Goal: Communication & Community: Answer question/provide support

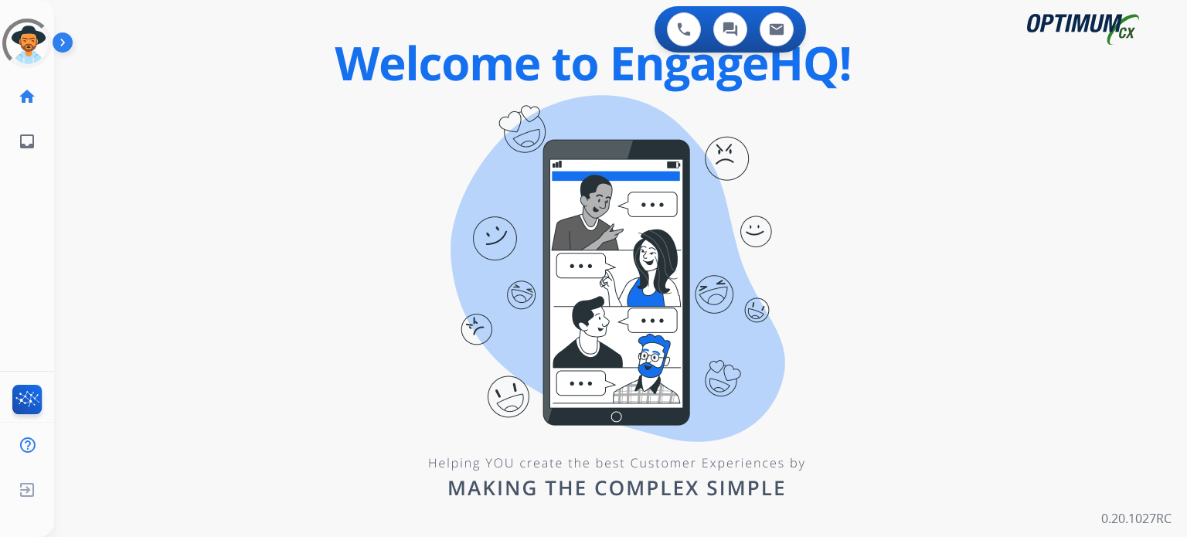
click at [374, 105] on div "swap_horiz Break voice bridge close_fullscreen Connect 3-Way Call merge_type Se…" at bounding box center [601, 93] width 1095 height 74
click at [25, 492] on img at bounding box center [27, 489] width 28 height 29
click at [87, 491] on span "Log out" at bounding box center [102, 492] width 36 height 15
click at [59, 46] on img at bounding box center [66, 45] width 26 height 29
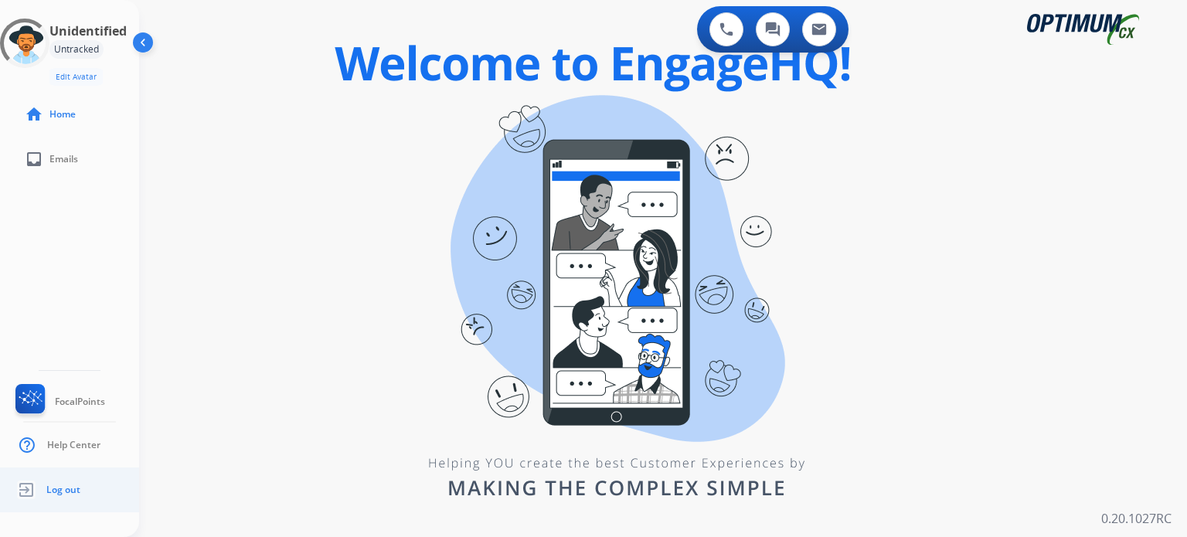
click at [53, 495] on span "Log out" at bounding box center [63, 490] width 34 height 12
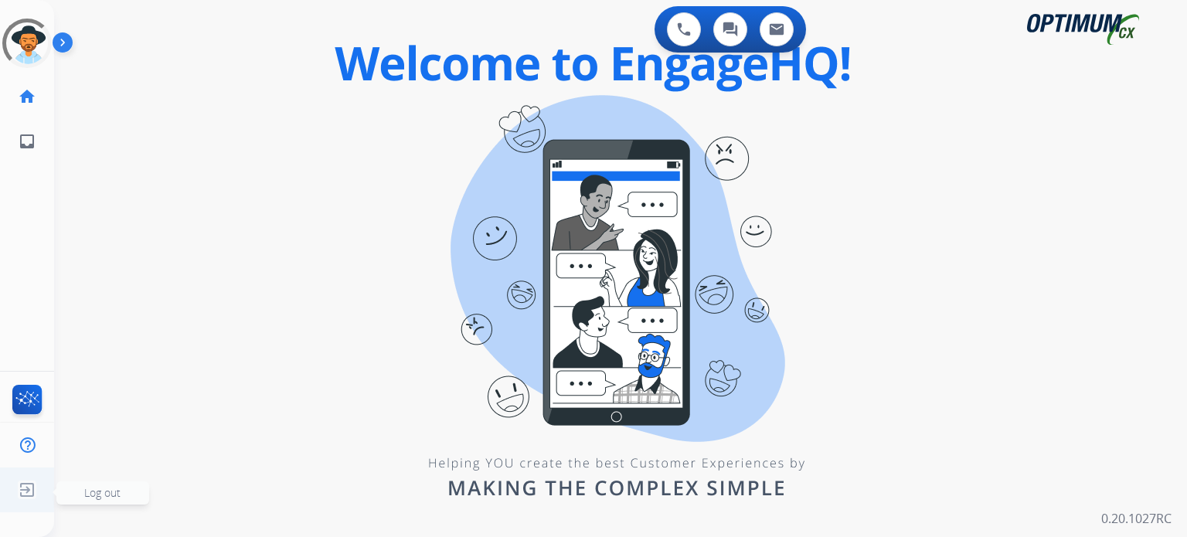
click at [30, 481] on img at bounding box center [27, 489] width 28 height 29
click at [62, 42] on img at bounding box center [66, 45] width 26 height 29
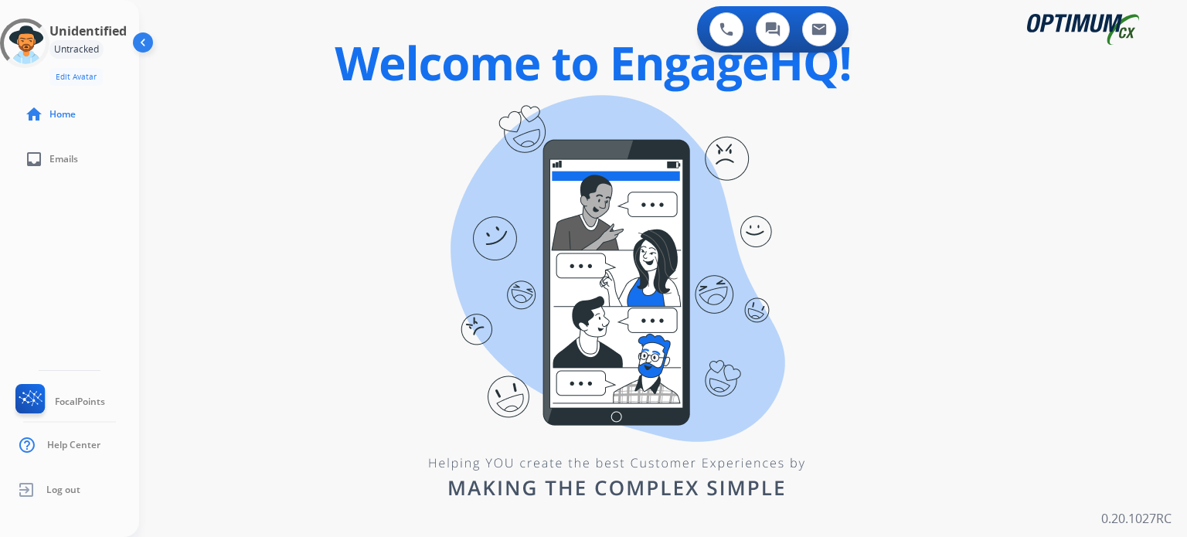
click at [396, 207] on div "0 Voice Interactions 0 Chat Interactions 0 Email Interactions swap_horiz Break …" at bounding box center [663, 268] width 1048 height 537
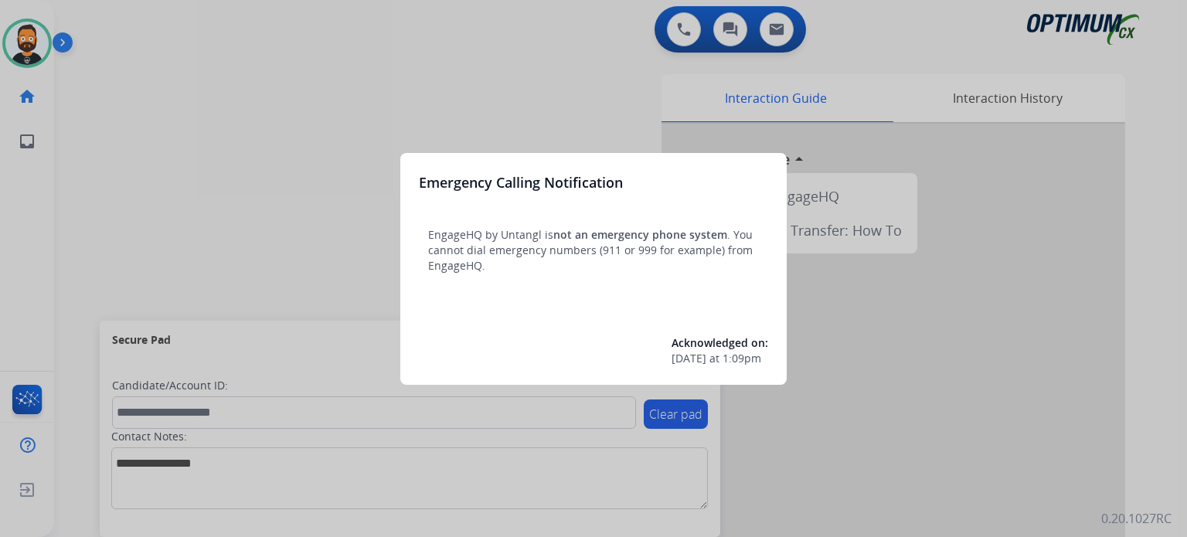
click at [365, 187] on div at bounding box center [593, 268] width 1187 height 537
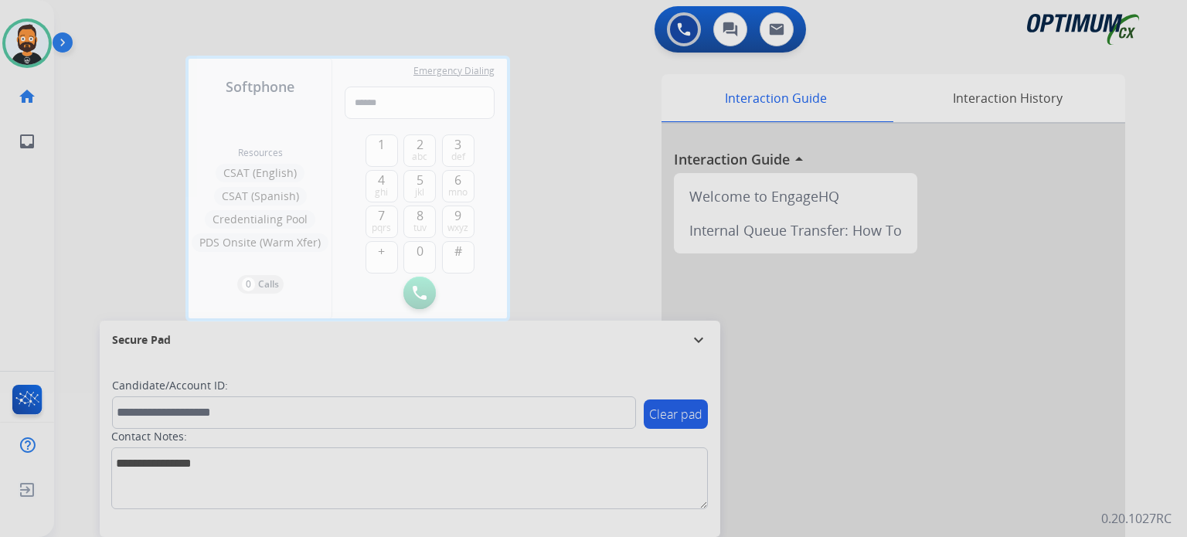
click at [695, 337] on div at bounding box center [593, 268] width 1187 height 537
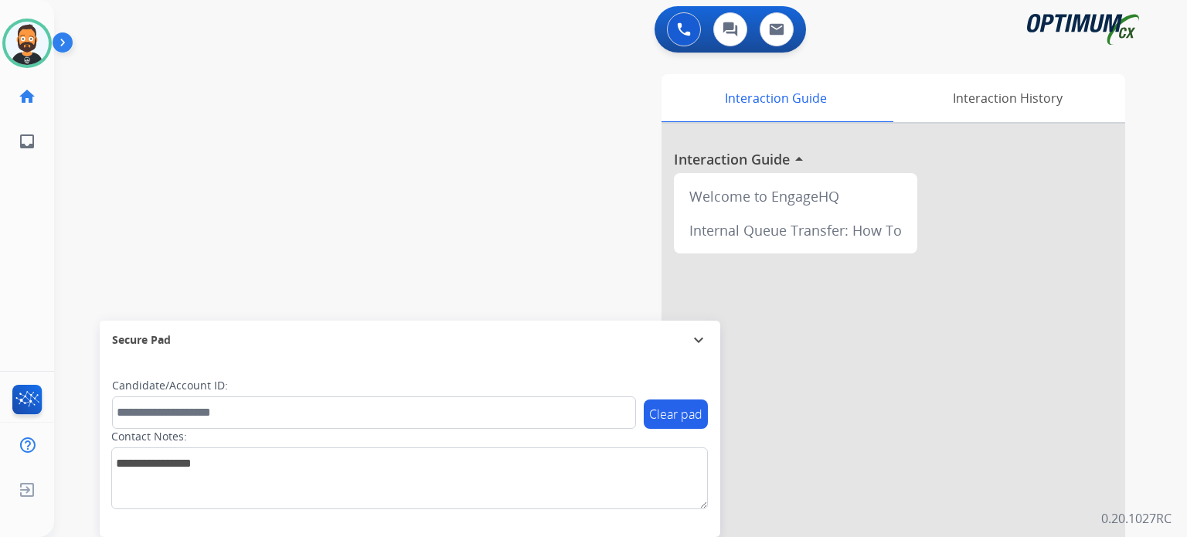
click at [705, 341] on mat-icon "expand_more" at bounding box center [698, 340] width 19 height 19
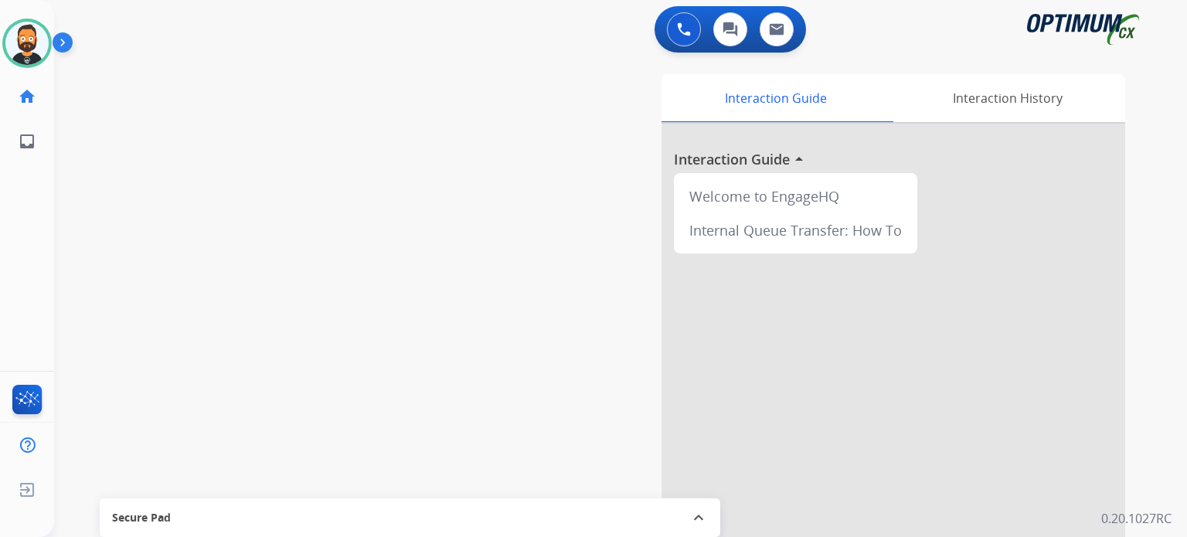
click at [71, 45] on img at bounding box center [66, 45] width 26 height 29
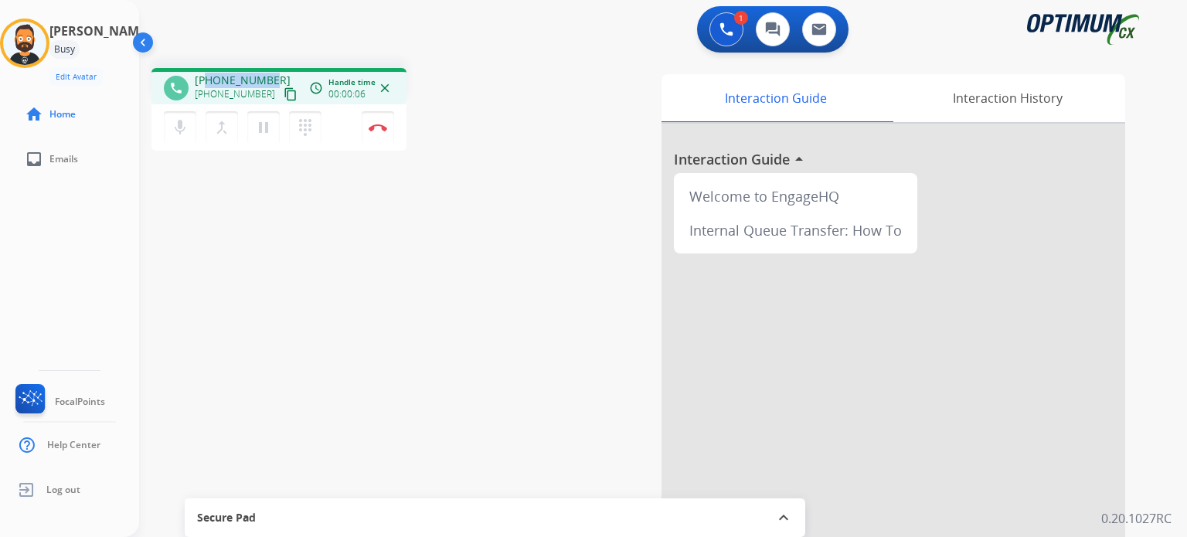
drag, startPoint x: 267, startPoint y: 76, endPoint x: 207, endPoint y: 76, distance: 60.3
click at [207, 76] on span "[PHONE_NUMBER]" at bounding box center [243, 80] width 96 height 15
copy span "7346431184"
click at [382, 127] on img at bounding box center [378, 128] width 19 height 8
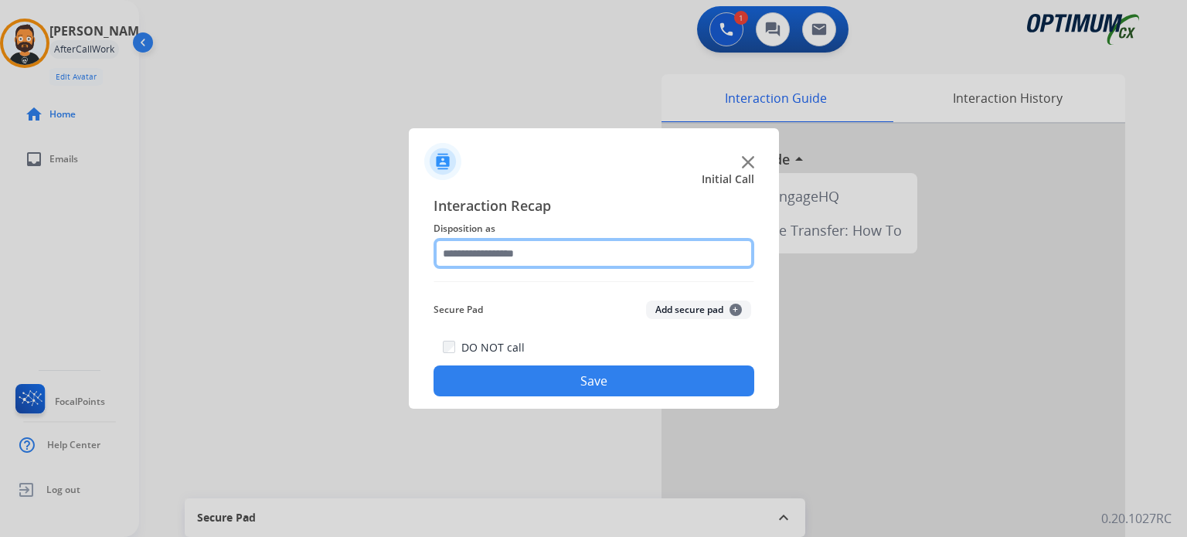
click at [536, 258] on input "text" at bounding box center [593, 253] width 321 height 31
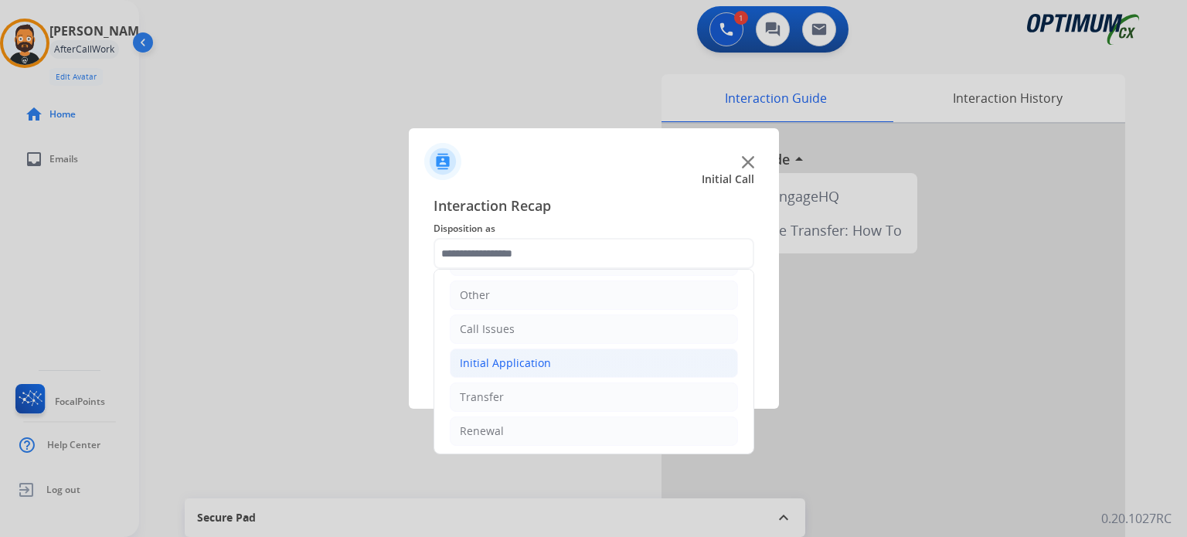
click at [540, 363] on div "Initial Application" at bounding box center [505, 362] width 91 height 15
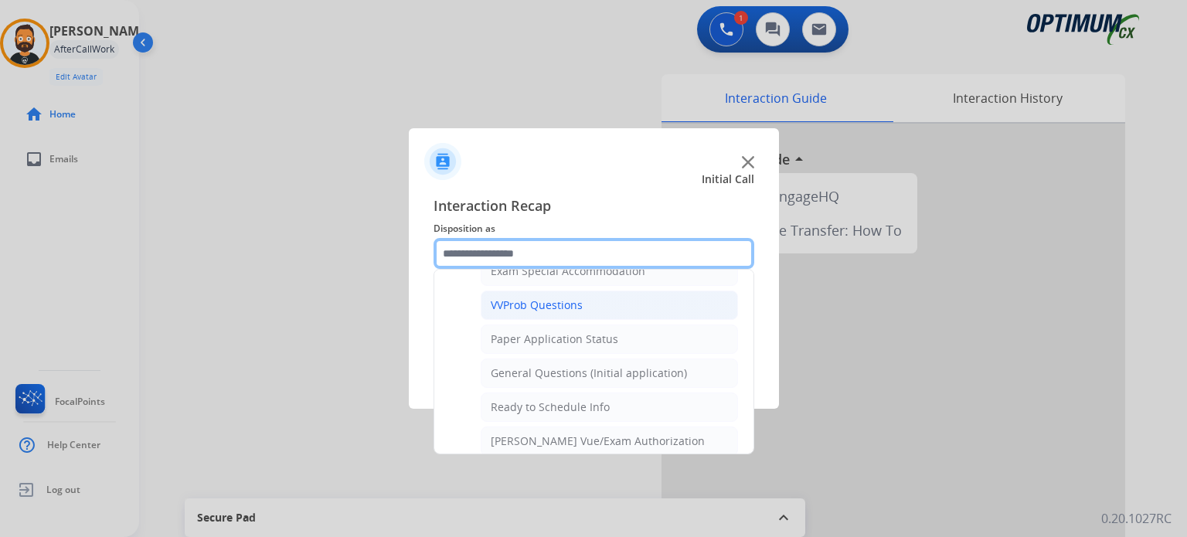
scroll to position [875, 0]
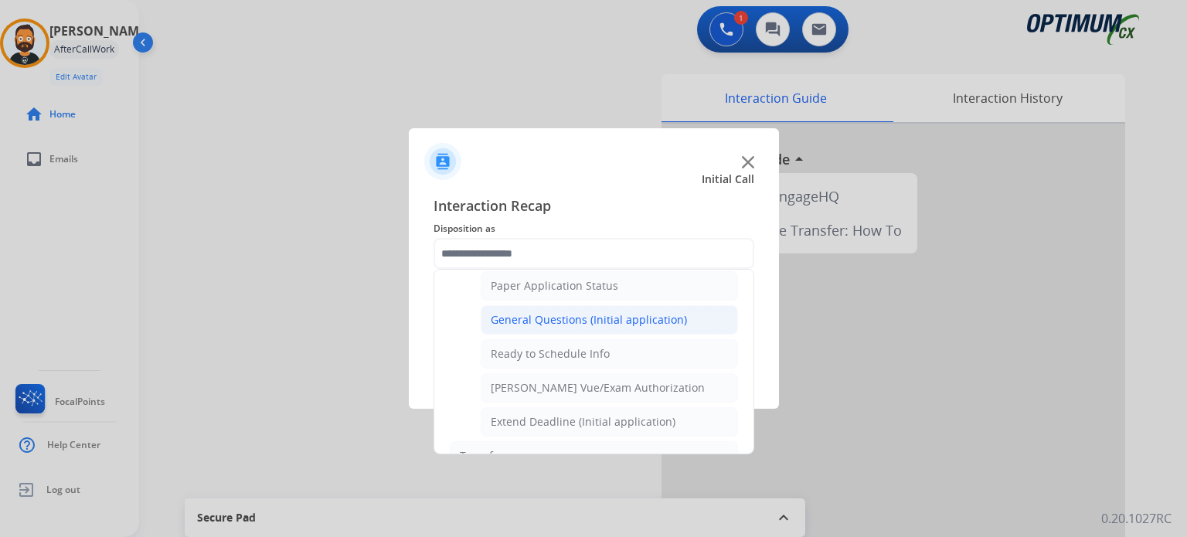
click at [569, 321] on li "General Questions (Initial application)" at bounding box center [609, 319] width 257 height 29
type input "**********"
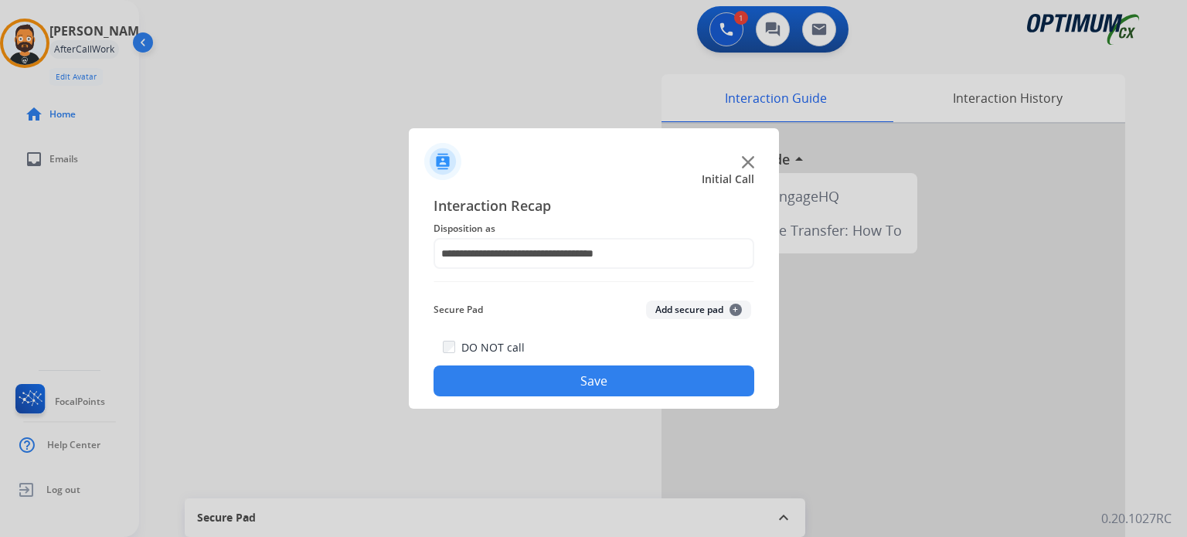
click at [587, 381] on button "Save" at bounding box center [593, 380] width 321 height 31
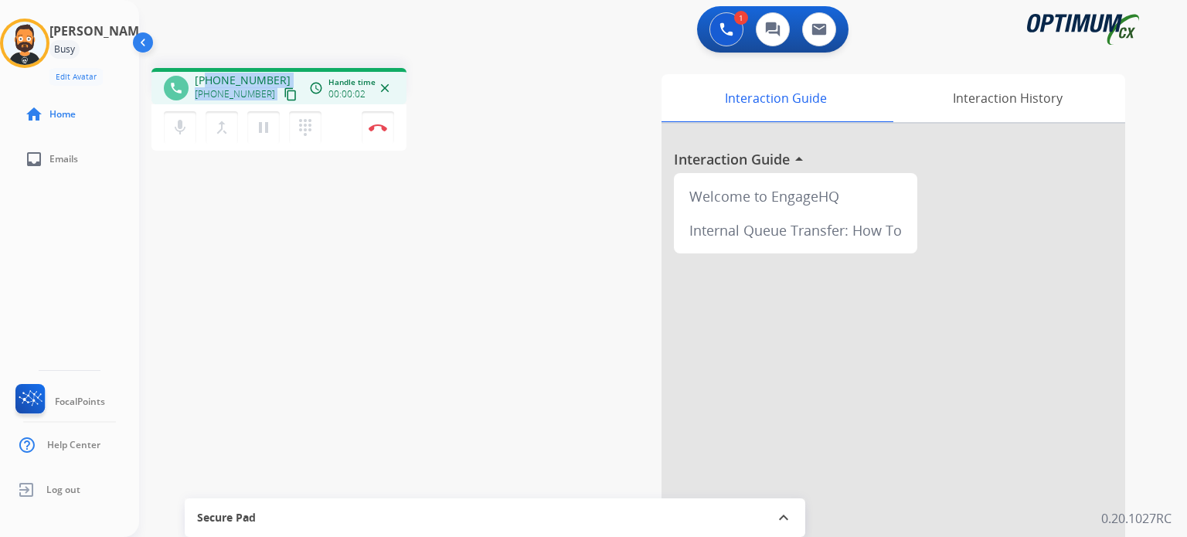
drag, startPoint x: 263, startPoint y: 86, endPoint x: 207, endPoint y: 73, distance: 57.0
click at [208, 76] on div "[PHONE_NUMBER] [PHONE_NUMBER] content_copy" at bounding box center [247, 88] width 105 height 31
drag, startPoint x: 216, startPoint y: 58, endPoint x: 253, endPoint y: 61, distance: 37.2
click at [218, 58] on div "phone [PHONE_NUMBER] [PHONE_NUMBER] content_copy access_time Call metrics Queue…" at bounding box center [644, 378] width 1010 height 644
click at [277, 76] on div "[PHONE_NUMBER] [PHONE_NUMBER] content_copy" at bounding box center [247, 88] width 105 height 31
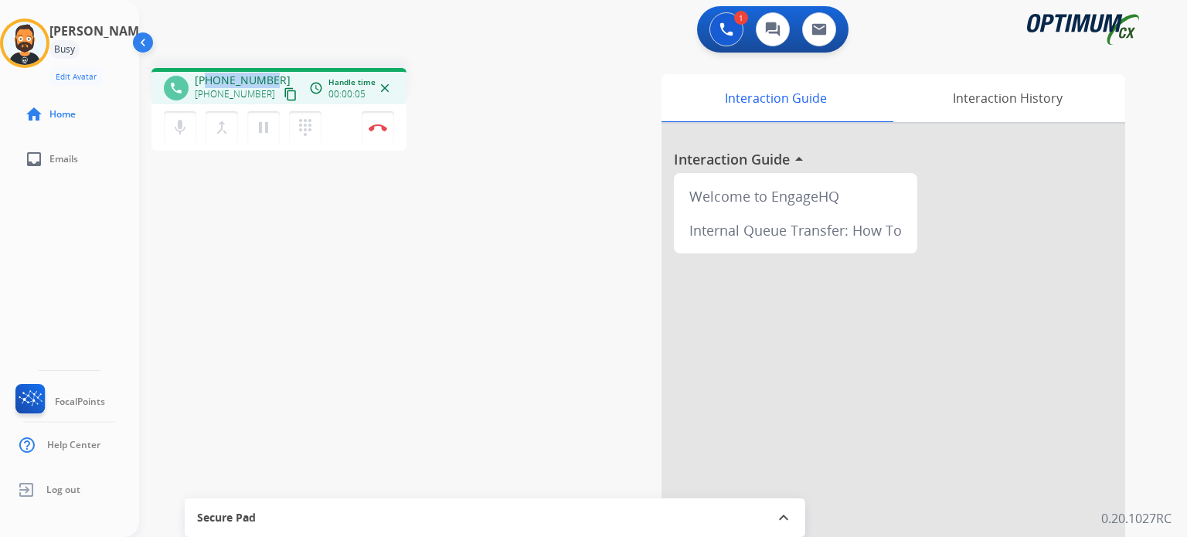
drag, startPoint x: 265, startPoint y: 76, endPoint x: 210, endPoint y: 79, distance: 54.9
click at [210, 79] on div "[PHONE_NUMBER] [PHONE_NUMBER] content_copy" at bounding box center [247, 88] width 105 height 31
copy span "6895292781"
click at [386, 121] on button "Disconnect" at bounding box center [378, 127] width 32 height 32
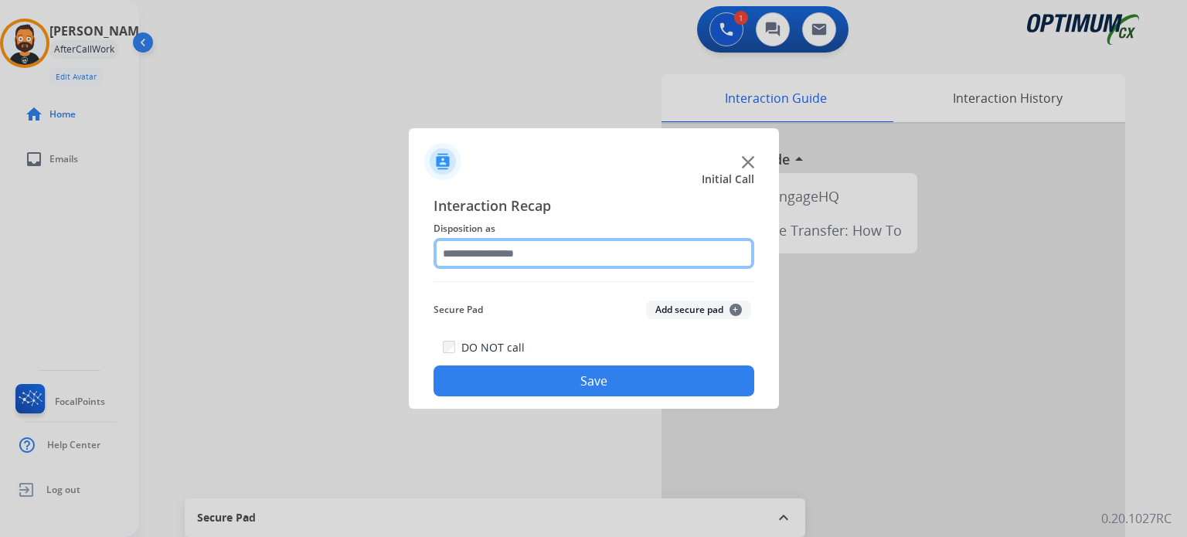
click at [568, 253] on input "text" at bounding box center [593, 253] width 321 height 31
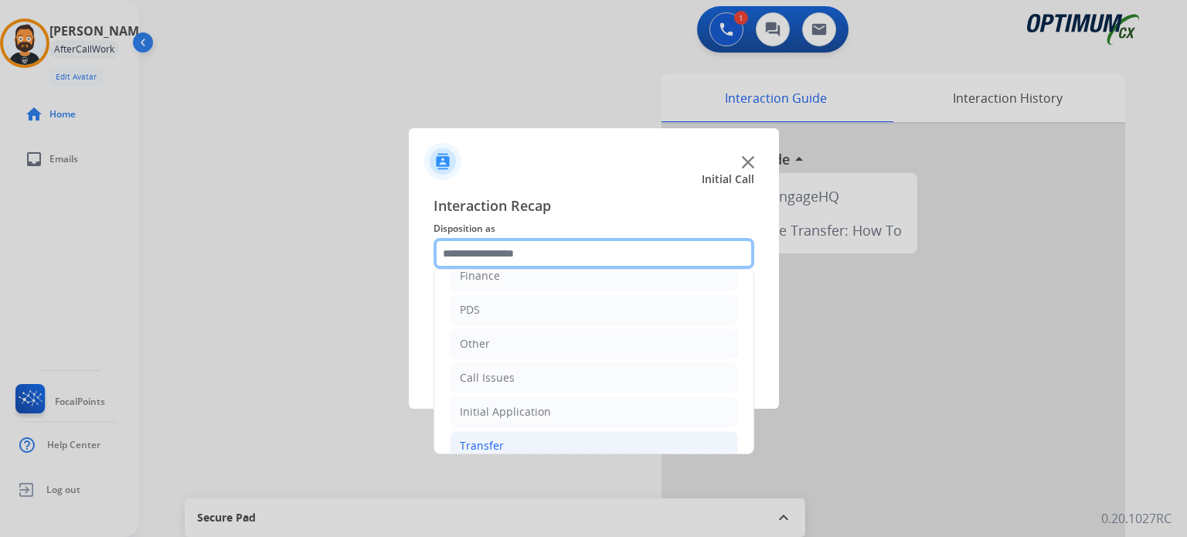
scroll to position [102, 0]
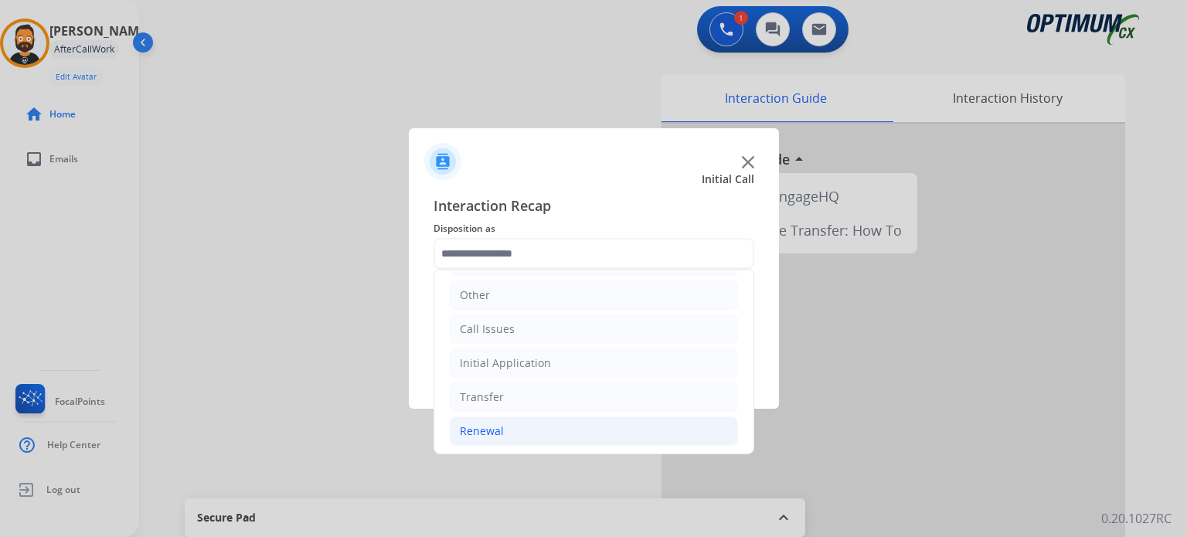
click at [537, 432] on li "Renewal" at bounding box center [594, 430] width 288 height 29
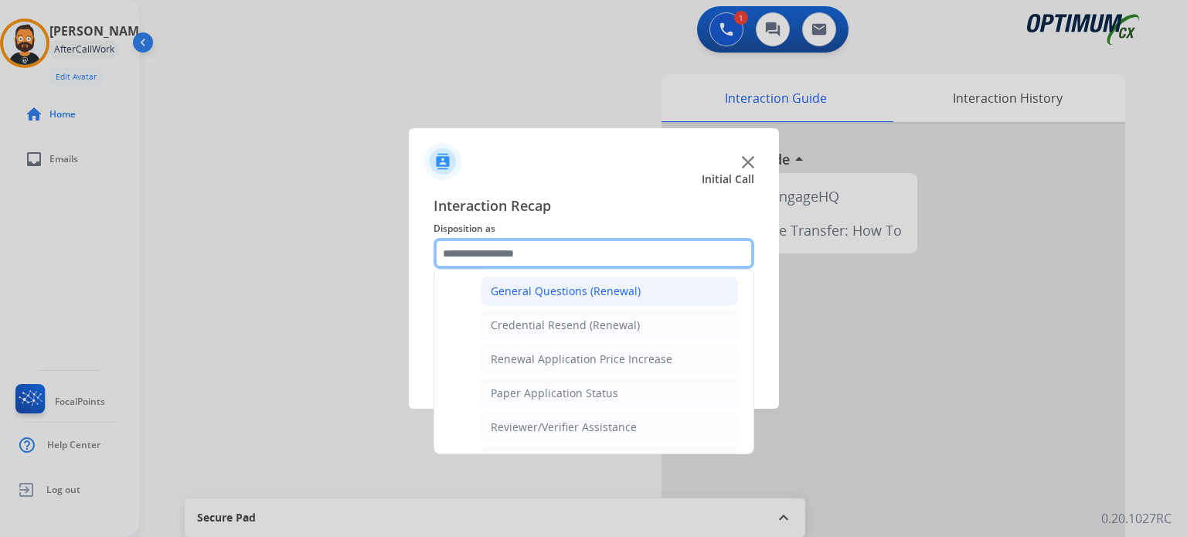
scroll to position [435, 0]
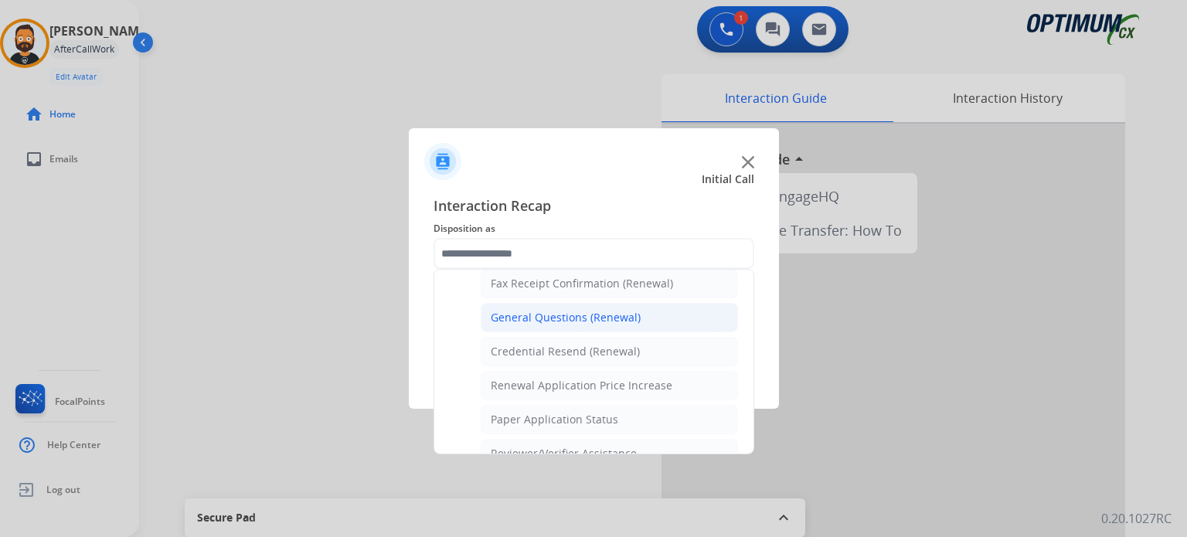
click at [545, 314] on div "General Questions (Renewal)" at bounding box center [566, 317] width 150 height 15
type input "**********"
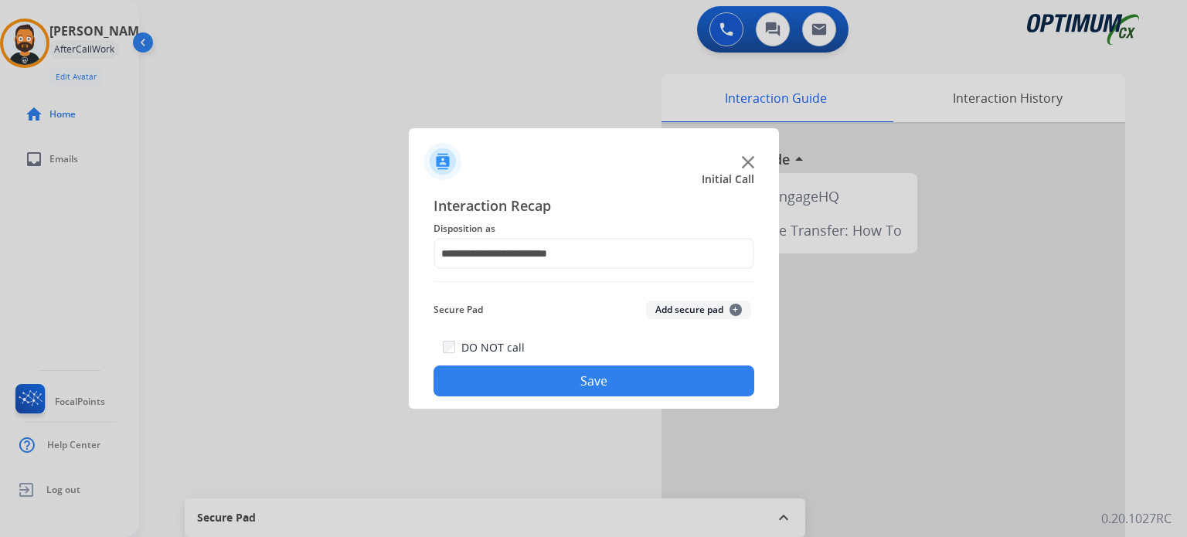
click at [547, 379] on button "Save" at bounding box center [593, 380] width 321 height 31
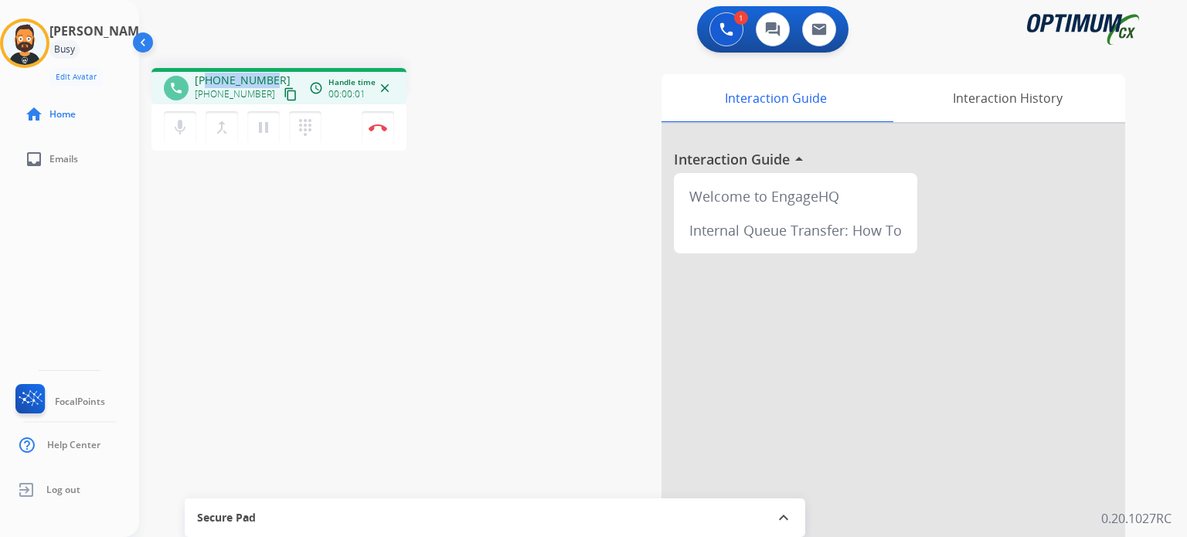
drag, startPoint x: 267, startPoint y: 76, endPoint x: 205, endPoint y: 81, distance: 62.7
click at [205, 81] on span "[PHONE_NUMBER]" at bounding box center [243, 80] width 96 height 15
copy span "3179103108"
click at [386, 127] on img at bounding box center [378, 128] width 19 height 8
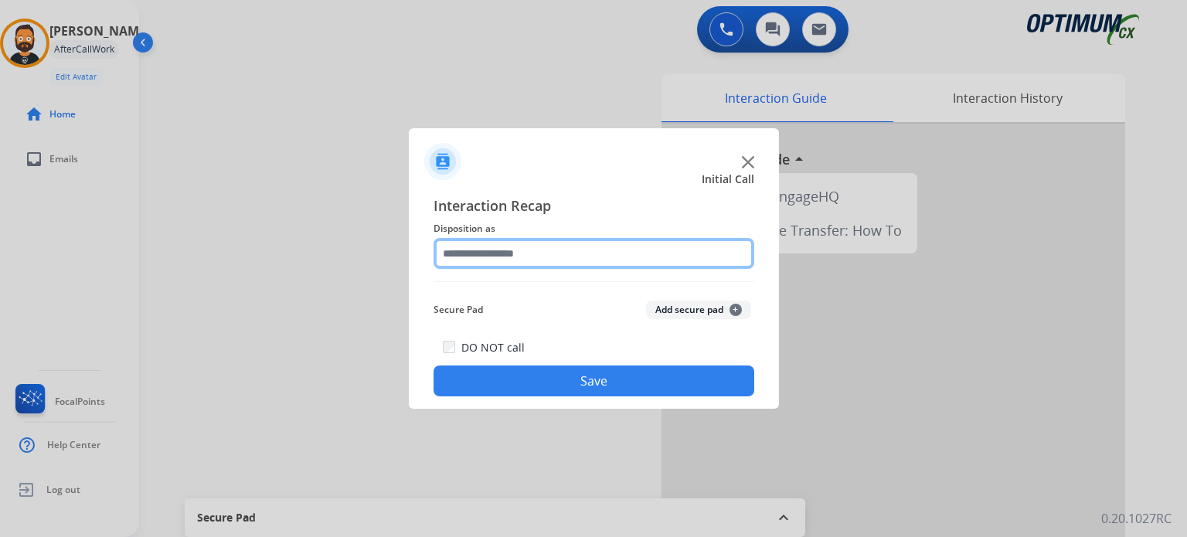
click at [467, 249] on input "text" at bounding box center [593, 253] width 321 height 31
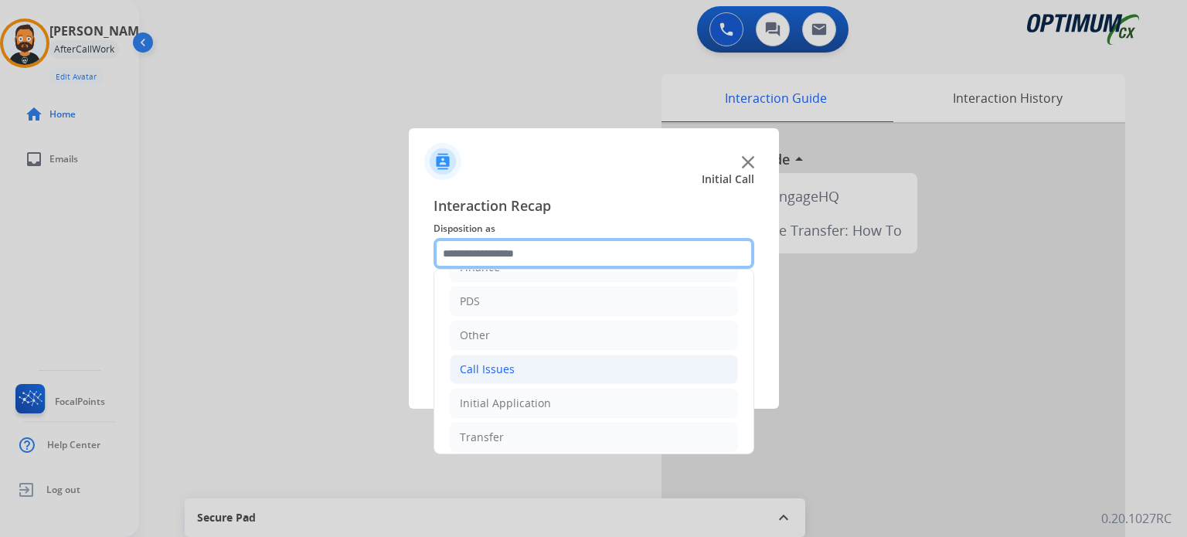
scroll to position [102, 0]
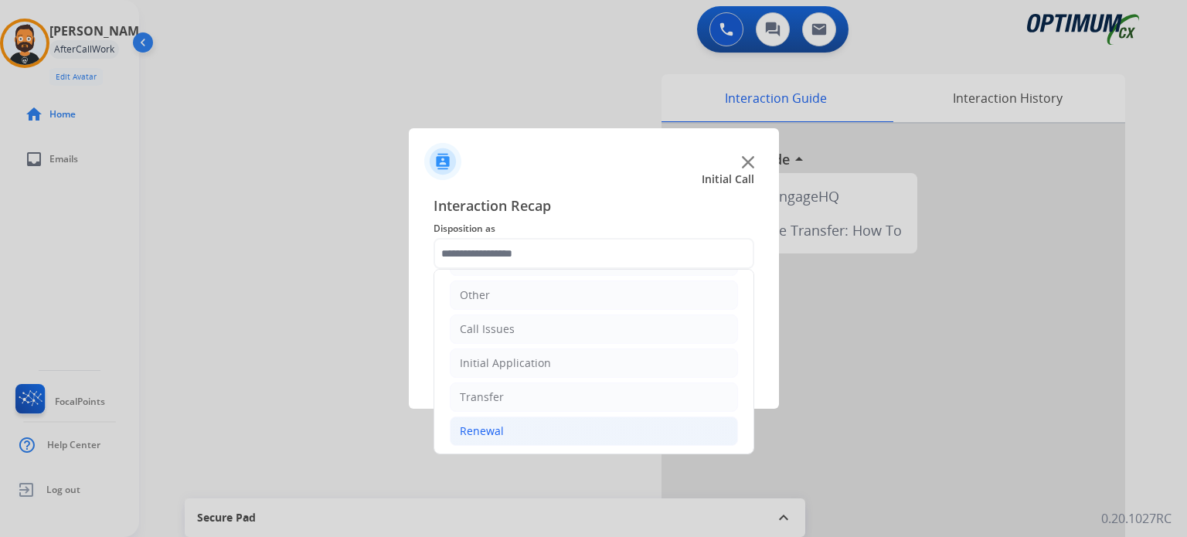
click at [533, 423] on li "Renewal" at bounding box center [594, 430] width 288 height 29
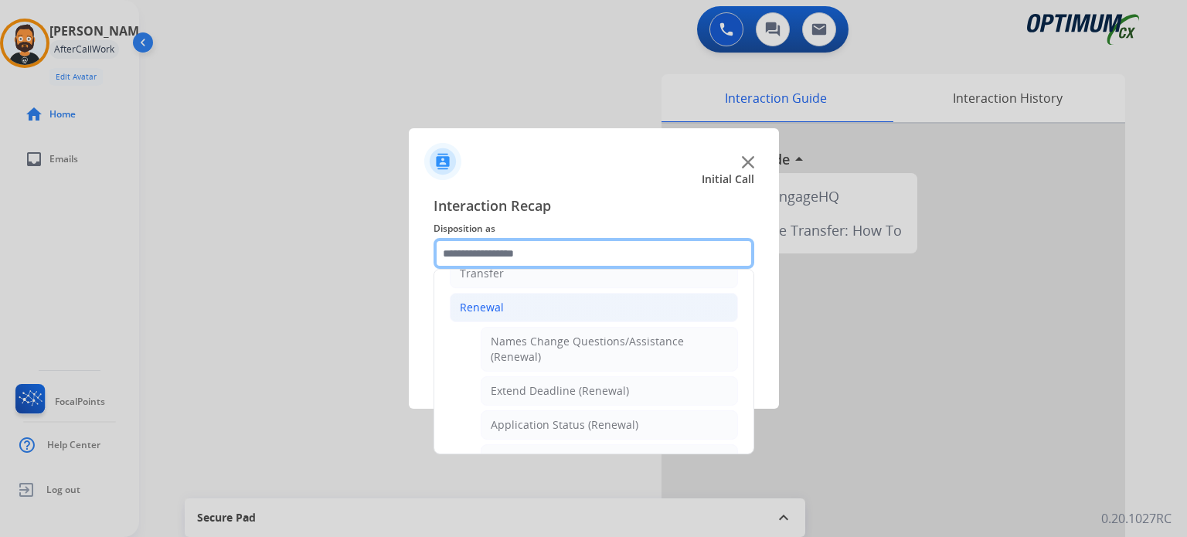
scroll to position [566, 0]
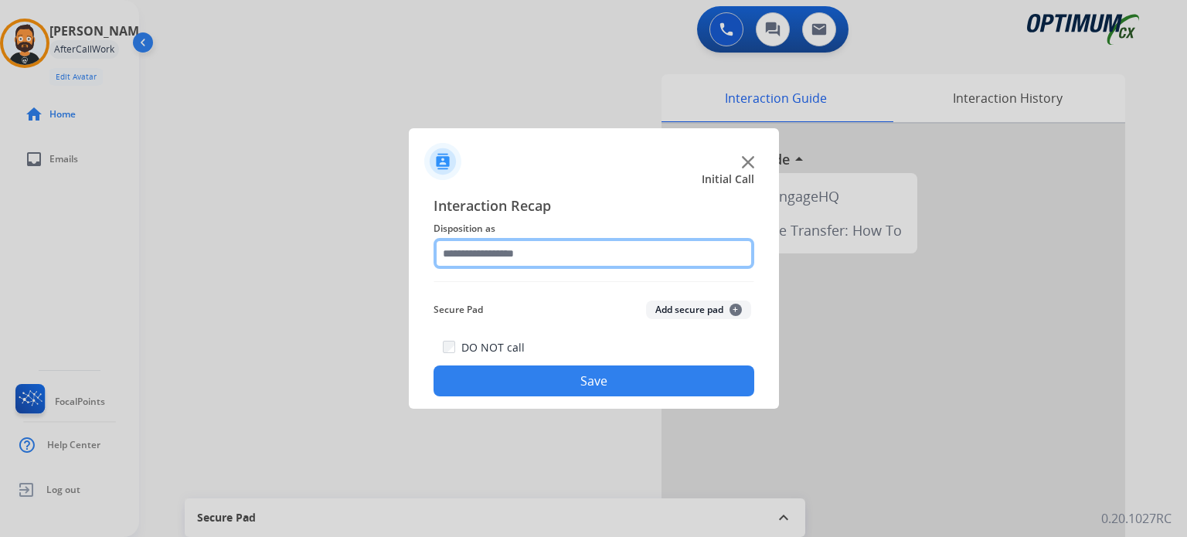
click at [533, 265] on input "text" at bounding box center [593, 253] width 321 height 31
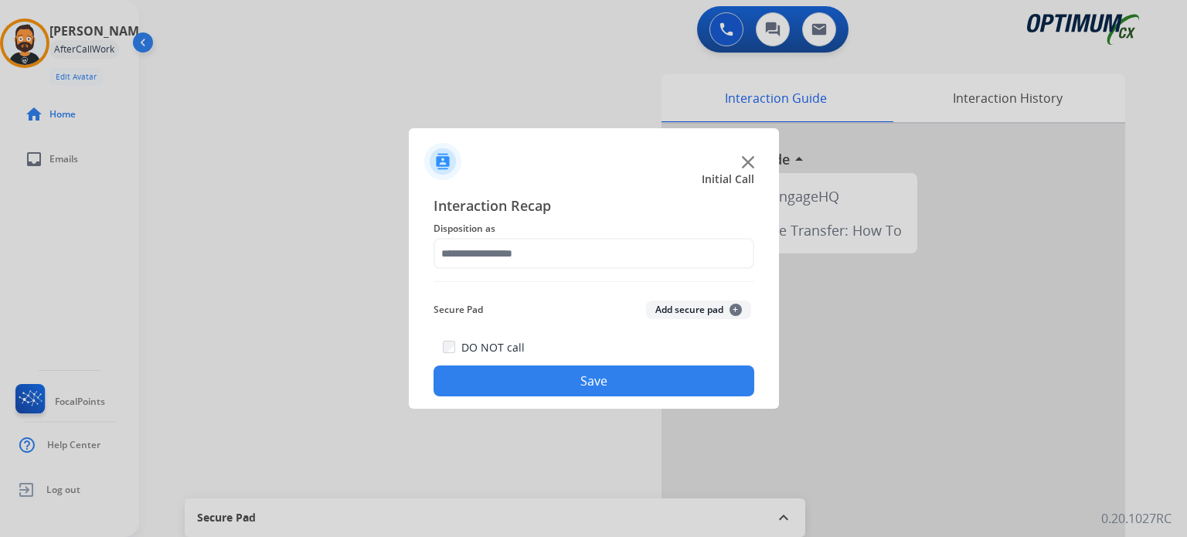
click at [542, 211] on span "Interaction Recap" at bounding box center [593, 207] width 321 height 25
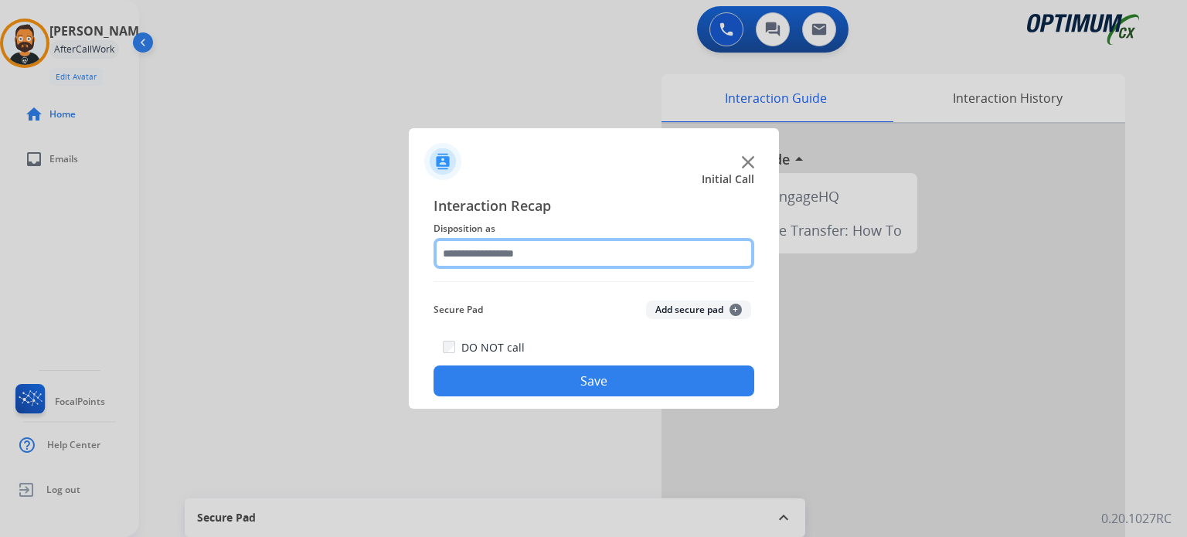
click at [562, 256] on input "text" at bounding box center [593, 253] width 321 height 31
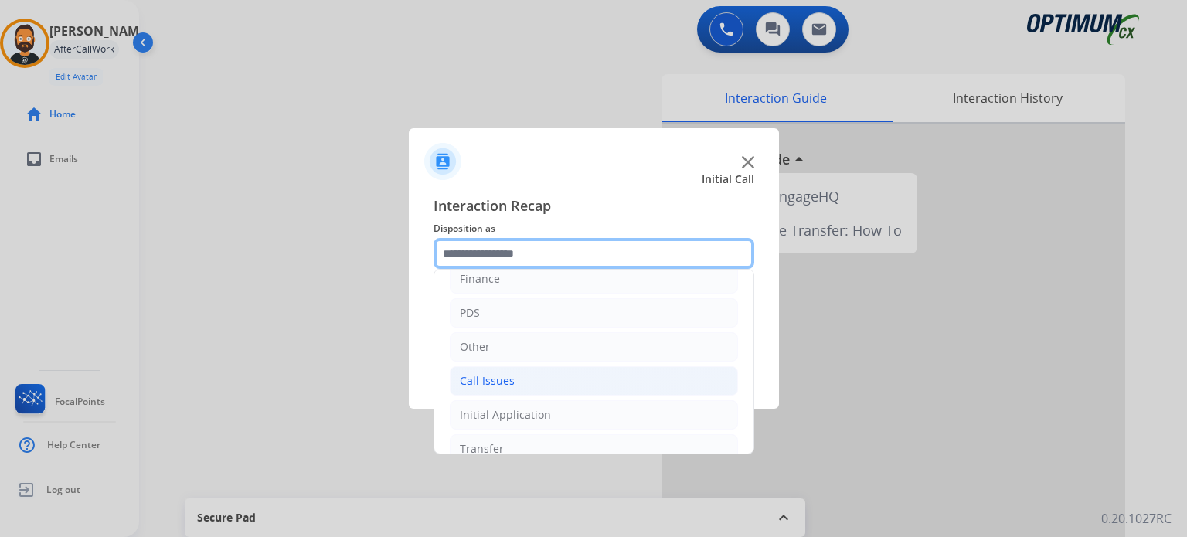
scroll to position [77, 0]
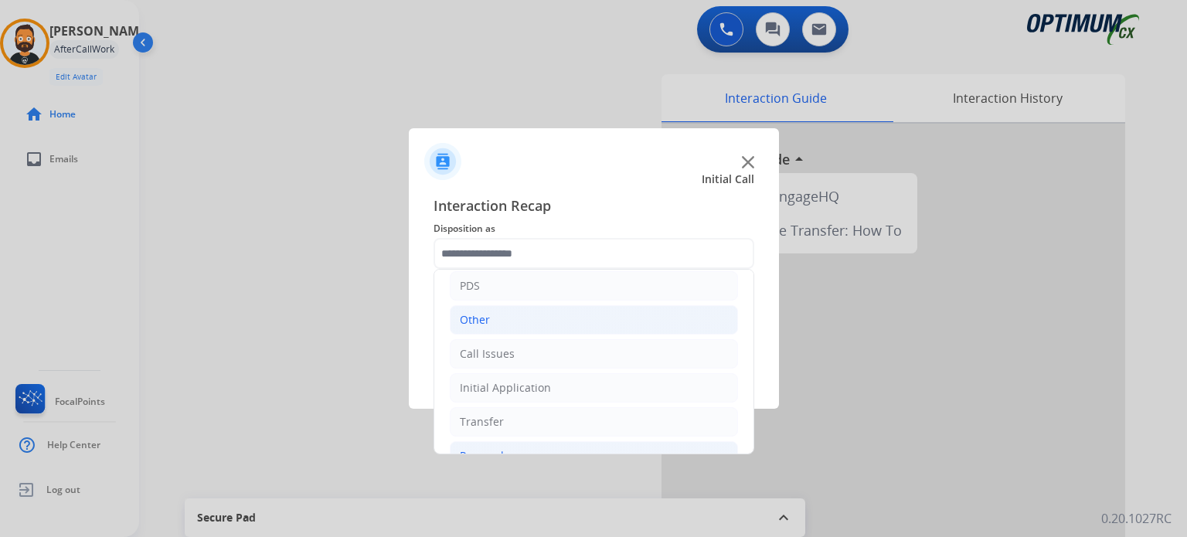
click at [540, 324] on li "Other" at bounding box center [594, 319] width 288 height 29
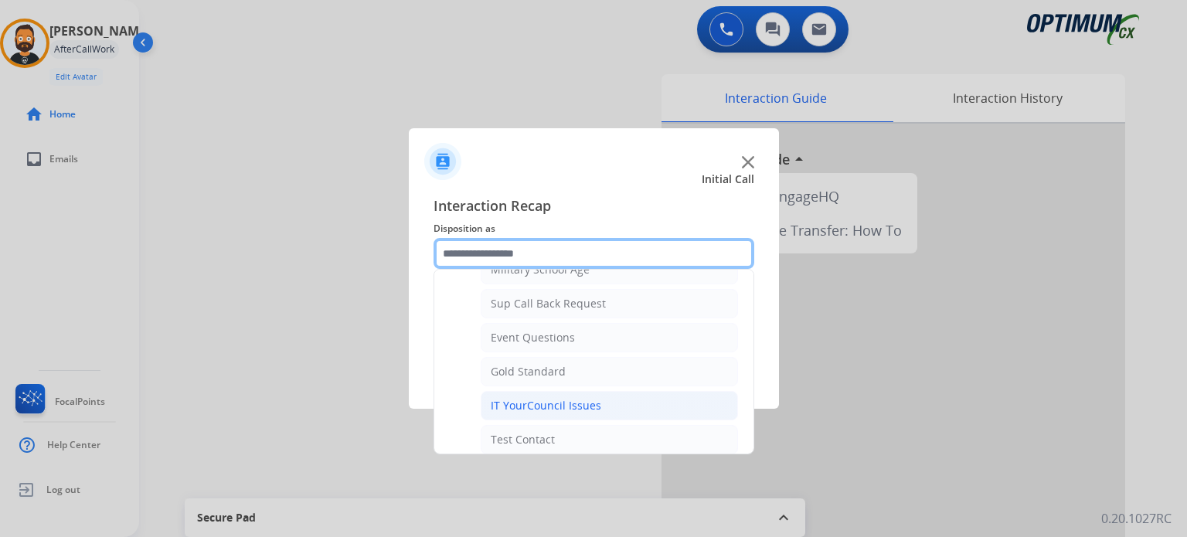
scroll to position [232, 0]
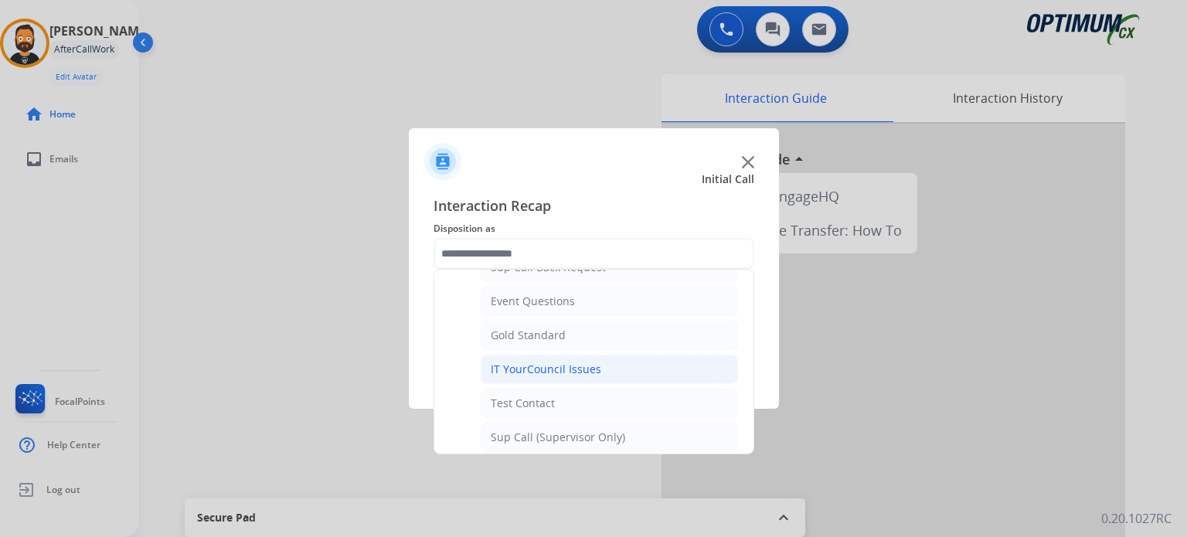
click at [567, 373] on div "IT YourCouncil Issues" at bounding box center [546, 369] width 110 height 15
type input "**********"
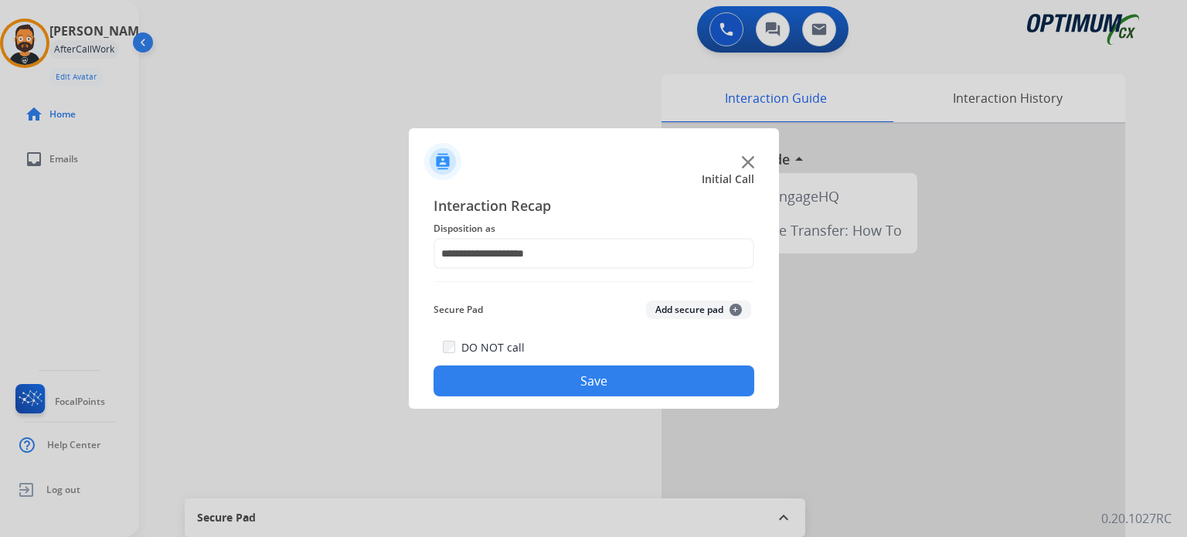
click at [566, 373] on button "Save" at bounding box center [593, 380] width 321 height 31
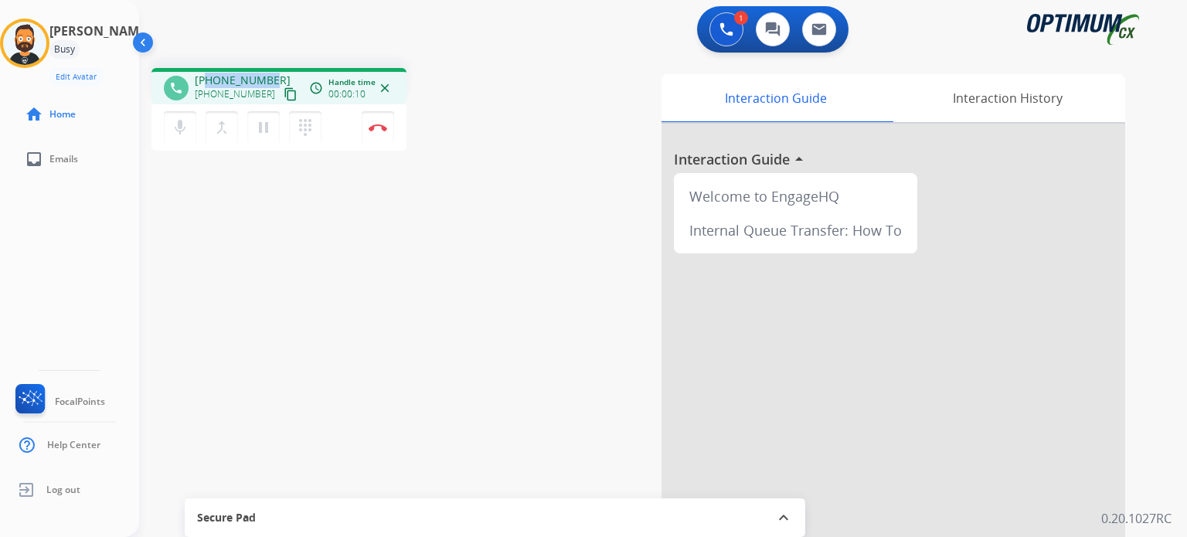
drag, startPoint x: 268, startPoint y: 76, endPoint x: 204, endPoint y: 82, distance: 64.3
click at [204, 82] on span "[PHONE_NUMBER]" at bounding box center [243, 80] width 96 height 15
copy span "7168780232"
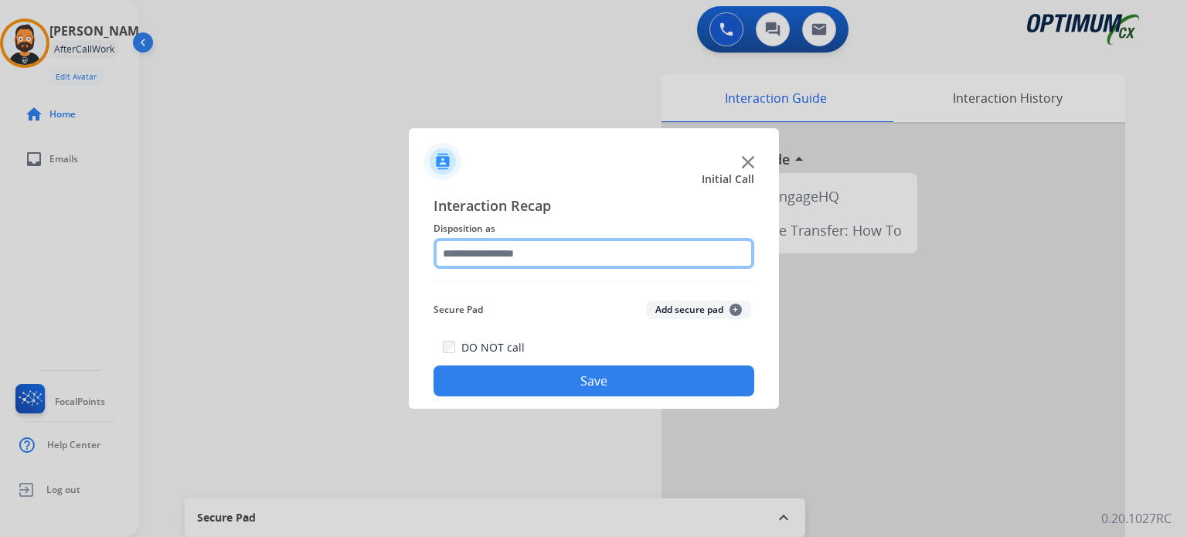
click at [519, 256] on input "text" at bounding box center [593, 253] width 321 height 31
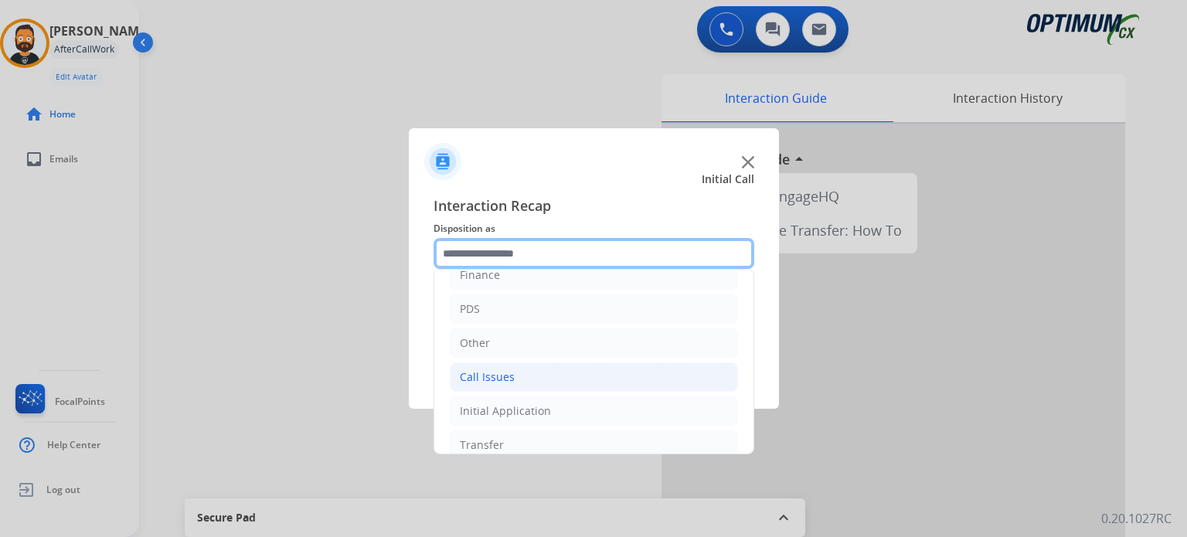
scroll to position [102, 0]
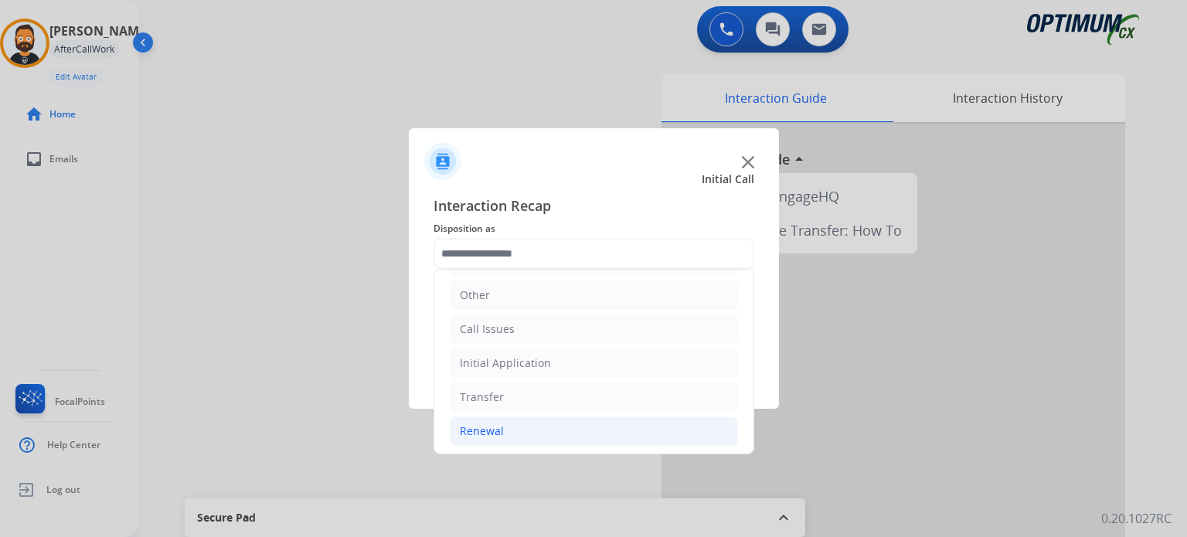
click at [525, 432] on li "Renewal" at bounding box center [594, 430] width 288 height 29
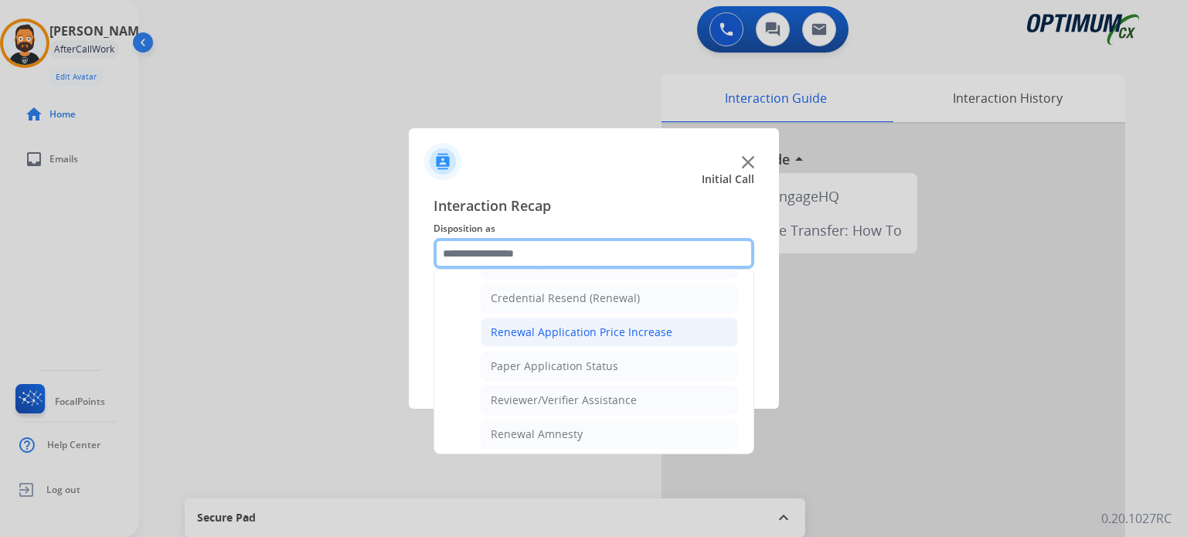
scroll to position [411, 0]
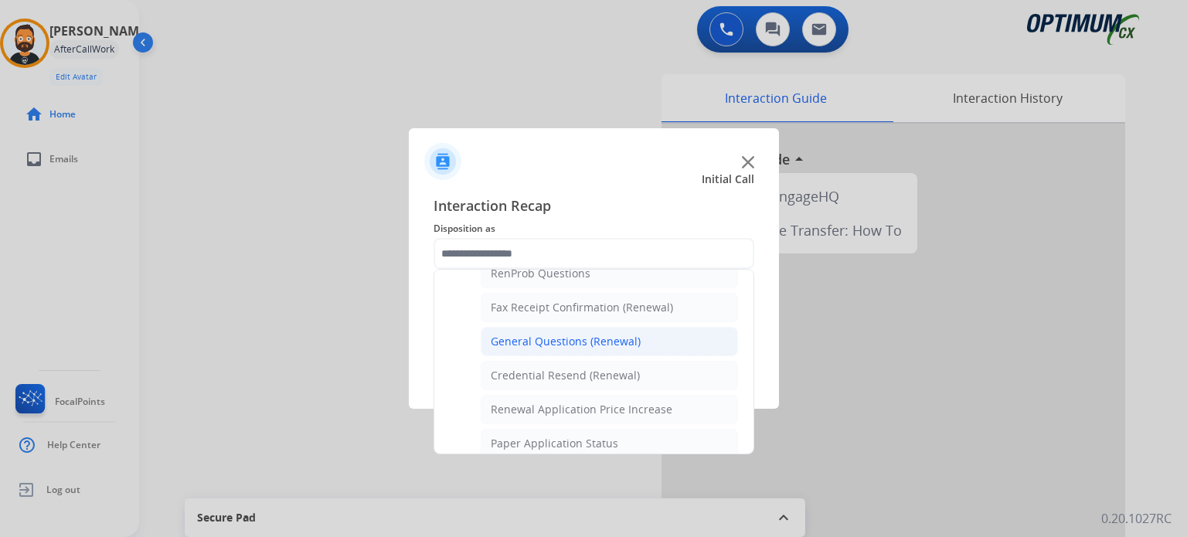
click at [553, 335] on div "General Questions (Renewal)" at bounding box center [566, 341] width 150 height 15
type input "**********"
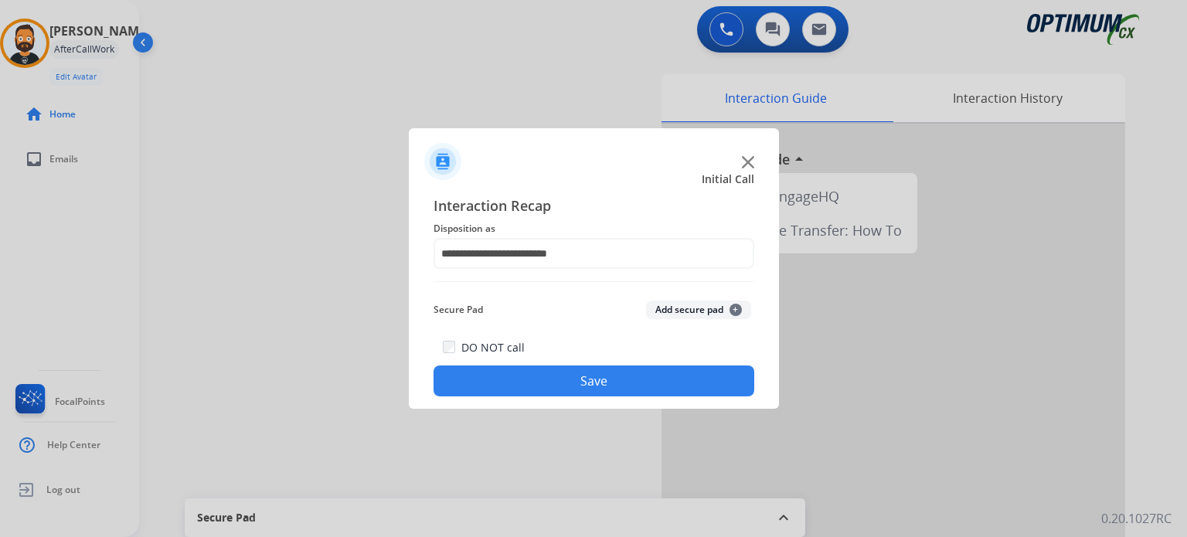
click at [560, 371] on button "Save" at bounding box center [593, 380] width 321 height 31
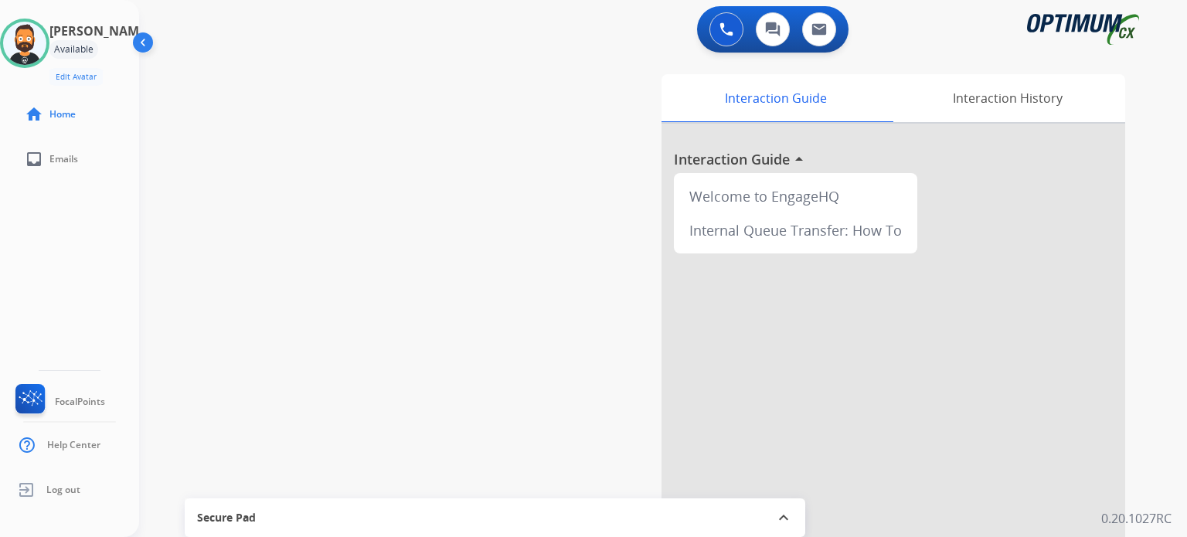
click at [358, 114] on div "swap_horiz Break voice bridge close_fullscreen Connect 3-Way Call merge_type Se…" at bounding box center [644, 378] width 1010 height 644
click at [335, 85] on div "swap_horiz Break voice bridge close_fullscreen Connect 3-Way Call merge_type Se…" at bounding box center [644, 378] width 1010 height 644
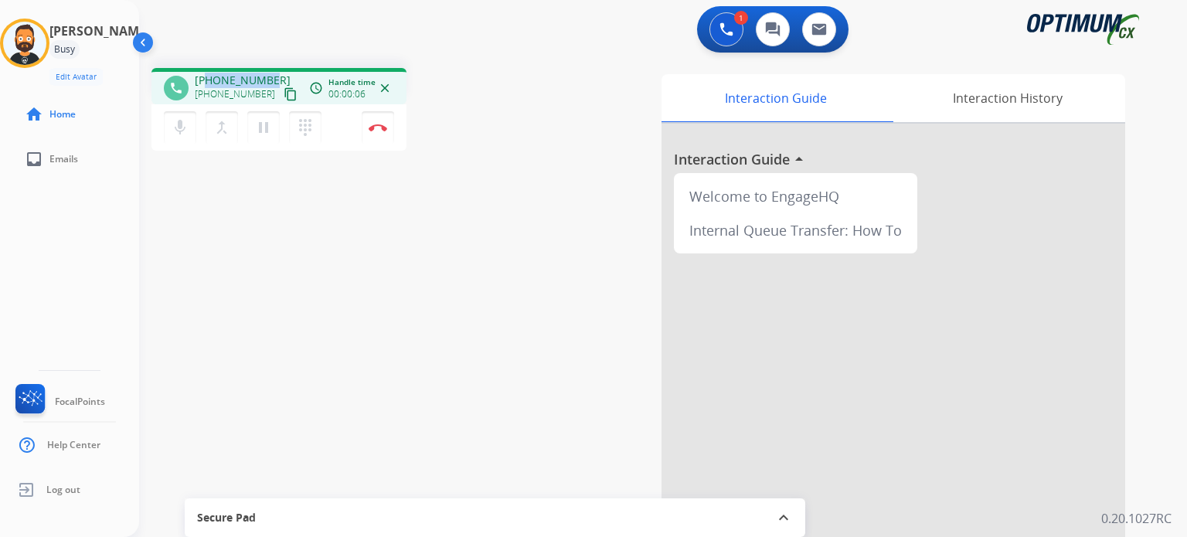
drag, startPoint x: 267, startPoint y: 77, endPoint x: 208, endPoint y: 80, distance: 58.8
click at [208, 80] on span "[PHONE_NUMBER]" at bounding box center [243, 80] width 96 height 15
copy span "5024169117"
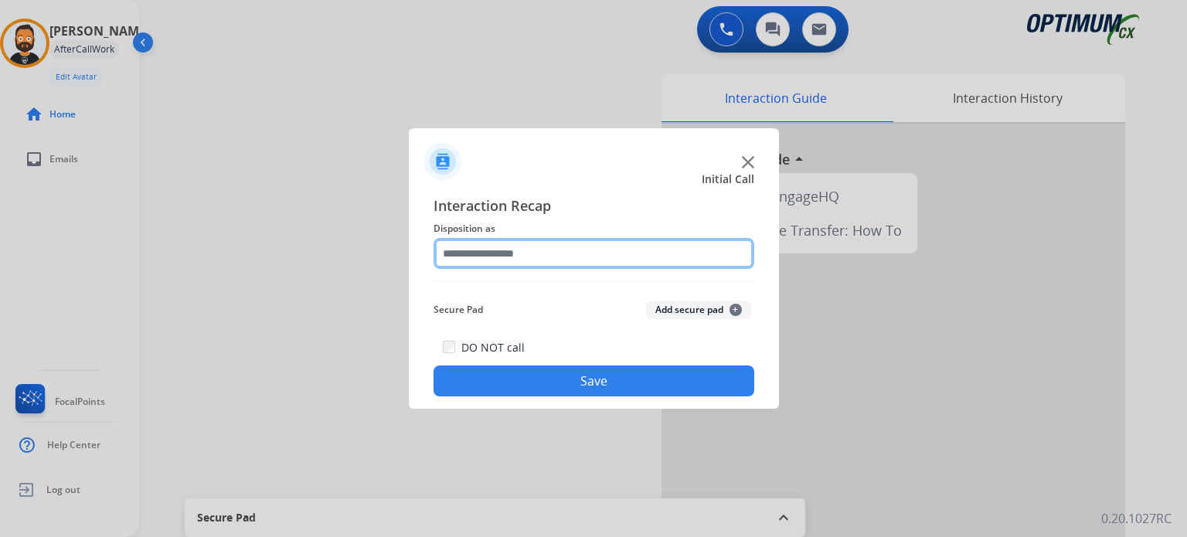
click at [625, 265] on input "text" at bounding box center [593, 253] width 321 height 31
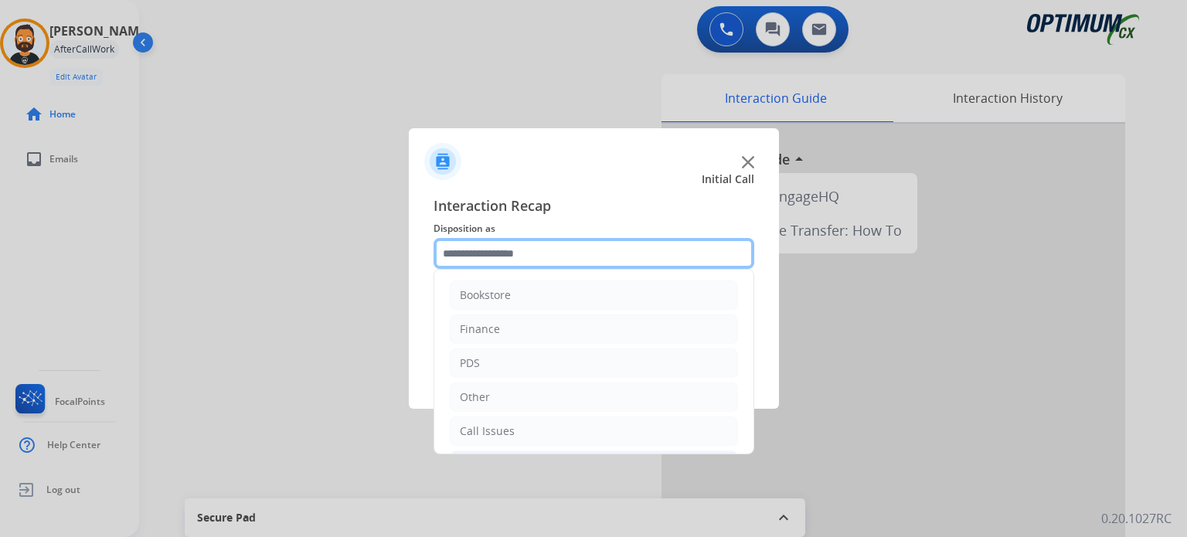
scroll to position [102, 0]
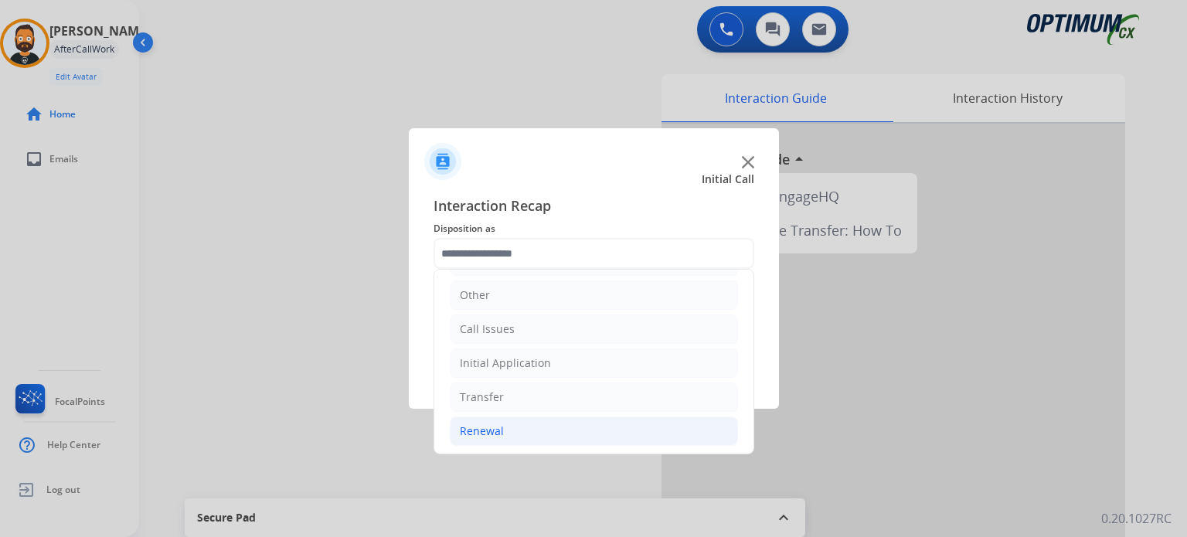
click at [538, 430] on li "Renewal" at bounding box center [594, 430] width 288 height 29
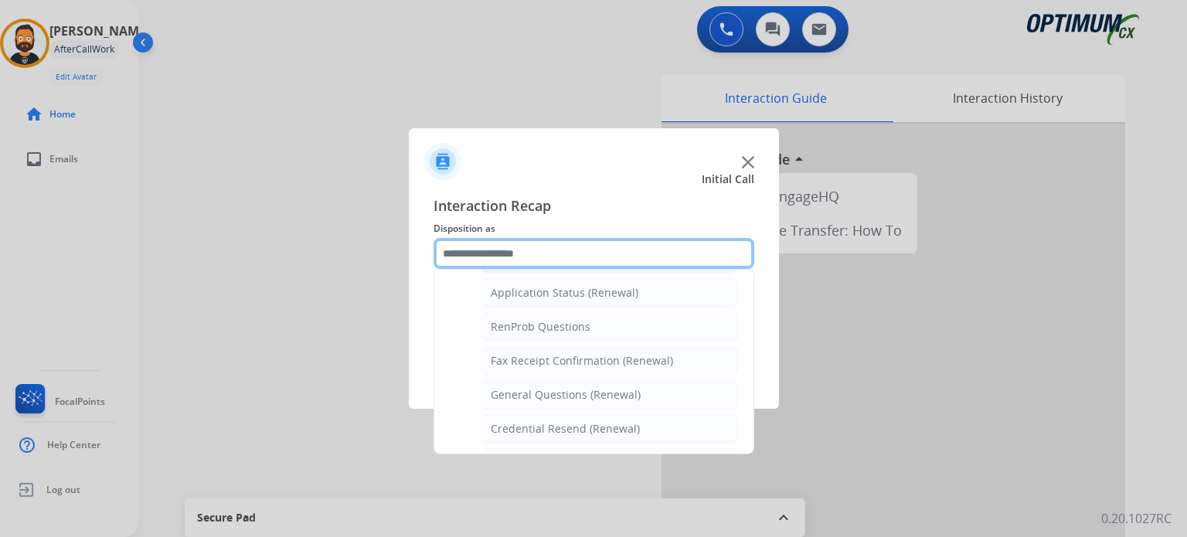
scroll to position [435, 0]
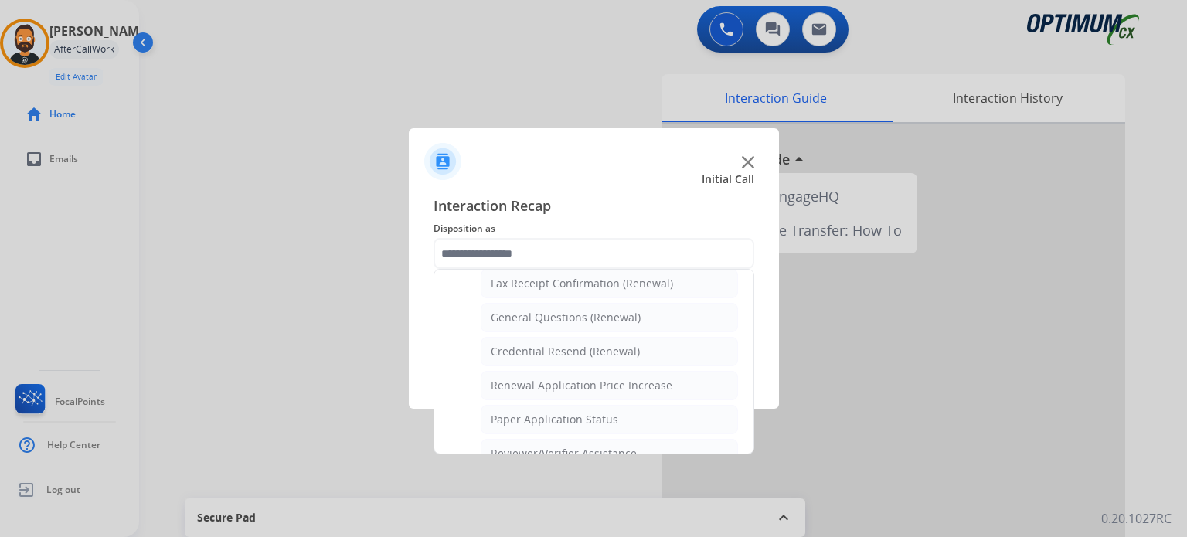
click at [558, 357] on li "Credential Resend (Renewal)" at bounding box center [609, 351] width 257 height 29
type input "**********"
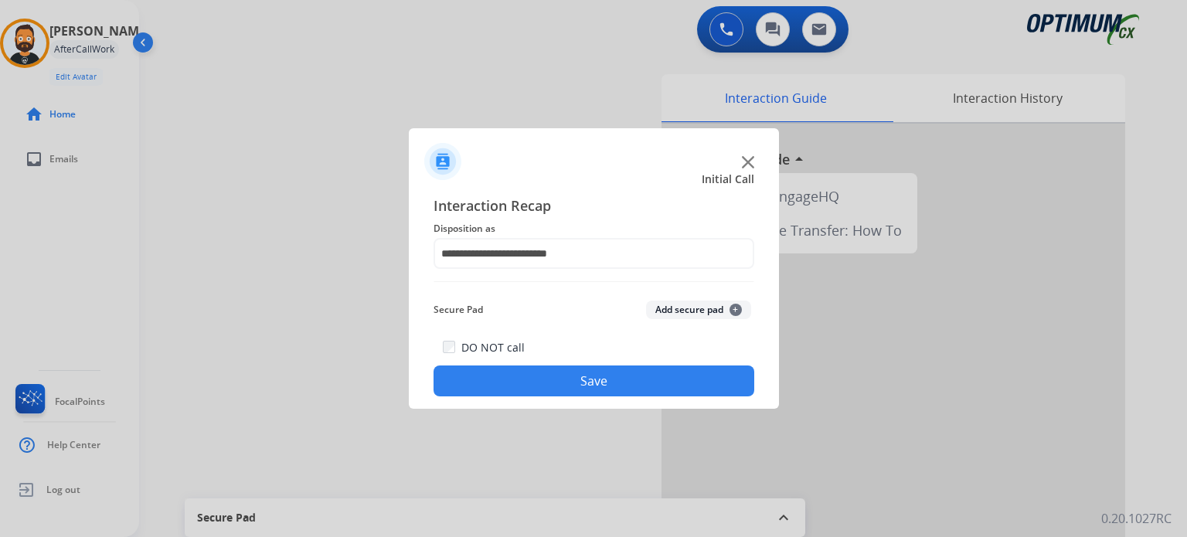
click at [559, 375] on button "Save" at bounding box center [593, 380] width 321 height 31
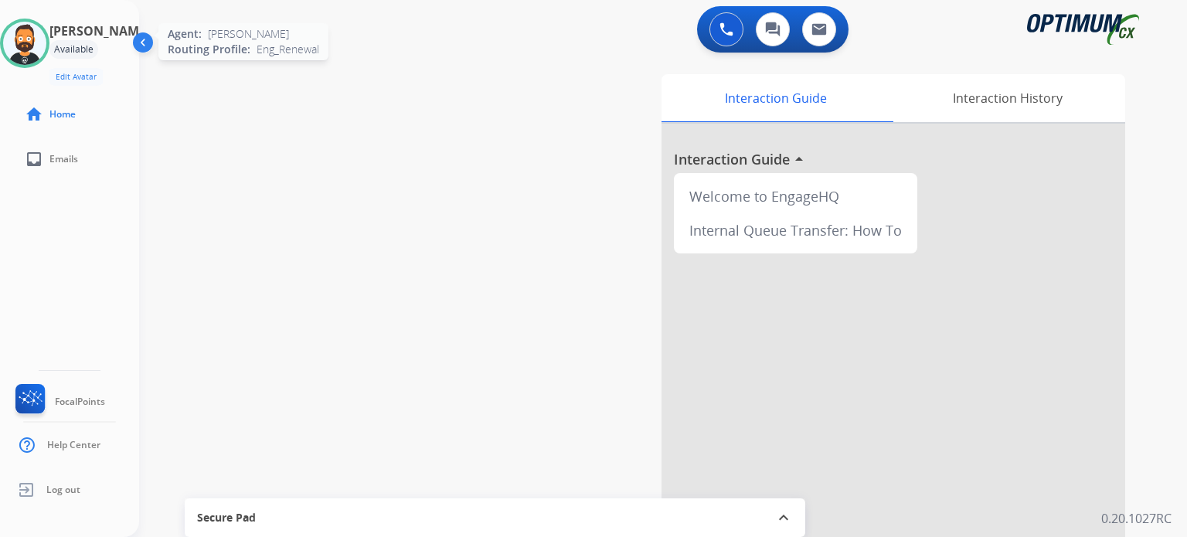
click at [35, 30] on img at bounding box center [24, 43] width 43 height 43
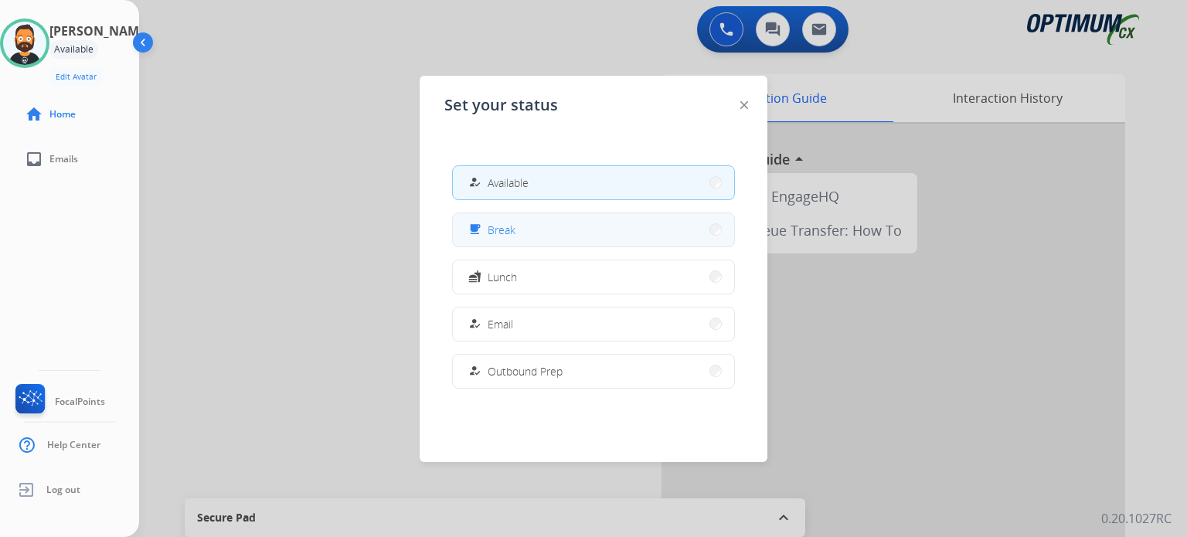
click at [484, 235] on div "free_breakfast" at bounding box center [476, 229] width 22 height 19
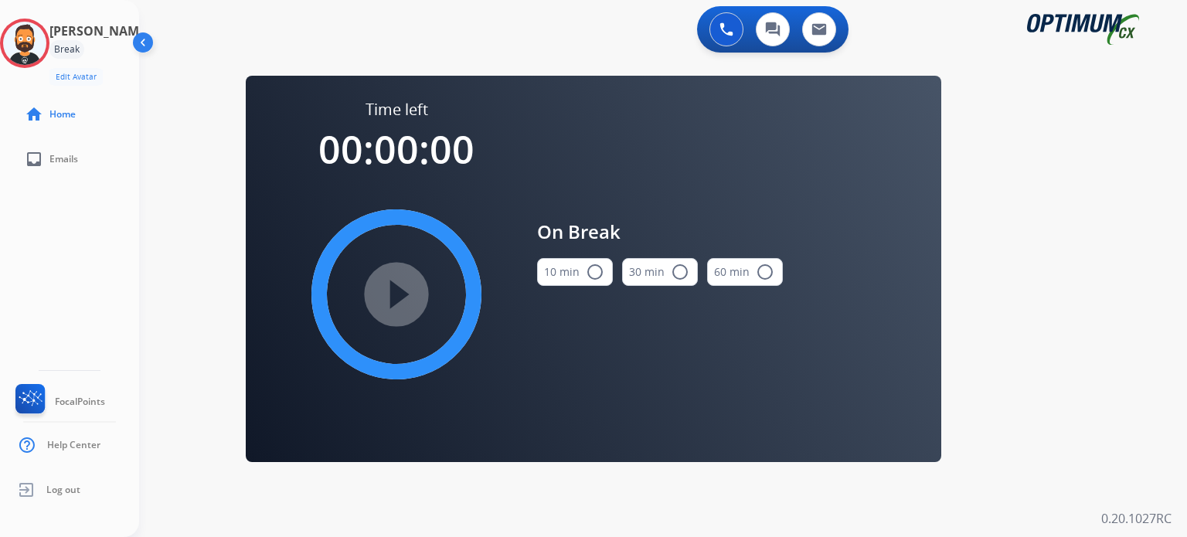
click at [577, 277] on button "10 min radio_button_unchecked" at bounding box center [575, 272] width 76 height 28
click at [404, 291] on mat-icon "play_circle_filled" at bounding box center [396, 294] width 19 height 19
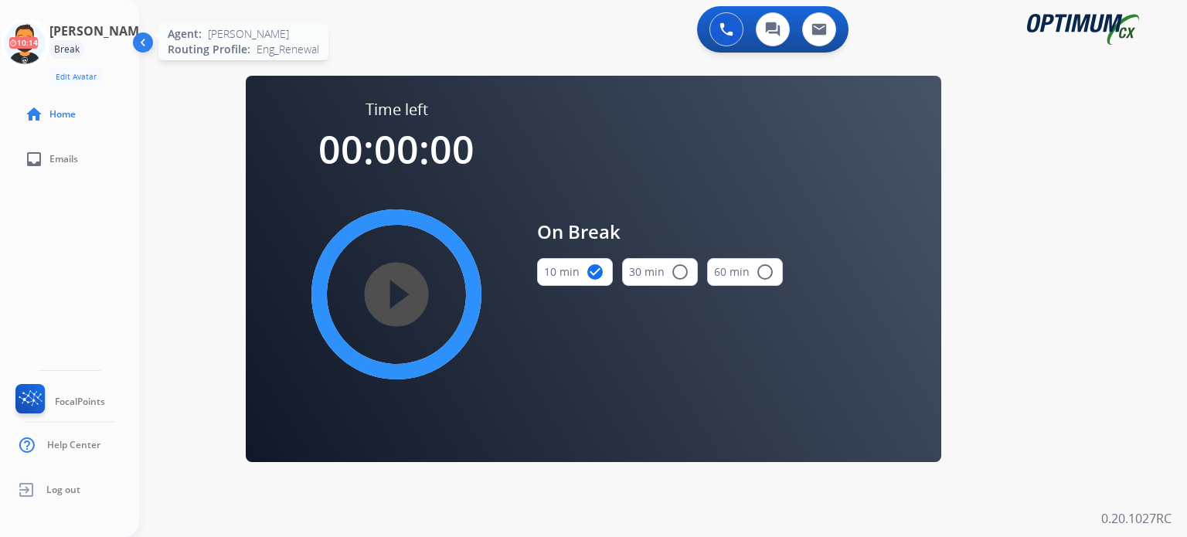
click at [33, 42] on icon at bounding box center [25, 44] width 50 height 50
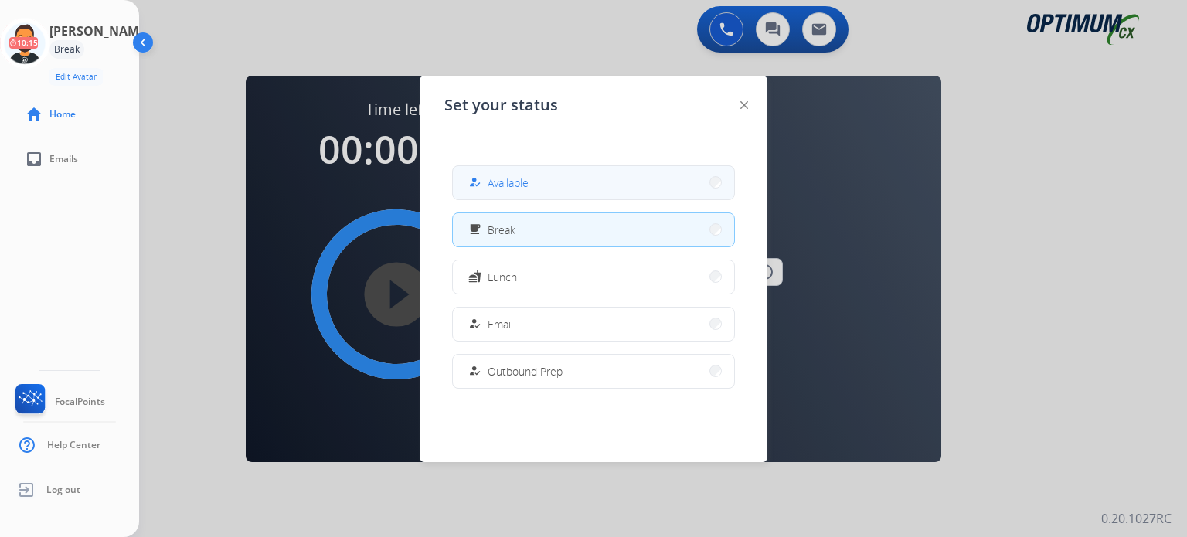
click at [593, 181] on button "how_to_reg Available" at bounding box center [593, 182] width 281 height 33
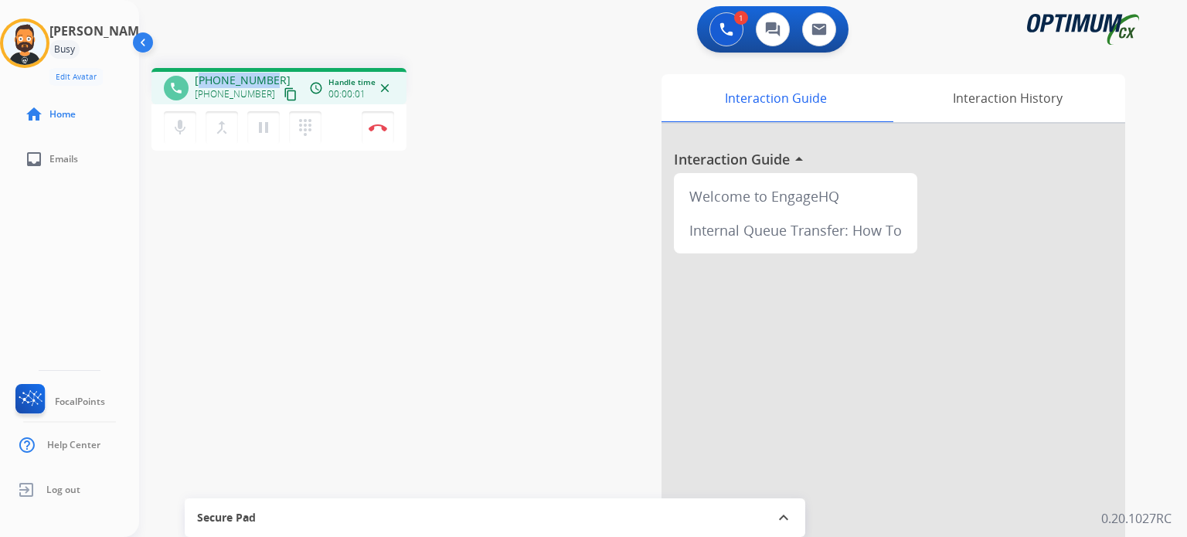
drag, startPoint x: 273, startPoint y: 77, endPoint x: 202, endPoint y: 76, distance: 71.1
click at [202, 76] on div "[PHONE_NUMBER] [PHONE_NUMBER] content_copy" at bounding box center [247, 88] width 105 height 31
click at [208, 73] on span "[PHONE_NUMBER]" at bounding box center [243, 80] width 96 height 15
drag, startPoint x: 205, startPoint y: 75, endPoint x: 266, endPoint y: 70, distance: 60.4
click at [266, 70] on div "phone [PHONE_NUMBER] [PHONE_NUMBER] content_copy access_time Call metrics Queue…" at bounding box center [278, 86] width 255 height 36
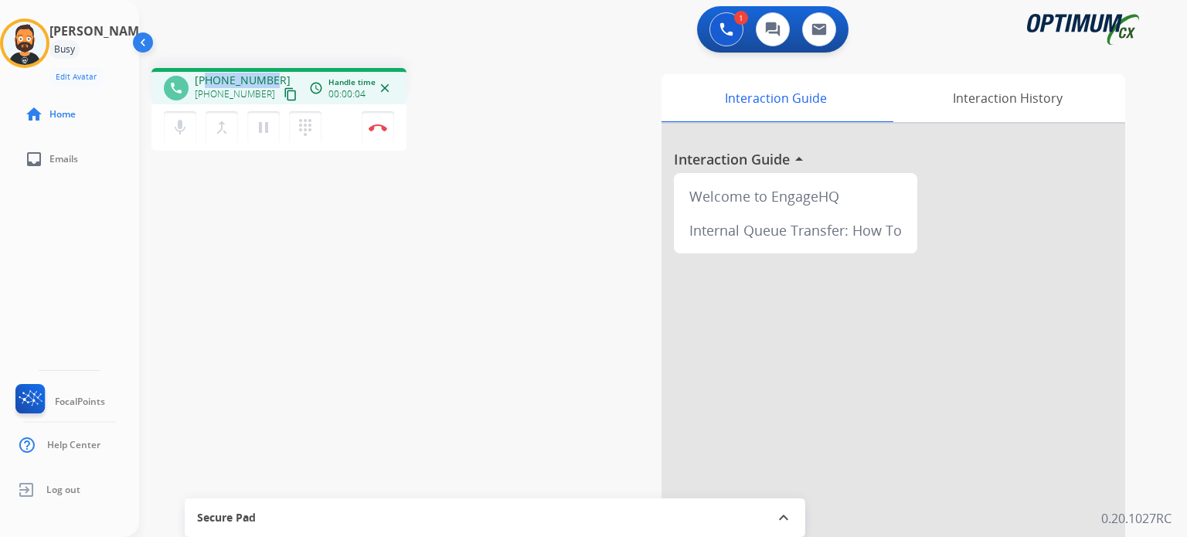
copy span "9563237469"
click at [377, 130] on img at bounding box center [378, 128] width 19 height 8
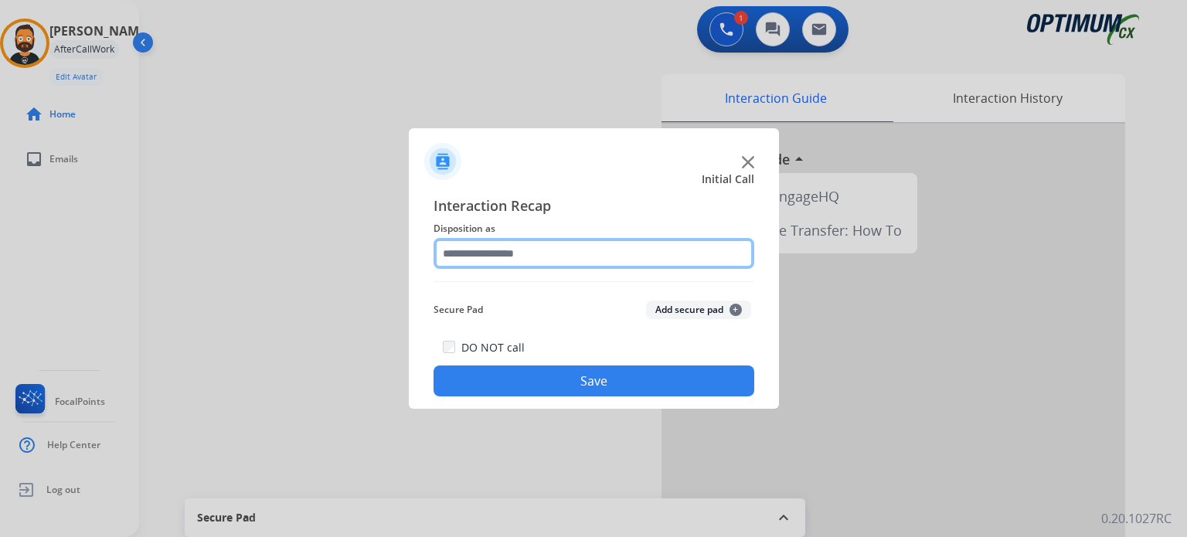
drag, startPoint x: 504, startPoint y: 253, endPoint x: 517, endPoint y: 268, distance: 19.7
click at [504, 254] on input "text" at bounding box center [593, 253] width 321 height 31
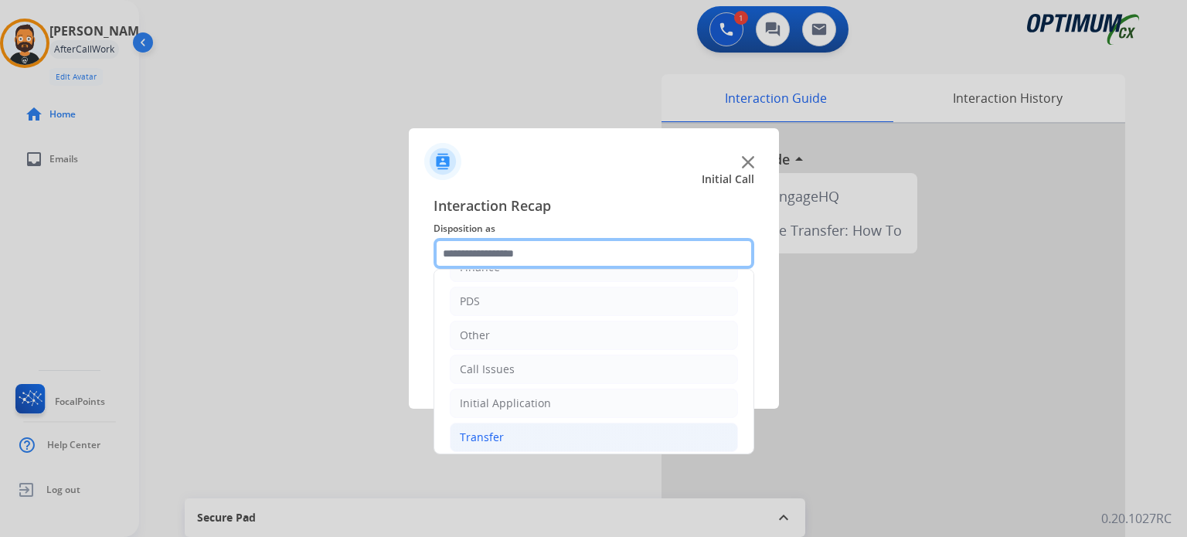
scroll to position [102, 0]
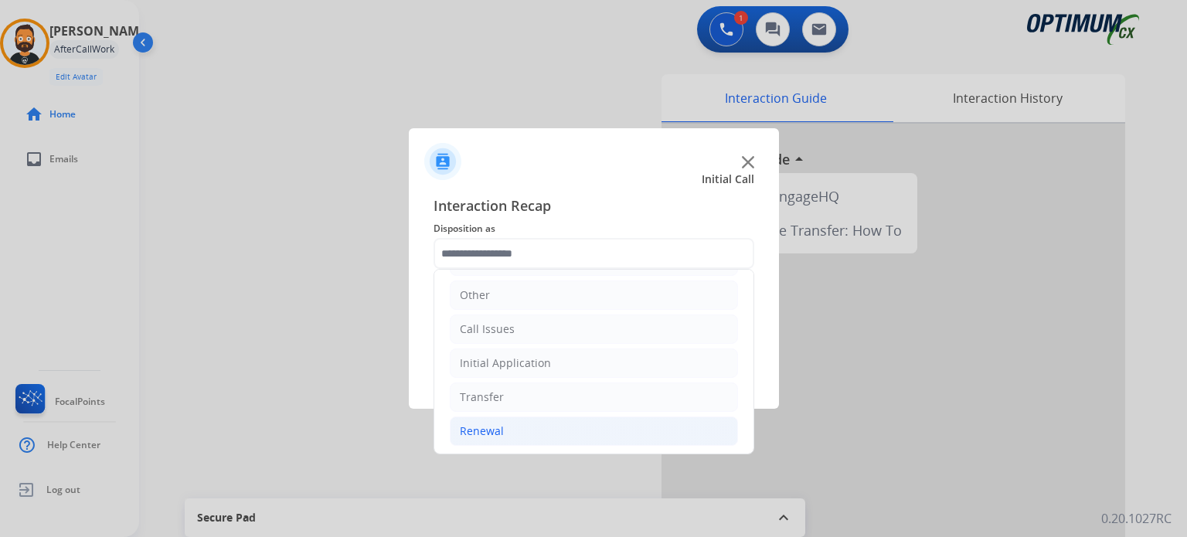
click at [562, 427] on li "Renewal" at bounding box center [594, 430] width 288 height 29
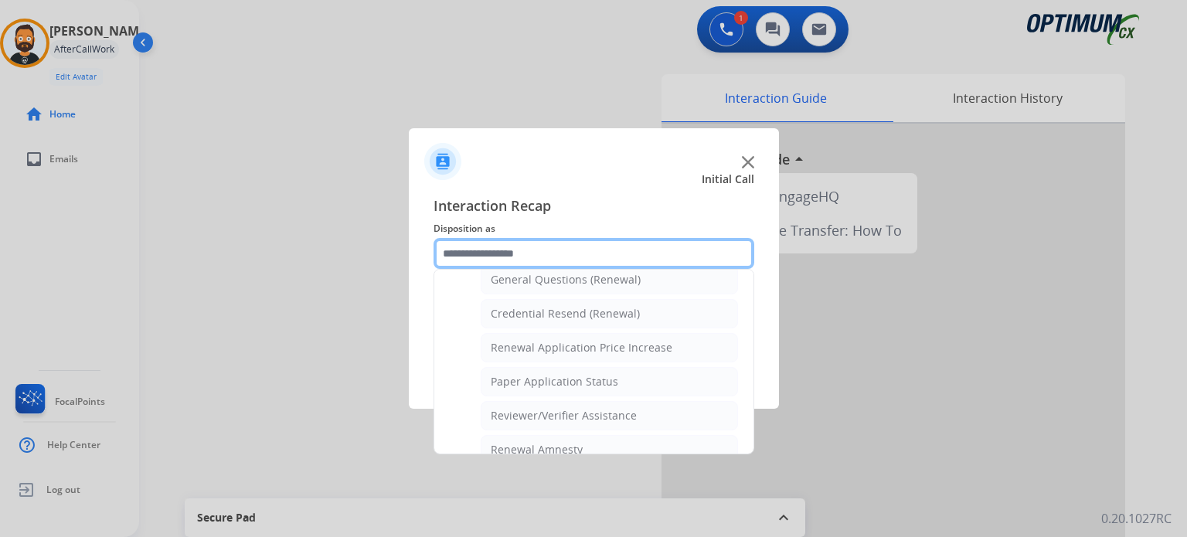
scroll to position [435, 0]
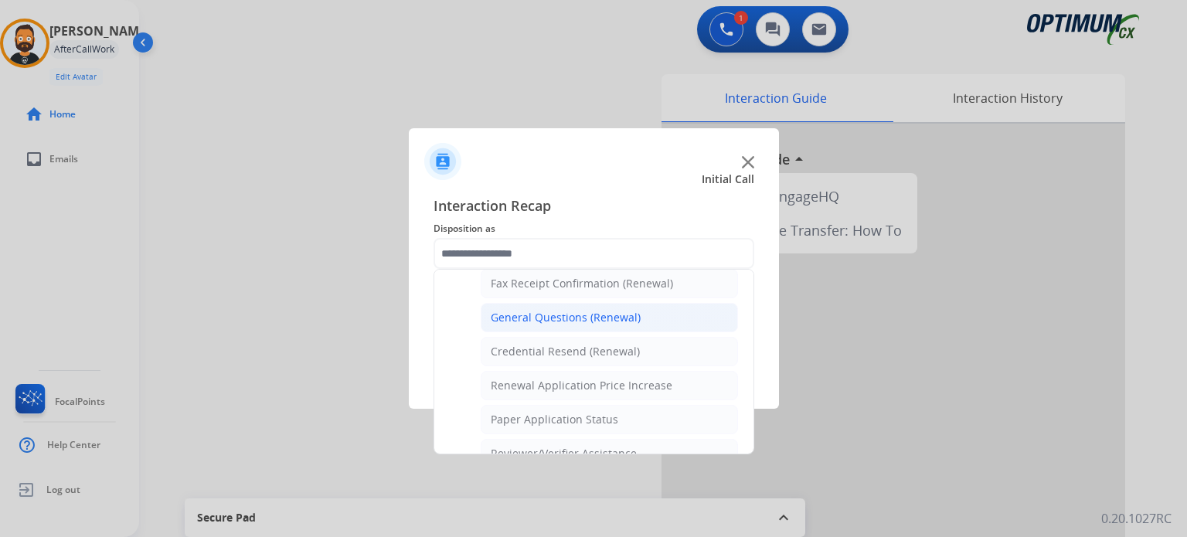
click at [565, 321] on li "General Questions (Renewal)" at bounding box center [609, 317] width 257 height 29
type input "**********"
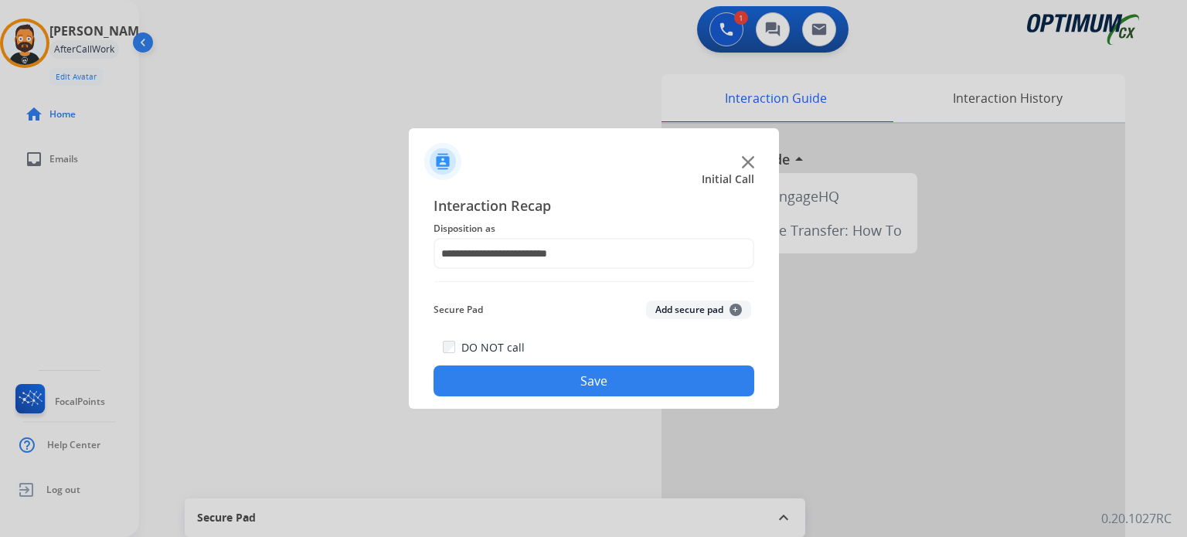
drag, startPoint x: 562, startPoint y: 380, endPoint x: 519, endPoint y: 363, distance: 46.5
click at [561, 381] on button "Save" at bounding box center [593, 380] width 321 height 31
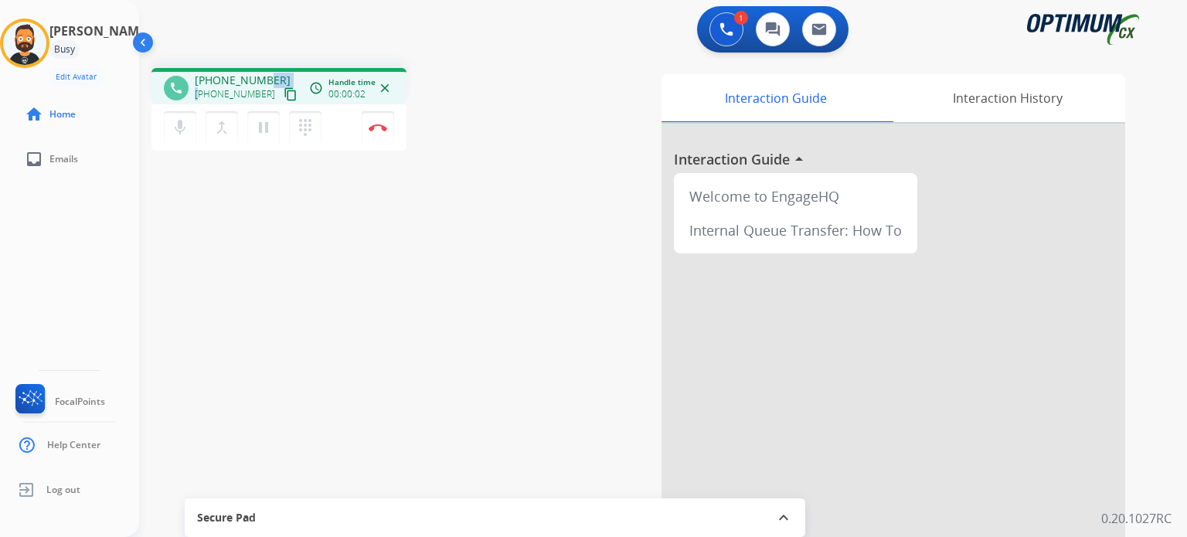
click at [219, 82] on span "[PHONE_NUMBER]" at bounding box center [243, 80] width 96 height 15
click at [273, 36] on div "1 Voice Interactions 0 Chat Interactions 0 Email Interactions" at bounding box center [654, 30] width 992 height 49
drag, startPoint x: 275, startPoint y: 76, endPoint x: 204, endPoint y: 67, distance: 71.6
click at [204, 67] on div "phone [PHONE_NUMBER] [PHONE_NUMBER] content_copy access_time Call metrics Queue…" at bounding box center [644, 378] width 1010 height 644
copy span "6145891373"
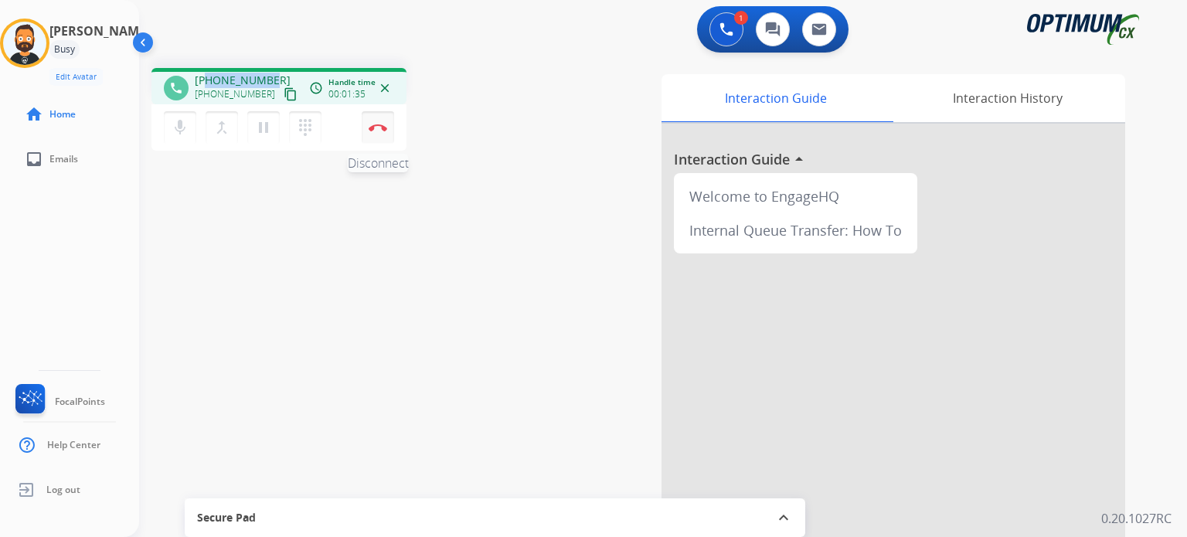
click at [380, 131] on button "Disconnect" at bounding box center [378, 127] width 32 height 32
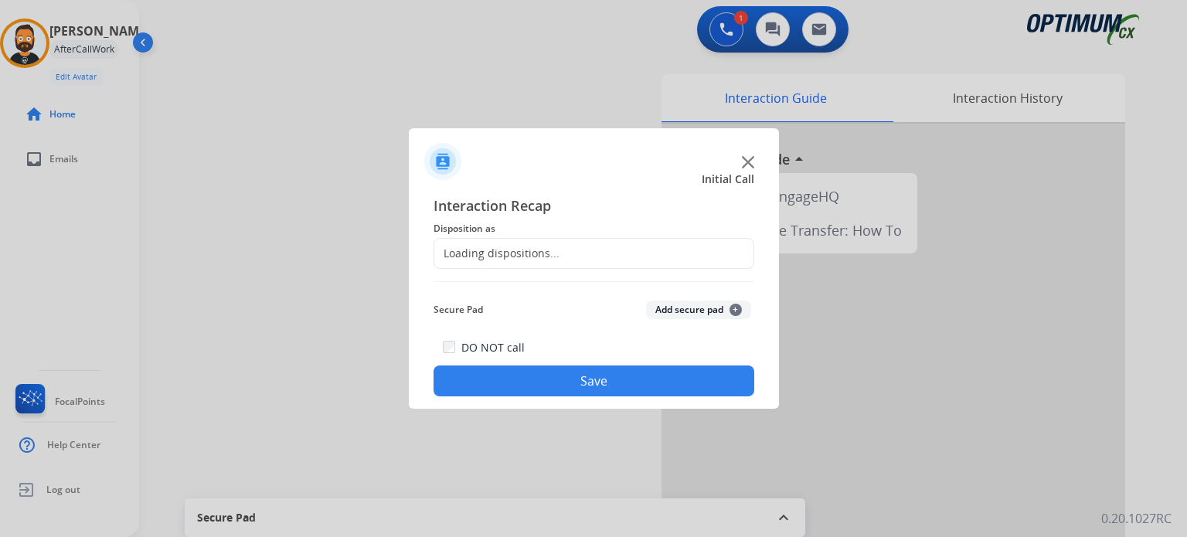
click at [492, 256] on div "Loading dispositions..." at bounding box center [496, 253] width 125 height 15
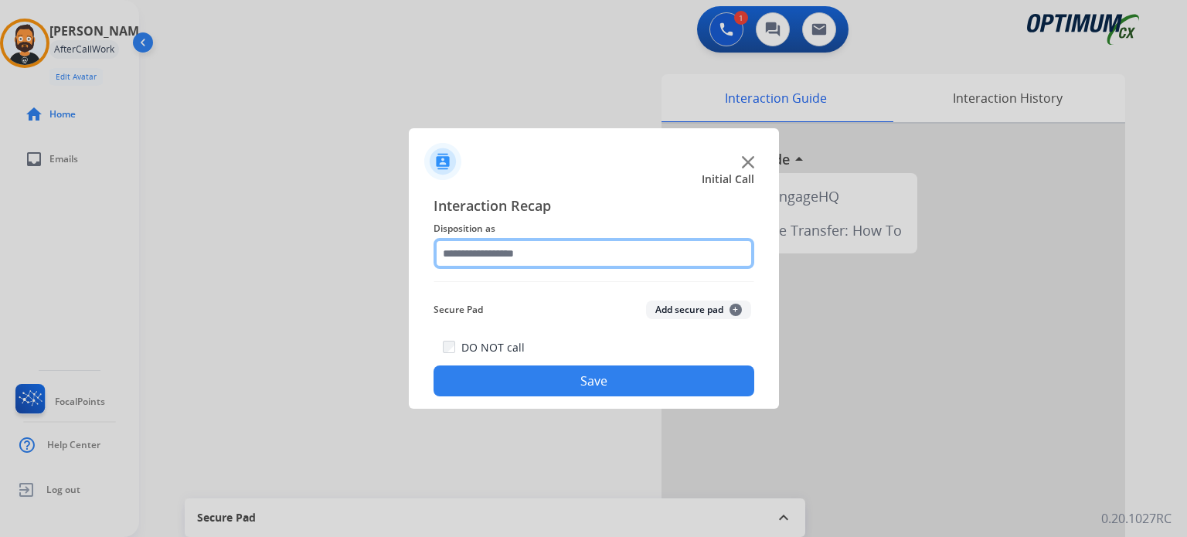
click at [492, 256] on input "text" at bounding box center [593, 253] width 321 height 31
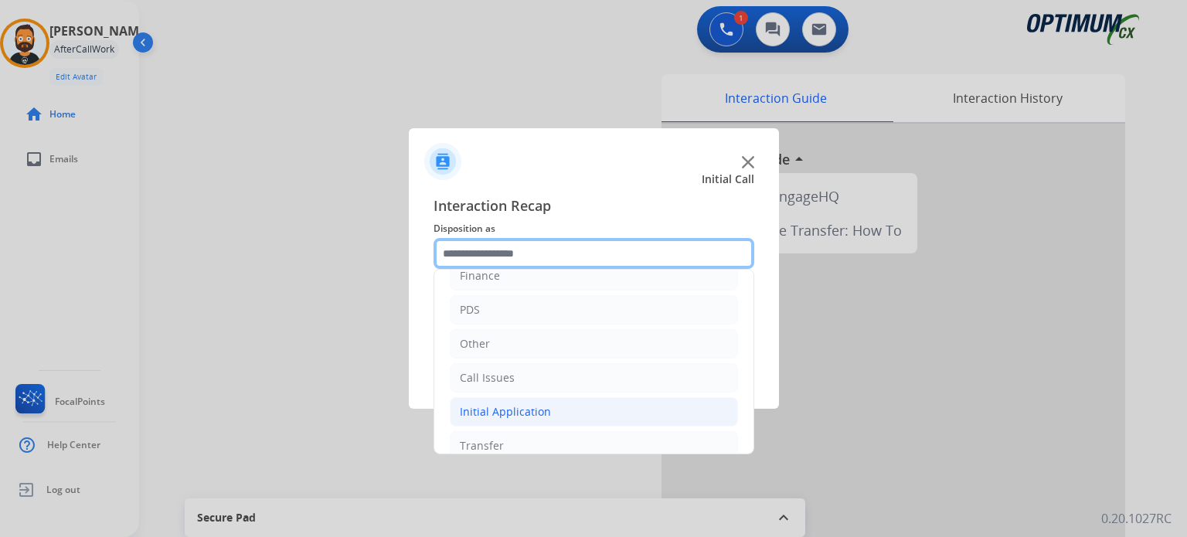
scroll to position [102, 0]
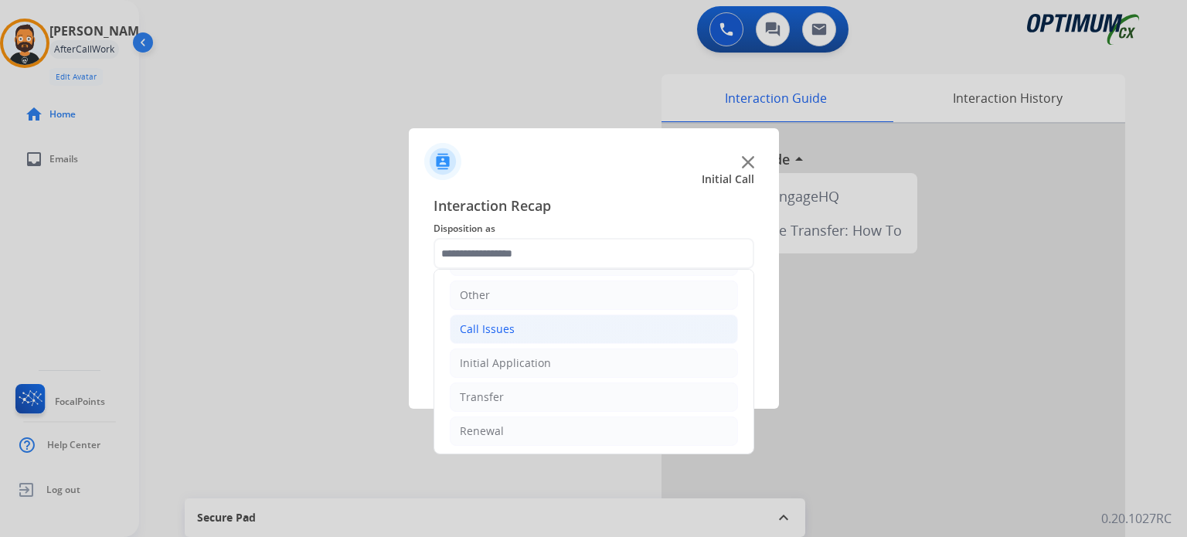
click at [523, 325] on li "Call Issues" at bounding box center [594, 328] width 288 height 29
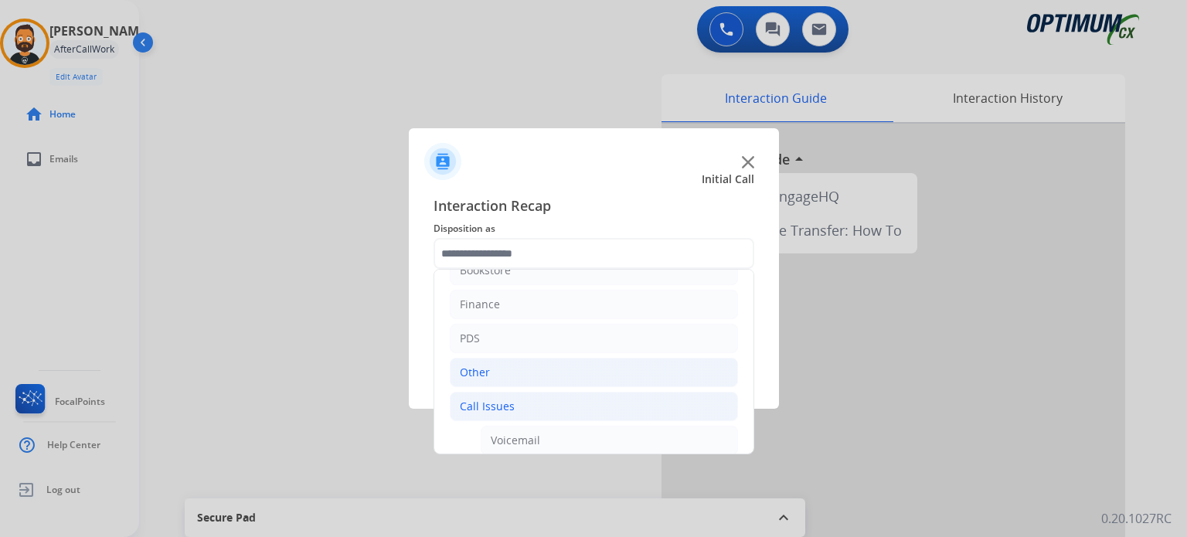
click at [511, 365] on li "Other" at bounding box center [594, 372] width 288 height 29
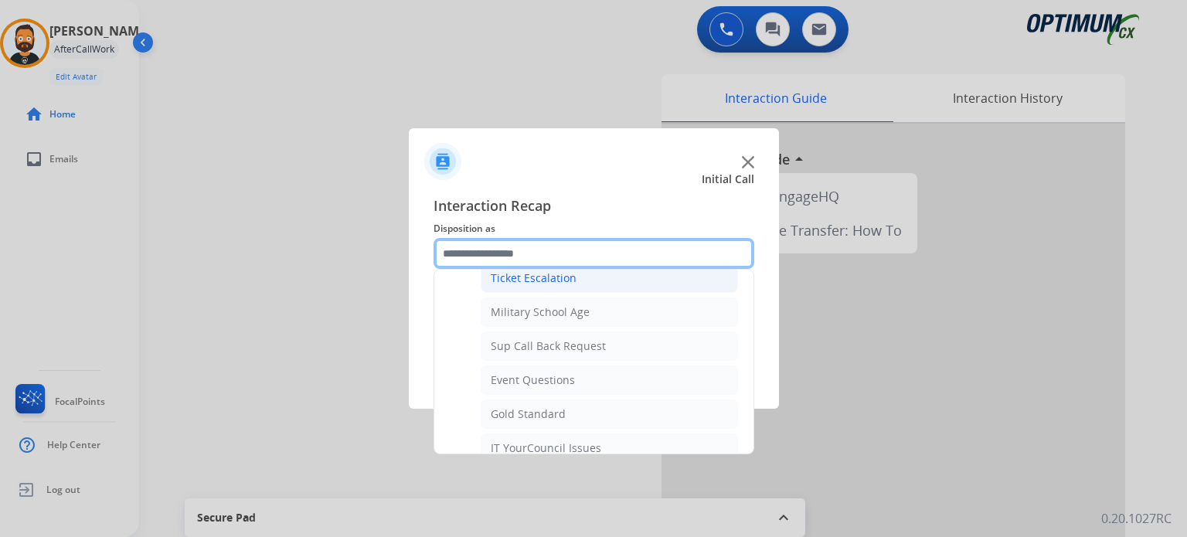
scroll to position [256, 0]
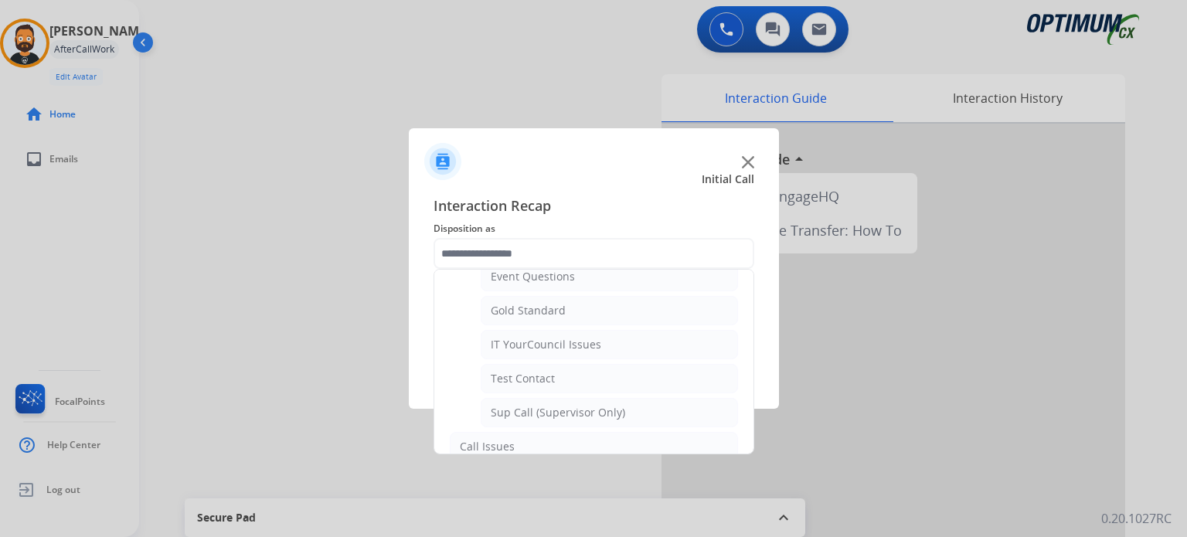
click at [563, 358] on ul "Ticket Escalation Military School Age Sup Call Back Request Event Questions Gol…" at bounding box center [594, 293] width 288 height 267
click at [565, 342] on div "IT YourCouncil Issues" at bounding box center [546, 344] width 110 height 15
type input "**********"
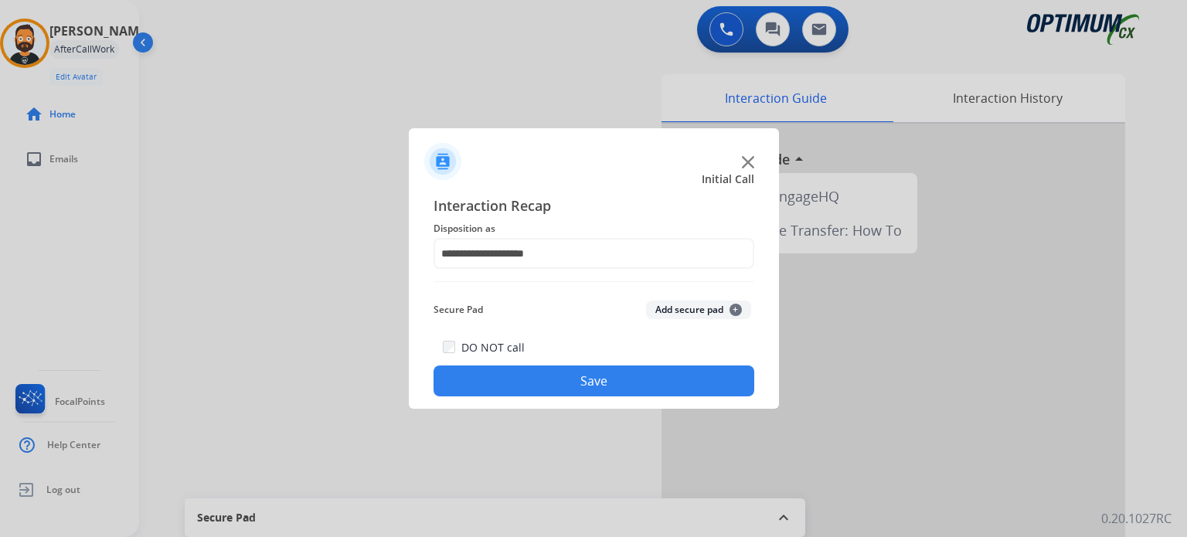
click at [540, 382] on button "Save" at bounding box center [593, 380] width 321 height 31
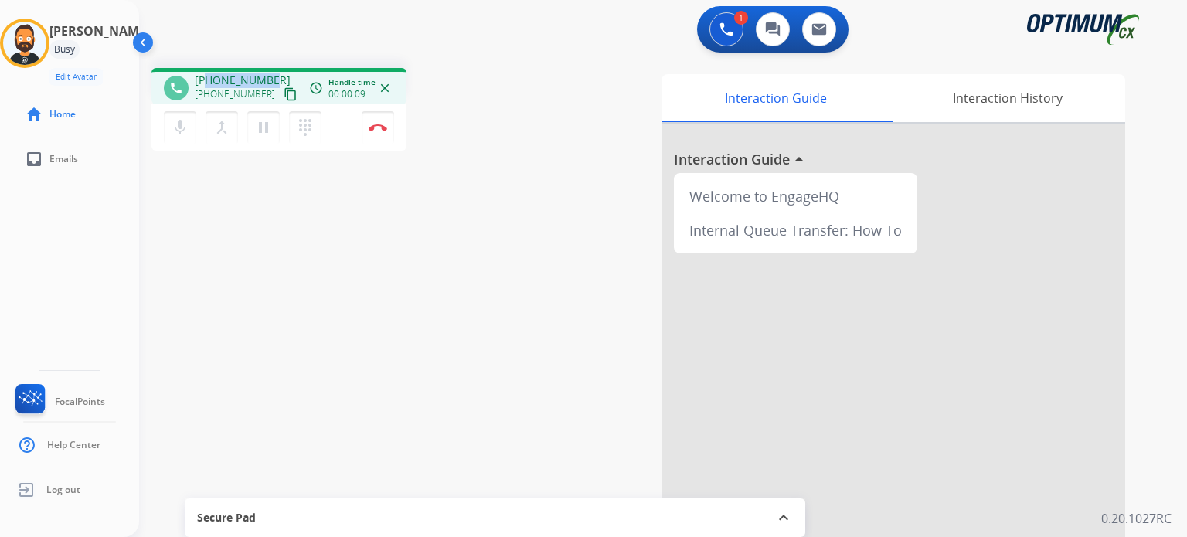
drag, startPoint x: 271, startPoint y: 79, endPoint x: 207, endPoint y: 80, distance: 64.1
click at [207, 80] on div "[PHONE_NUMBER] [PHONE_NUMBER] content_copy" at bounding box center [247, 88] width 105 height 31
copy span "7867789408"
click at [378, 127] on img at bounding box center [378, 128] width 19 height 8
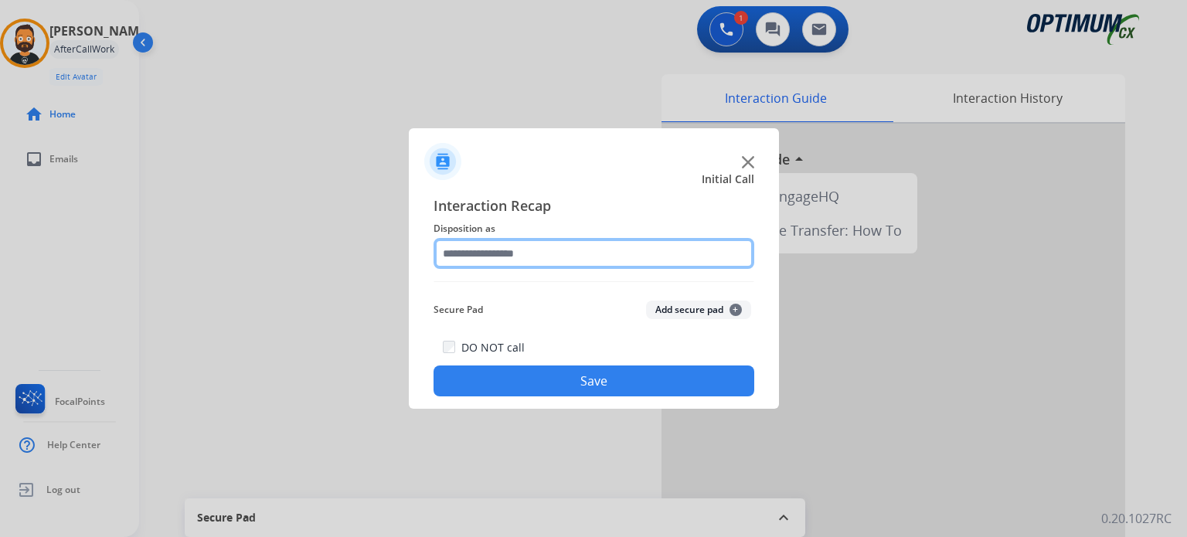
drag, startPoint x: 488, startPoint y: 256, endPoint x: 498, endPoint y: 256, distance: 9.3
click at [489, 256] on input "text" at bounding box center [593, 253] width 321 height 31
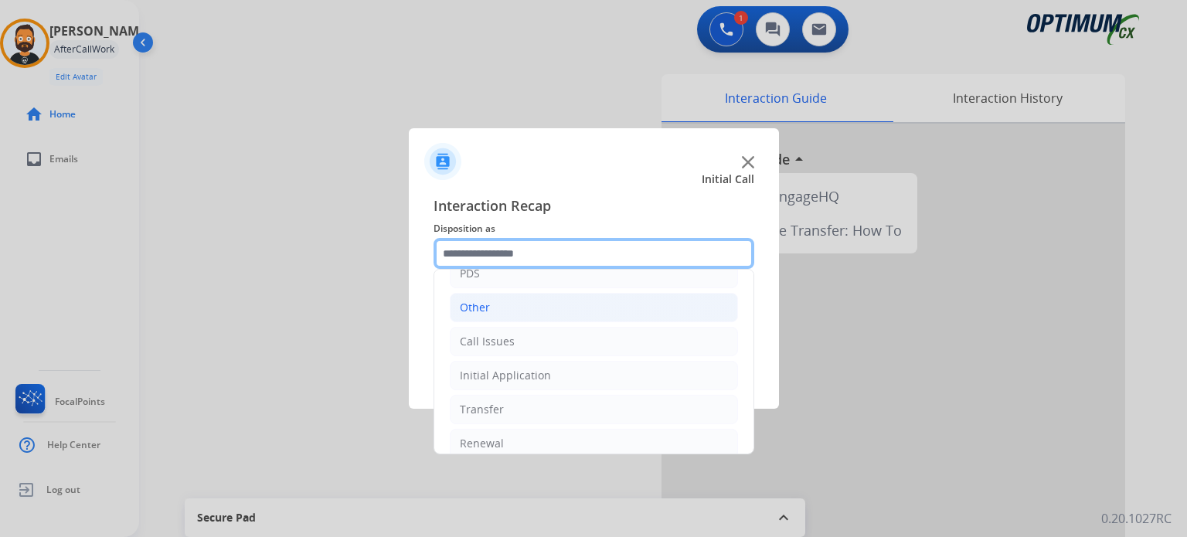
scroll to position [102, 0]
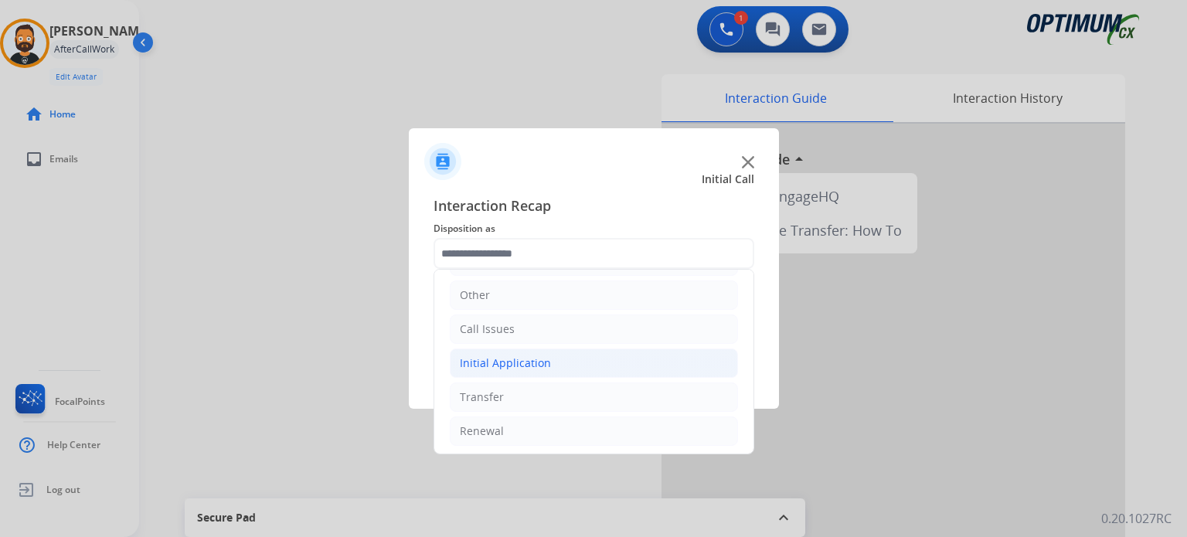
click at [559, 370] on li "Initial Application" at bounding box center [594, 362] width 288 height 29
click at [562, 392] on div "Credential Resend (Initial application)" at bounding box center [588, 396] width 195 height 15
type input "**********"
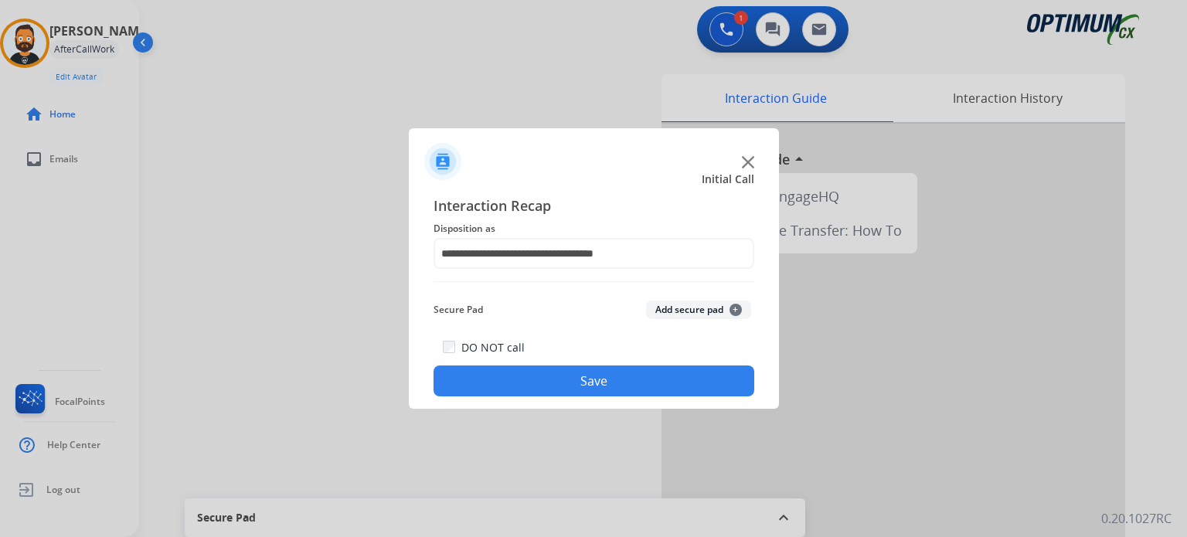
click at [562, 392] on button "Save" at bounding box center [593, 380] width 321 height 31
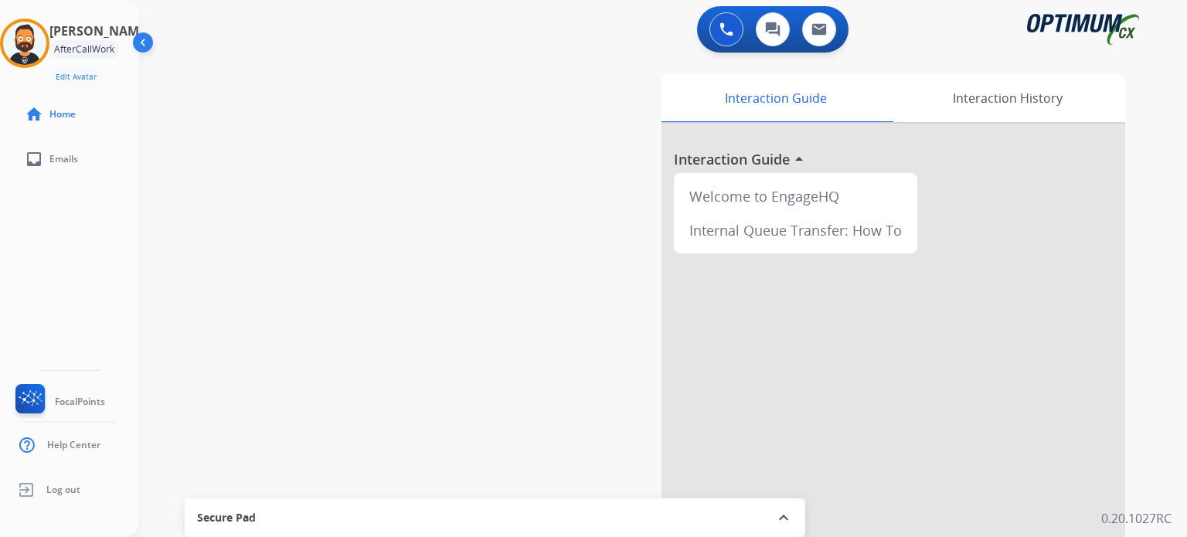
click at [364, 121] on div "swap_horiz Break voice bridge close_fullscreen Connect 3-Way Call merge_type Se…" at bounding box center [644, 378] width 1010 height 644
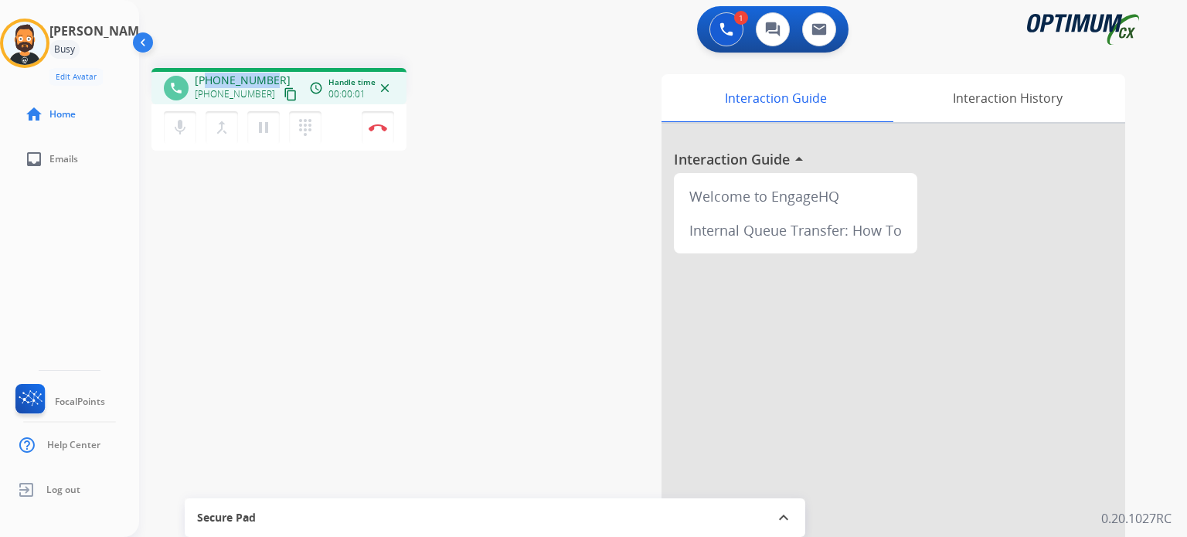
drag, startPoint x: 269, startPoint y: 80, endPoint x: 209, endPoint y: 84, distance: 59.7
click at [209, 84] on div "[PHONE_NUMBER] [PHONE_NUMBER] content_copy" at bounding box center [247, 88] width 105 height 31
copy span "6013545373"
click at [256, 130] on mat-icon "pause" at bounding box center [263, 127] width 19 height 19
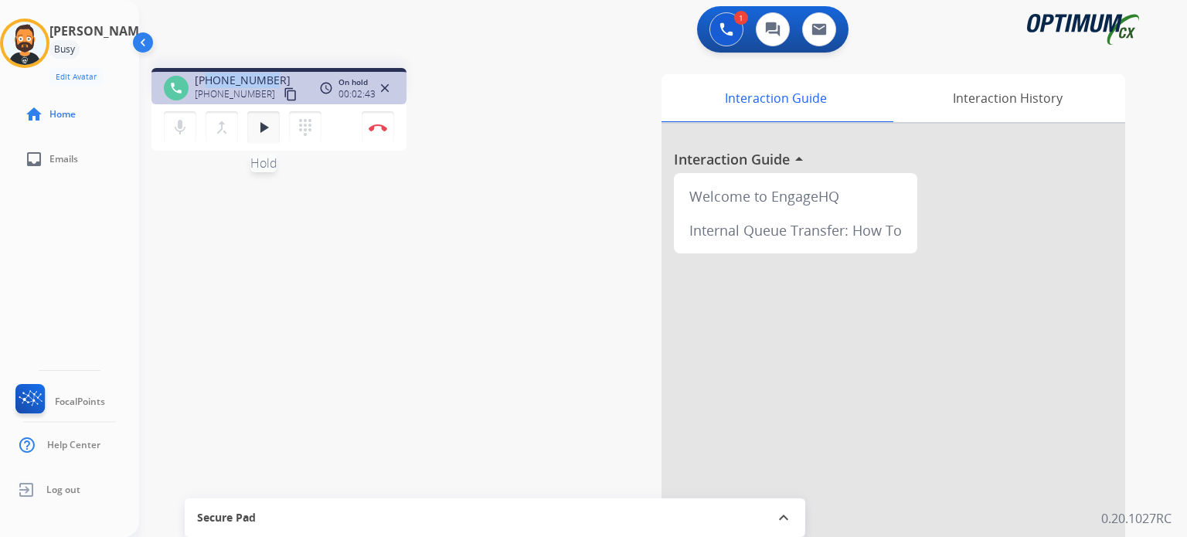
click at [272, 129] on mat-icon "play_arrow" at bounding box center [263, 127] width 19 height 19
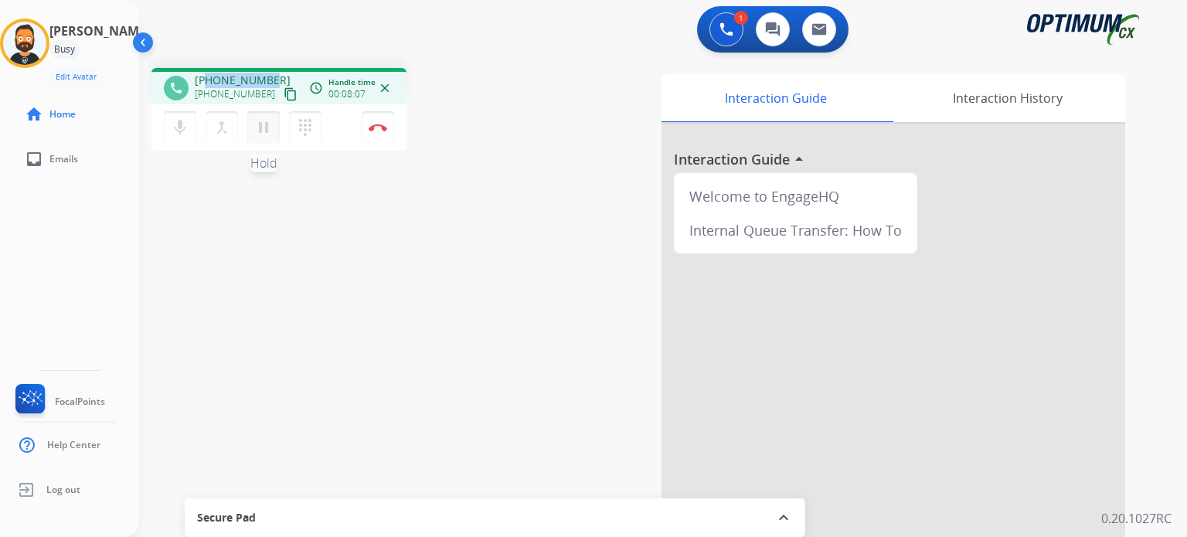
click at [259, 127] on mat-icon "pause" at bounding box center [263, 127] width 19 height 19
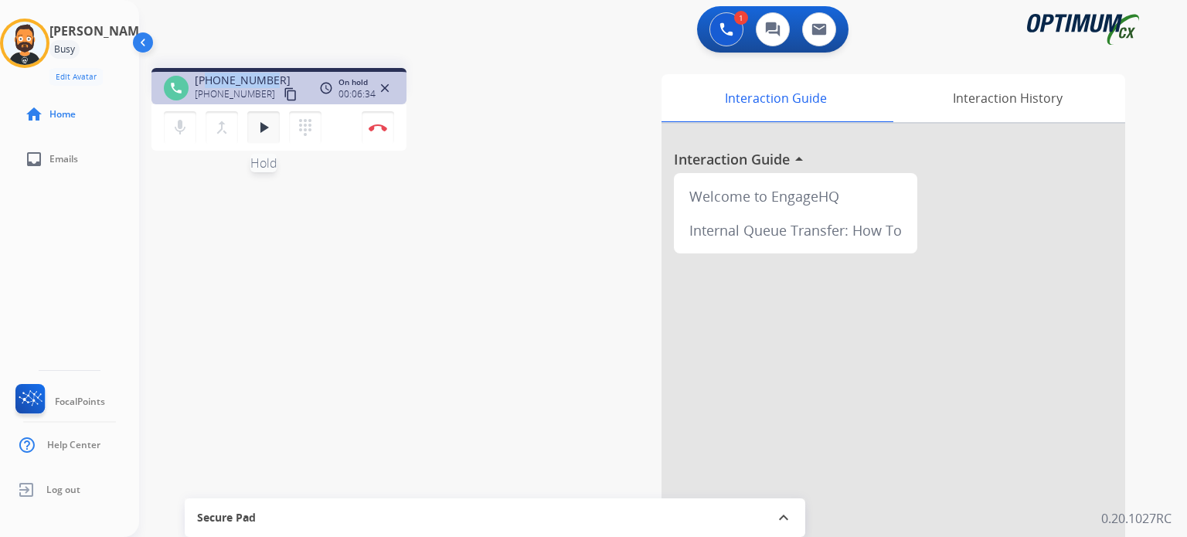
click at [264, 126] on mat-icon "play_arrow" at bounding box center [263, 127] width 19 height 19
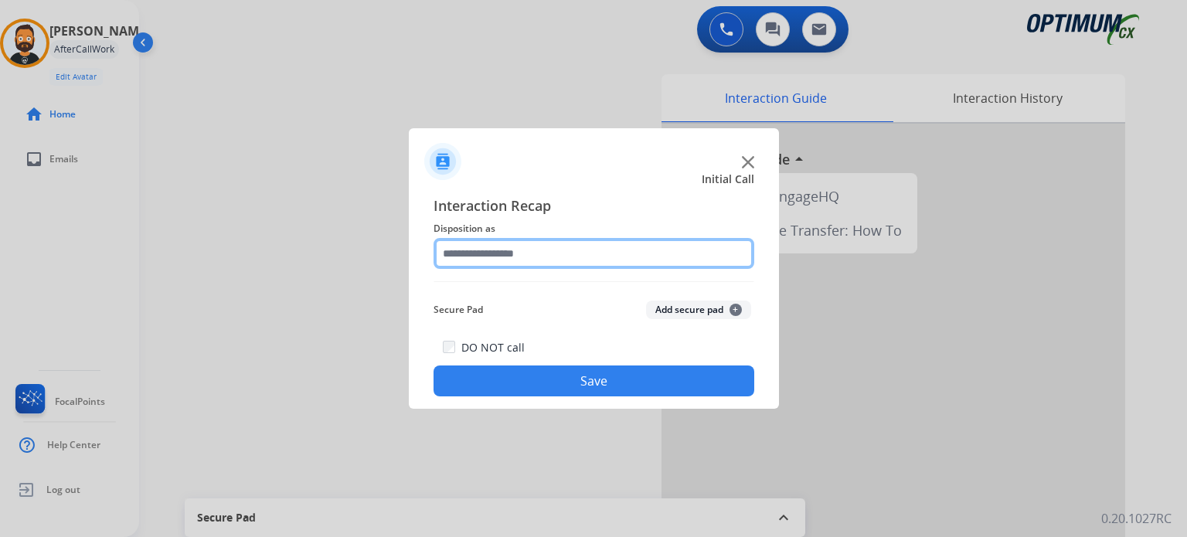
click at [499, 256] on input "text" at bounding box center [593, 253] width 321 height 31
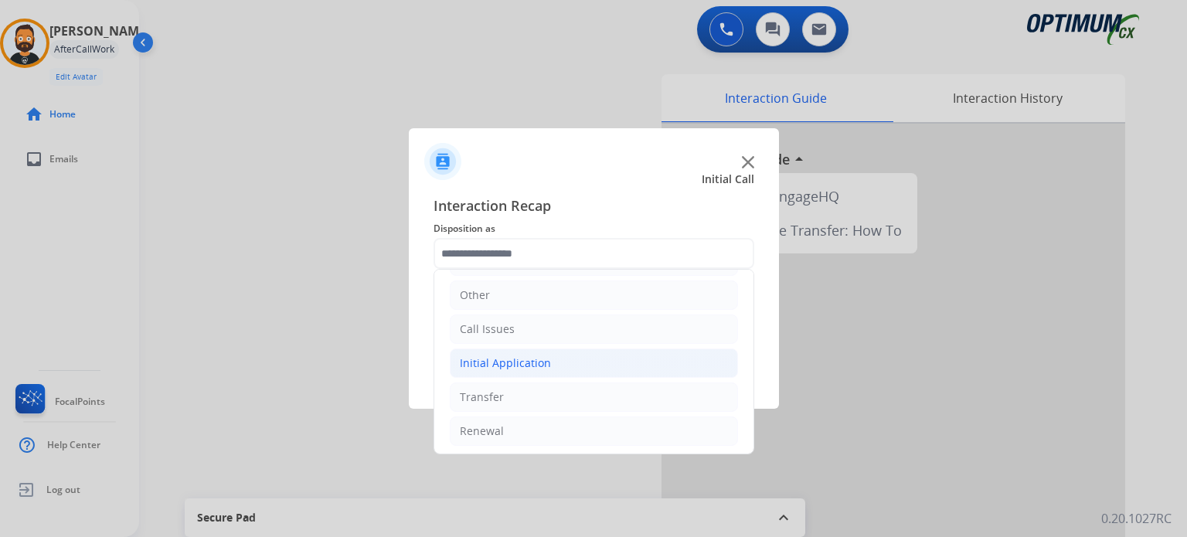
click at [507, 363] on div "Initial Application" at bounding box center [505, 362] width 91 height 15
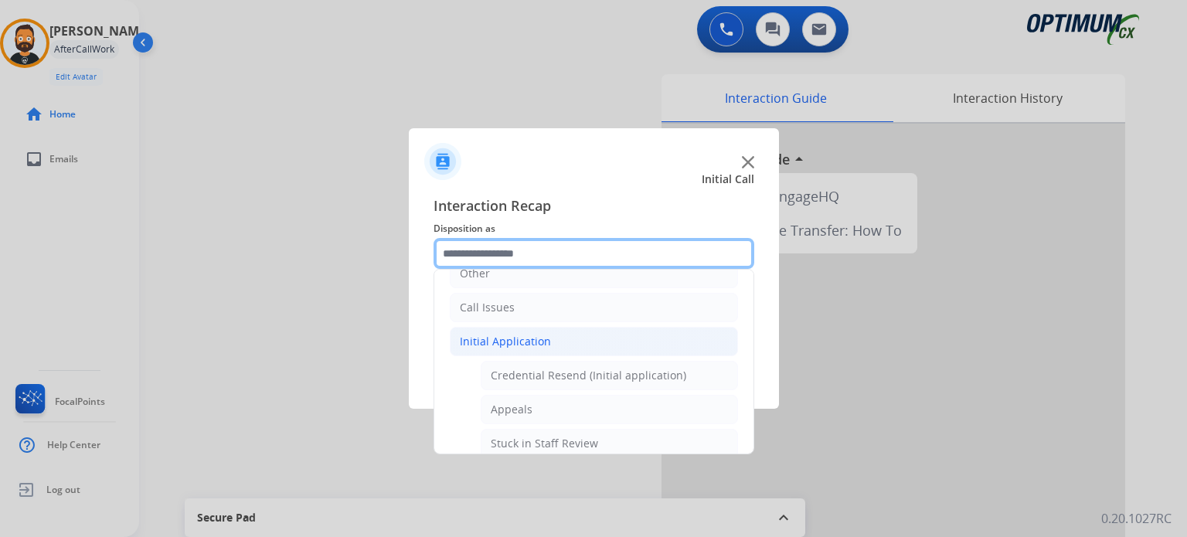
scroll to position [0, 0]
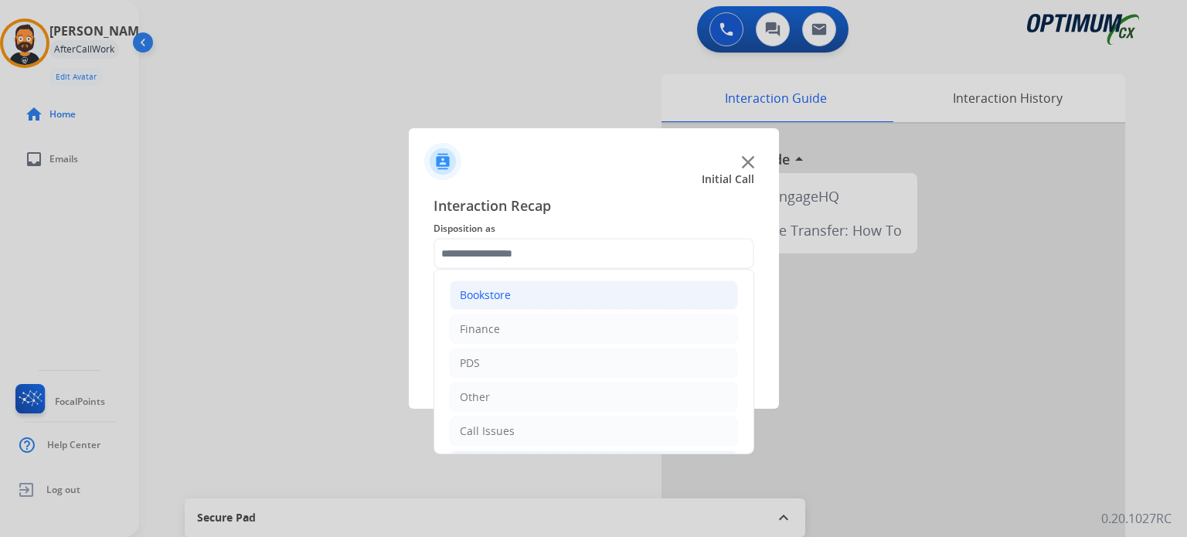
click at [500, 294] on div "Bookstore" at bounding box center [485, 294] width 51 height 15
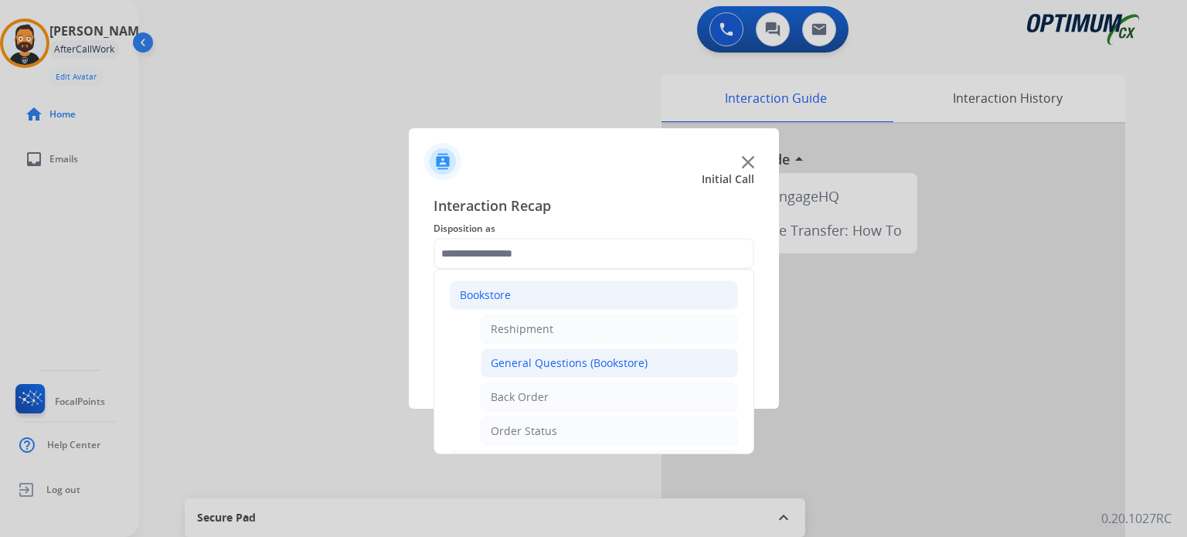
click at [525, 367] on div "General Questions (Bookstore)" at bounding box center [569, 362] width 157 height 15
type input "**********"
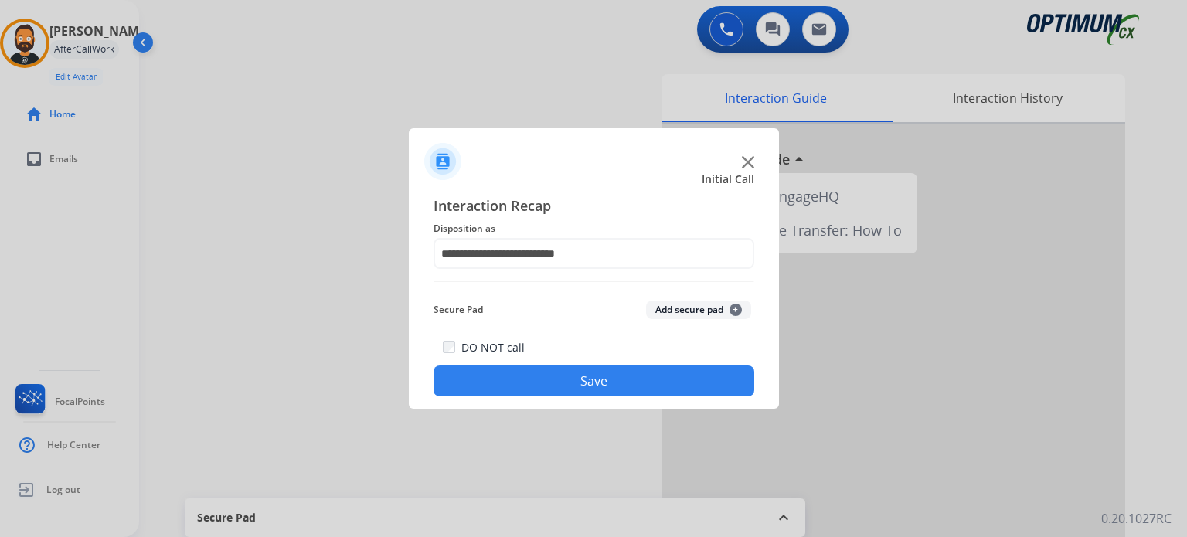
click at [533, 382] on button "Save" at bounding box center [593, 380] width 321 height 31
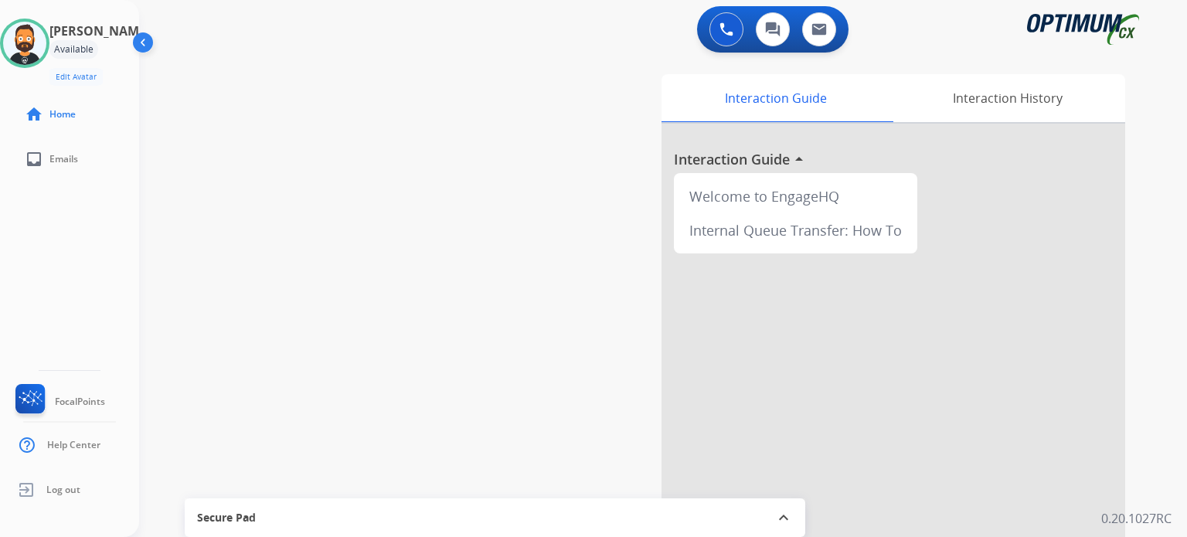
click at [408, 210] on div "swap_horiz Break voice bridge close_fullscreen Connect 3-Way Call merge_type Se…" at bounding box center [644, 378] width 1010 height 644
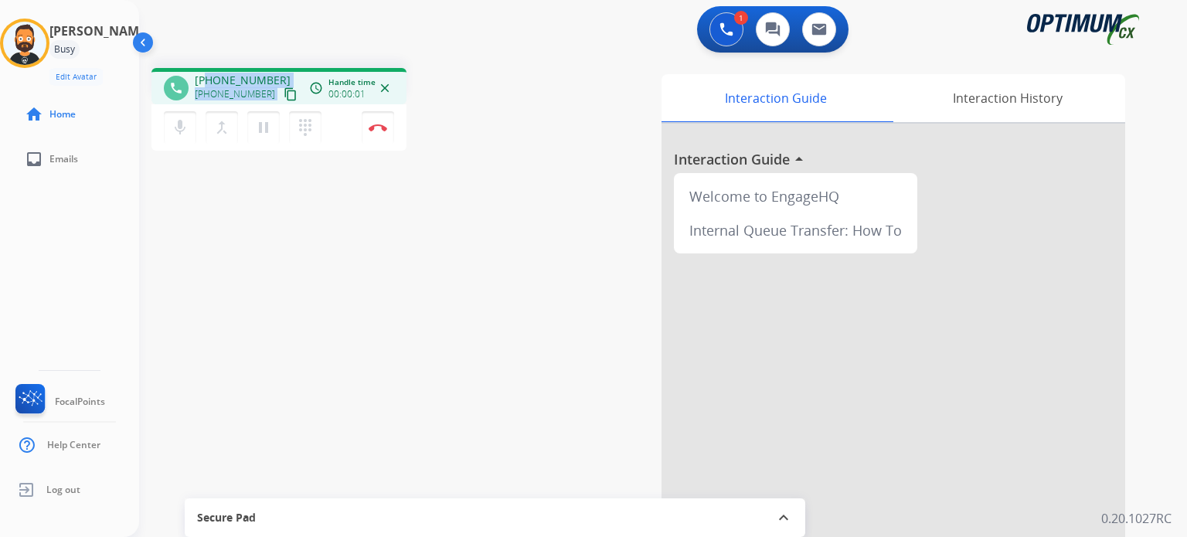
drag, startPoint x: 273, startPoint y: 81, endPoint x: 209, endPoint y: 56, distance: 68.3
click at [207, 68] on div "phone [PHONE_NUMBER] [PHONE_NUMBER] content_copy access_time Call metrics Queue…" at bounding box center [278, 86] width 255 height 36
click at [213, 55] on div "1 Voice Interactions 0 Chat Interactions 0 Email Interactions" at bounding box center [654, 30] width 992 height 49
drag, startPoint x: 266, startPoint y: 79, endPoint x: 208, endPoint y: 71, distance: 58.5
click at [208, 71] on div "phone [PHONE_NUMBER] [PHONE_NUMBER] content_copy access_time Call metrics Queue…" at bounding box center [278, 86] width 255 height 36
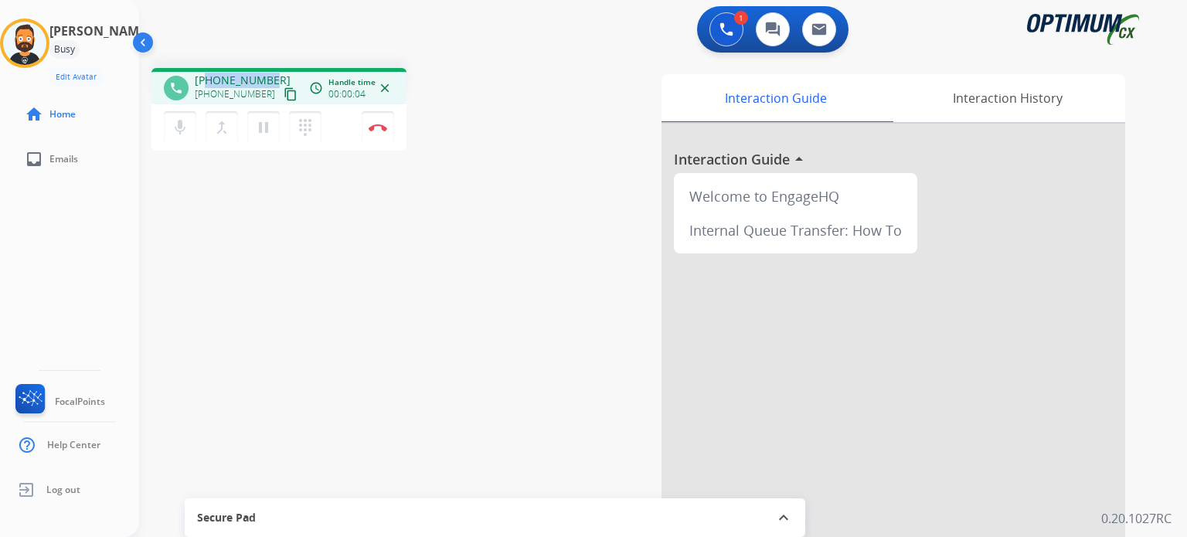
copy span "6784720438"
click at [380, 132] on button "Disconnect" at bounding box center [378, 127] width 32 height 32
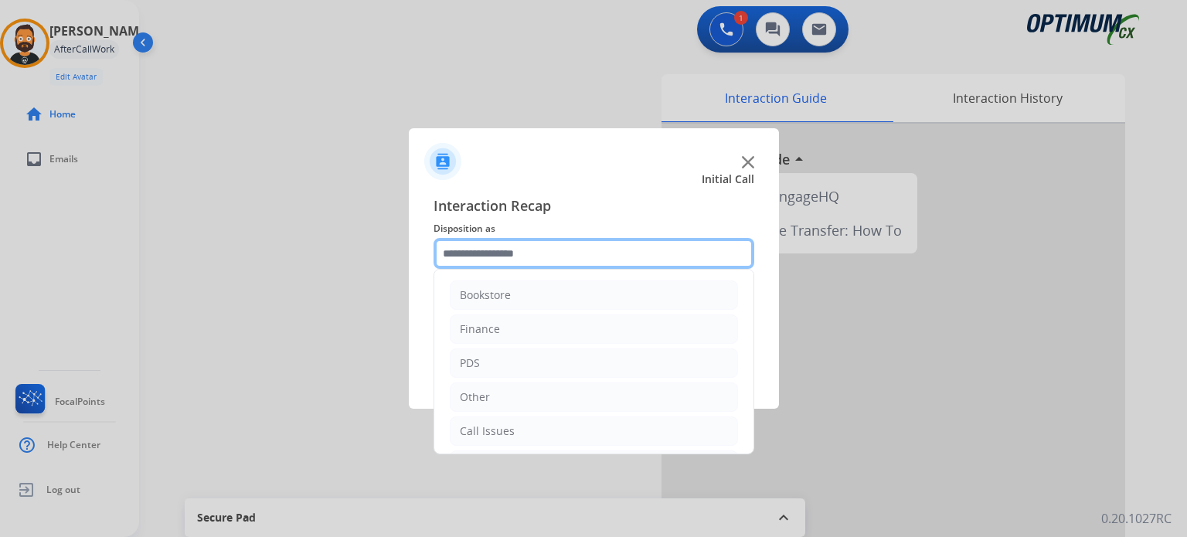
click at [542, 256] on input "text" at bounding box center [593, 253] width 321 height 31
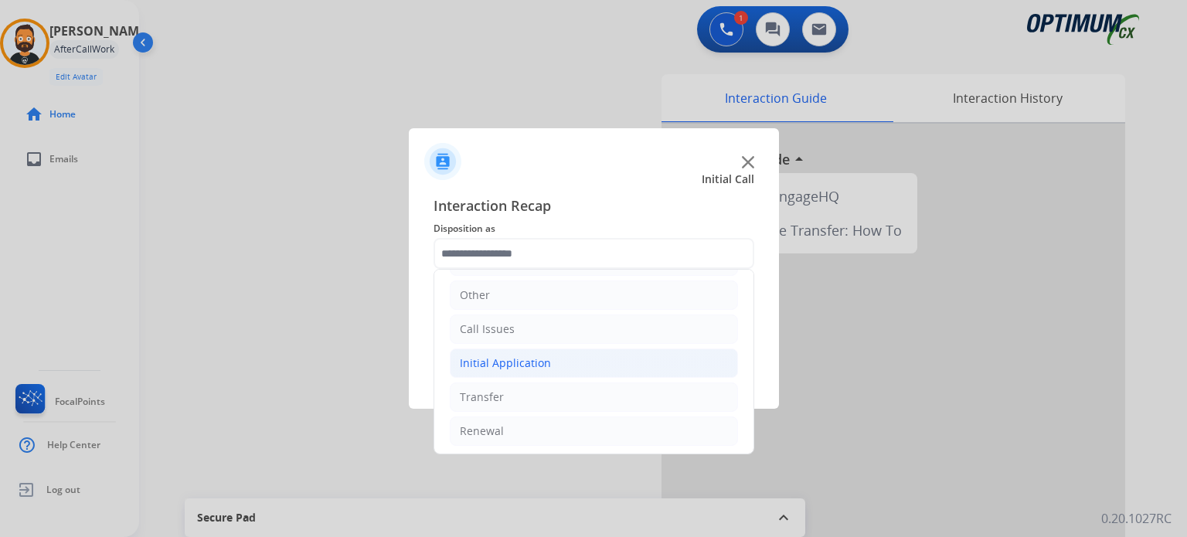
click at [502, 367] on div "Initial Application" at bounding box center [505, 362] width 91 height 15
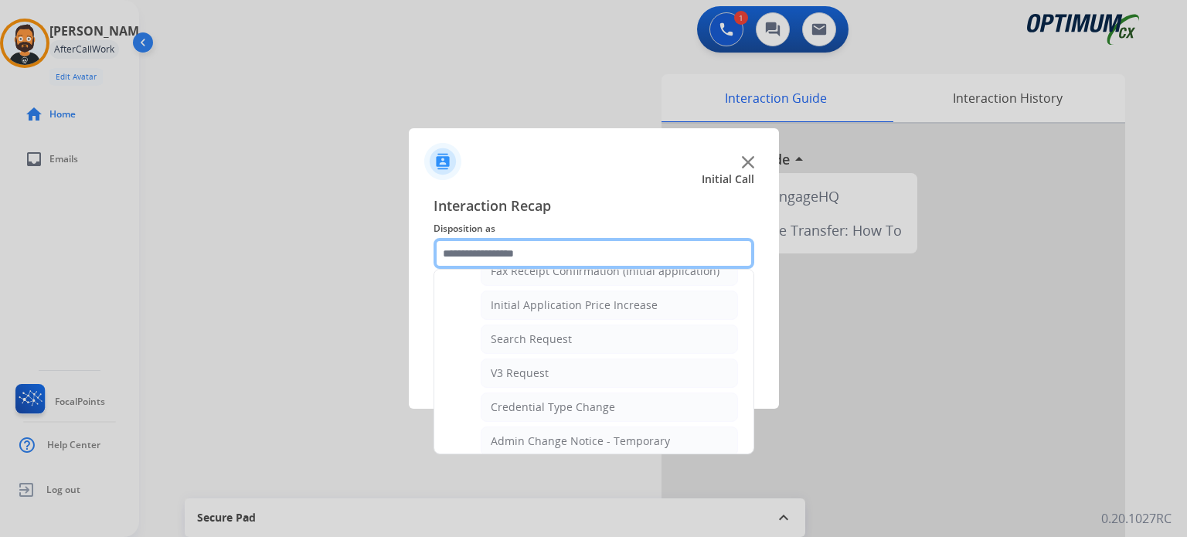
scroll to position [797, 0]
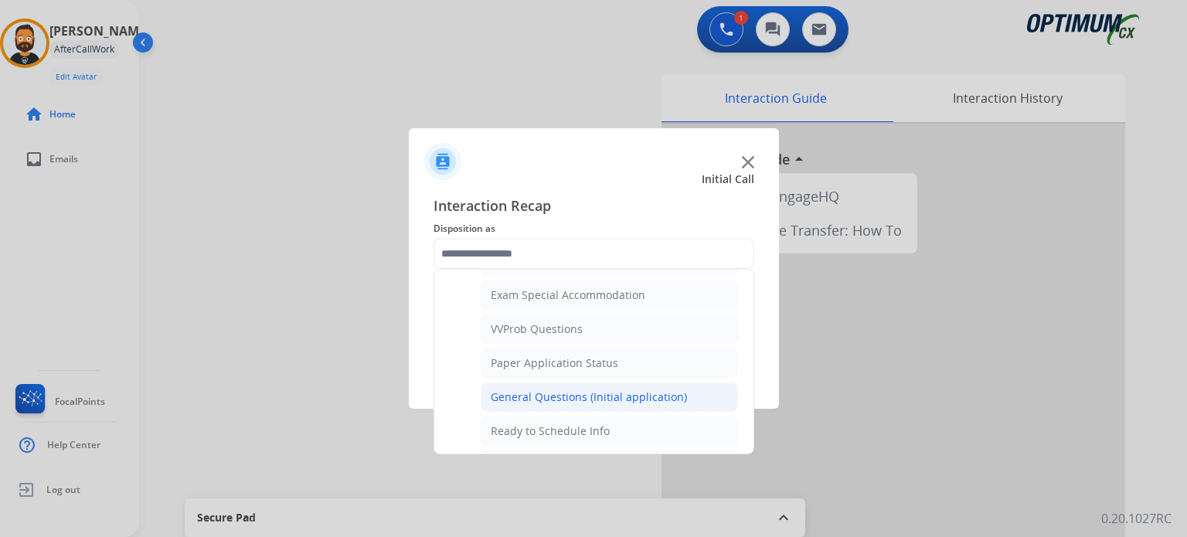
click at [535, 389] on div "General Questions (Initial application)" at bounding box center [589, 396] width 196 height 15
type input "**********"
click at [533, 383] on button "Save" at bounding box center [593, 380] width 321 height 31
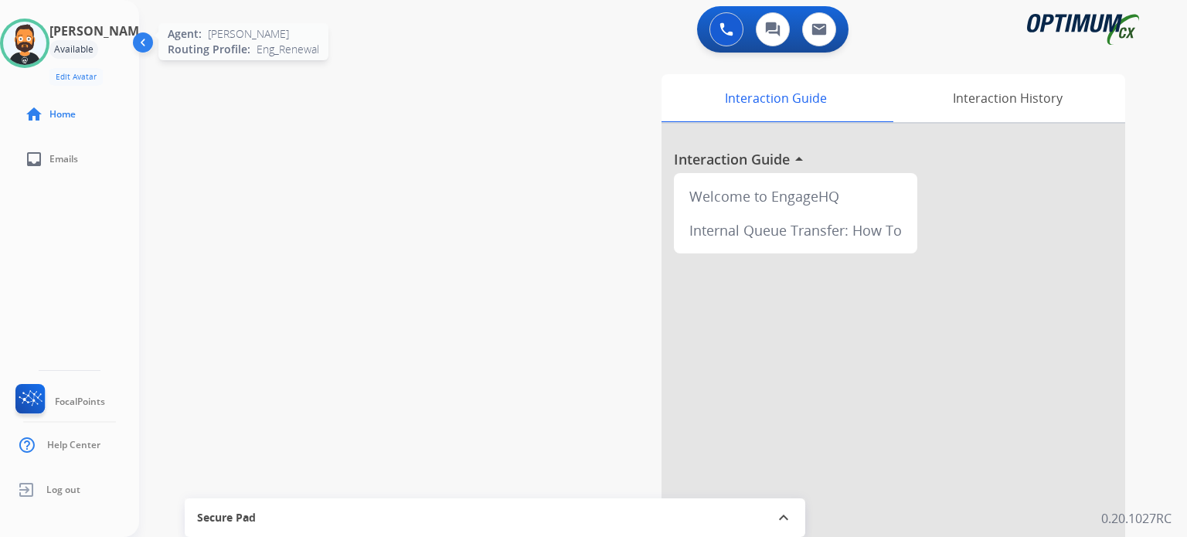
click at [33, 46] on img at bounding box center [24, 43] width 43 height 43
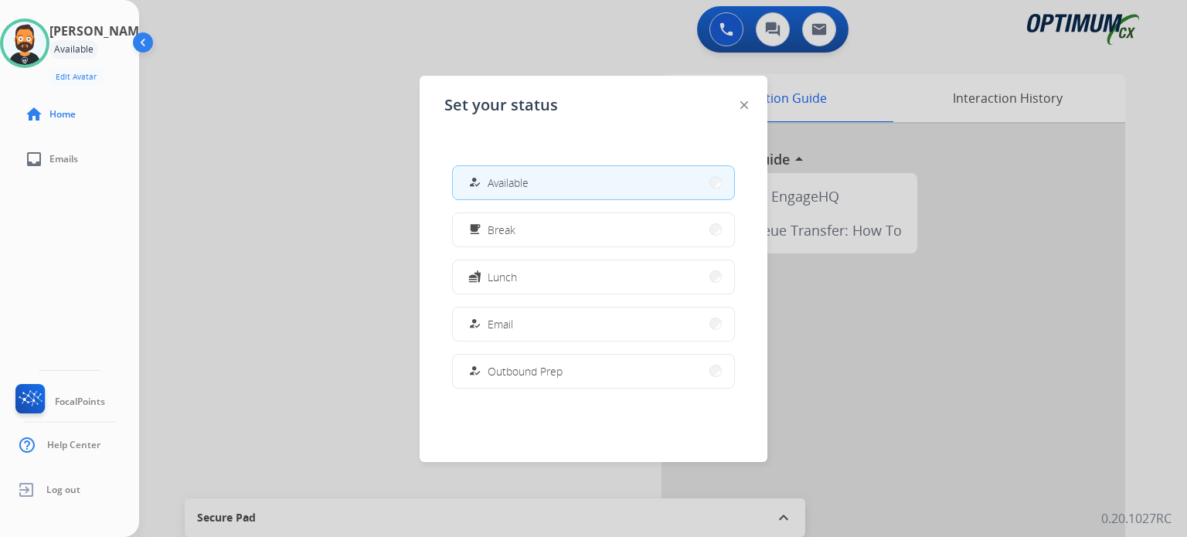
click at [532, 280] on button "fastfood Lunch" at bounding box center [593, 276] width 281 height 33
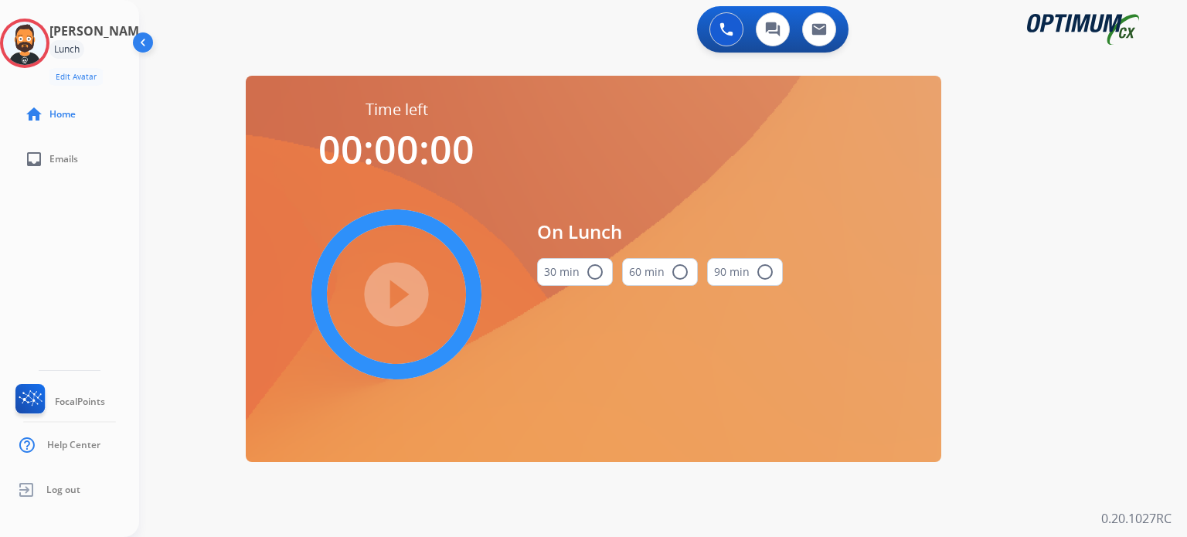
click at [591, 284] on button "30 min radio_button_unchecked" at bounding box center [575, 272] width 76 height 28
click at [400, 288] on mat-icon "play_circle_filled" at bounding box center [396, 294] width 19 height 19
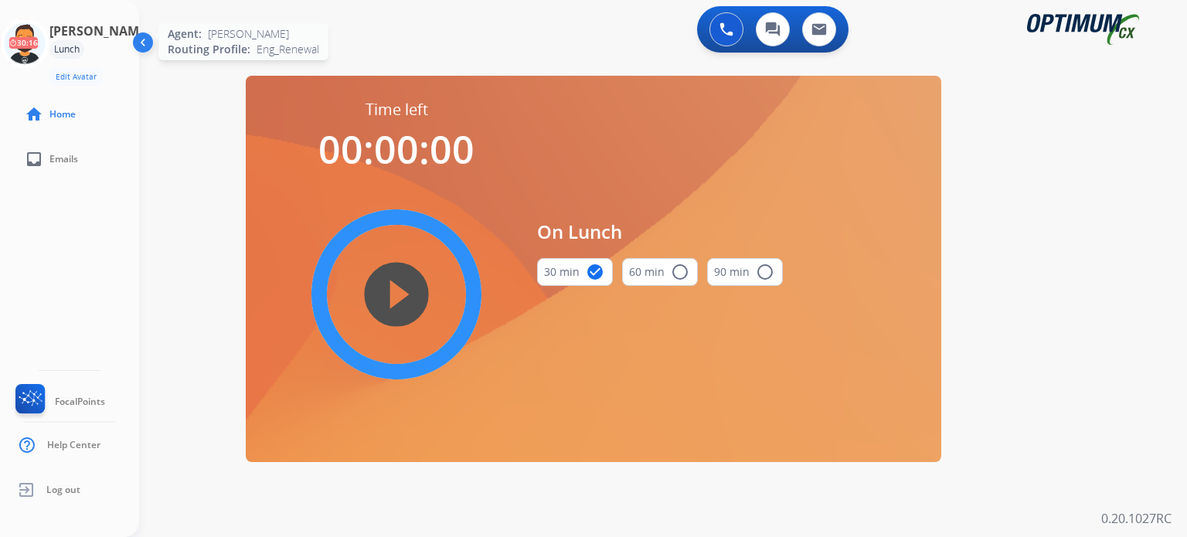
click at [27, 49] on icon at bounding box center [25, 44] width 50 height 50
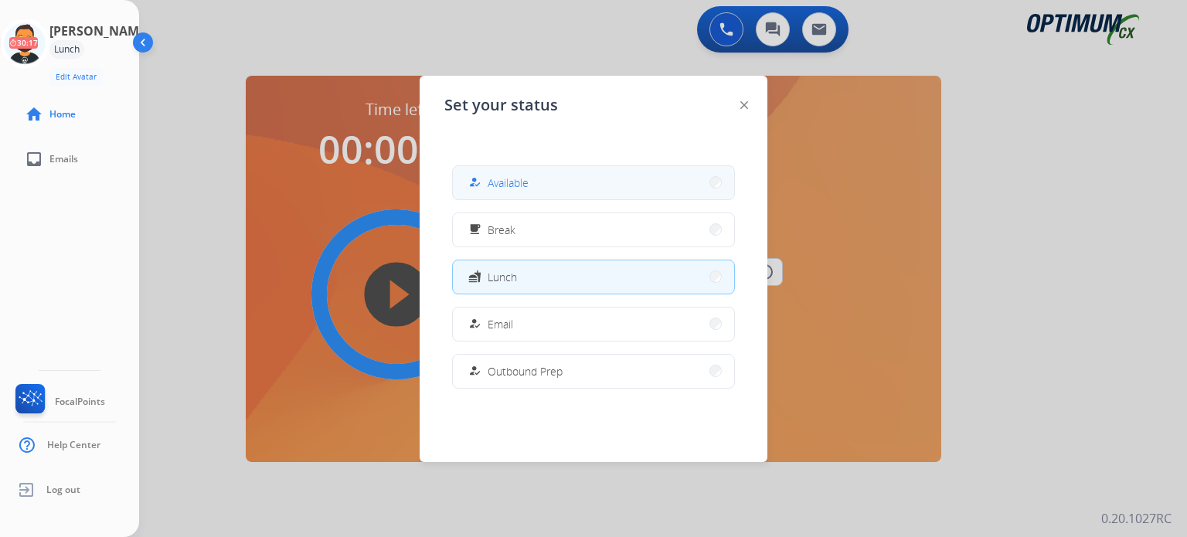
click at [549, 171] on button "how_to_reg Available" at bounding box center [593, 182] width 281 height 33
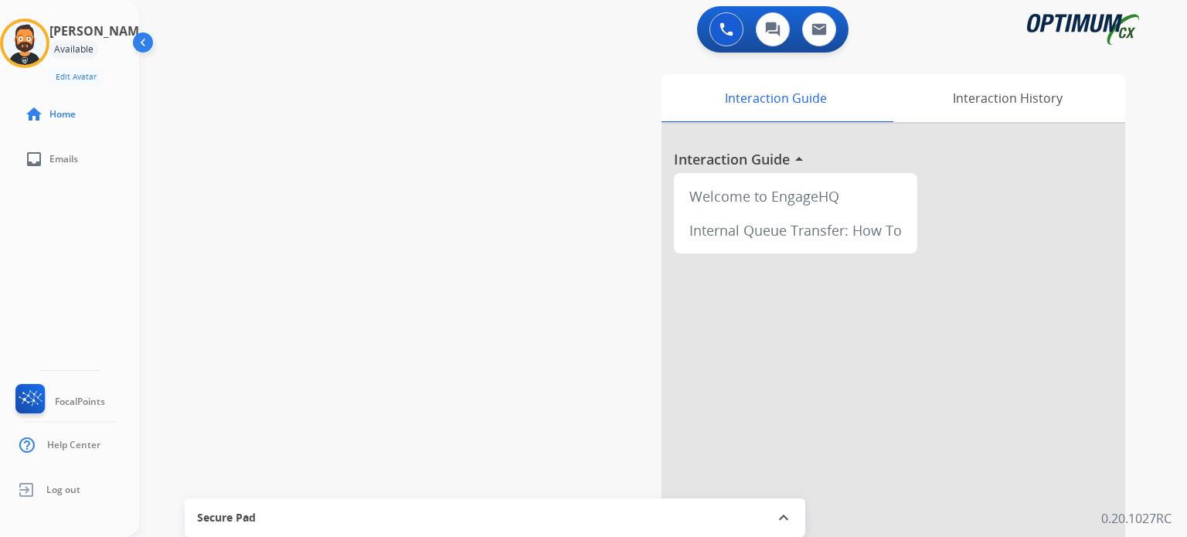
click at [318, 154] on div "swap_horiz Break voice bridge close_fullscreen Connect 3-Way Call merge_type Se…" at bounding box center [644, 378] width 1010 height 644
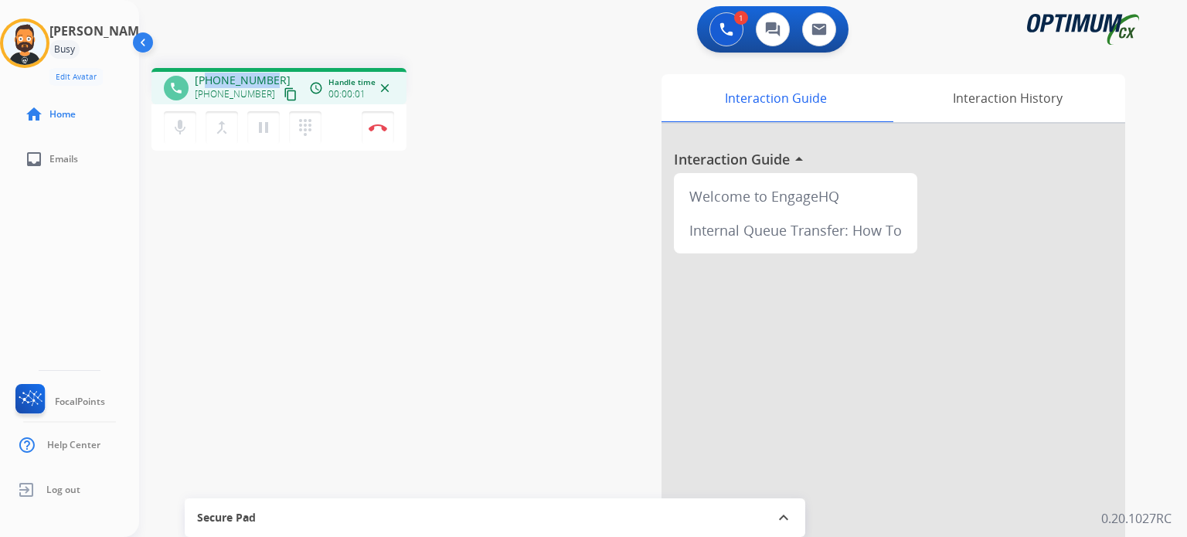
drag, startPoint x: 273, startPoint y: 76, endPoint x: 207, endPoint y: 71, distance: 65.9
click at [207, 71] on div "phone [PHONE_NUMBER] [PHONE_NUMBER] content_copy access_time Call metrics Queue…" at bounding box center [278, 86] width 255 height 36
click at [266, 130] on mat-icon "pause" at bounding box center [263, 127] width 19 height 19
click at [712, 34] on button at bounding box center [726, 29] width 34 height 34
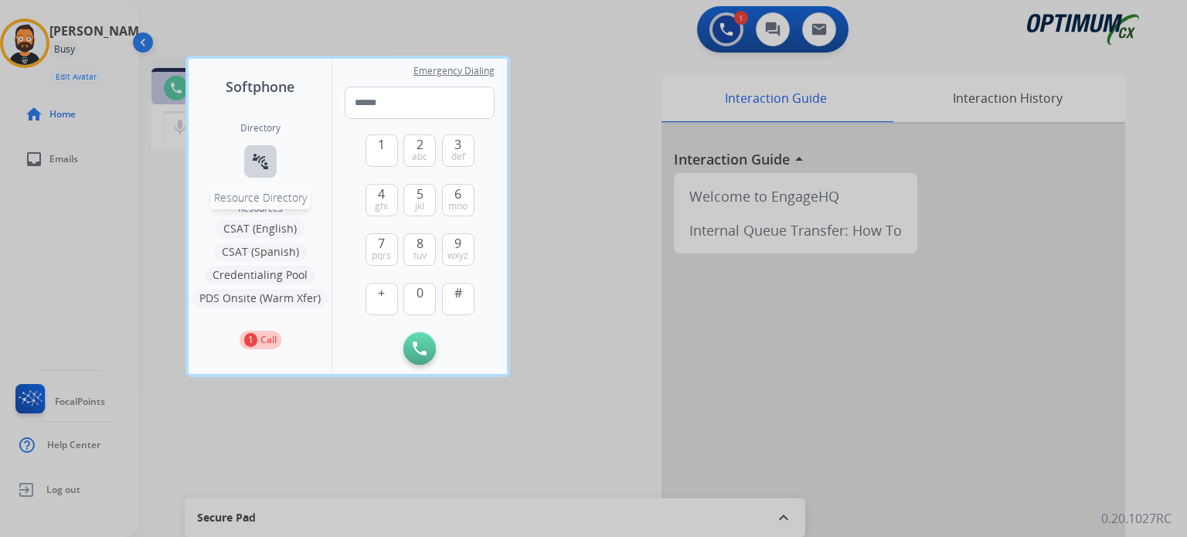
click at [260, 169] on mat-icon "connect_without_contact" at bounding box center [260, 161] width 19 height 19
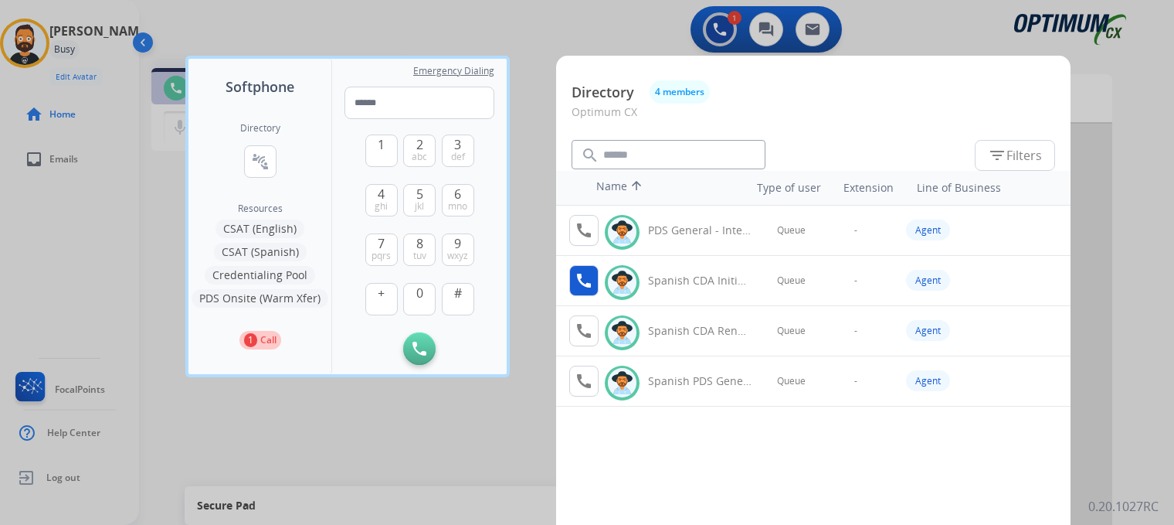
click at [585, 284] on mat-icon "call" at bounding box center [584, 280] width 19 height 19
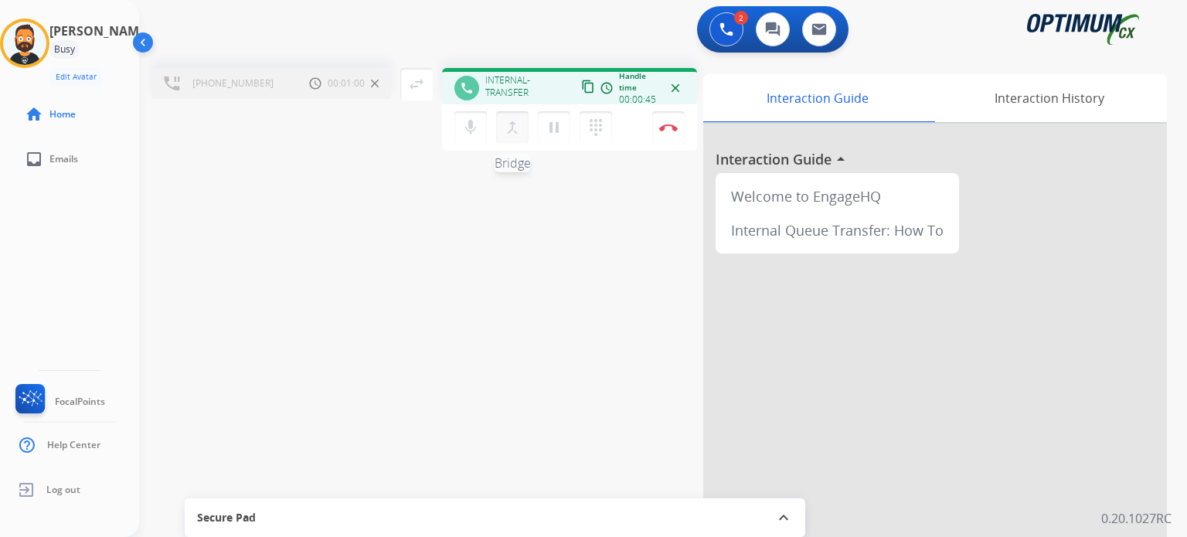
click at [514, 125] on mat-icon "merge_type" at bounding box center [512, 127] width 19 height 19
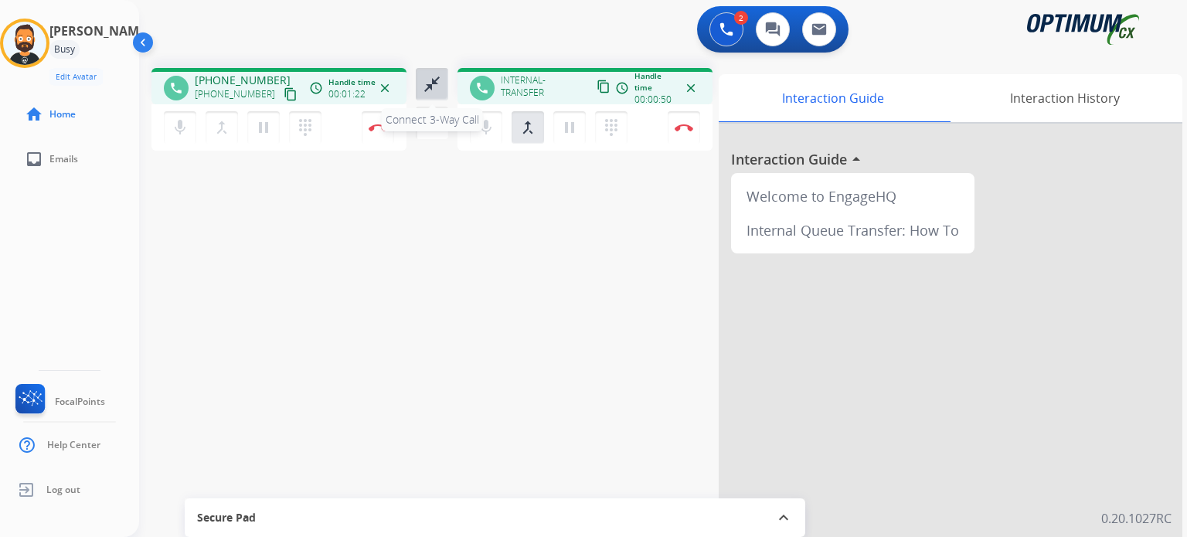
click at [436, 80] on mat-icon "close_fullscreen" at bounding box center [432, 84] width 19 height 19
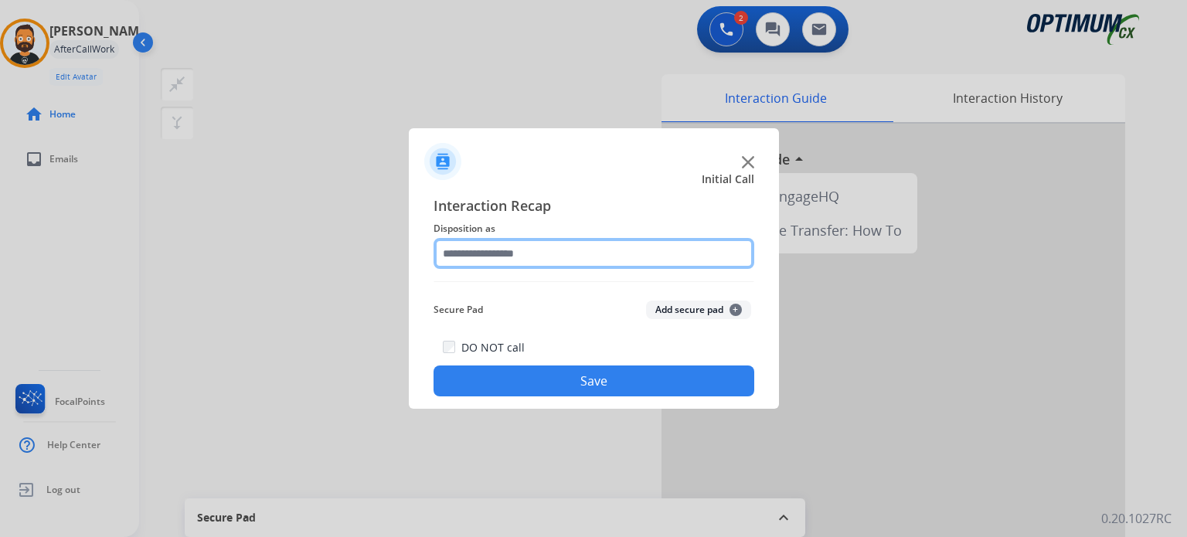
click at [532, 250] on input "text" at bounding box center [593, 253] width 321 height 31
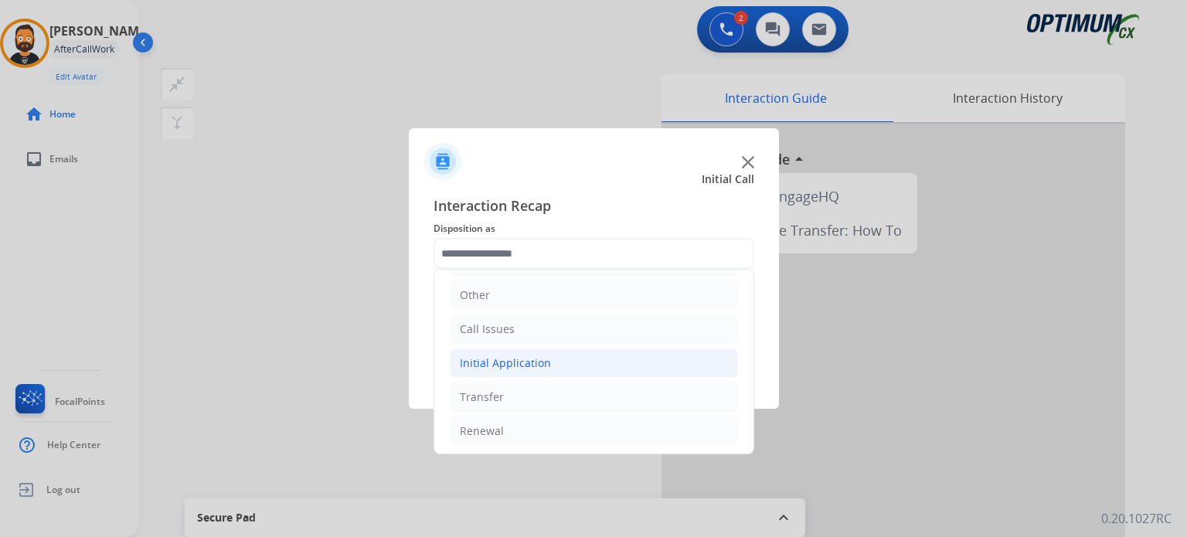
click at [541, 361] on div "Initial Application" at bounding box center [505, 362] width 91 height 15
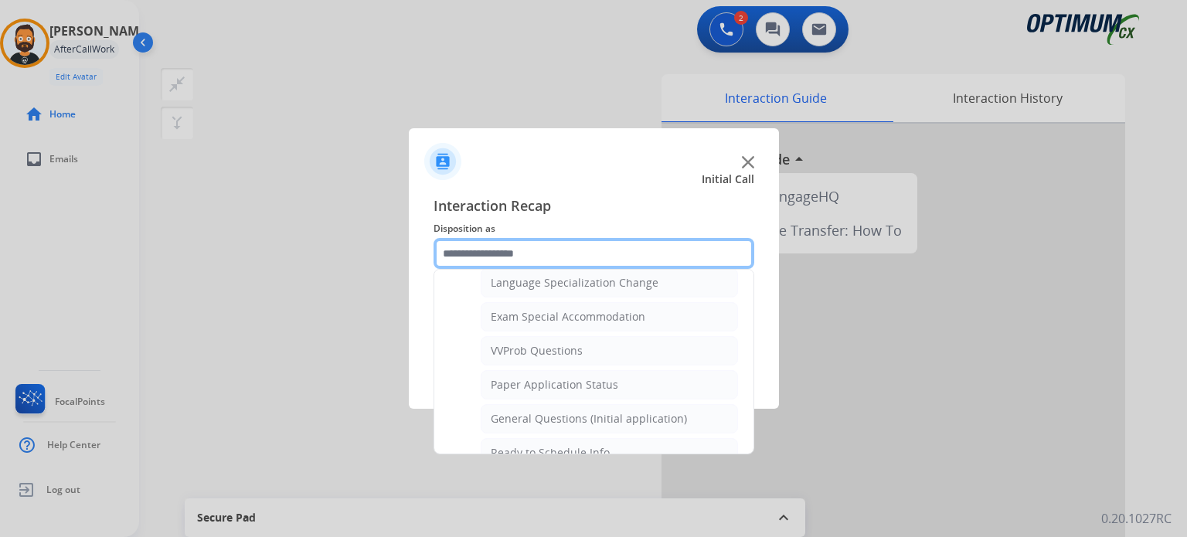
scroll to position [875, 0]
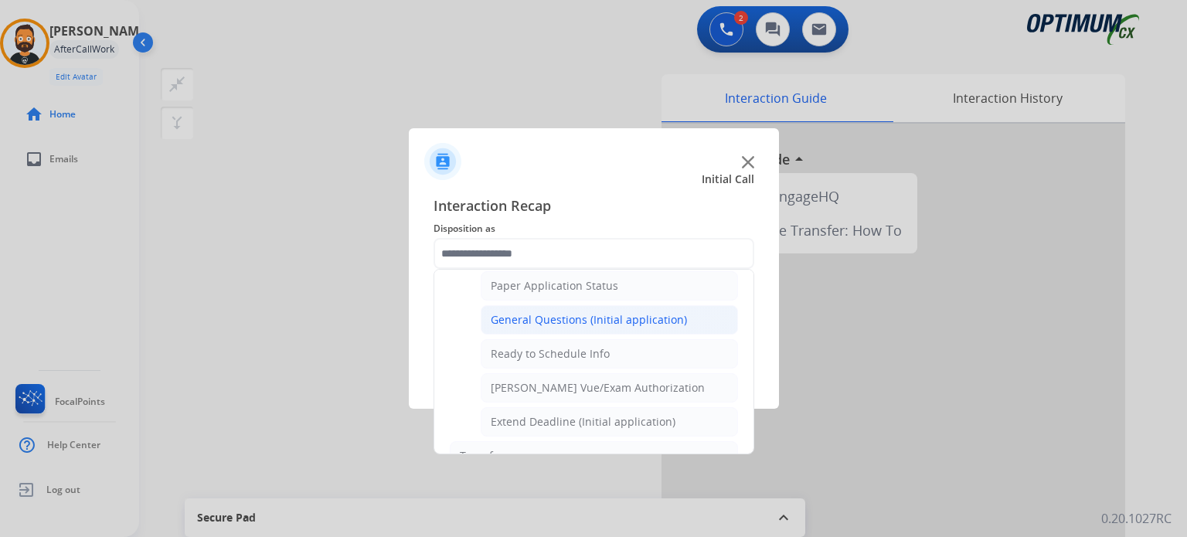
click at [559, 315] on div "General Questions (Initial application)" at bounding box center [589, 319] width 196 height 15
type input "**********"
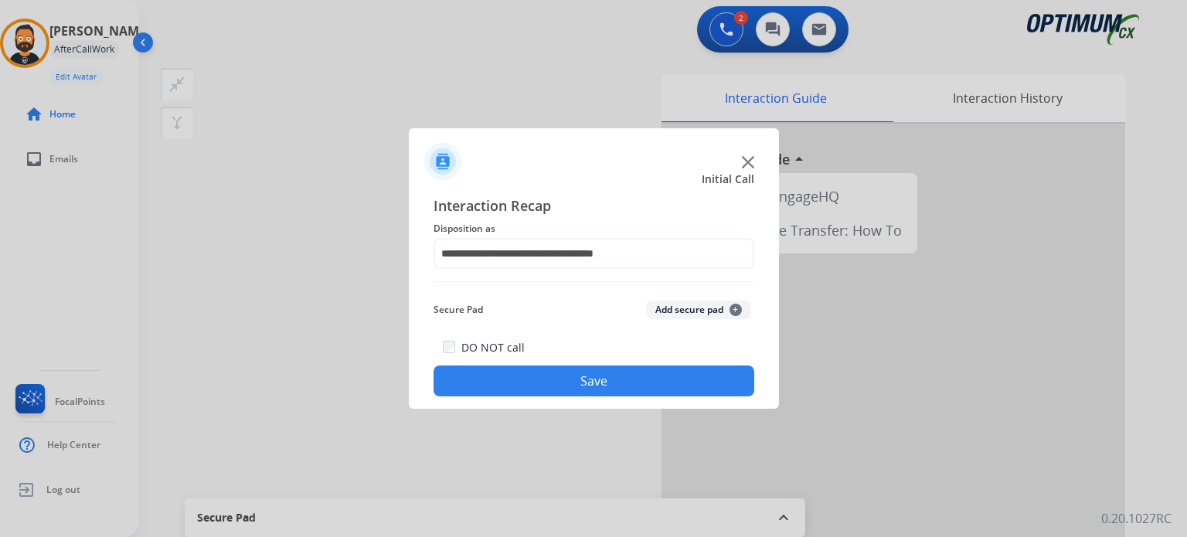
click at [559, 376] on button "Save" at bounding box center [593, 380] width 321 height 31
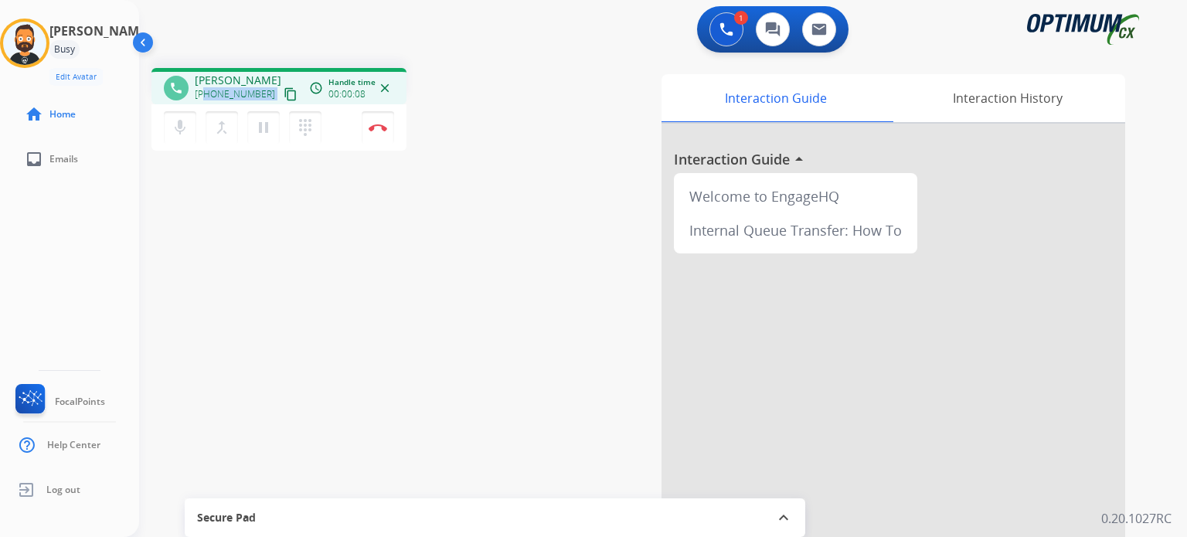
drag, startPoint x: 261, startPoint y: 98, endPoint x: 205, endPoint y: 91, distance: 56.8
click at [205, 91] on div "[PHONE_NUMBER] content_copy" at bounding box center [247, 94] width 105 height 19
click at [261, 128] on mat-icon "pause" at bounding box center [263, 127] width 19 height 19
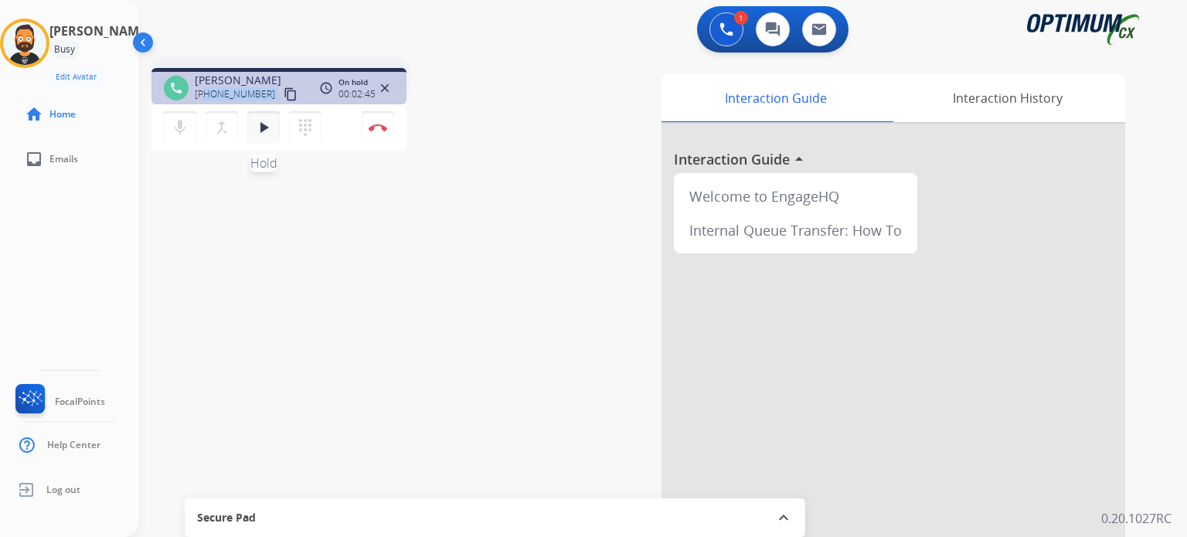
click at [261, 125] on mat-icon "play_arrow" at bounding box center [263, 127] width 19 height 19
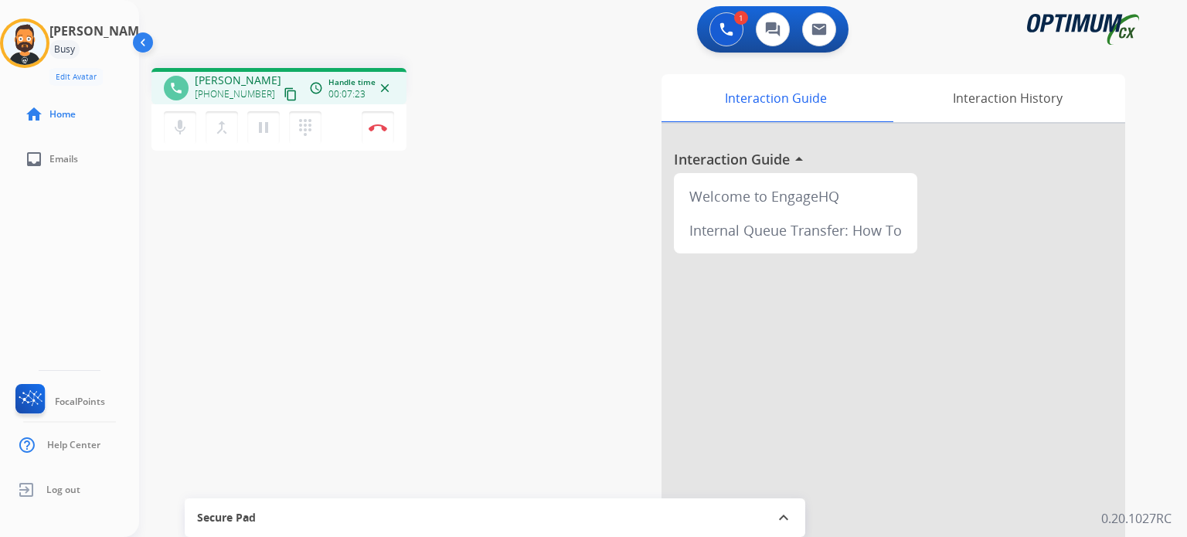
click at [501, 106] on div "phone [PERSON_NAME] [PHONE_NUMBER] content_copy access_time Call metrics Queue …" at bounding box center [345, 111] width 389 height 87
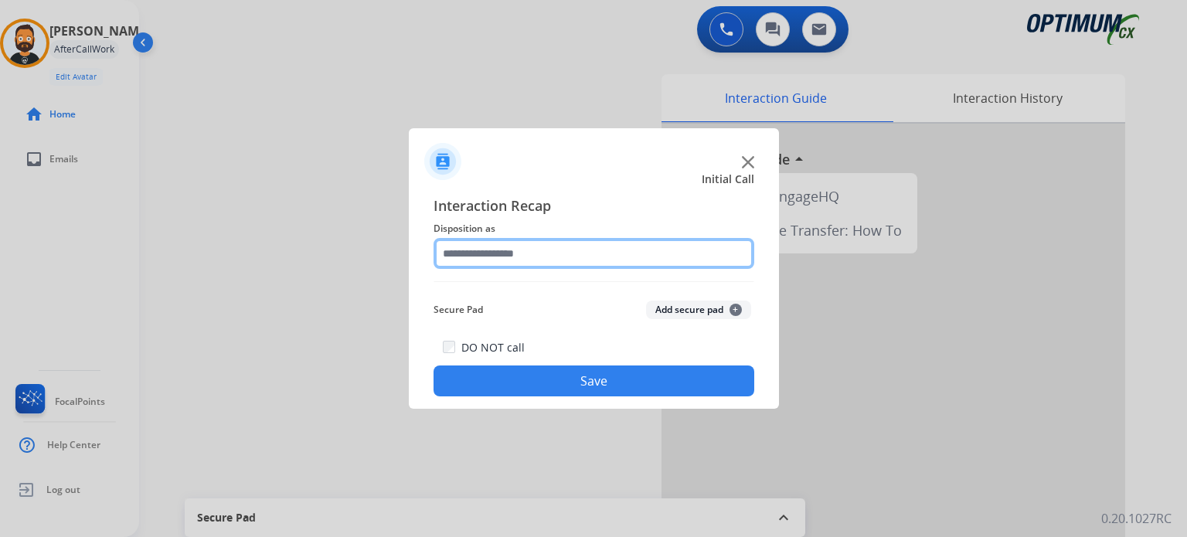
click at [535, 263] on input "text" at bounding box center [593, 253] width 321 height 31
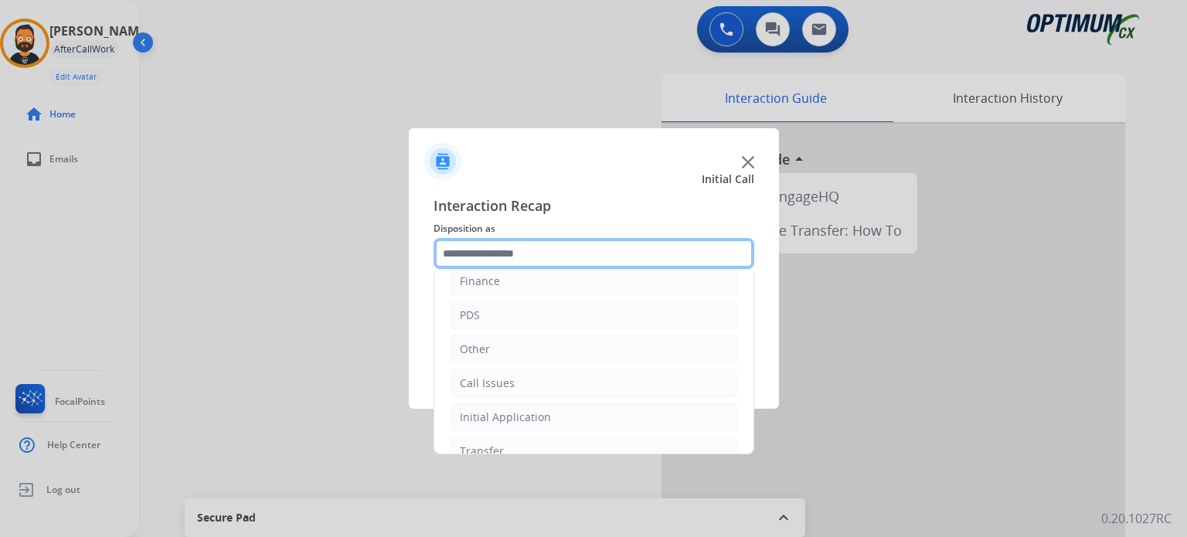
scroll to position [102, 0]
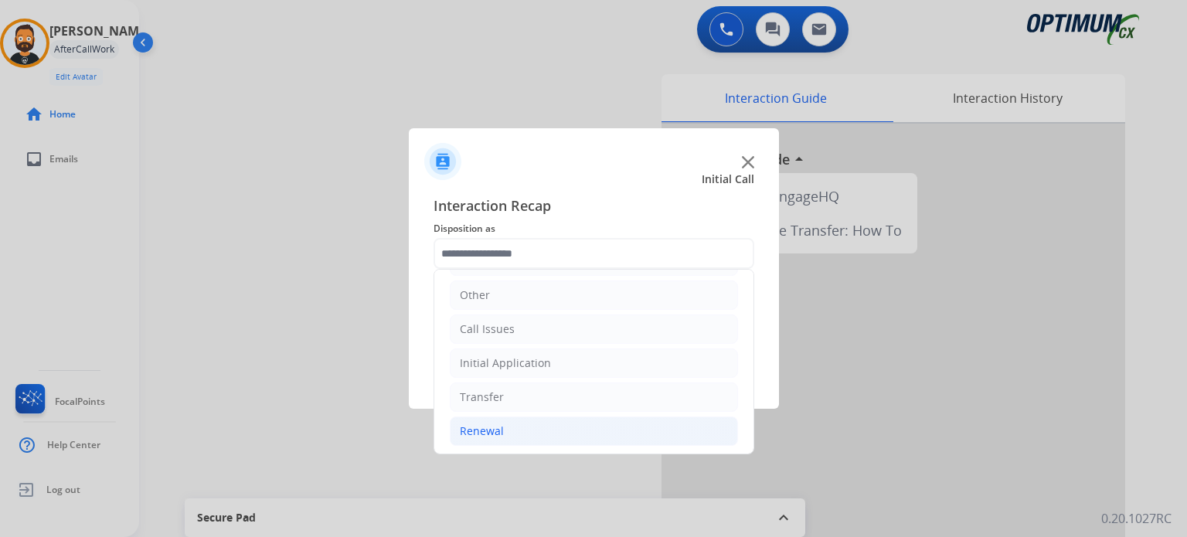
click at [521, 422] on li "Renewal" at bounding box center [594, 430] width 288 height 29
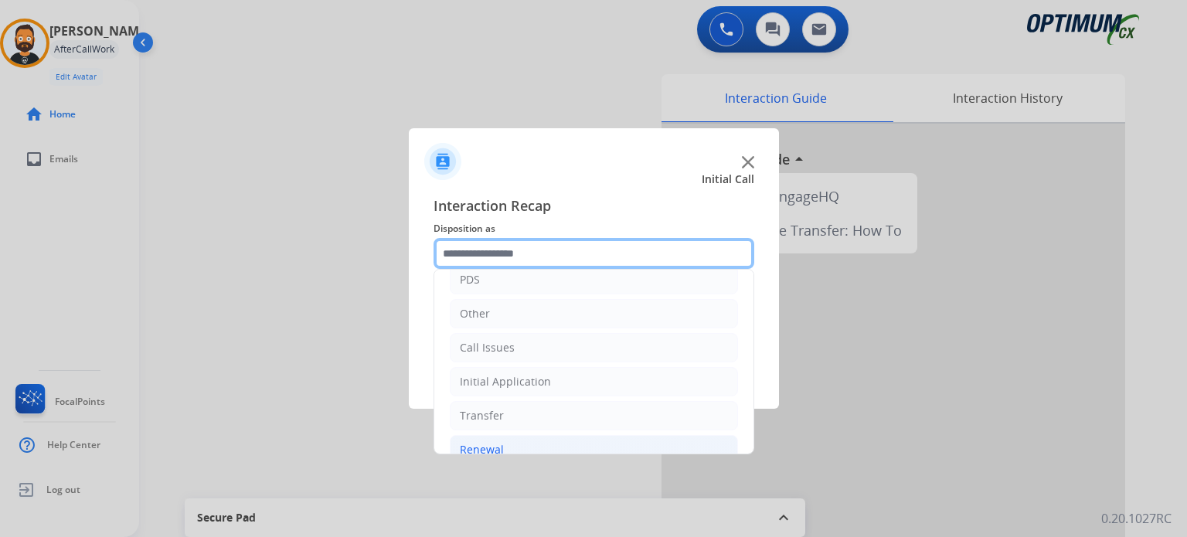
scroll to position [25, 0]
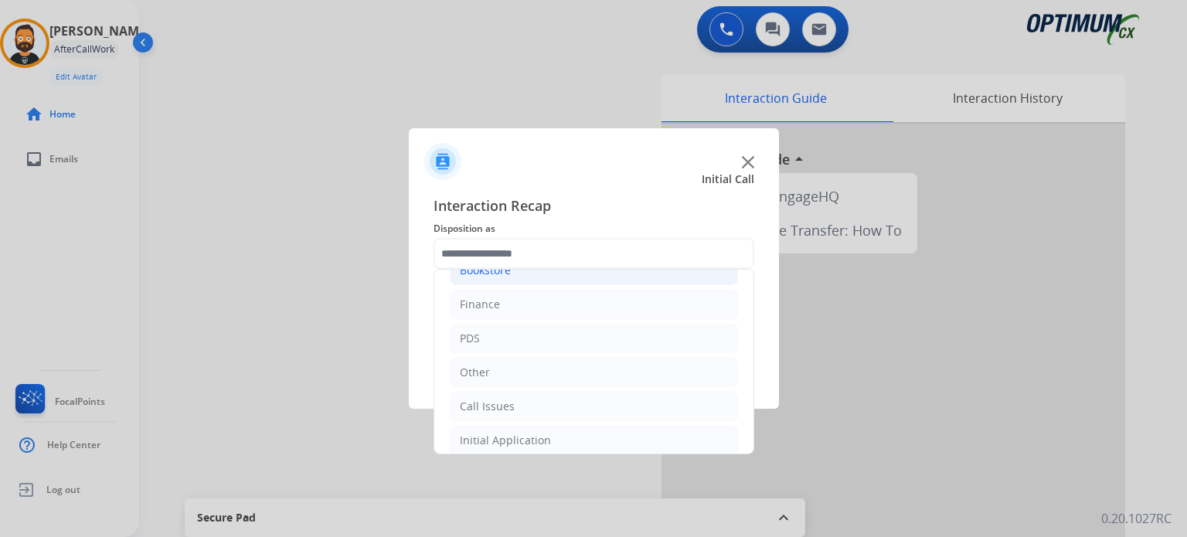
click at [494, 274] on div "Bookstore" at bounding box center [485, 270] width 51 height 15
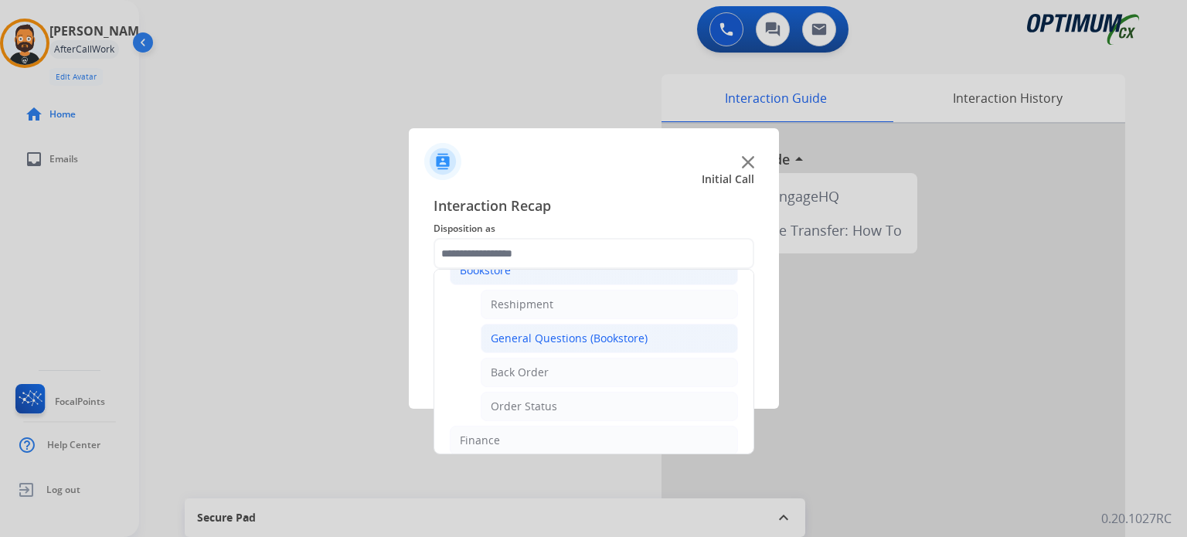
click at [540, 348] on li "General Questions (Bookstore)" at bounding box center [609, 338] width 257 height 29
type input "**********"
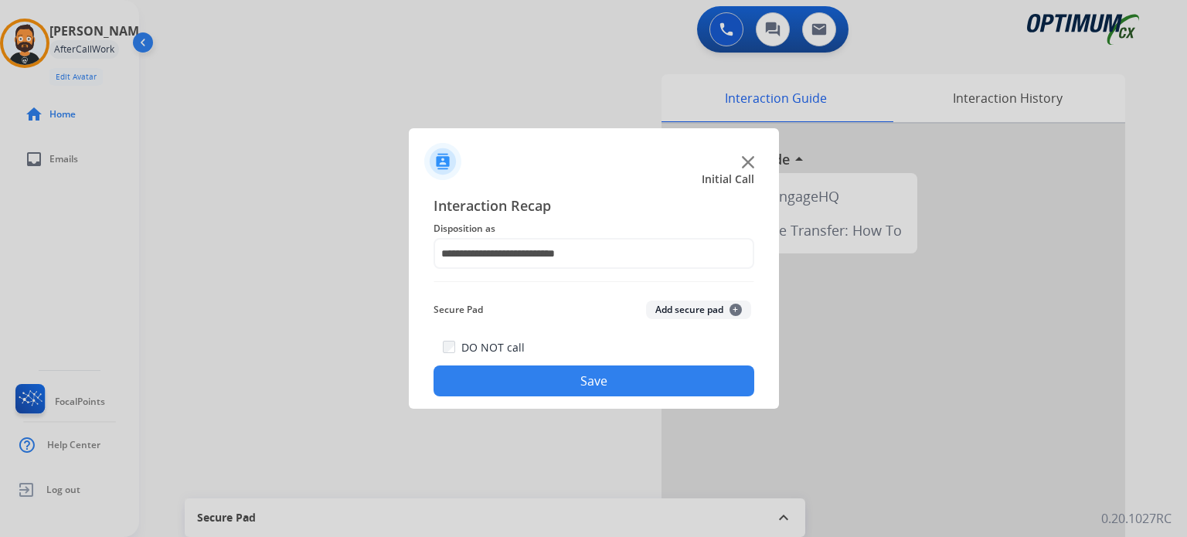
click at [547, 386] on button "Save" at bounding box center [593, 380] width 321 height 31
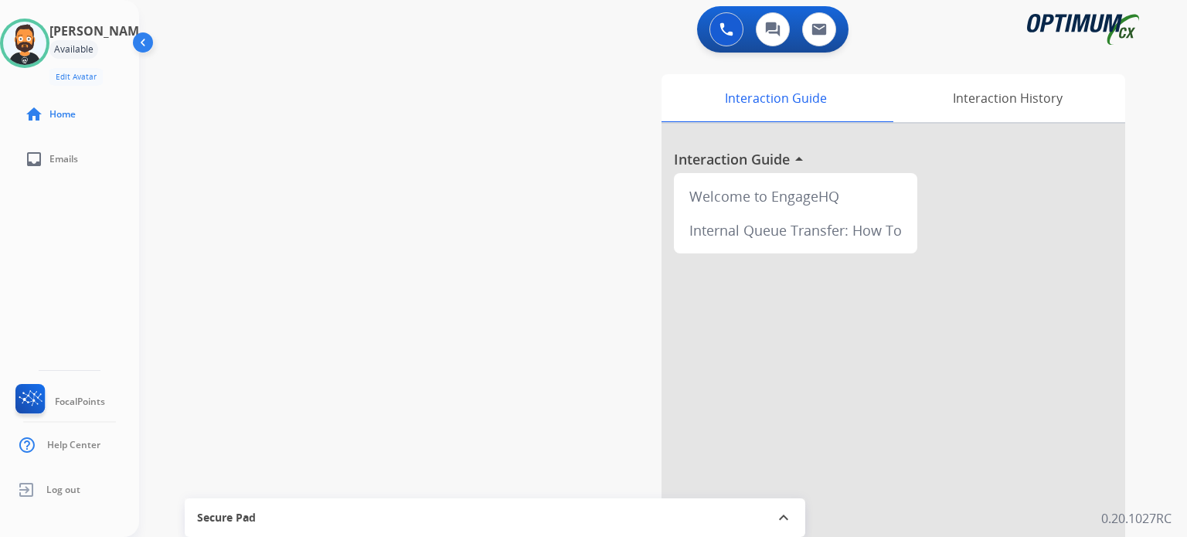
click at [411, 321] on div "swap_horiz Break voice bridge close_fullscreen Connect 3-Way Call merge_type Se…" at bounding box center [644, 378] width 1010 height 644
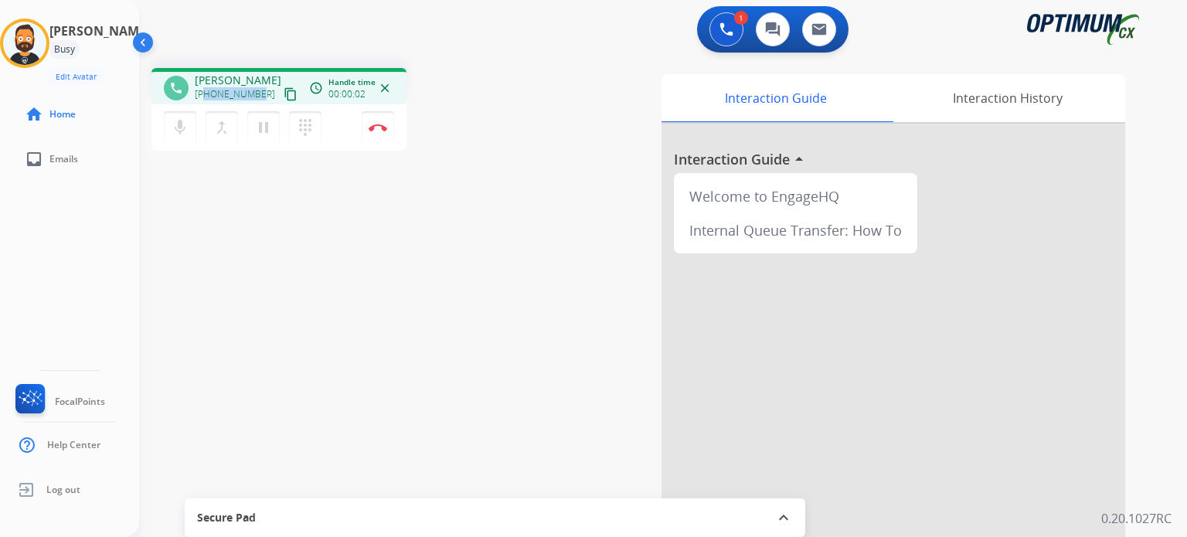
drag, startPoint x: 260, startPoint y: 93, endPoint x: 204, endPoint y: 95, distance: 55.6
click at [204, 95] on div "[PHONE_NUMBER] content_copy" at bounding box center [247, 94] width 105 height 19
click at [263, 130] on mat-icon "pause" at bounding box center [263, 127] width 19 height 19
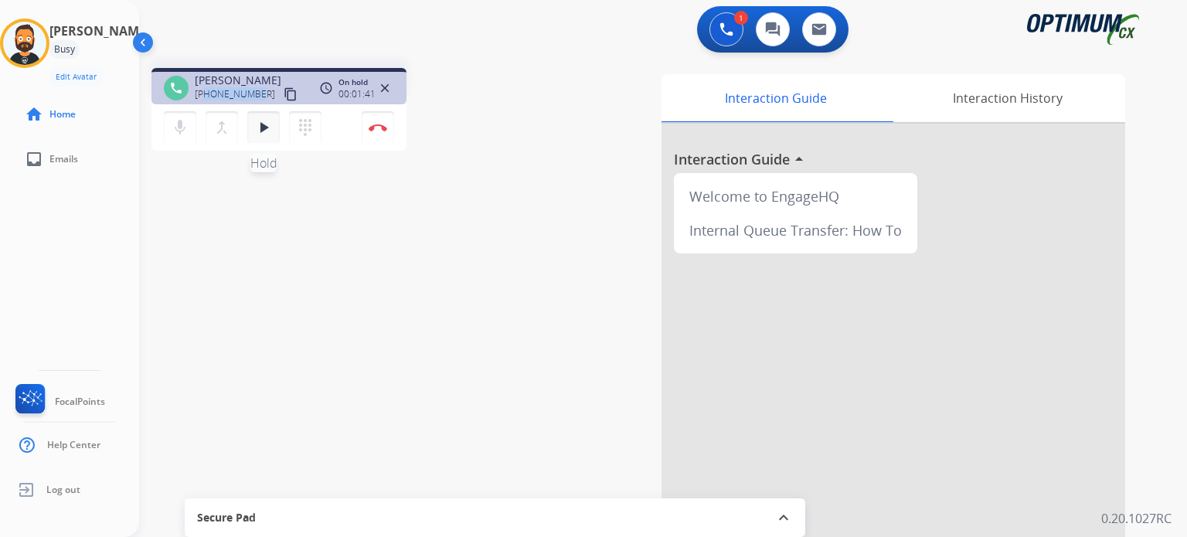
click at [254, 127] on mat-icon "play_arrow" at bounding box center [263, 127] width 19 height 19
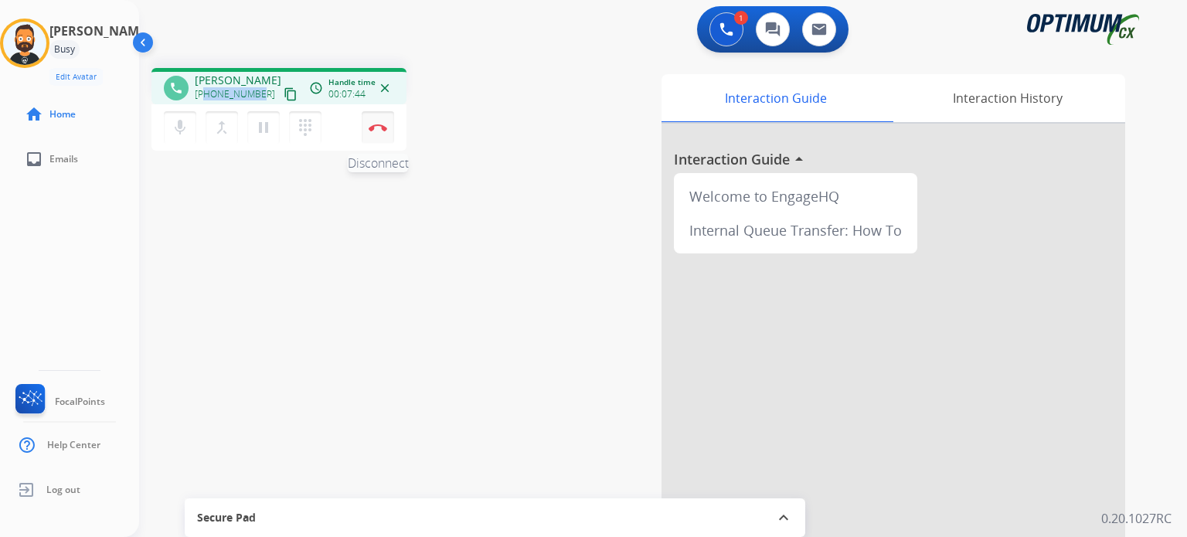
click at [375, 121] on button "Disconnect" at bounding box center [378, 127] width 32 height 32
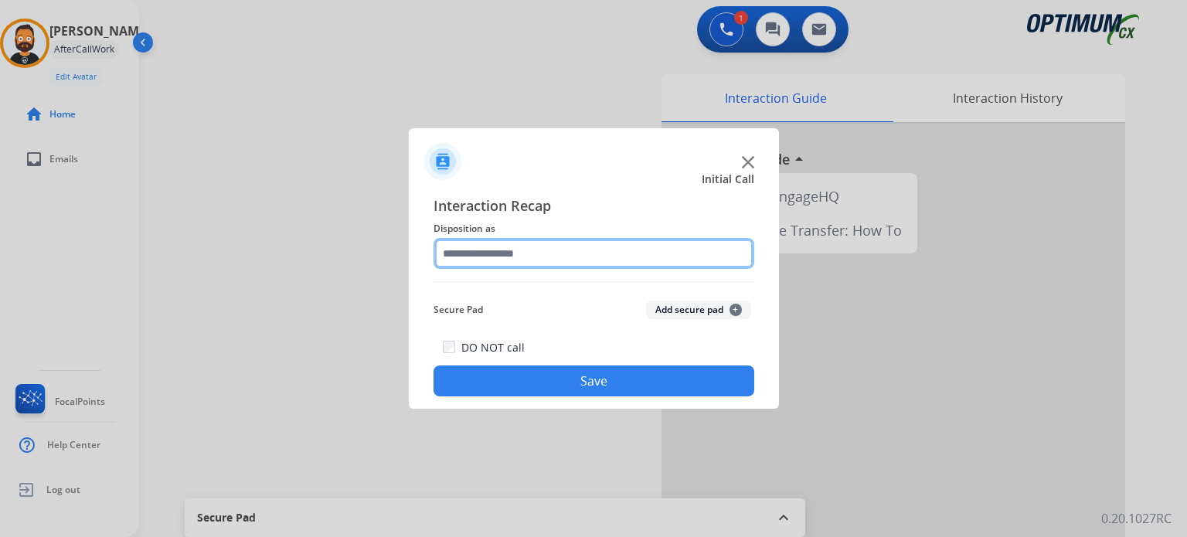
click at [611, 264] on input "text" at bounding box center [593, 253] width 321 height 31
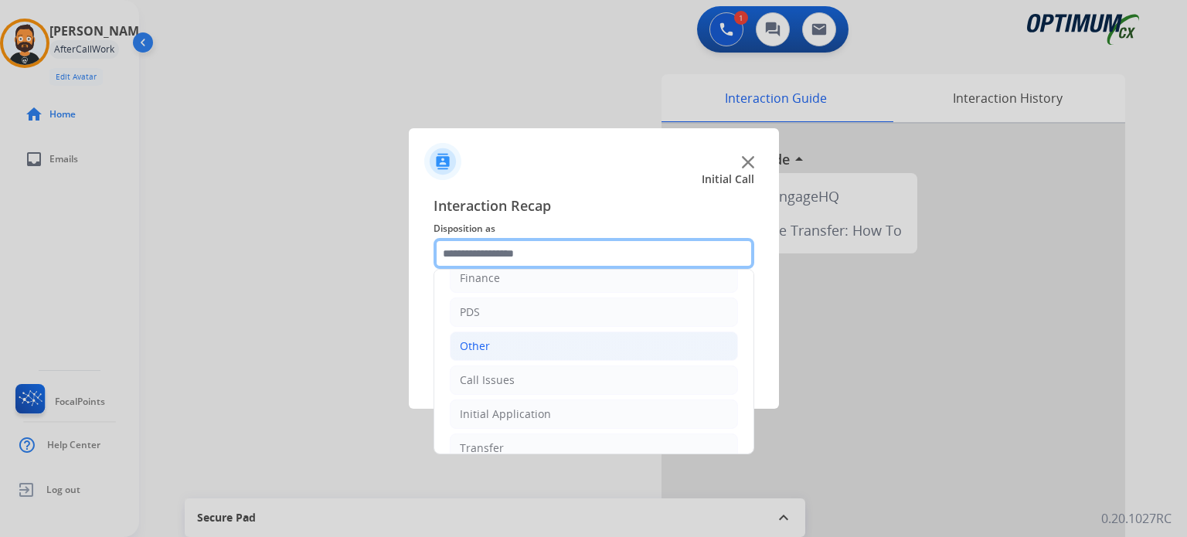
scroll to position [77, 0]
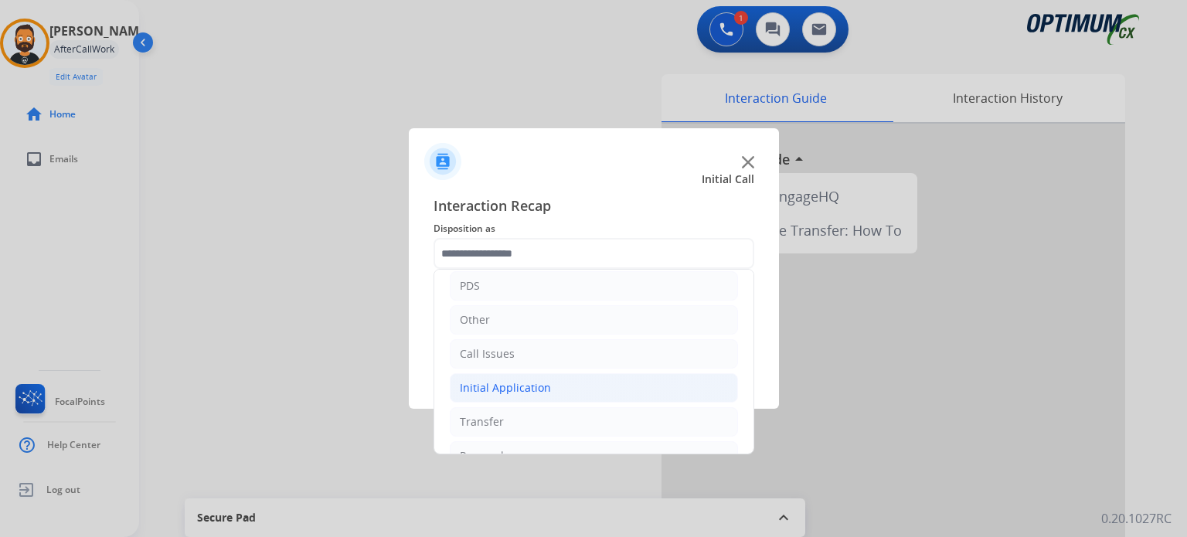
click at [503, 389] on div "Initial Application" at bounding box center [505, 387] width 91 height 15
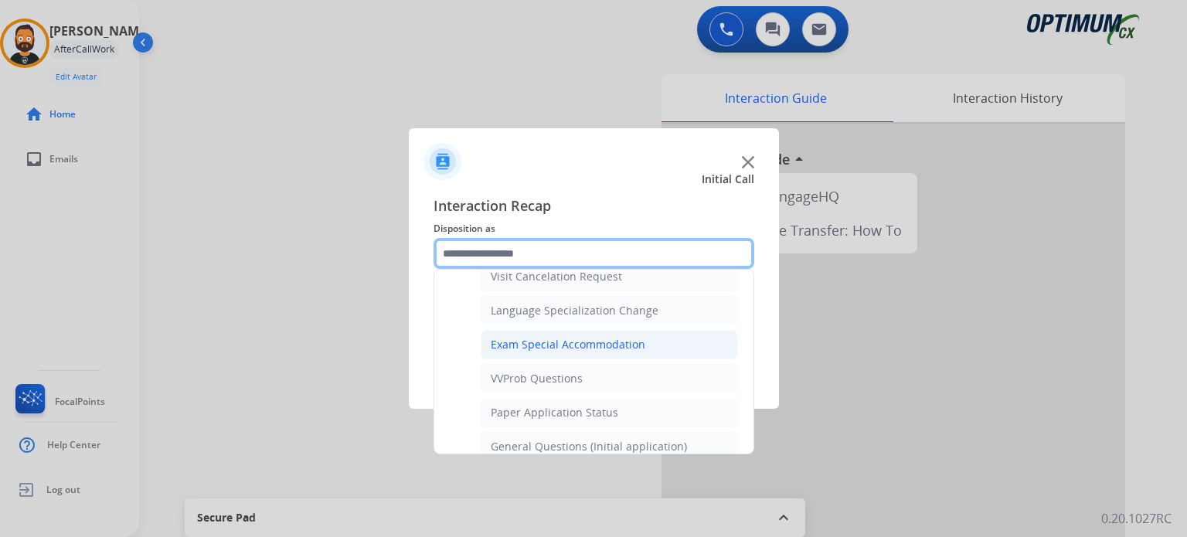
scroll to position [773, 0]
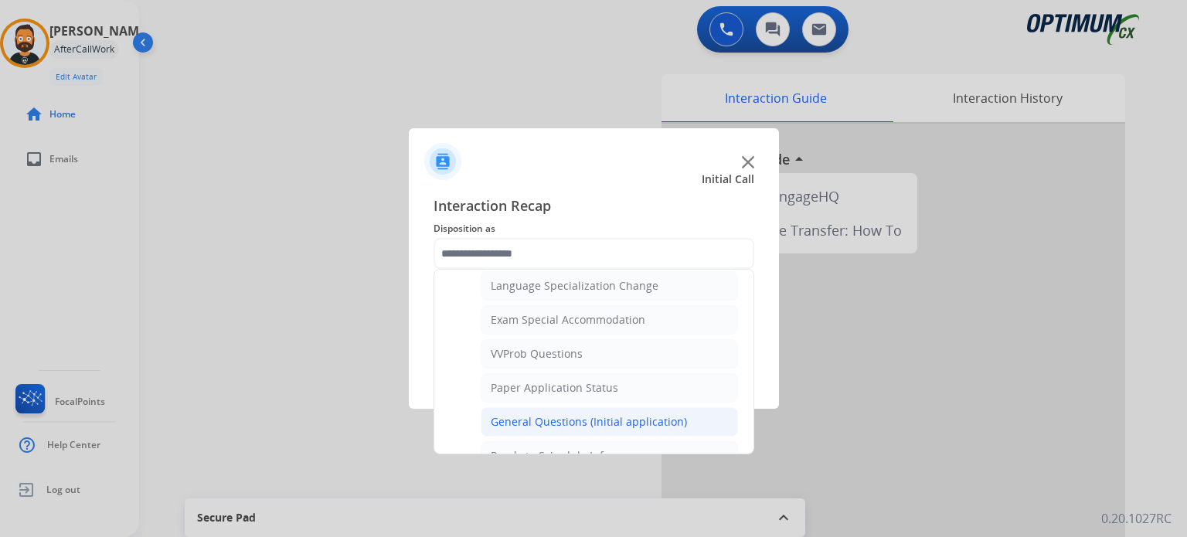
click at [538, 407] on li "General Questions (Initial application)" at bounding box center [609, 421] width 257 height 29
type input "**********"
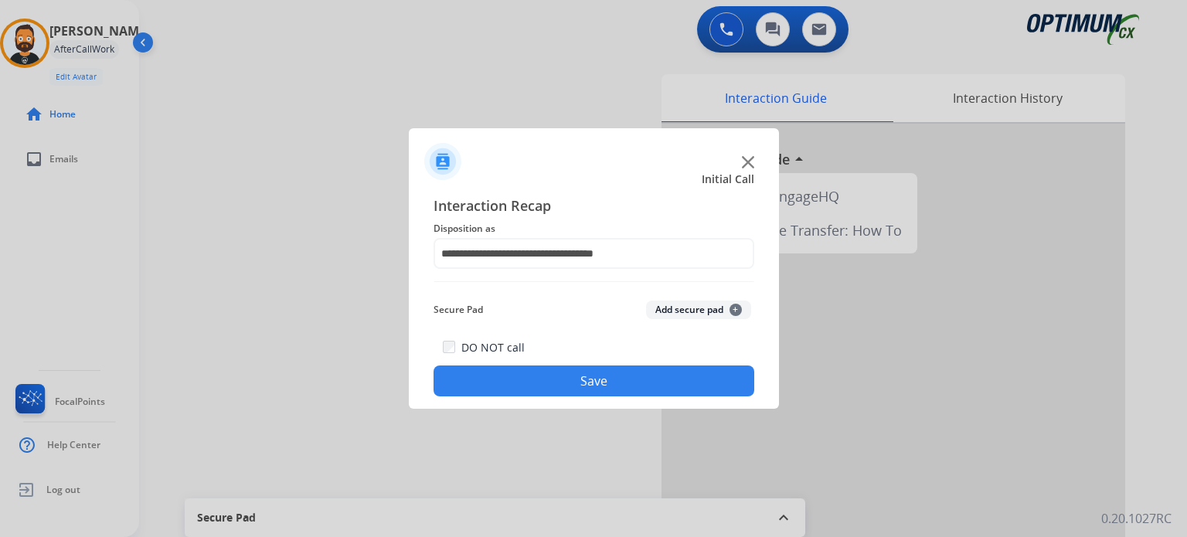
click at [541, 387] on button "Save" at bounding box center [593, 380] width 321 height 31
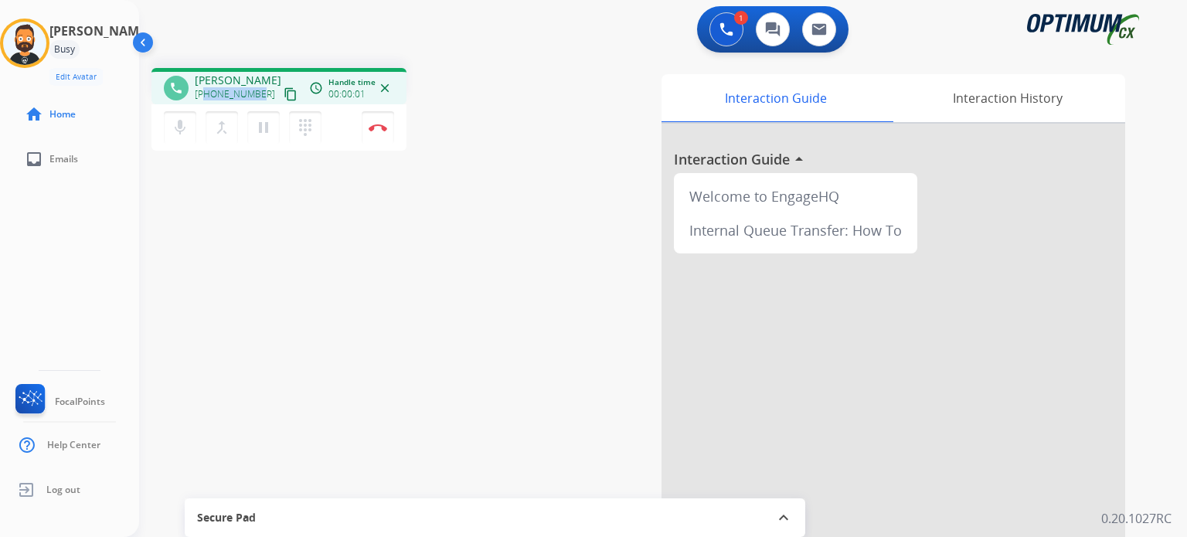
drag, startPoint x: 260, startPoint y: 92, endPoint x: 206, endPoint y: 98, distance: 53.7
click at [206, 98] on div "[PHONE_NUMBER] content_copy" at bounding box center [247, 94] width 105 height 19
click at [272, 126] on button "pause Hold" at bounding box center [263, 127] width 32 height 32
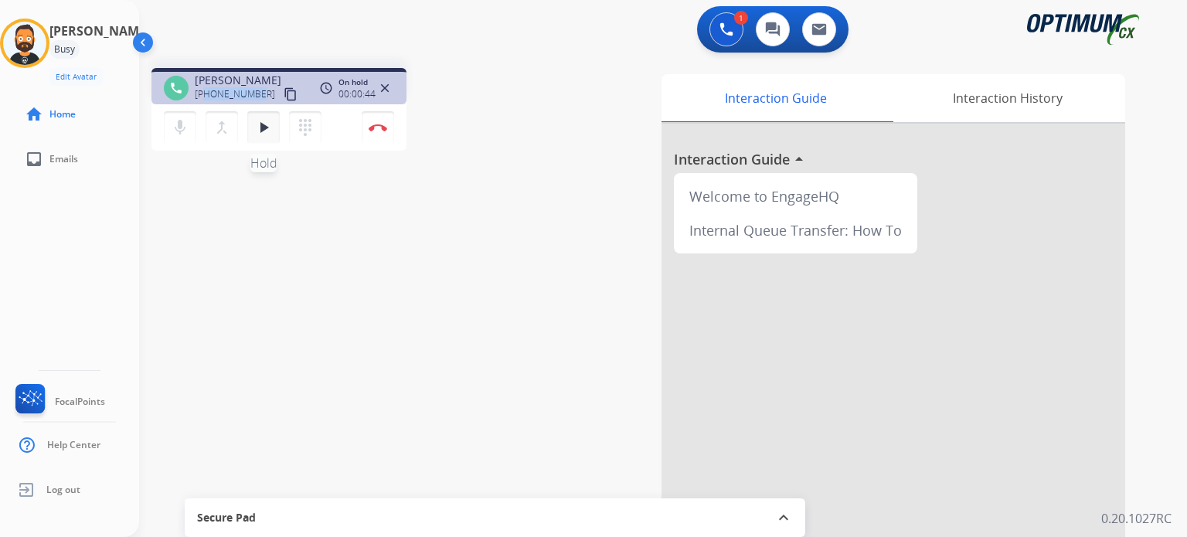
click at [264, 132] on mat-icon "play_arrow" at bounding box center [263, 127] width 19 height 19
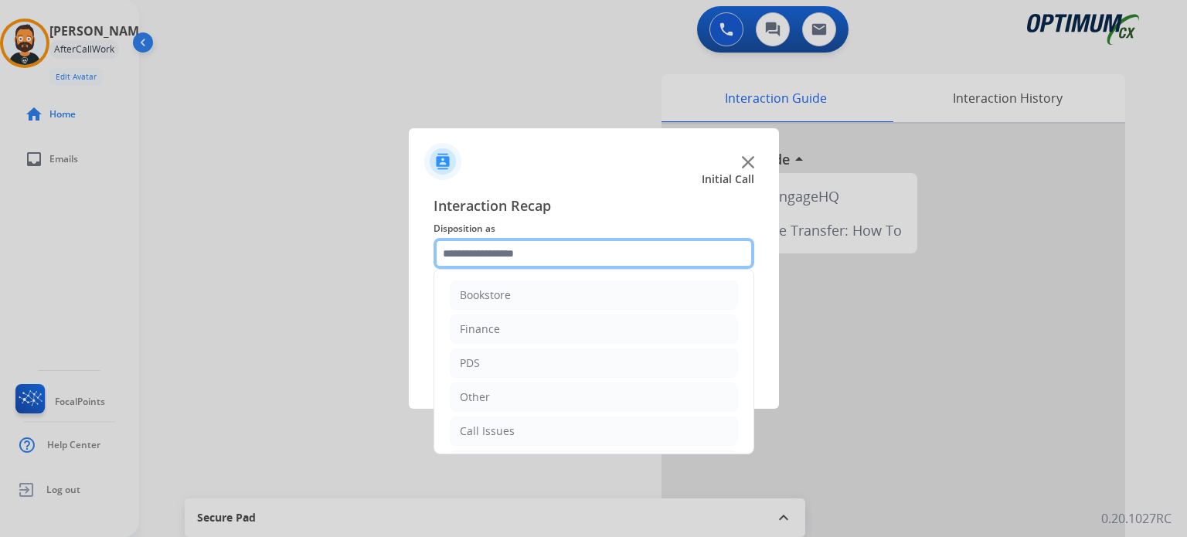
click at [606, 263] on input "text" at bounding box center [593, 253] width 321 height 31
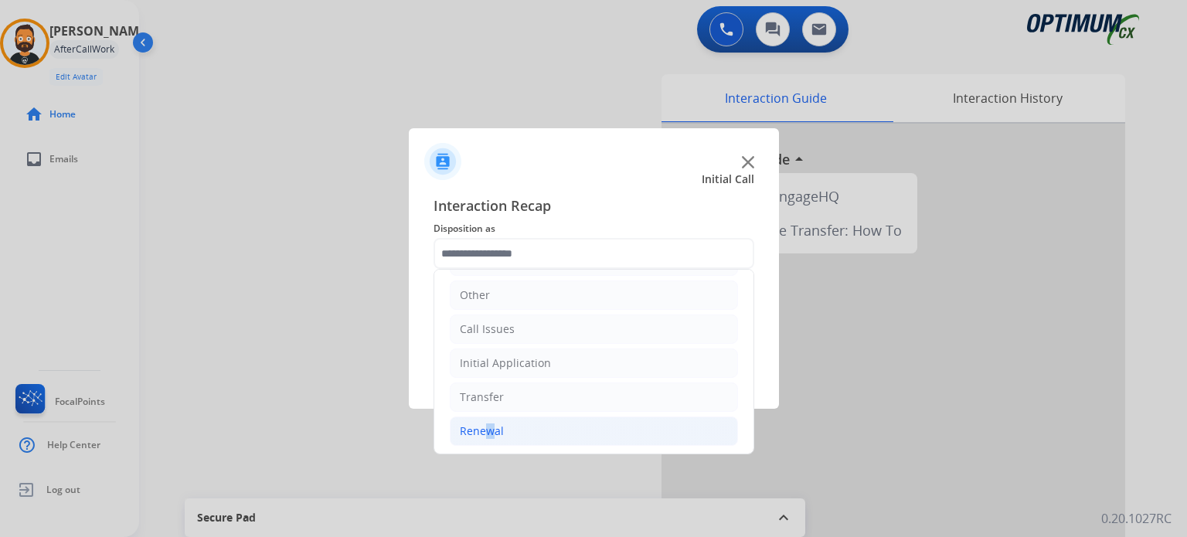
click at [481, 432] on div "Renewal" at bounding box center [482, 430] width 44 height 15
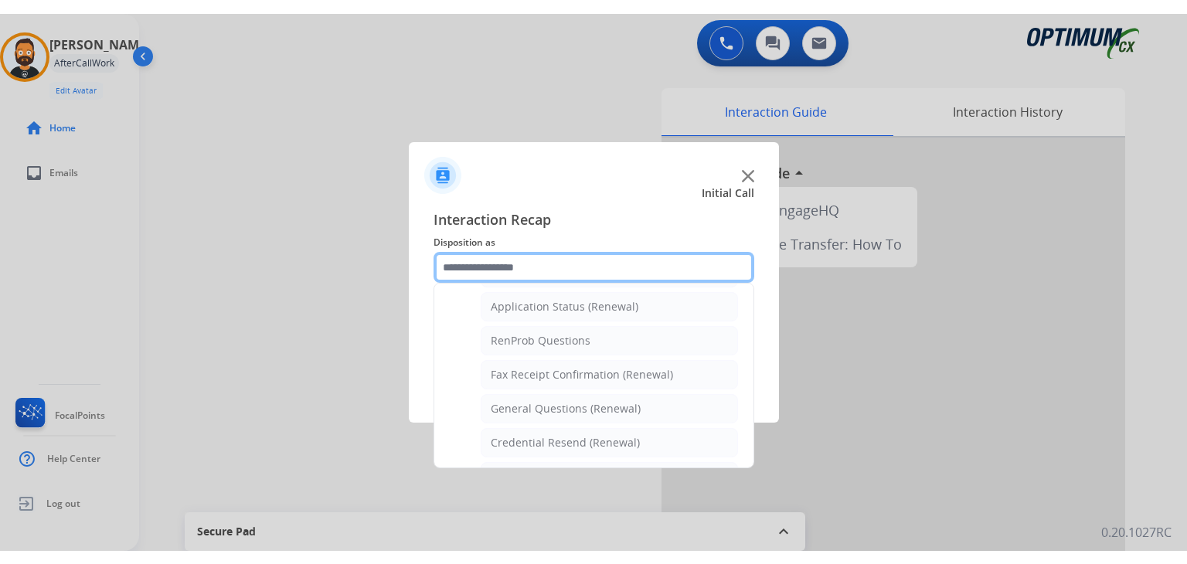
scroll to position [488, 0]
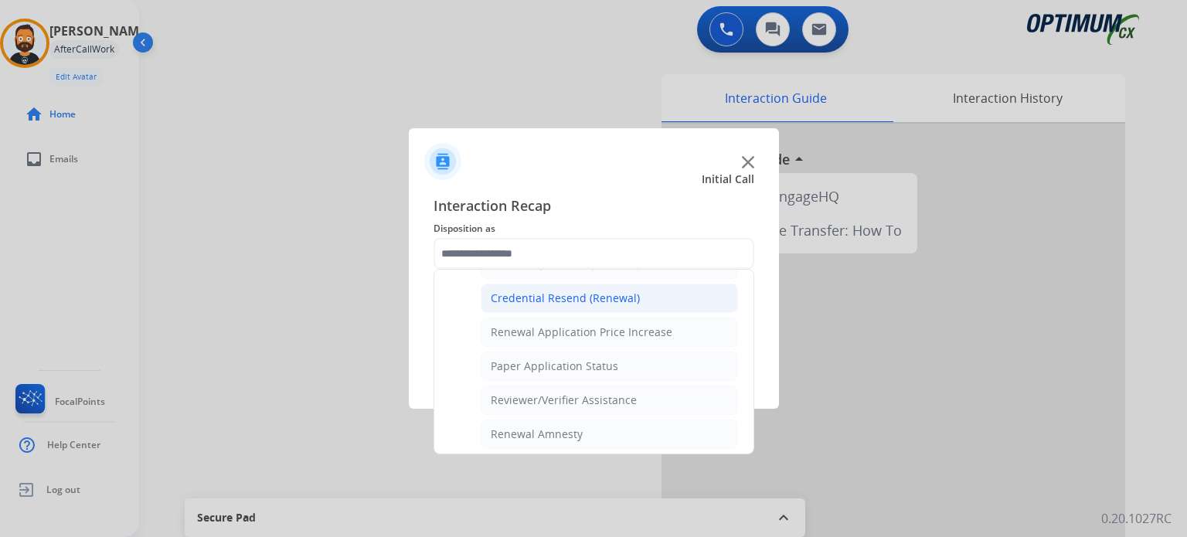
click at [564, 296] on div "Credential Resend (Renewal)" at bounding box center [565, 297] width 149 height 15
type input "**********"
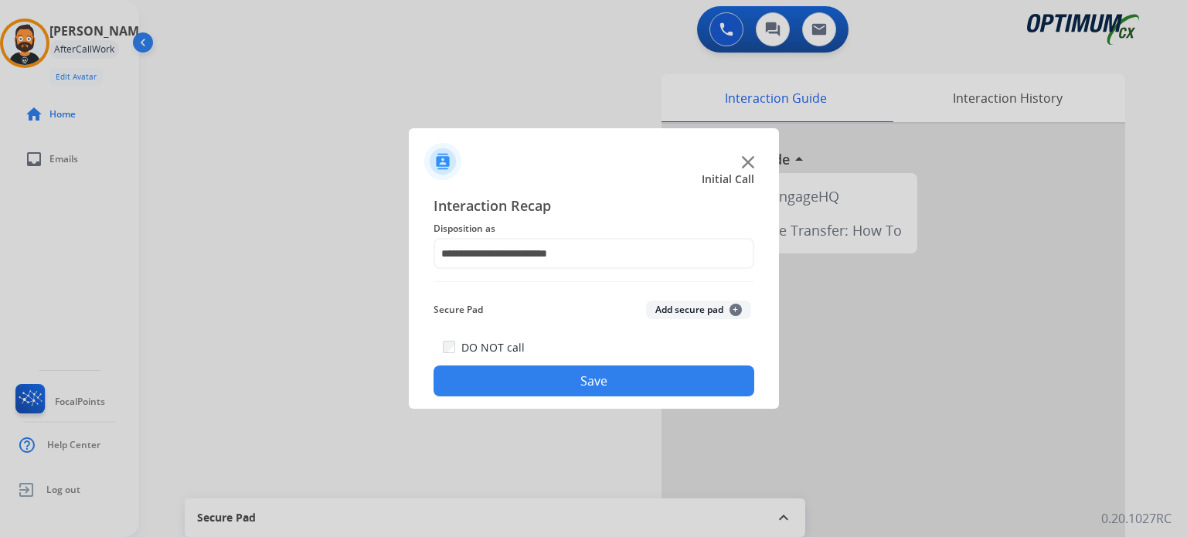
click at [569, 399] on div "**********" at bounding box center [594, 295] width 370 height 226
click at [559, 385] on button "Save" at bounding box center [593, 380] width 321 height 31
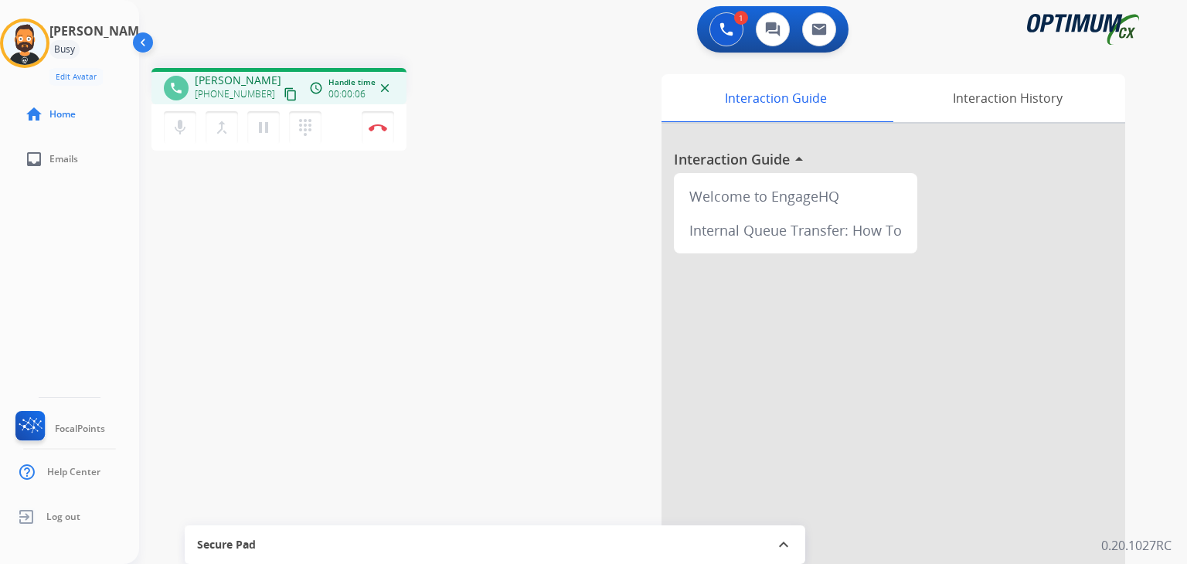
click at [439, 217] on div "phone [PERSON_NAME] [PHONE_NUMBER] content_copy access_time Call metrics Queue …" at bounding box center [644, 378] width 1010 height 644
drag, startPoint x: 256, startPoint y: 91, endPoint x: 204, endPoint y: 98, distance: 53.0
click at [204, 98] on span "[PHONE_NUMBER]" at bounding box center [235, 94] width 80 height 12
click at [387, 135] on button "Disconnect" at bounding box center [378, 127] width 32 height 32
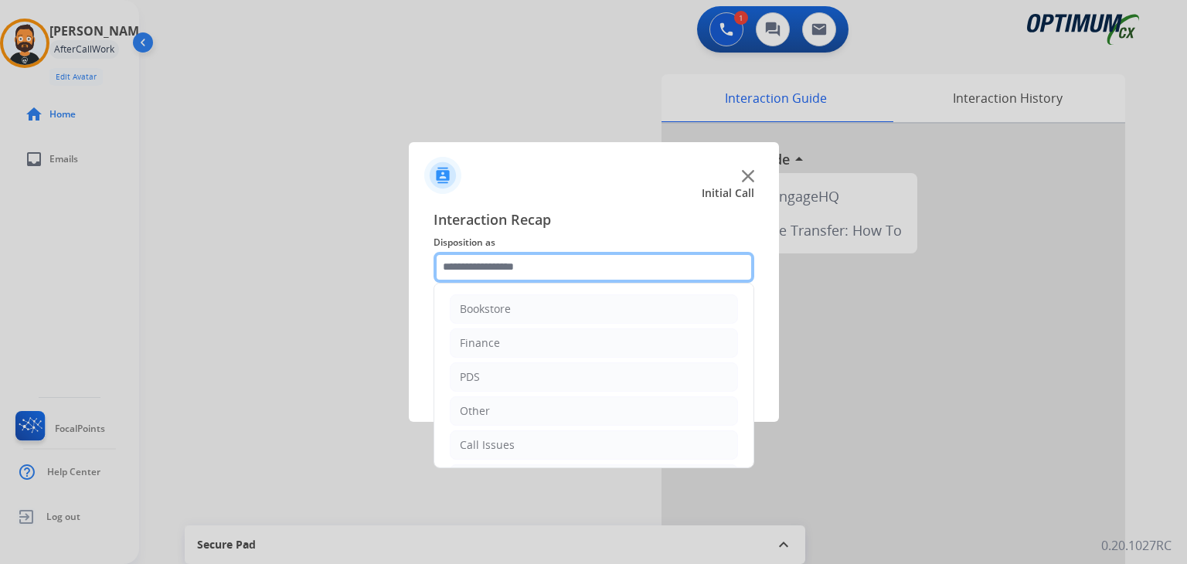
click at [534, 263] on input "text" at bounding box center [593, 267] width 321 height 31
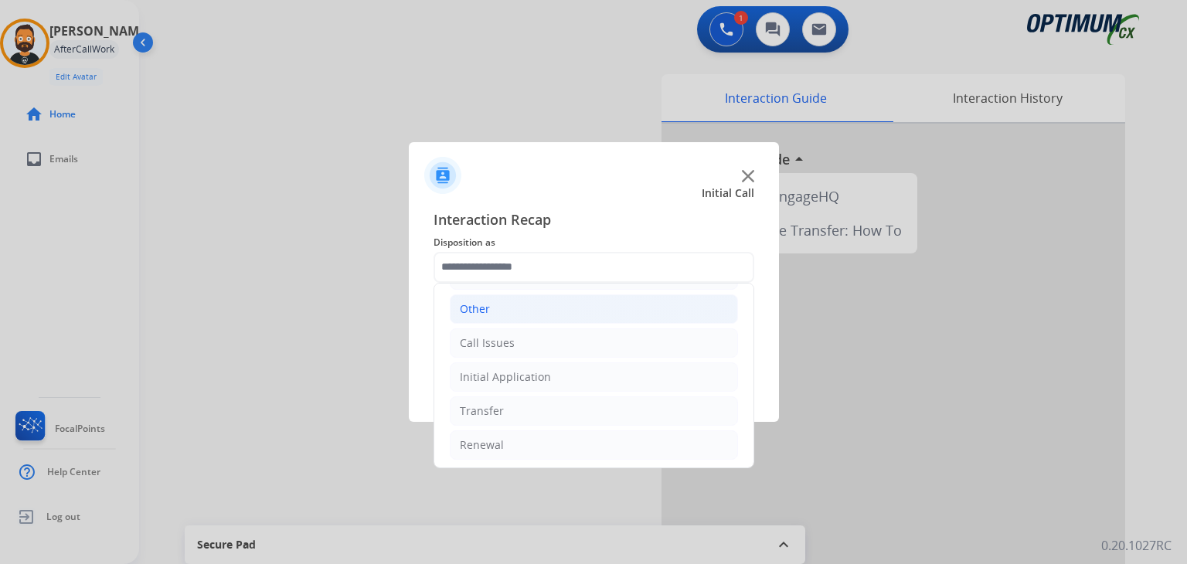
click at [517, 313] on li "Other" at bounding box center [594, 308] width 288 height 29
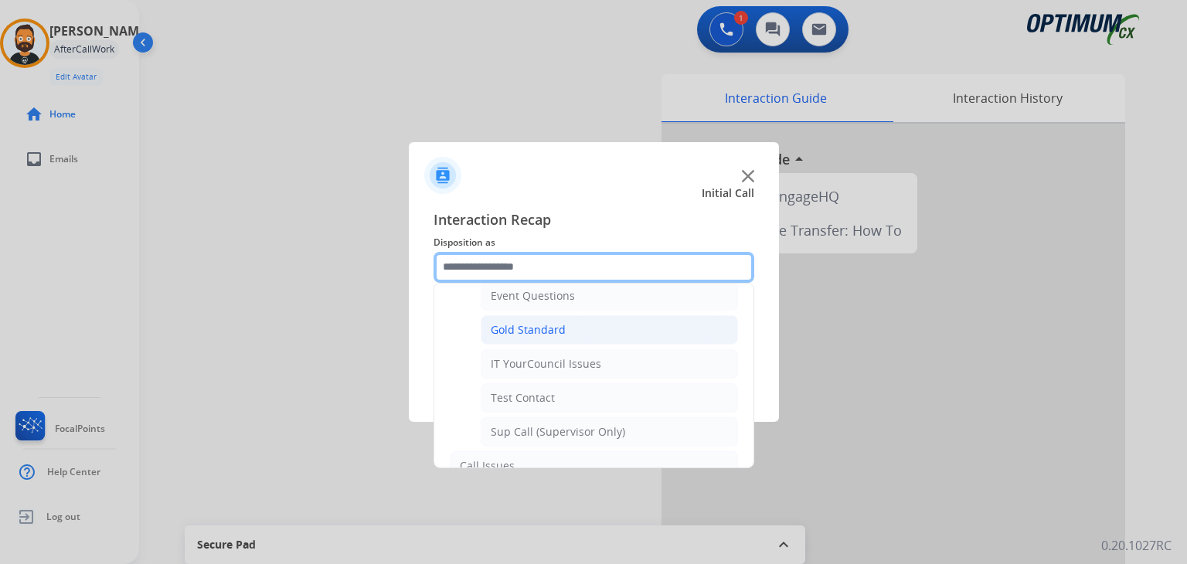
scroll to position [256, 0]
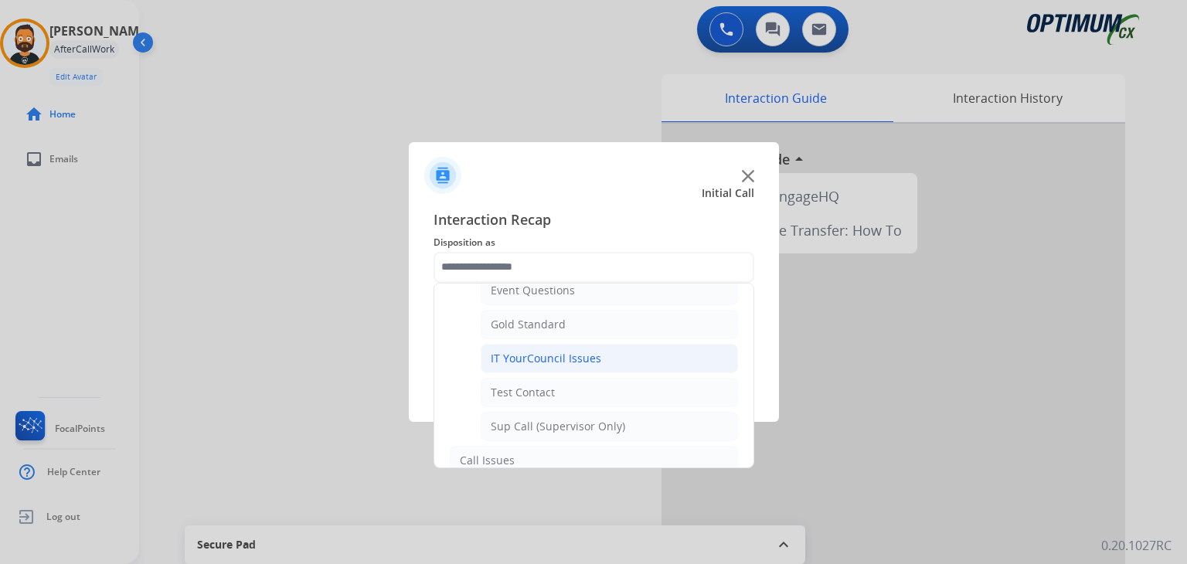
click at [563, 361] on div "IT YourCouncil Issues" at bounding box center [546, 358] width 110 height 15
type input "**********"
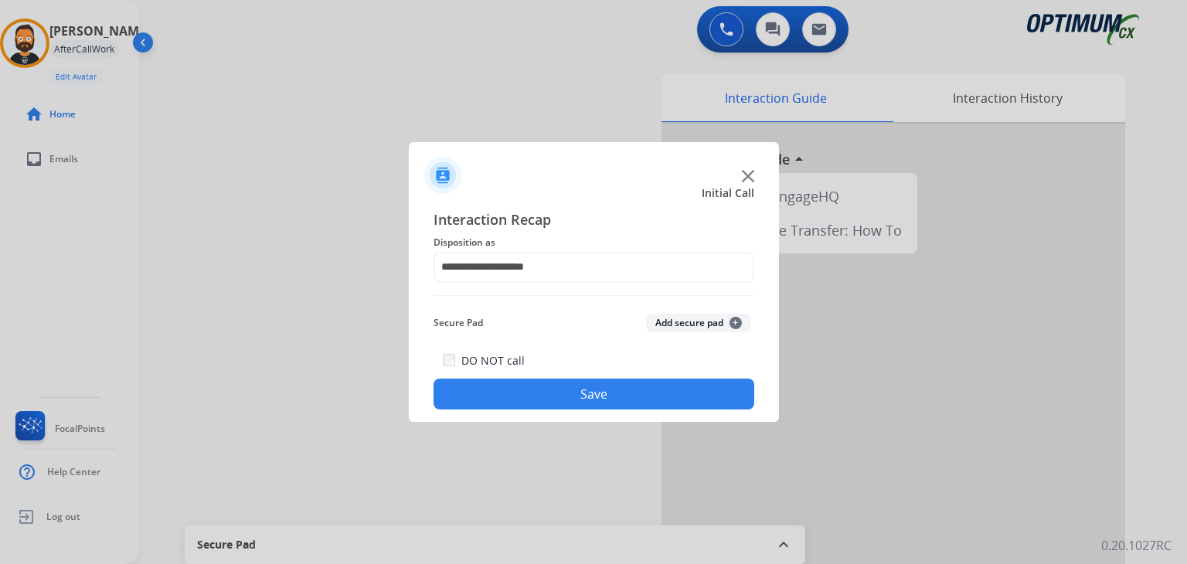
click at [569, 393] on button "Save" at bounding box center [593, 394] width 321 height 31
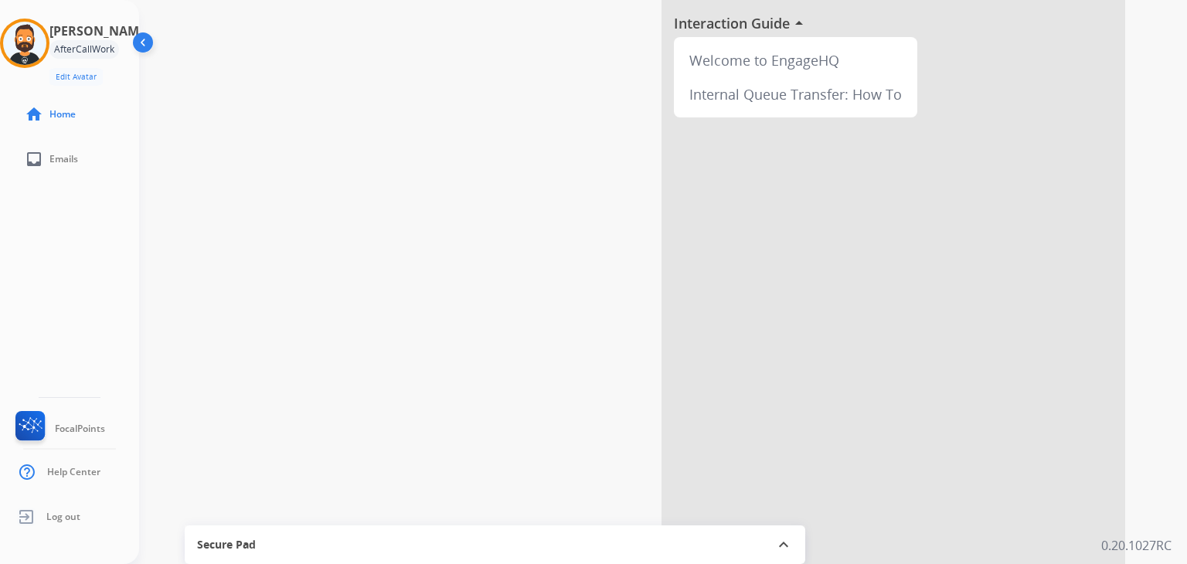
scroll to position [0, 0]
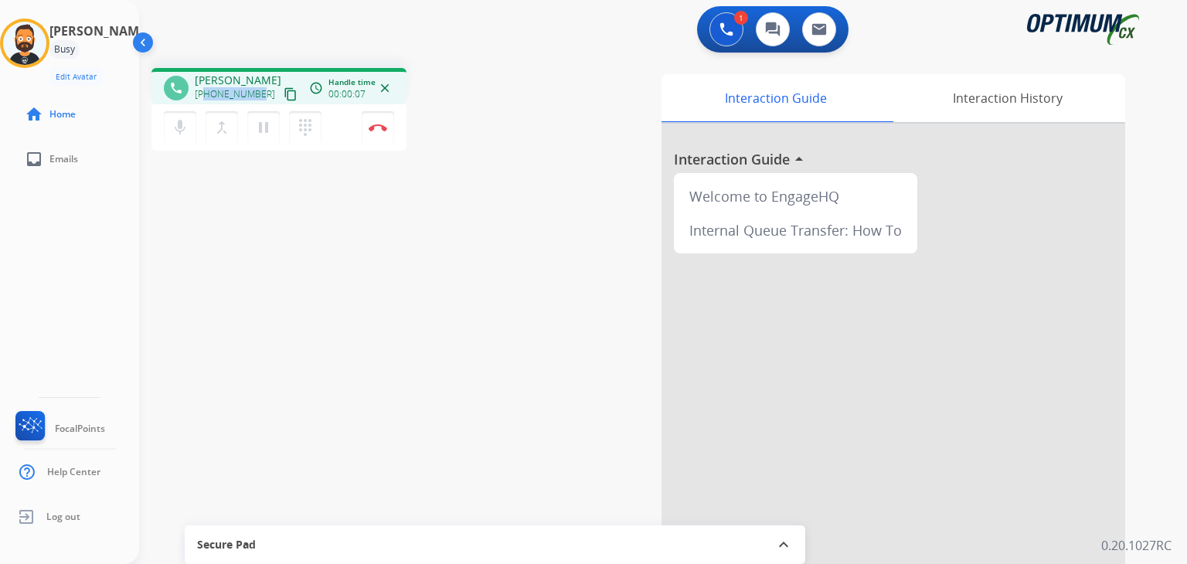
drag, startPoint x: 256, startPoint y: 94, endPoint x: 207, endPoint y: 93, distance: 49.4
click at [207, 93] on span "[PHONE_NUMBER]" at bounding box center [235, 94] width 80 height 12
click at [377, 126] on img at bounding box center [378, 128] width 19 height 8
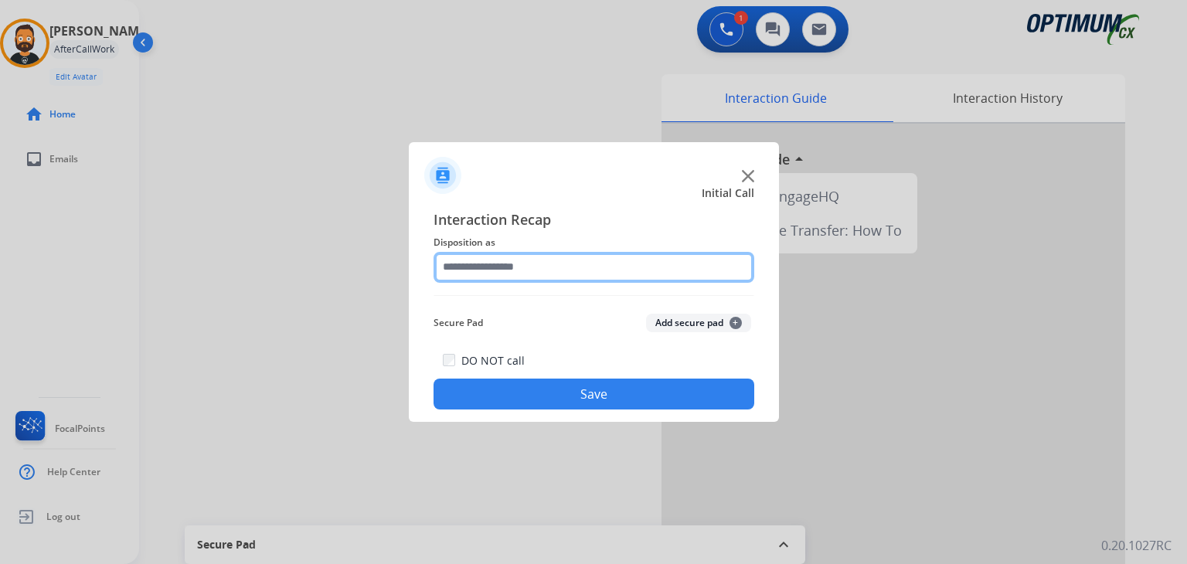
click at [596, 273] on input "text" at bounding box center [593, 267] width 321 height 31
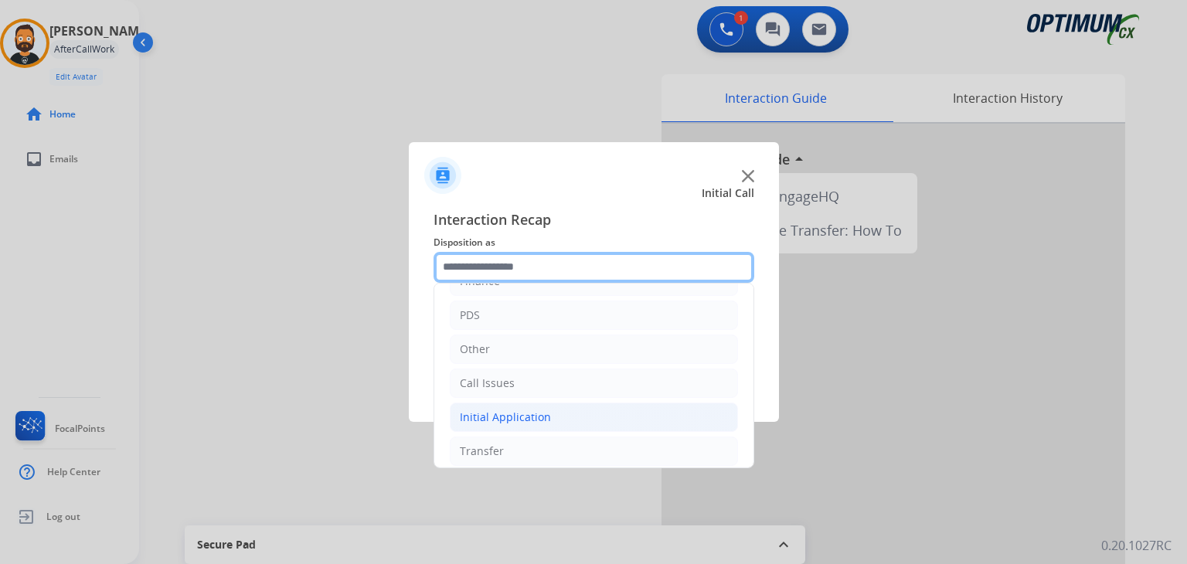
scroll to position [102, 0]
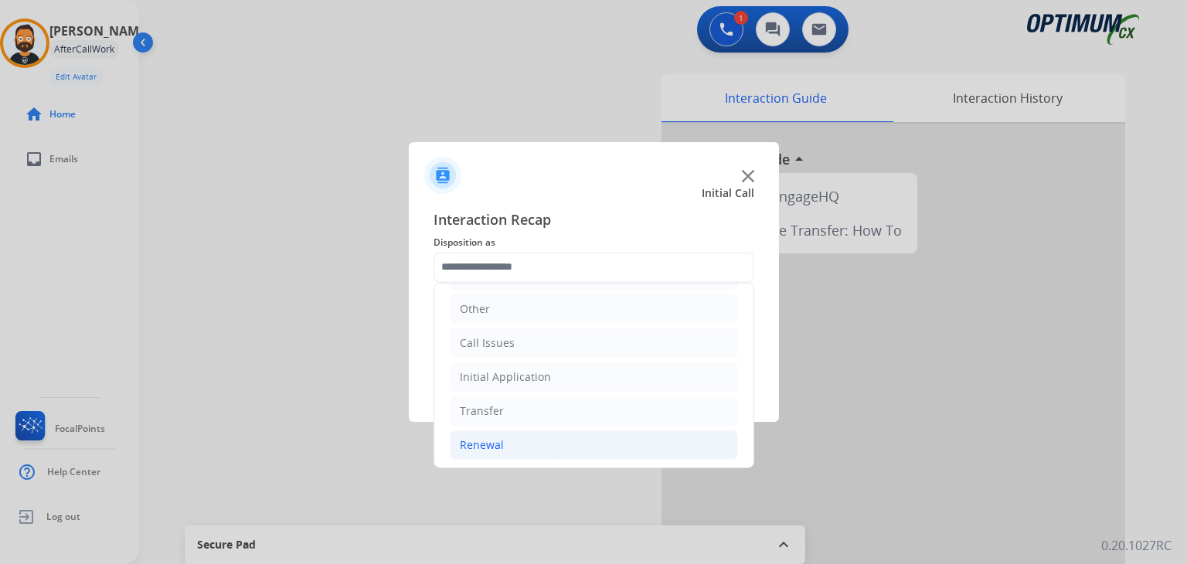
click at [544, 437] on li "Renewal" at bounding box center [594, 444] width 288 height 29
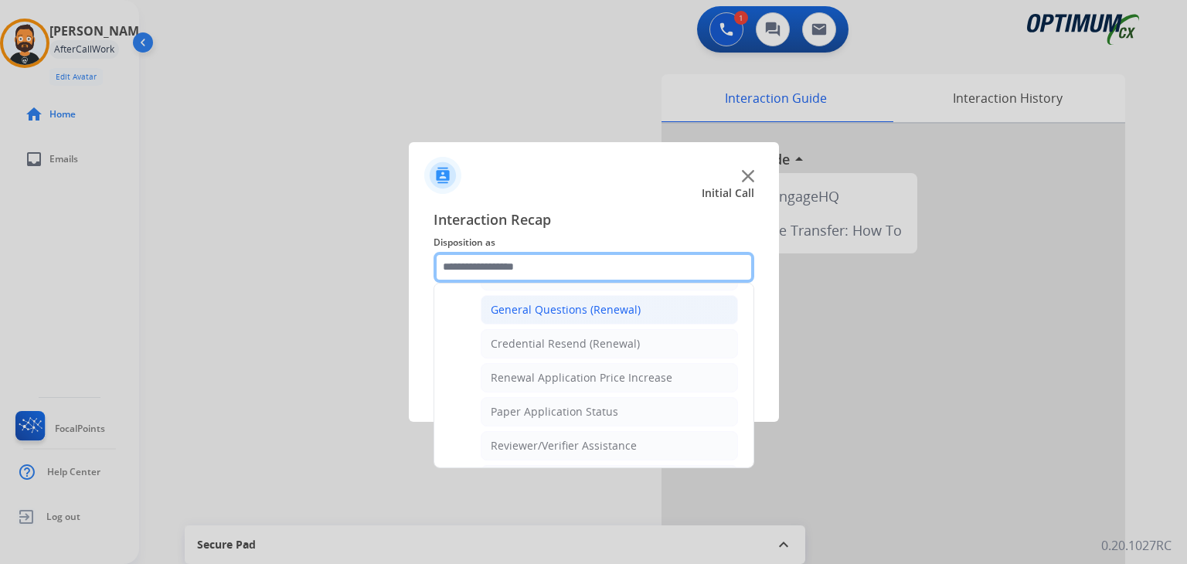
scroll to position [434, 0]
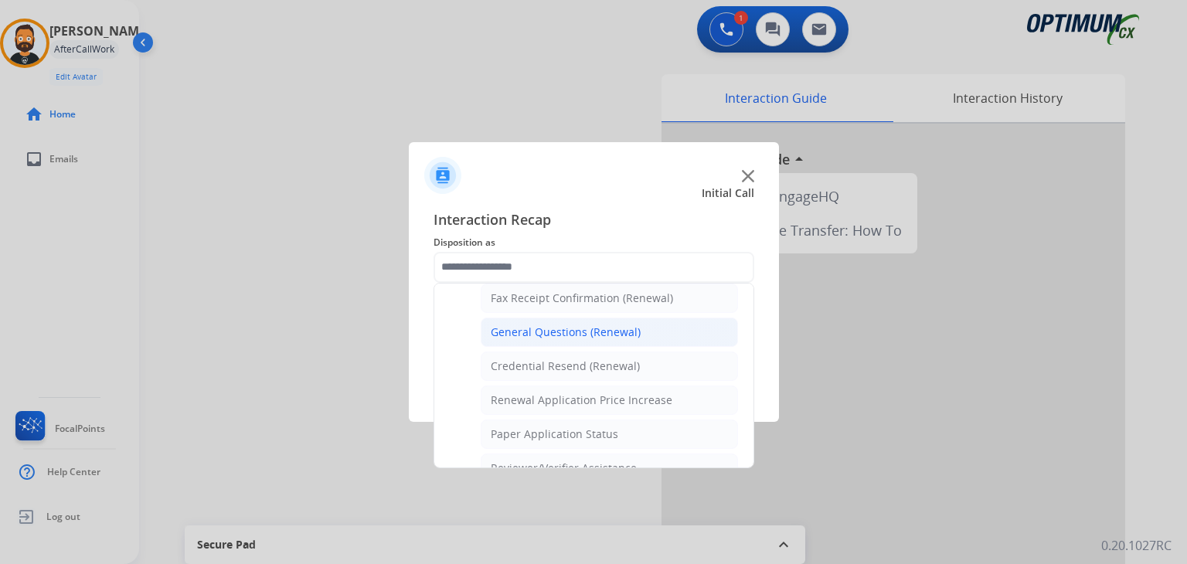
click at [559, 330] on div "General Questions (Renewal)" at bounding box center [566, 331] width 150 height 15
type input "**********"
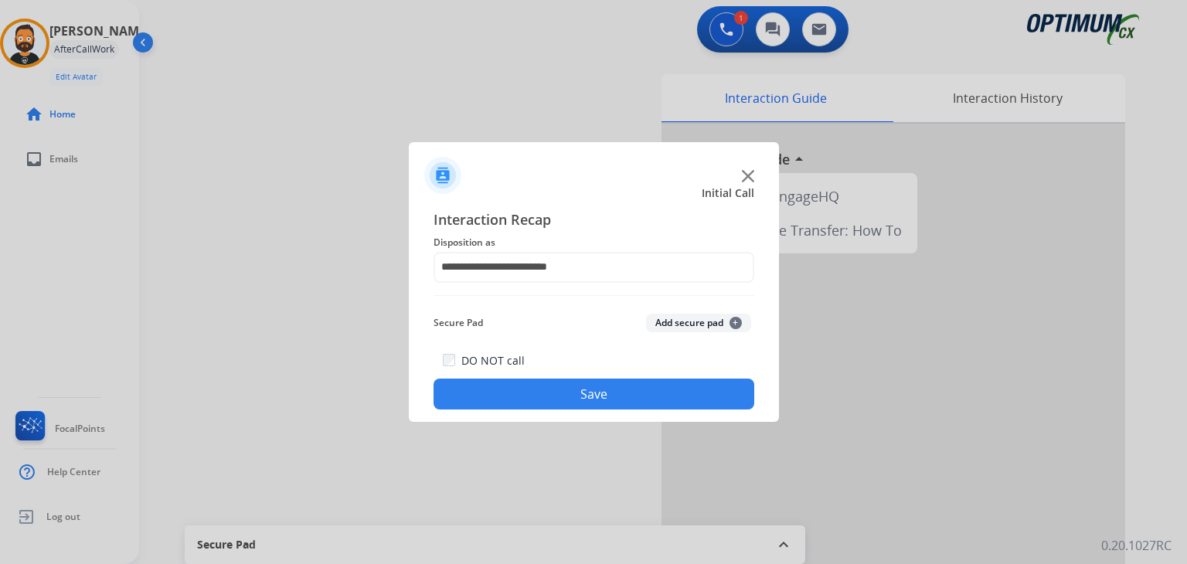
click at [568, 393] on button "Save" at bounding box center [593, 394] width 321 height 31
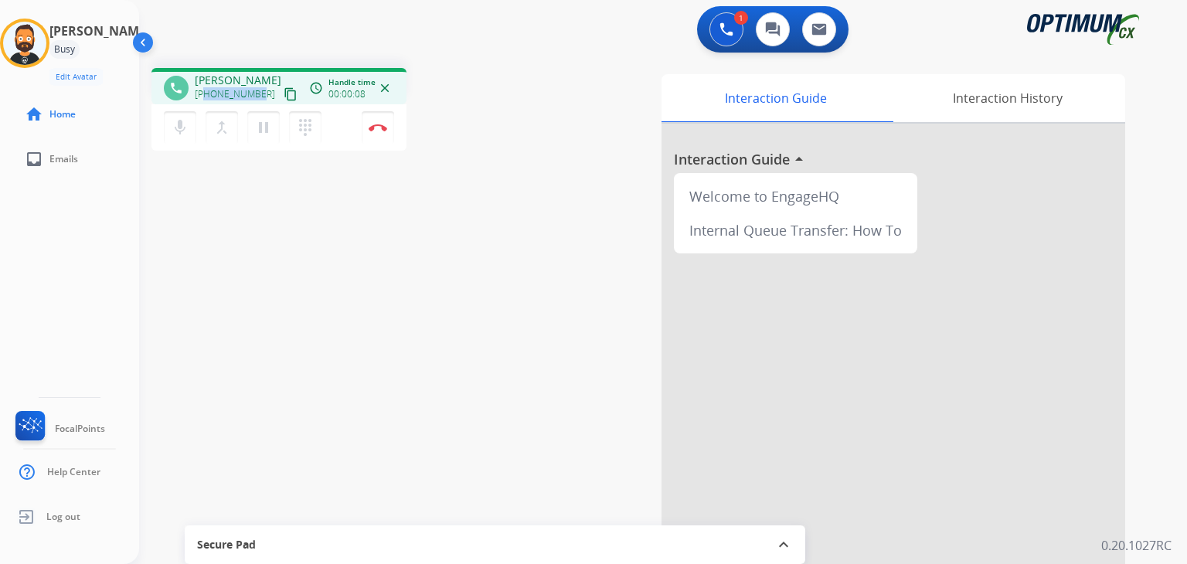
drag, startPoint x: 256, startPoint y: 97, endPoint x: 206, endPoint y: 94, distance: 50.3
click at [206, 94] on span "[PHONE_NUMBER]" at bounding box center [235, 94] width 80 height 12
click at [263, 131] on mat-icon "pause" at bounding box center [263, 127] width 19 height 19
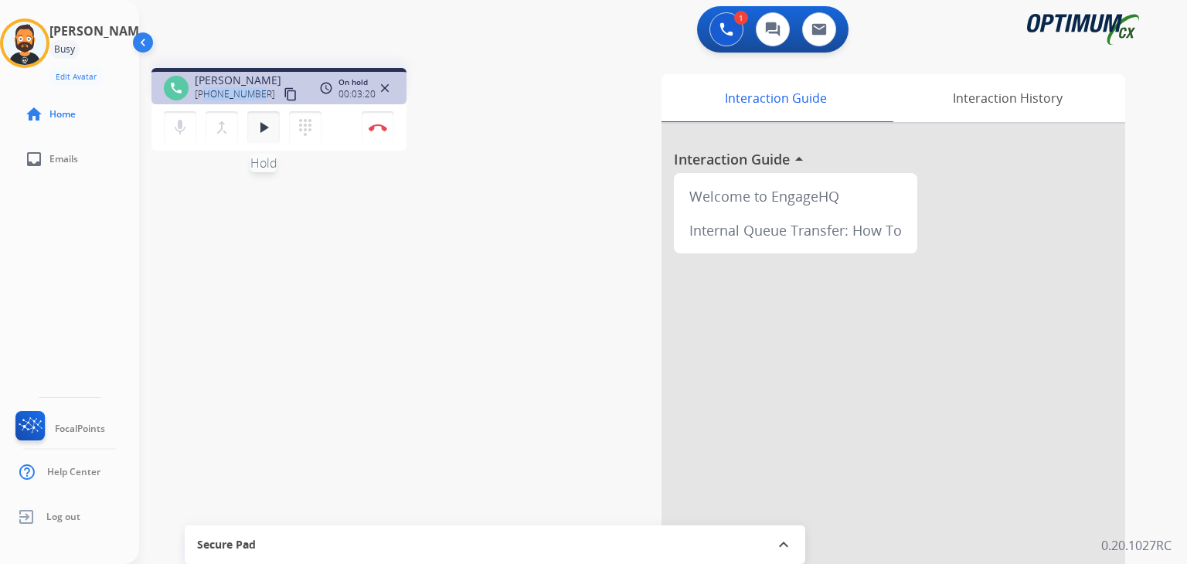
click at [262, 131] on mat-icon "play_arrow" at bounding box center [263, 127] width 19 height 19
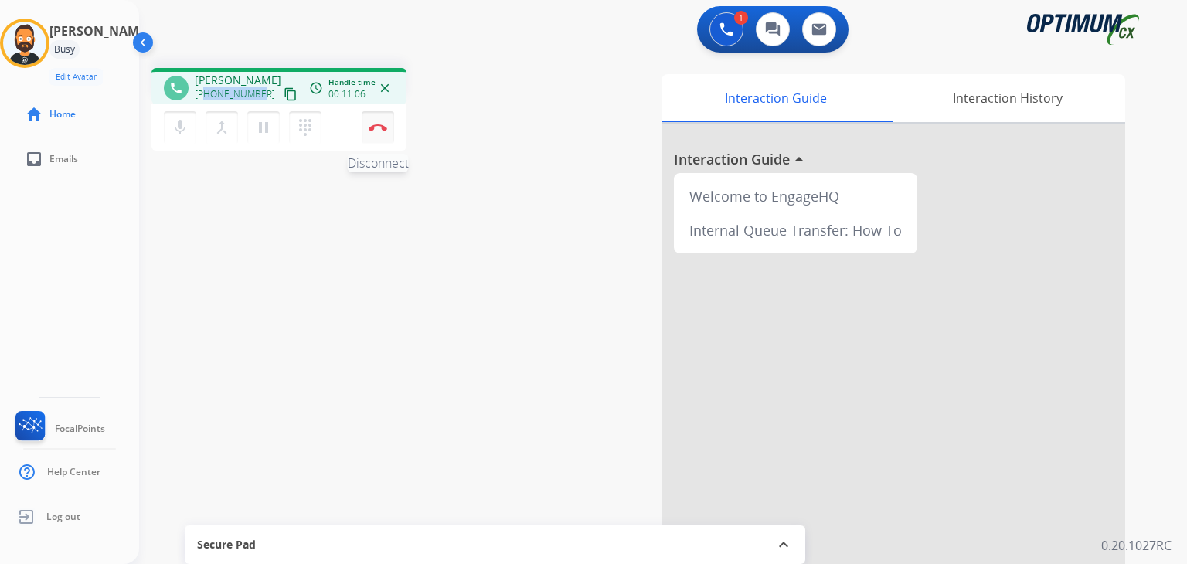
click at [377, 130] on img at bounding box center [378, 128] width 19 height 8
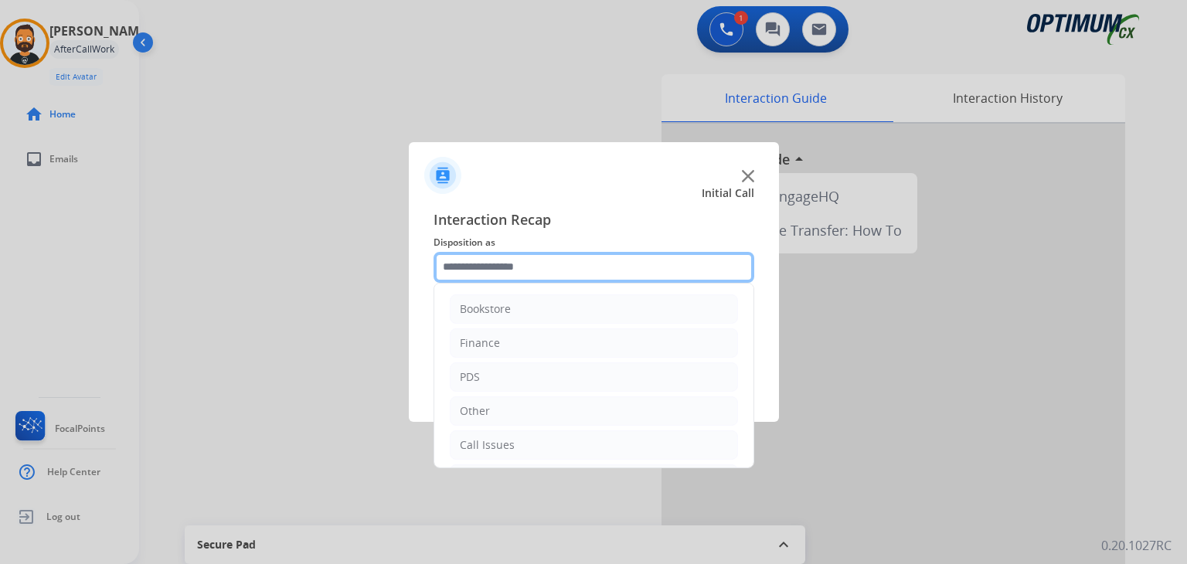
click at [559, 267] on input "text" at bounding box center [593, 267] width 321 height 31
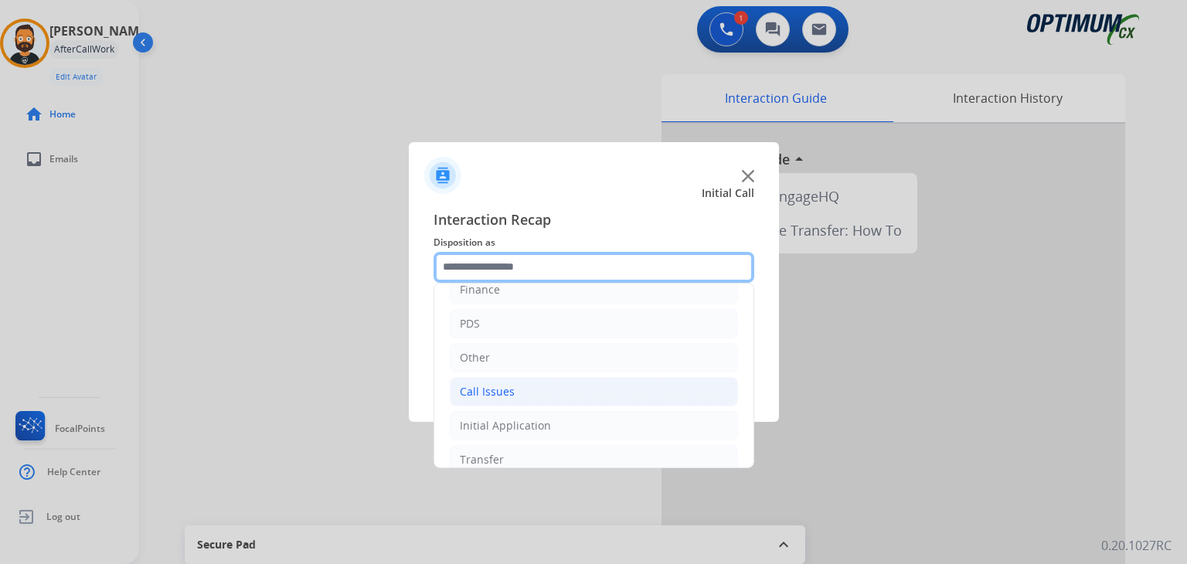
scroll to position [102, 0]
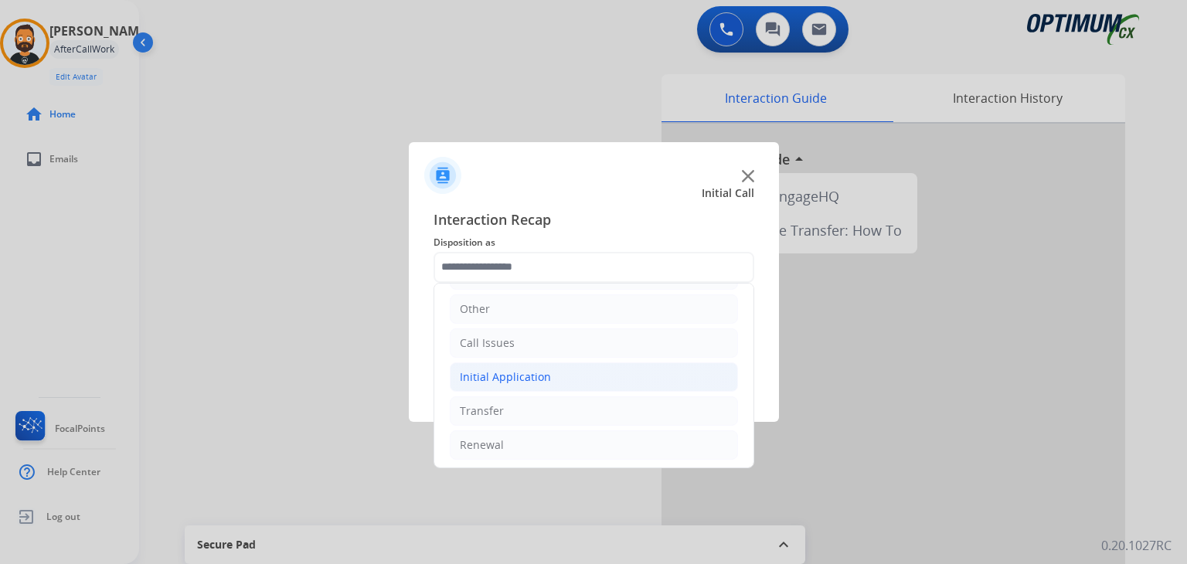
click at [519, 375] on div "Initial Application" at bounding box center [505, 376] width 91 height 15
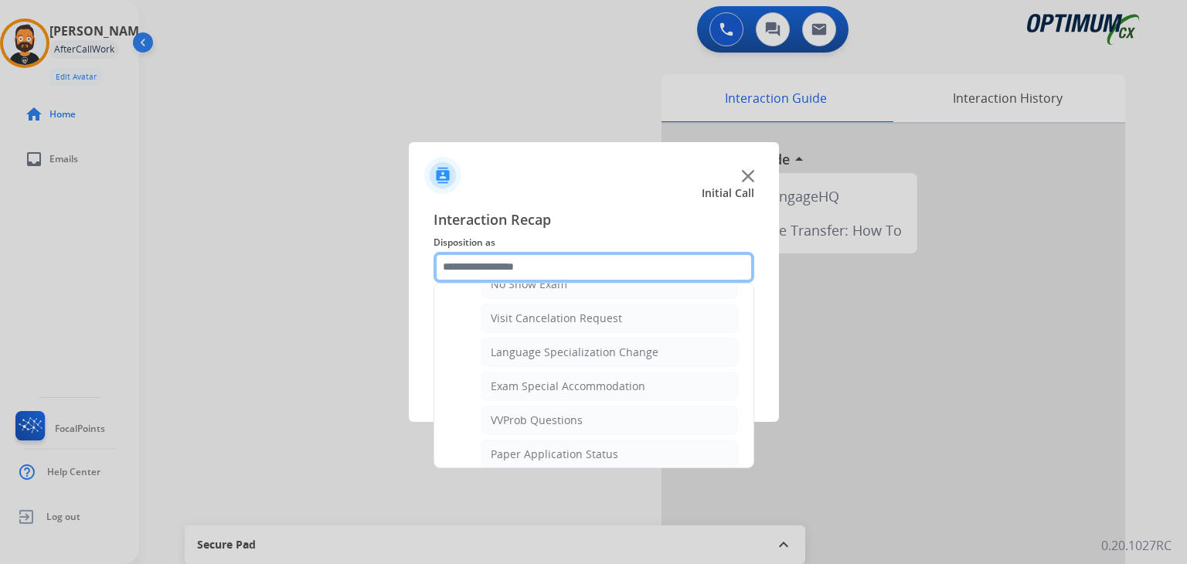
scroll to position [797, 0]
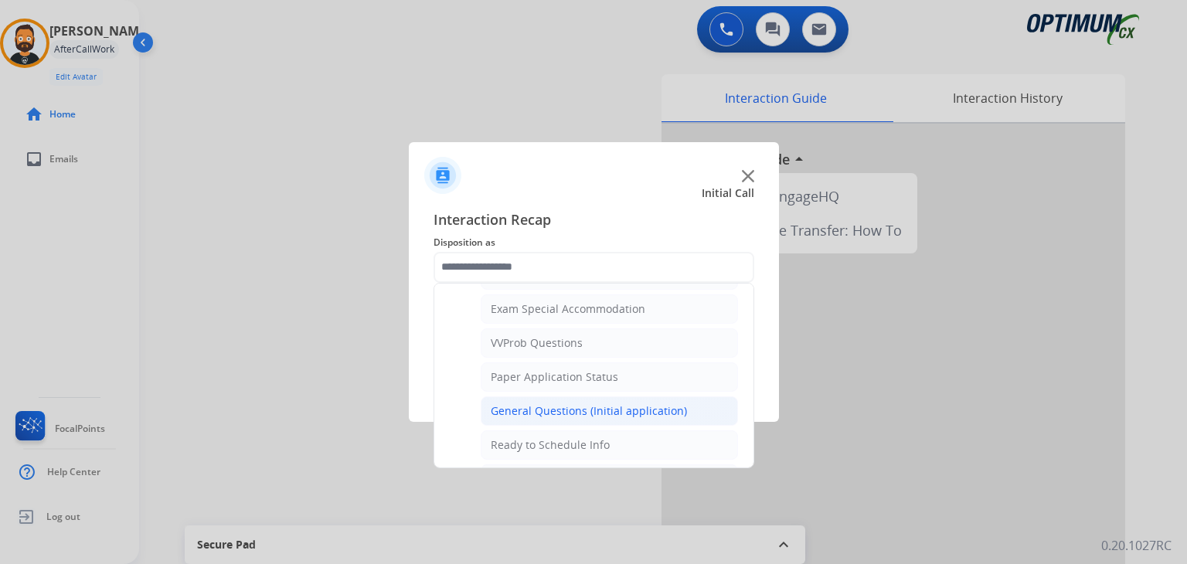
click at [580, 403] on div "General Questions (Initial application)" at bounding box center [589, 410] width 196 height 15
type input "**********"
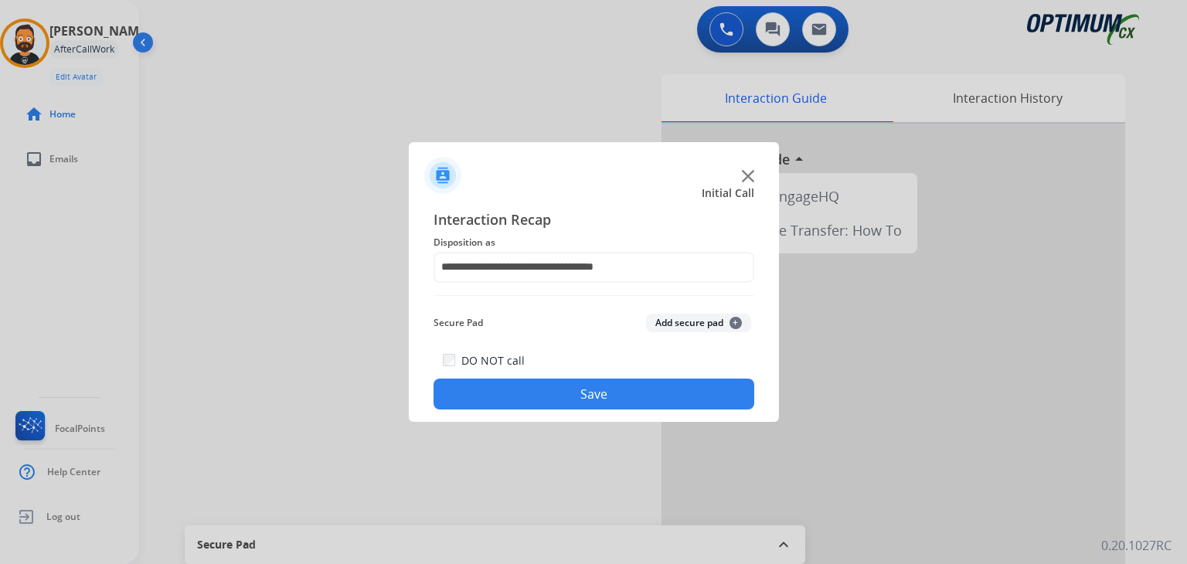
click at [580, 399] on button "Save" at bounding box center [593, 394] width 321 height 31
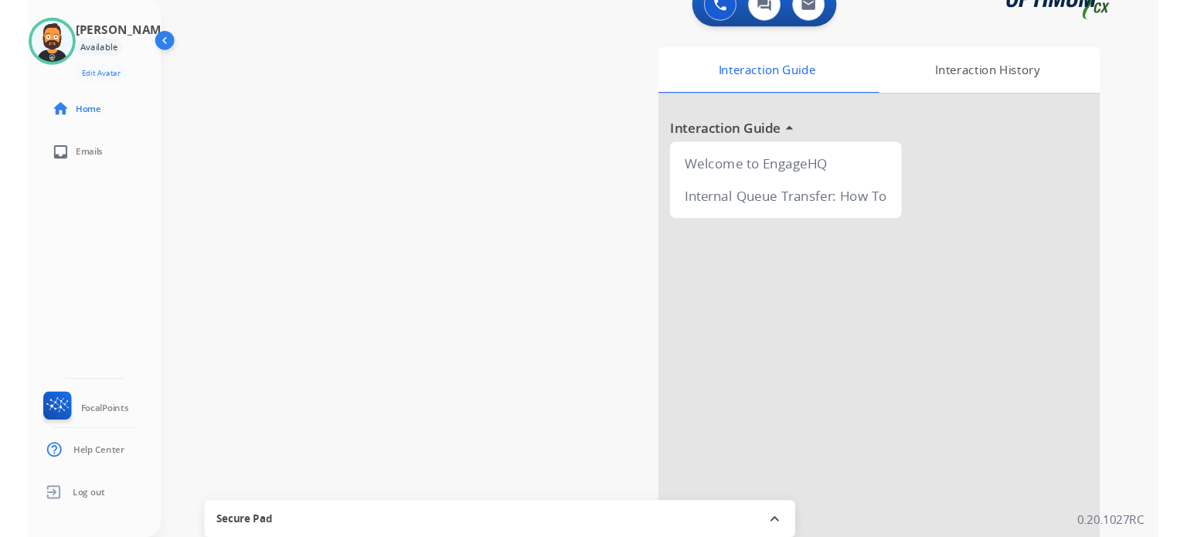
scroll to position [0, 0]
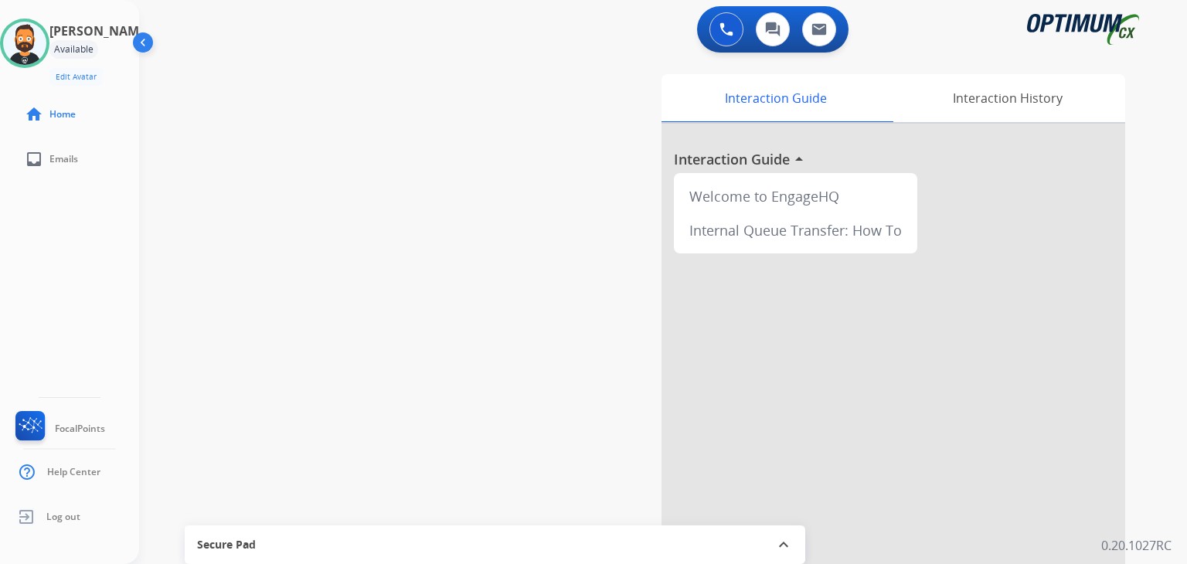
drag, startPoint x: 1134, startPoint y: 0, endPoint x: 527, endPoint y: 183, distance: 634.2
click at [527, 183] on div "swap_horiz Break voice bridge close_fullscreen Connect 3-Way Call merge_type Se…" at bounding box center [644, 378] width 1010 height 644
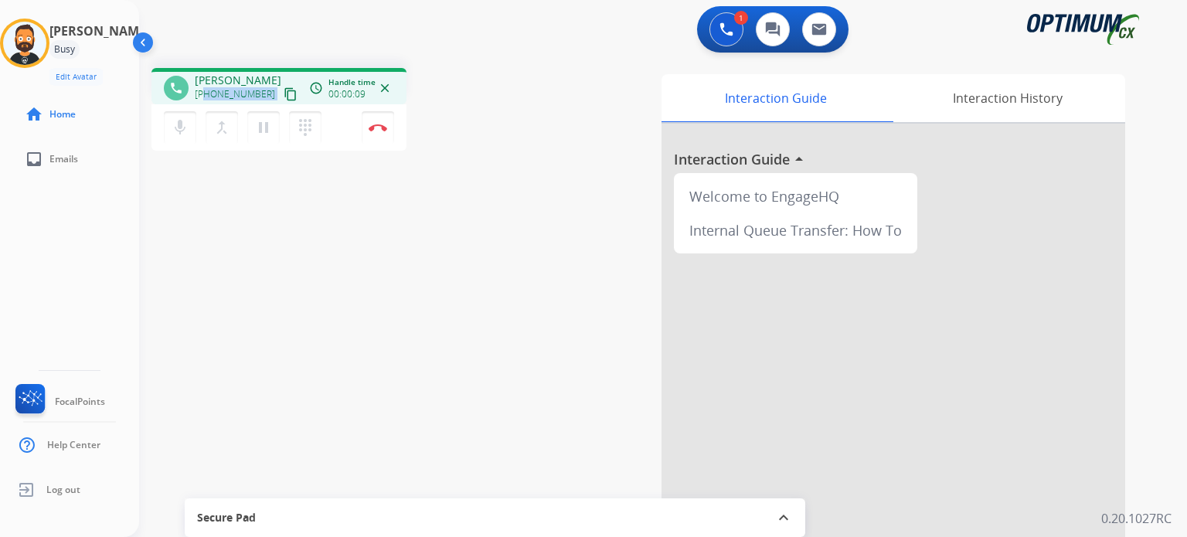
drag, startPoint x: 262, startPoint y: 91, endPoint x: 204, endPoint y: 101, distance: 58.8
click at [205, 101] on div "[PHONE_NUMBER] content_copy" at bounding box center [247, 94] width 105 height 19
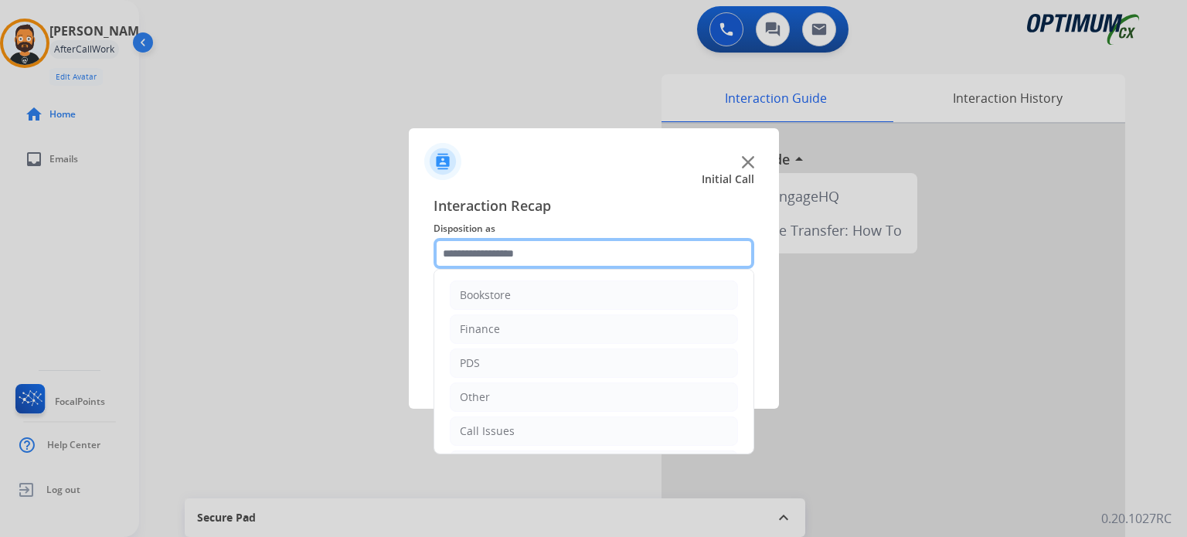
click at [547, 264] on input "text" at bounding box center [593, 253] width 321 height 31
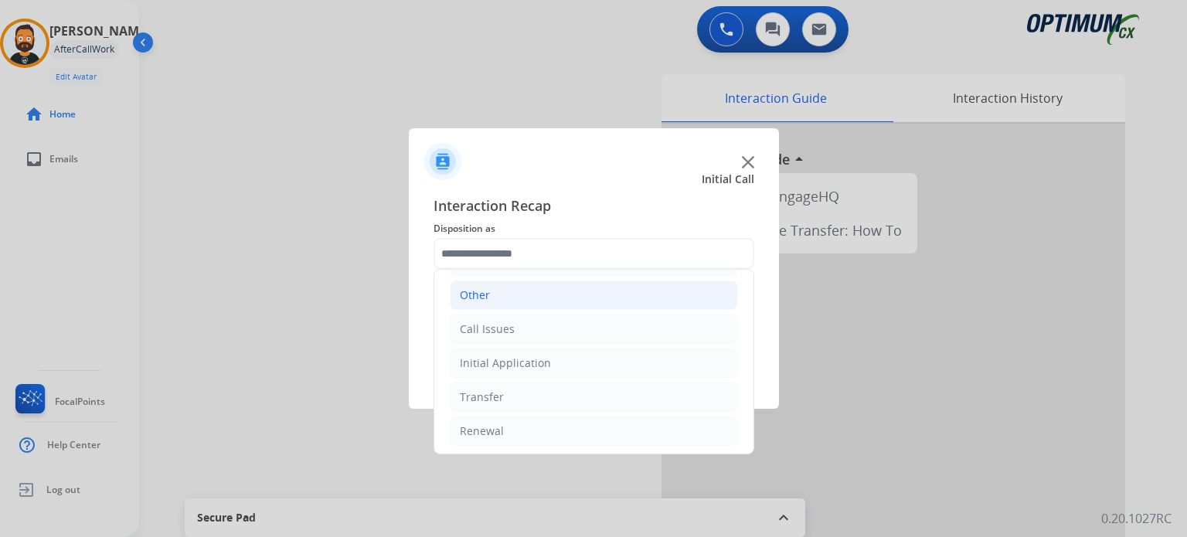
click at [516, 314] on li "Call Issues" at bounding box center [594, 328] width 288 height 29
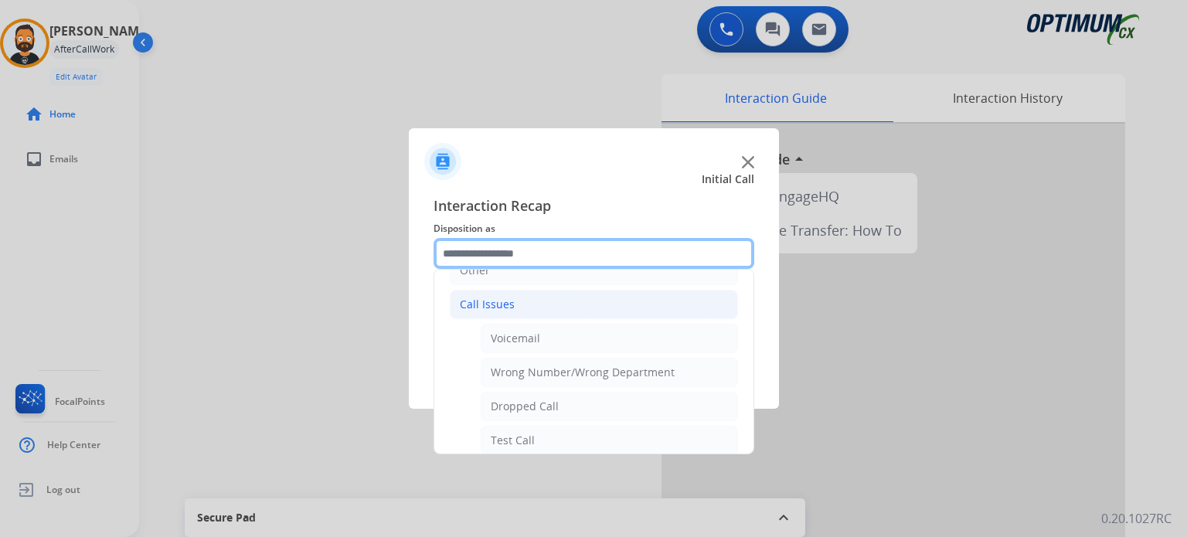
scroll to position [102, 0]
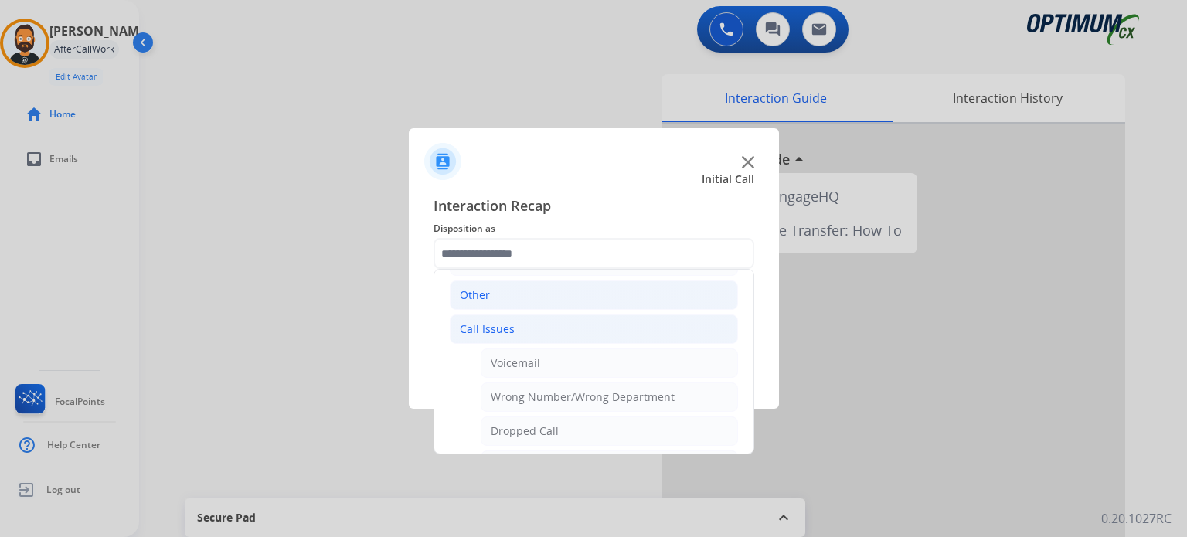
click at [488, 294] on div "Other" at bounding box center [475, 294] width 30 height 15
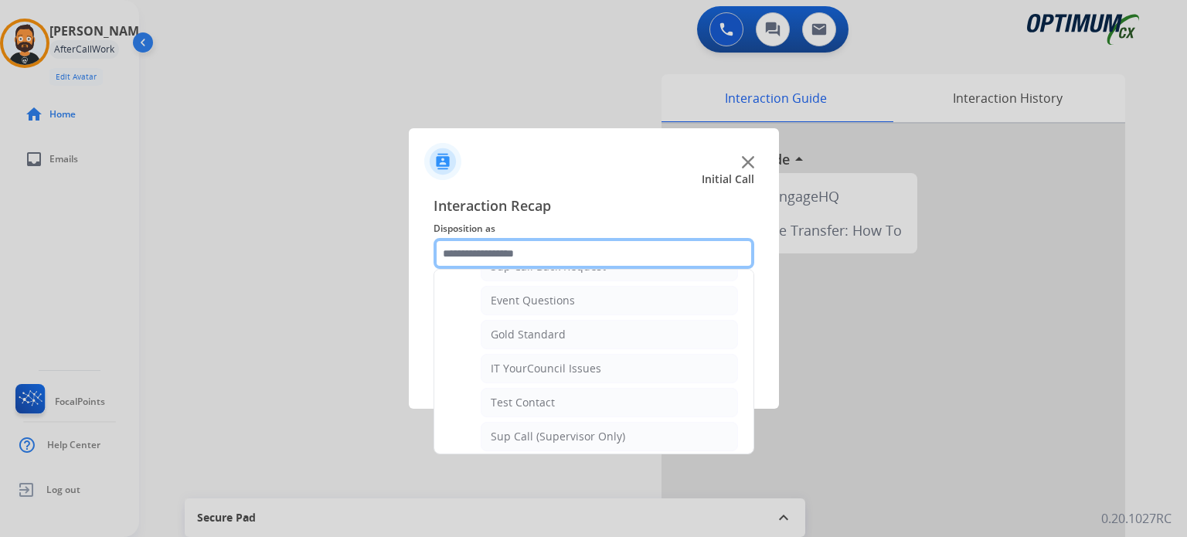
scroll to position [256, 0]
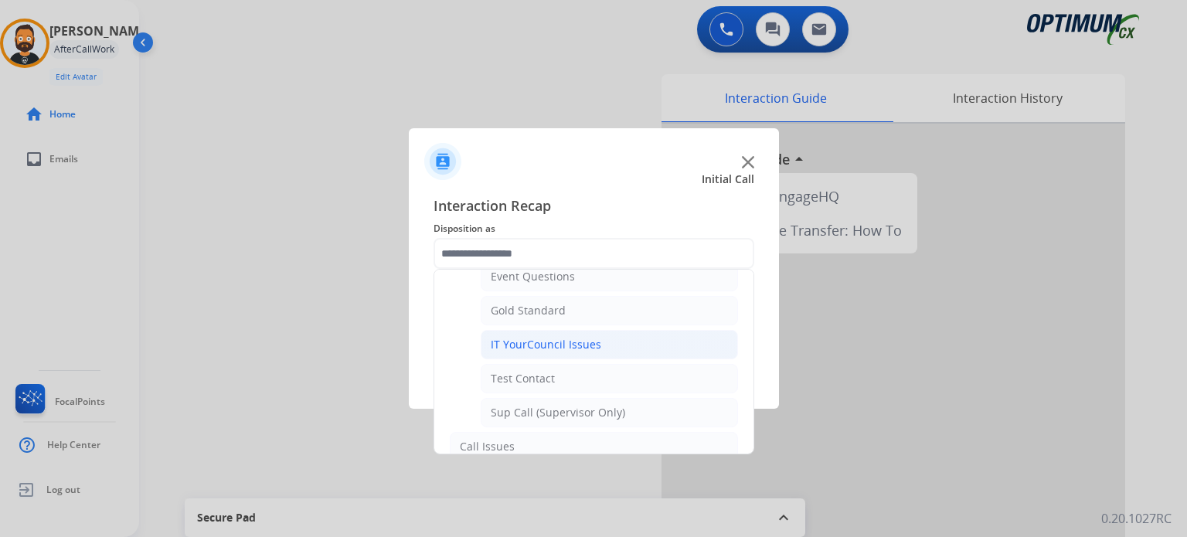
click at [562, 348] on div "IT YourCouncil Issues" at bounding box center [546, 344] width 110 height 15
type input "**********"
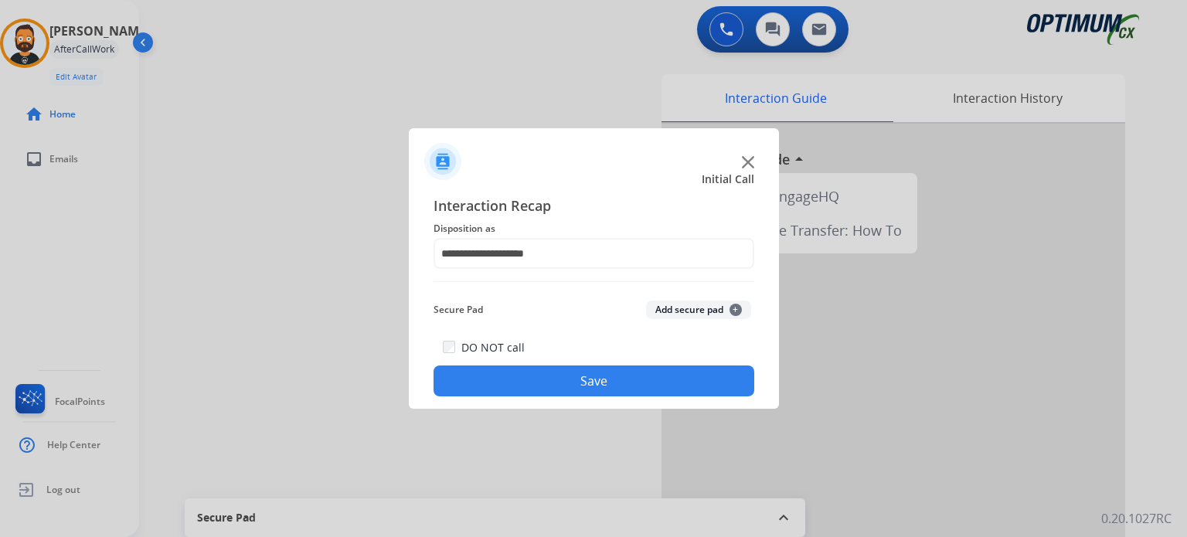
click at [541, 373] on button "Save" at bounding box center [593, 380] width 321 height 31
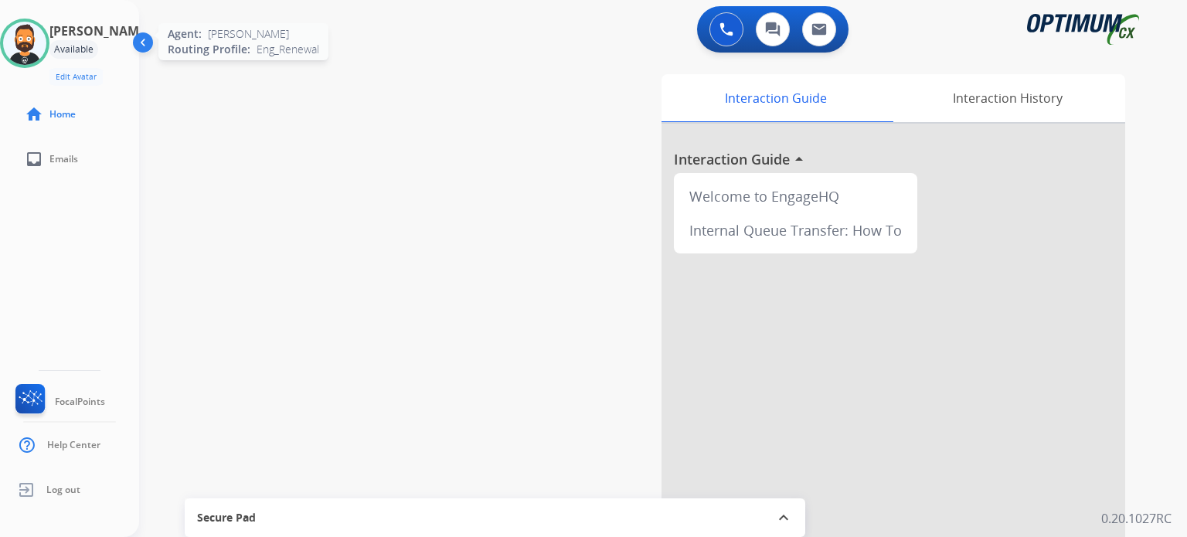
click at [37, 49] on img at bounding box center [24, 43] width 43 height 43
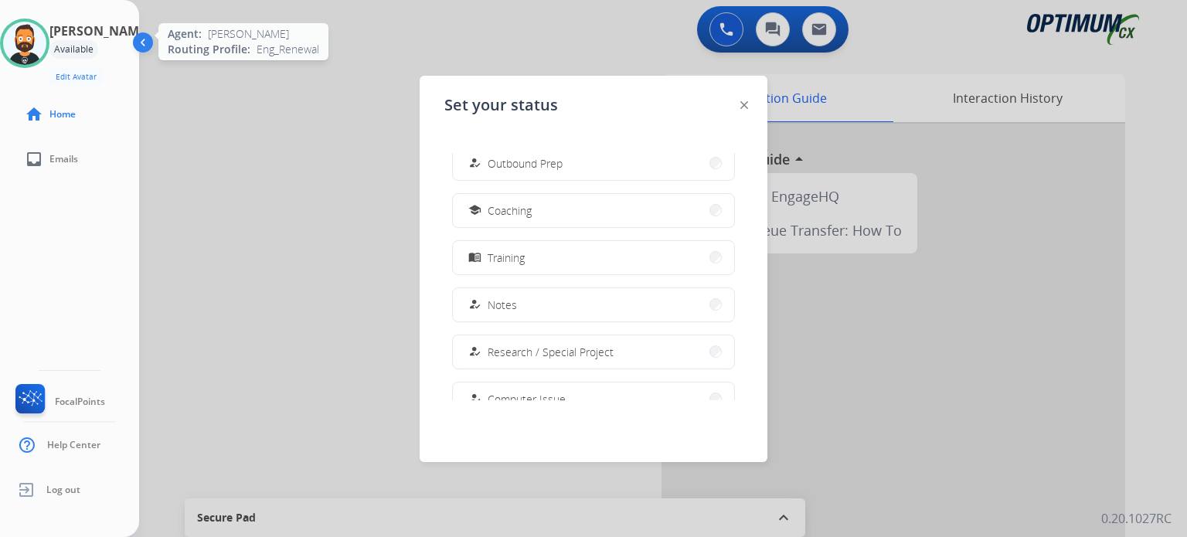
scroll to position [210, 0]
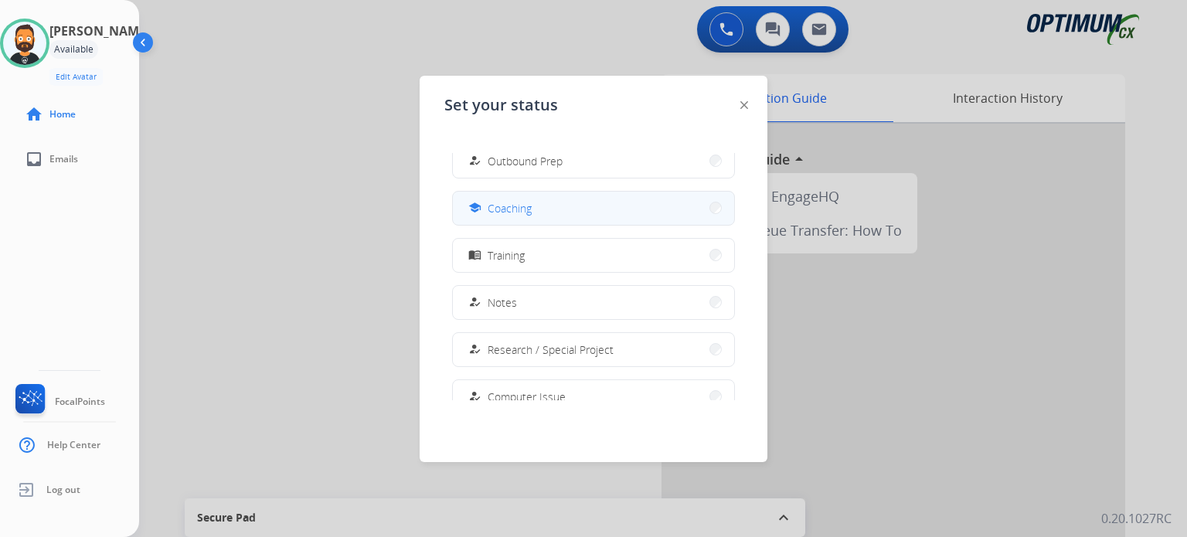
click at [480, 212] on mat-icon "school" at bounding box center [474, 208] width 13 height 13
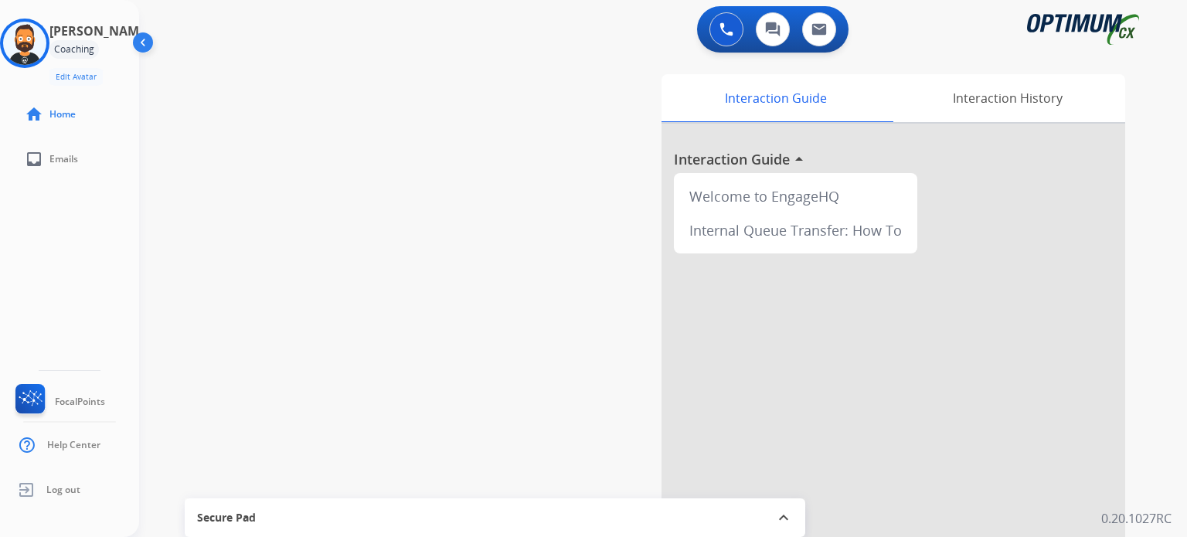
click at [618, 322] on div "Interaction Guide Interaction History Interaction Guide arrow_drop_up Welcome t…" at bounding box center [836, 387] width 578 height 626
click at [31, 43] on img at bounding box center [24, 43] width 43 height 43
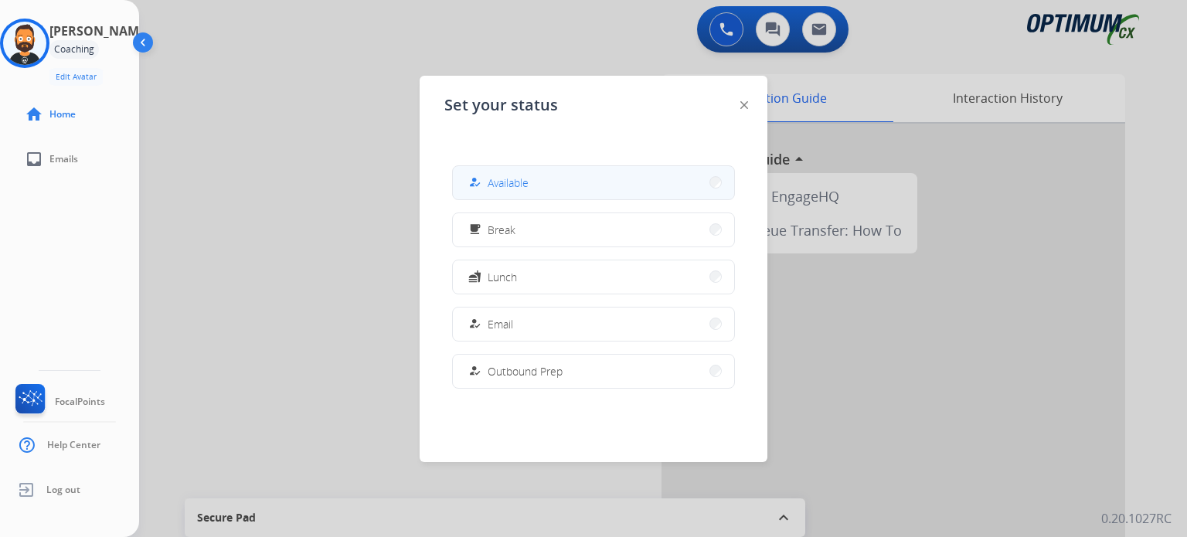
click at [504, 178] on span "Available" at bounding box center [507, 183] width 41 height 16
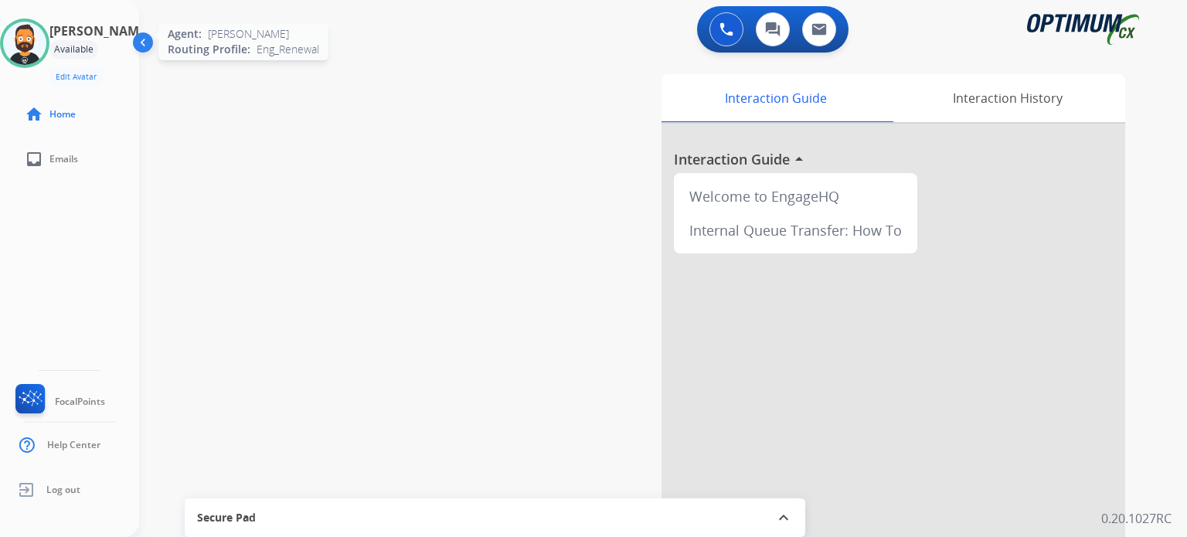
click at [46, 29] on img at bounding box center [24, 43] width 43 height 43
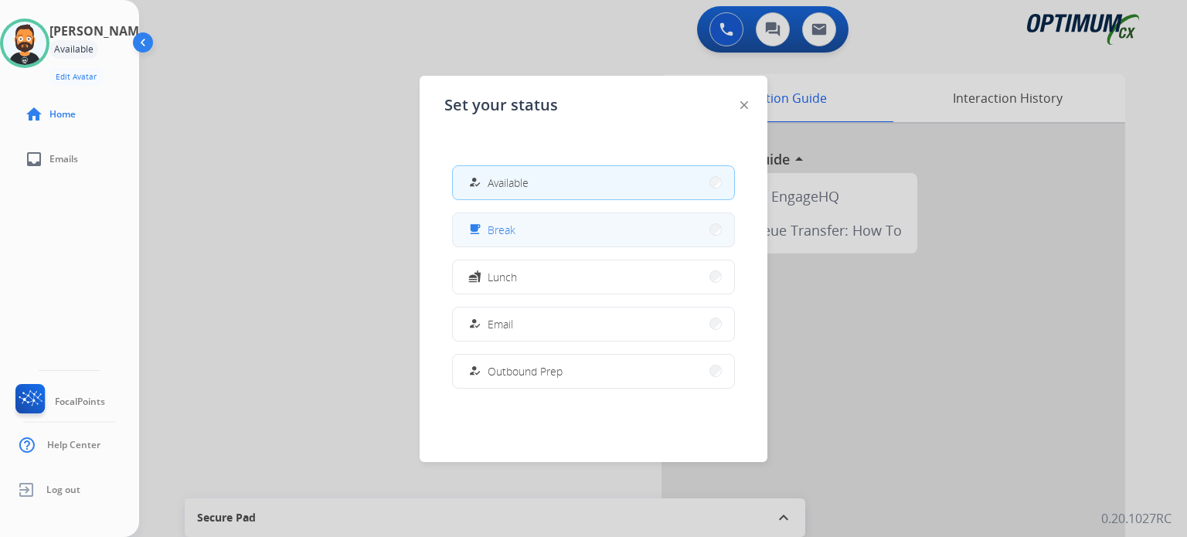
click at [569, 223] on button "free_breakfast Break" at bounding box center [593, 229] width 281 height 33
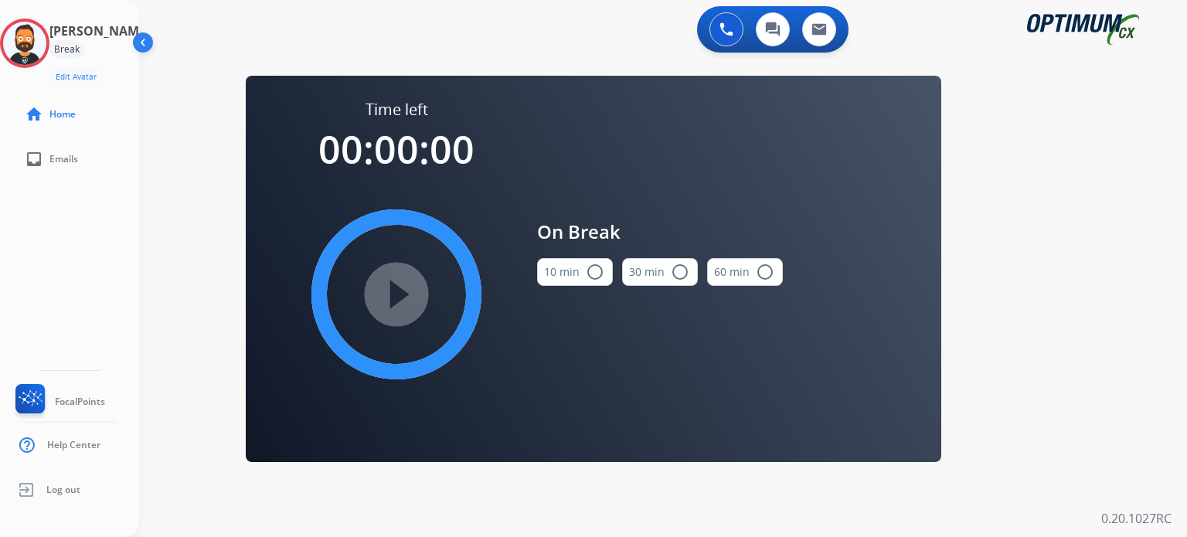
drag, startPoint x: 561, startPoint y: 269, endPoint x: 535, endPoint y: 273, distance: 26.5
click at [559, 271] on button "10 min radio_button_unchecked" at bounding box center [575, 272] width 76 height 28
click at [348, 290] on div "play_circle_filled" at bounding box center [396, 294] width 232 height 232
click at [387, 297] on mat-icon "play_circle_filled" at bounding box center [396, 294] width 19 height 19
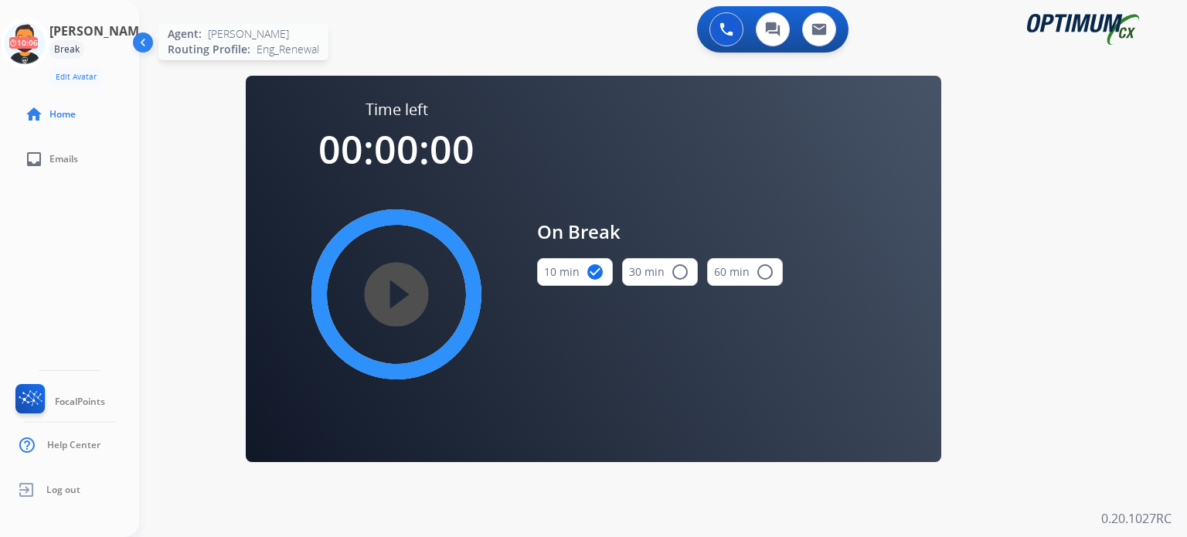
click at [36, 36] on icon at bounding box center [25, 44] width 50 height 50
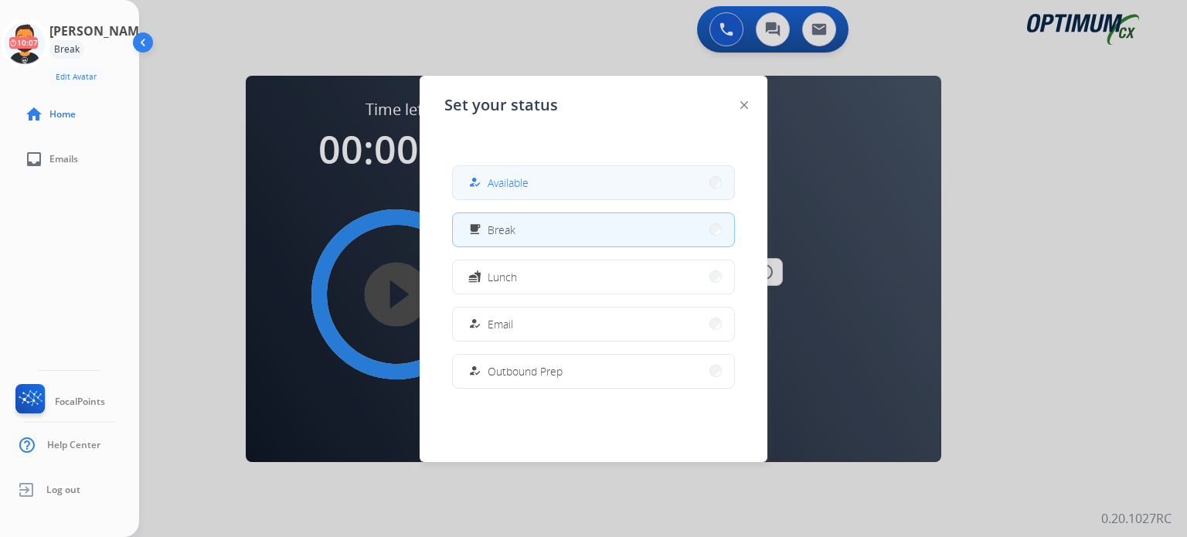
click at [538, 192] on button "how_to_reg Available" at bounding box center [593, 182] width 281 height 33
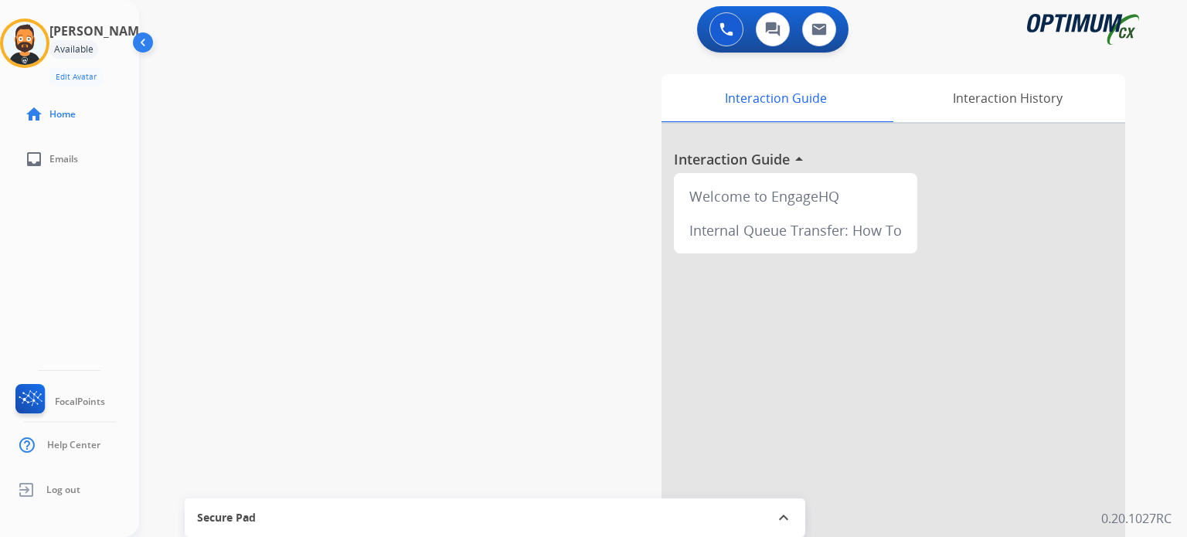
click at [460, 156] on div "swap_horiz Break voice bridge close_fullscreen Connect 3-Way Call merge_type Se…" at bounding box center [644, 378] width 1010 height 644
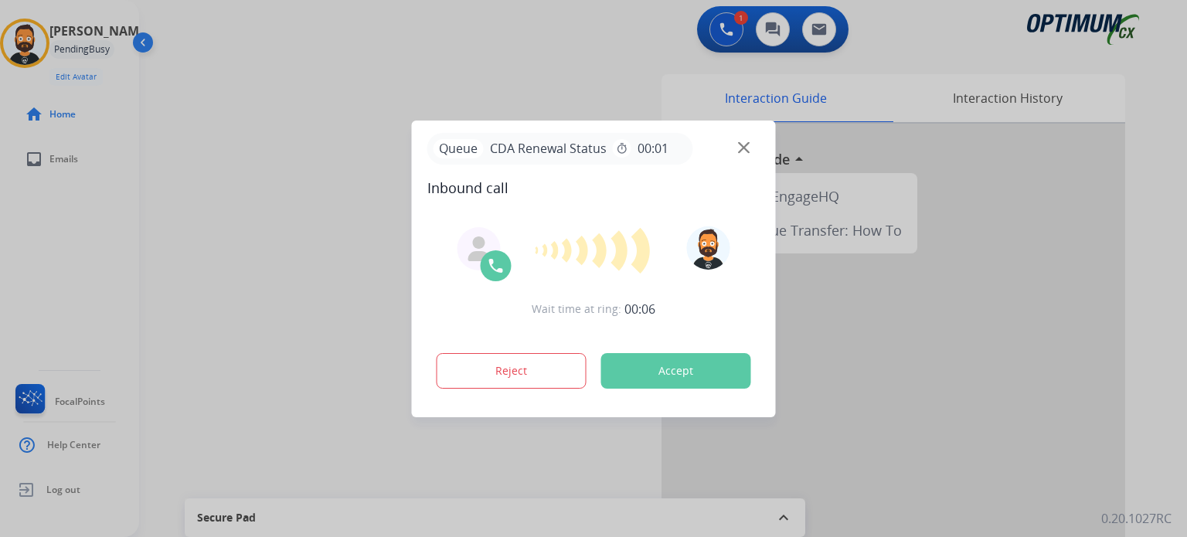
click at [856, 307] on div at bounding box center [593, 268] width 1187 height 537
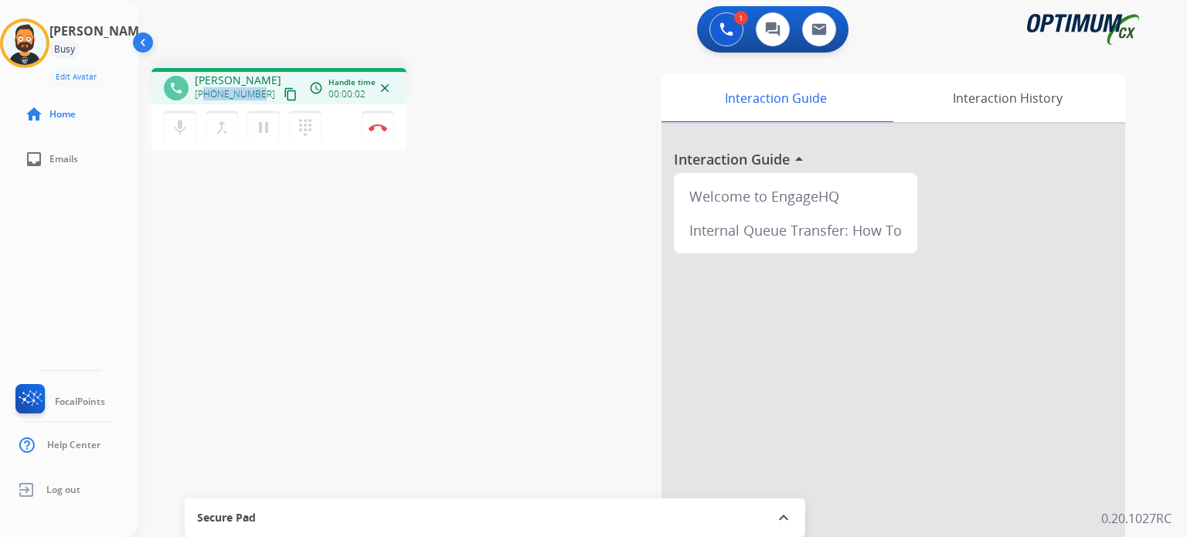
drag, startPoint x: 259, startPoint y: 94, endPoint x: 203, endPoint y: 88, distance: 56.0
click at [203, 88] on div "[PHONE_NUMBER] content_copy" at bounding box center [247, 94] width 105 height 19
click at [374, 130] on img at bounding box center [378, 128] width 19 height 8
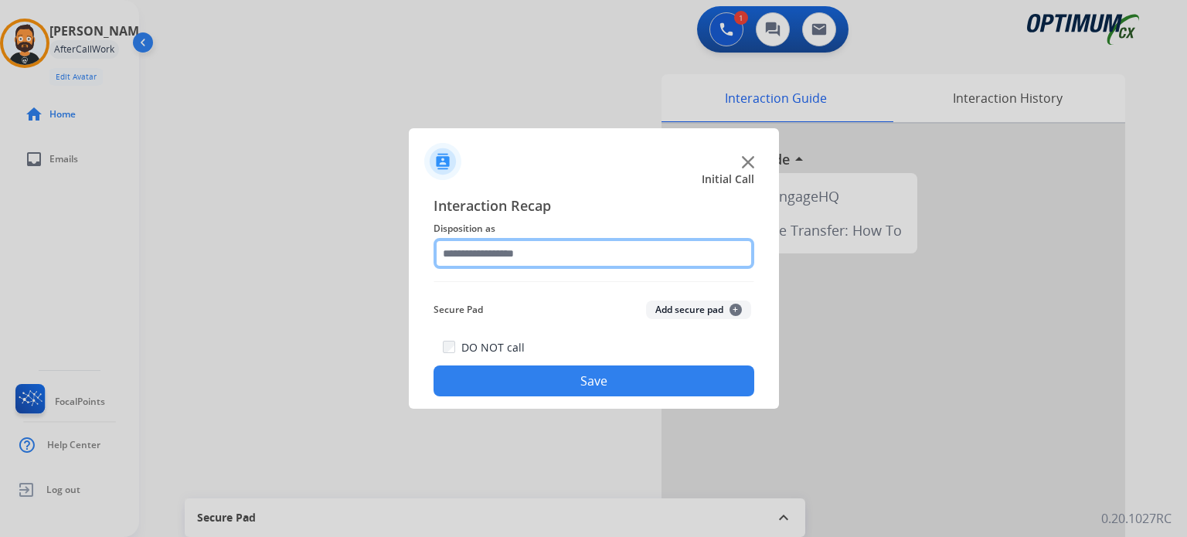
click at [538, 251] on input "text" at bounding box center [593, 253] width 321 height 31
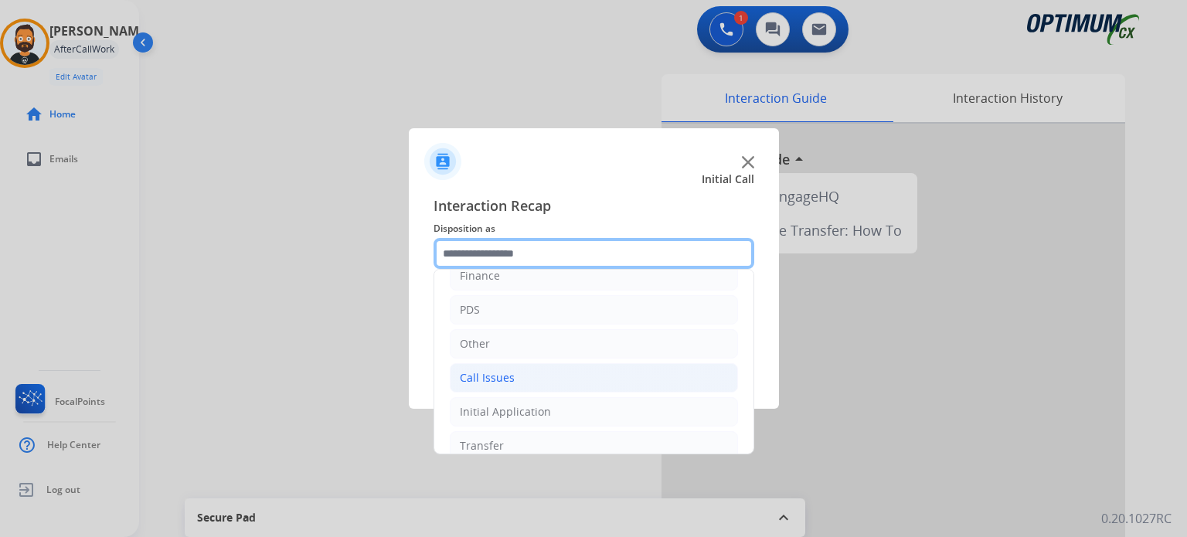
scroll to position [102, 0]
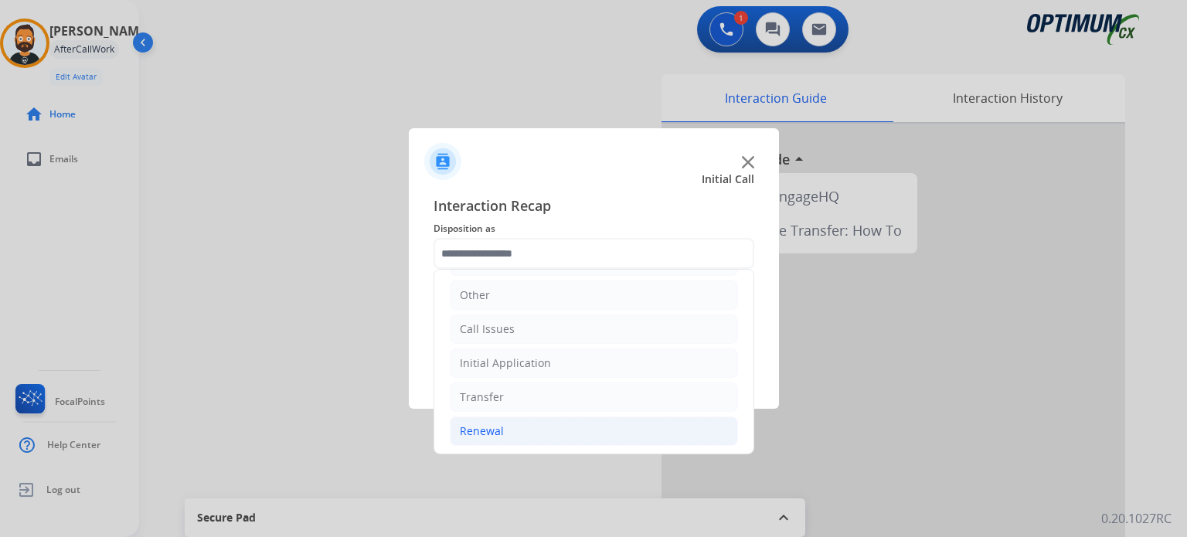
click at [522, 420] on li "Renewal" at bounding box center [594, 430] width 288 height 29
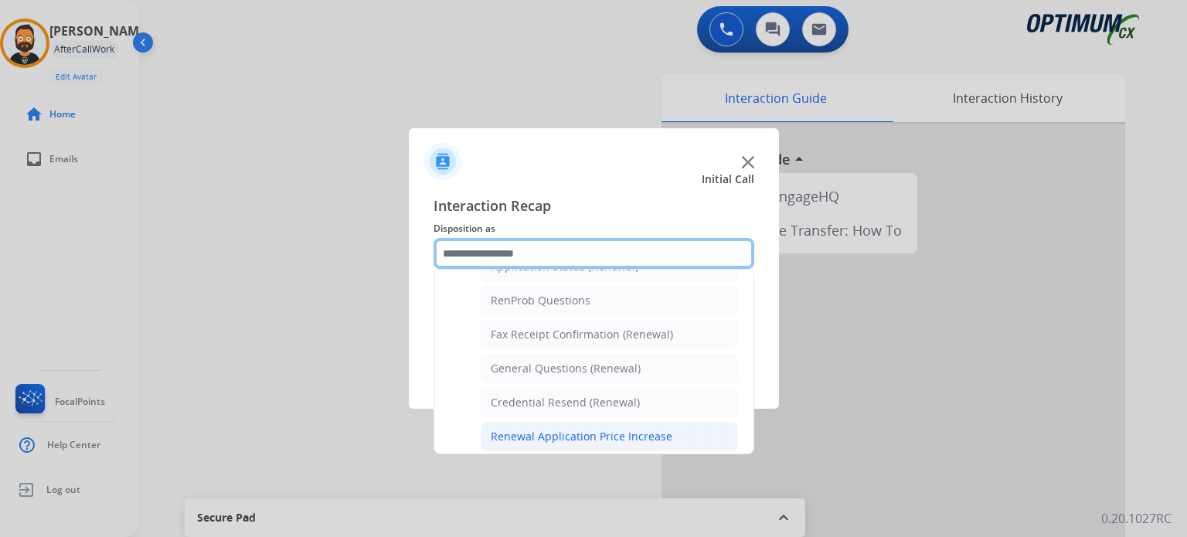
scroll to position [411, 0]
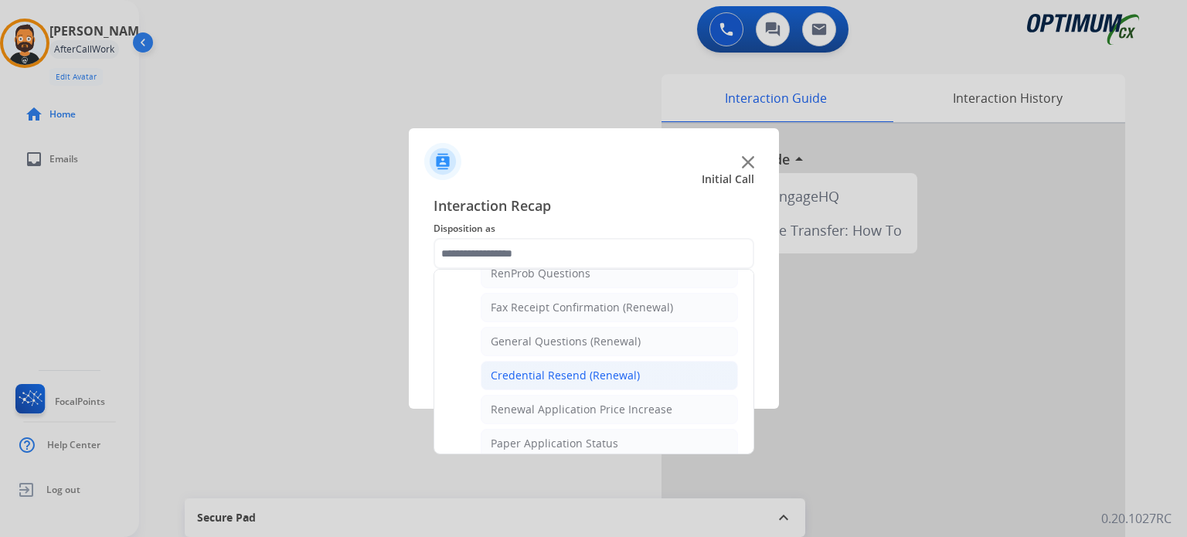
click at [562, 368] on div "Credential Resend (Renewal)" at bounding box center [565, 375] width 149 height 15
type input "**********"
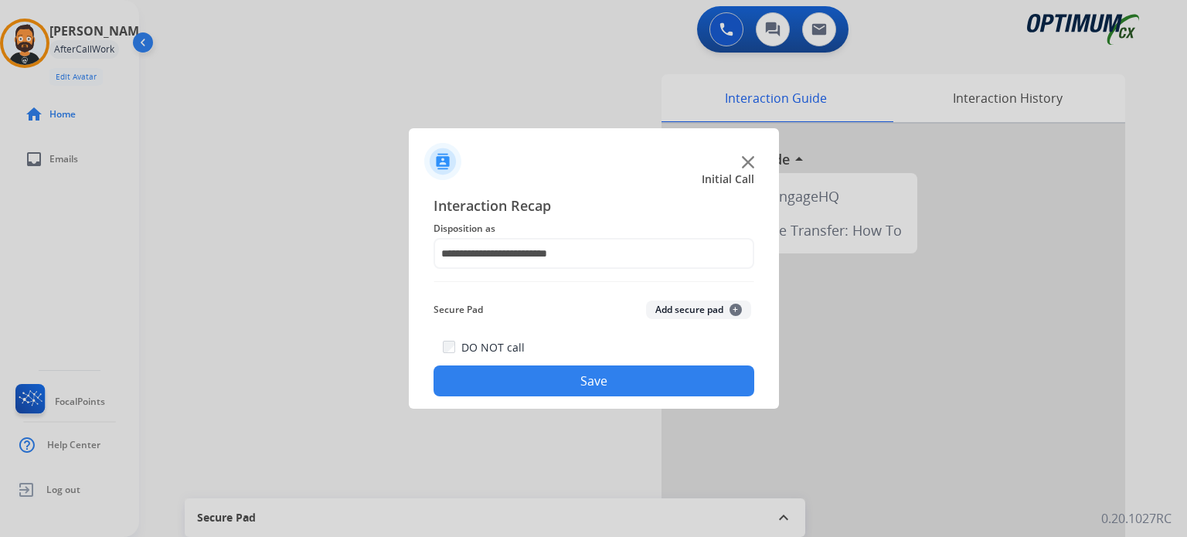
click at [562, 375] on button "Save" at bounding box center [593, 380] width 321 height 31
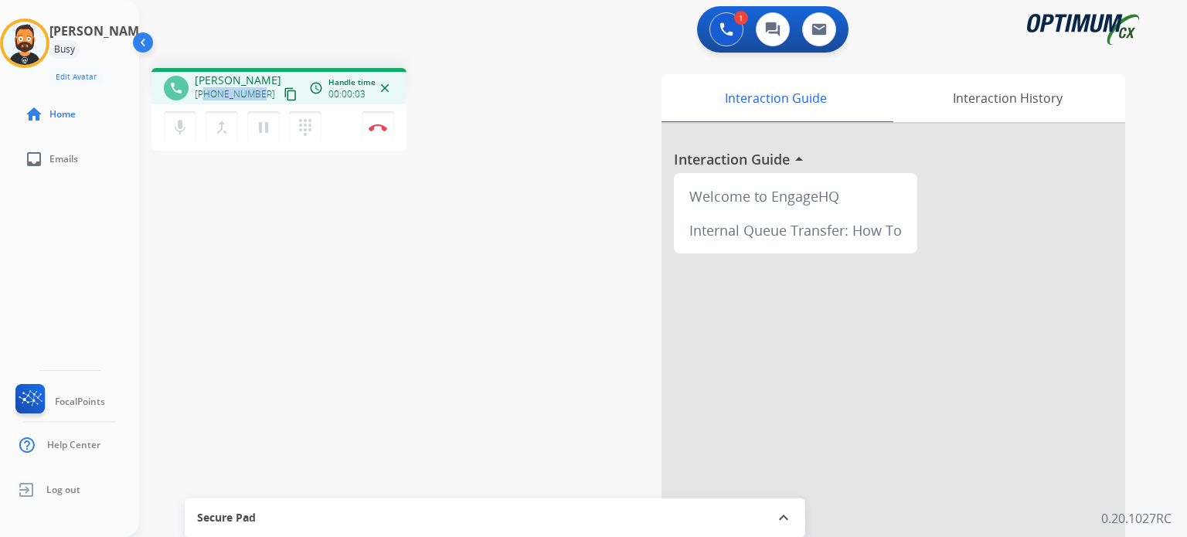
drag, startPoint x: 256, startPoint y: 95, endPoint x: 204, endPoint y: 88, distance: 53.0
click at [204, 88] on span "[PHONE_NUMBER]" at bounding box center [235, 94] width 80 height 12
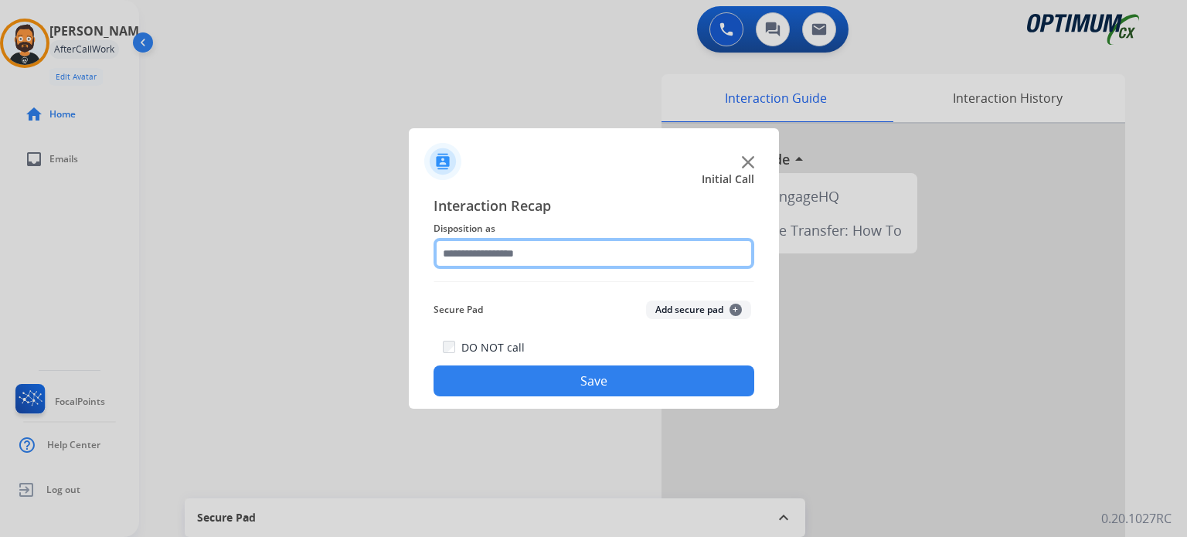
click at [494, 256] on input "text" at bounding box center [593, 253] width 321 height 31
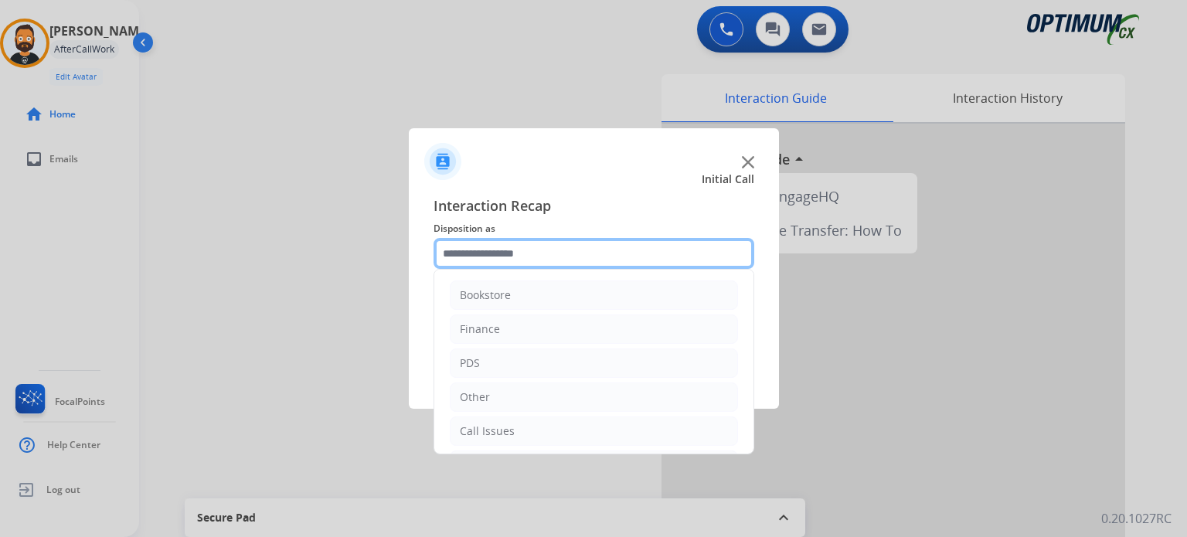
scroll to position [102, 0]
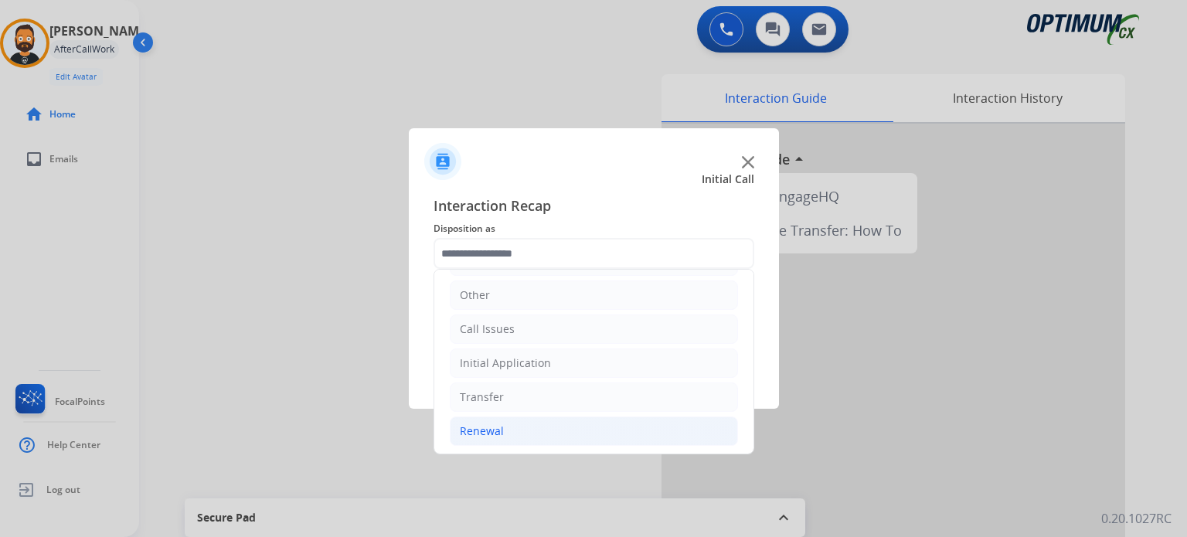
click at [493, 439] on li "Renewal" at bounding box center [594, 430] width 288 height 29
click at [477, 297] on div "Other" at bounding box center [475, 294] width 30 height 15
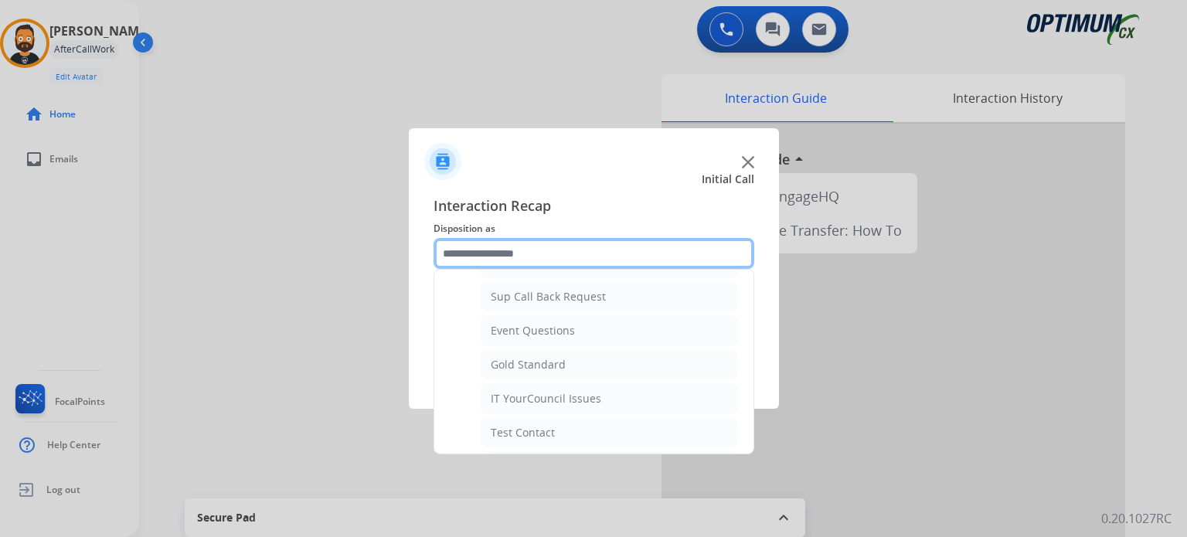
scroll to position [203, 0]
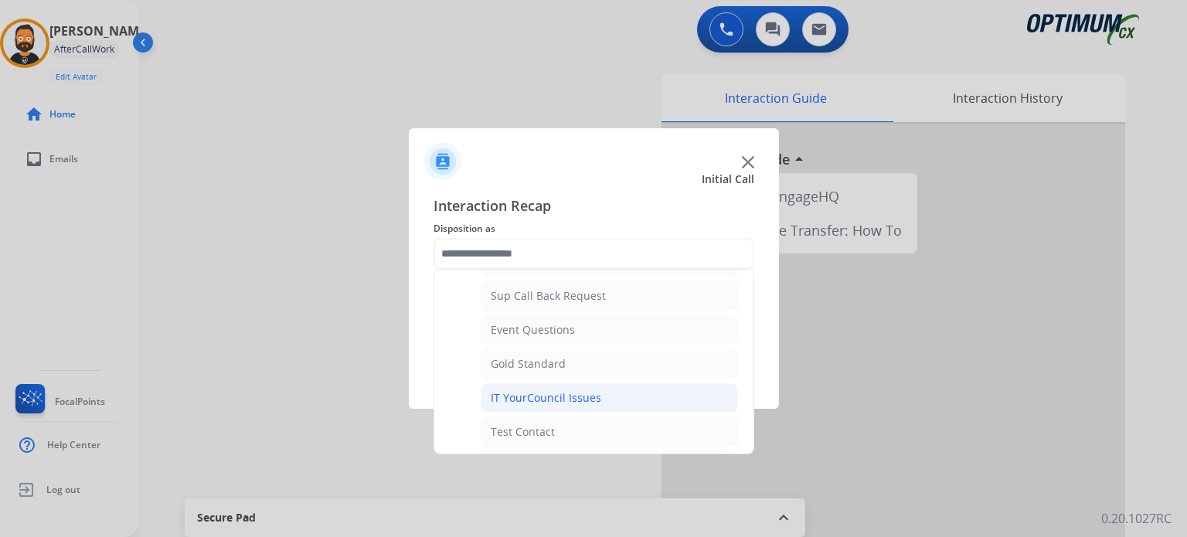
click at [512, 393] on div "IT YourCouncil Issues" at bounding box center [546, 397] width 110 height 15
type input "**********"
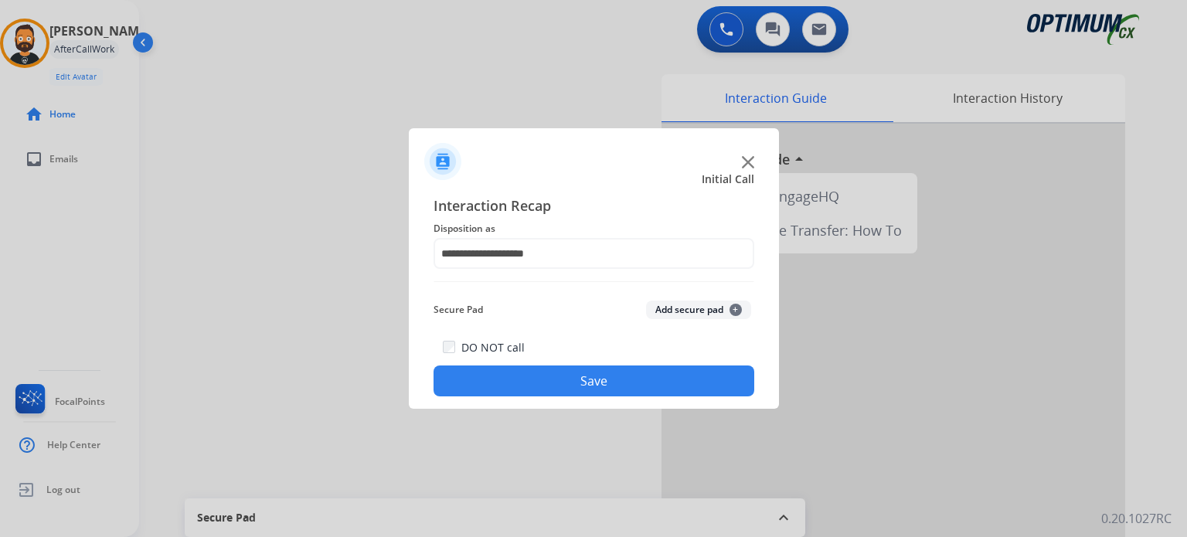
click at [538, 378] on button "Save" at bounding box center [593, 380] width 321 height 31
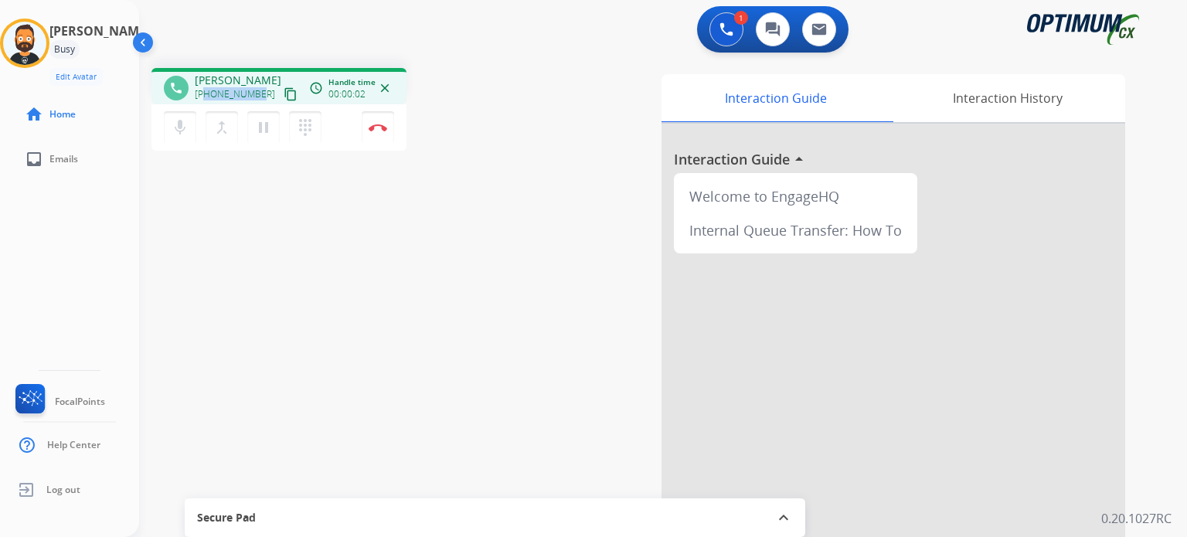
drag, startPoint x: 258, startPoint y: 96, endPoint x: 205, endPoint y: 102, distance: 52.9
click at [205, 102] on div "[PHONE_NUMBER] content_copy" at bounding box center [247, 94] width 105 height 19
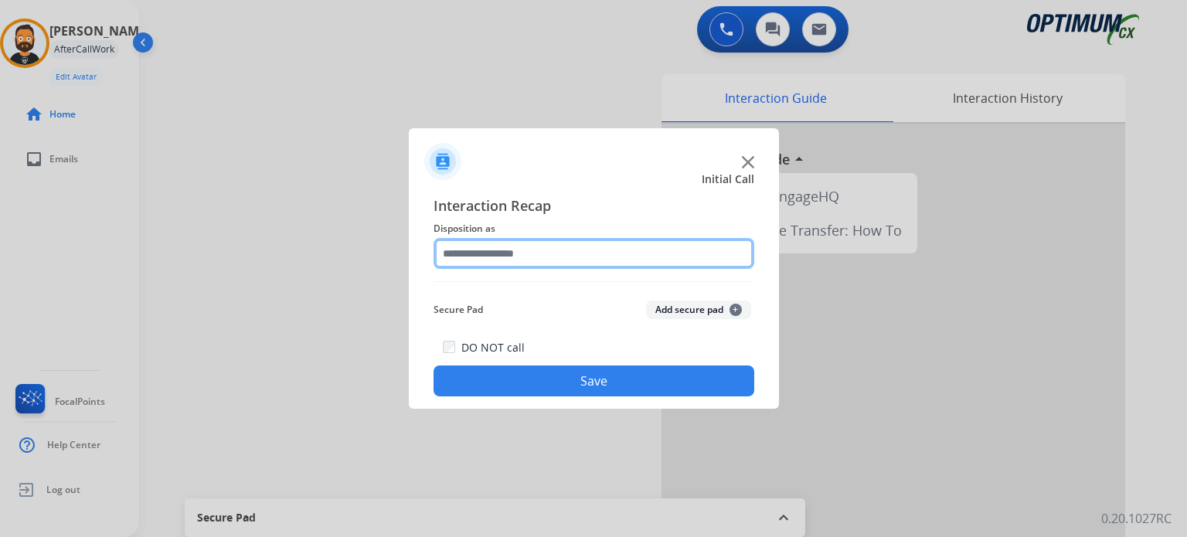
click at [632, 239] on input "text" at bounding box center [593, 253] width 321 height 31
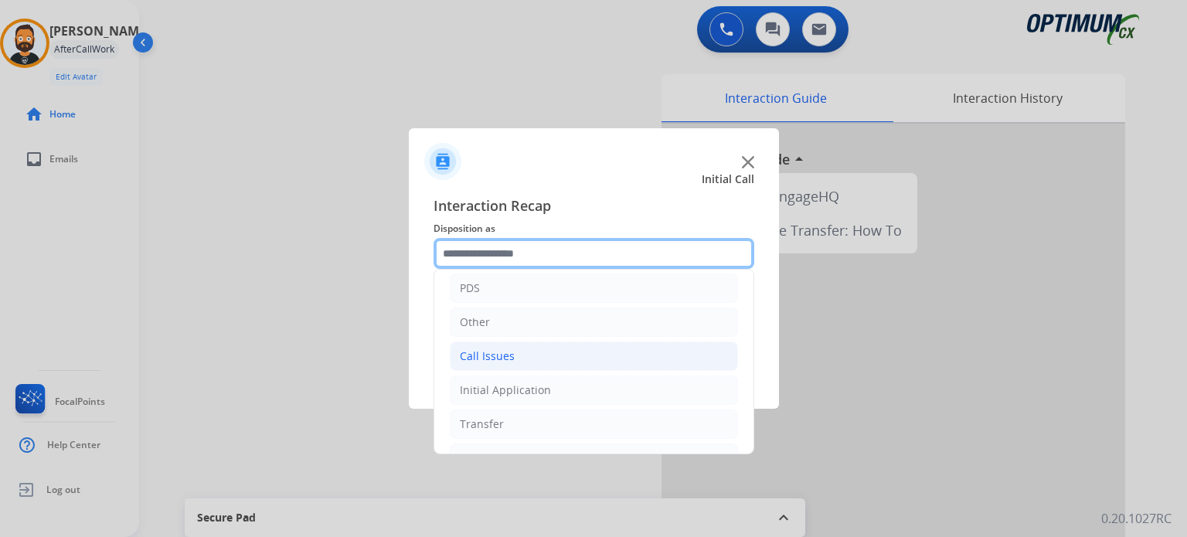
scroll to position [102, 0]
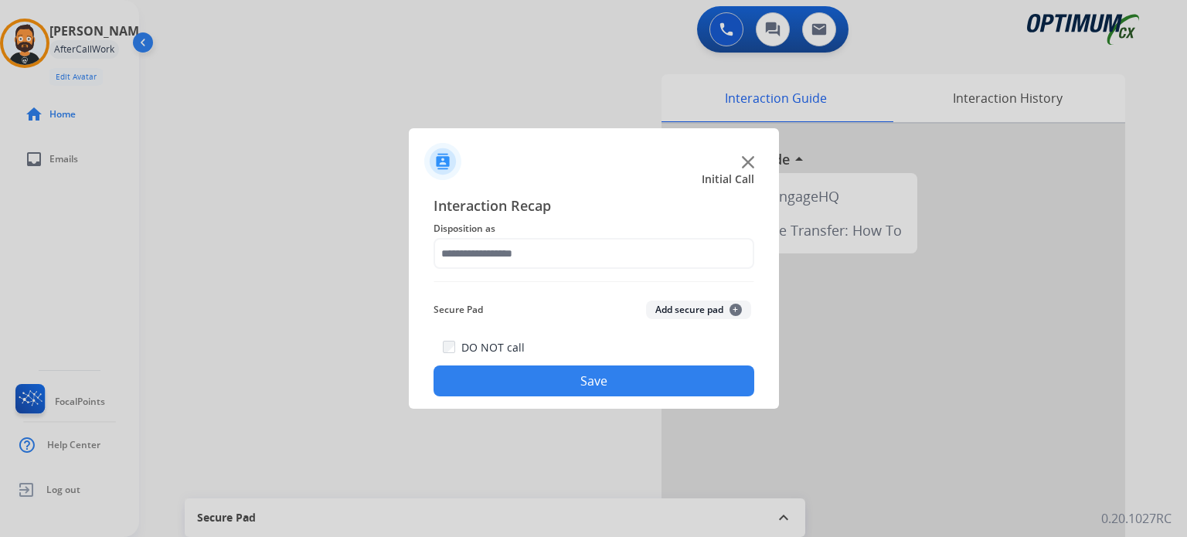
click at [601, 224] on span "Disposition as" at bounding box center [593, 228] width 321 height 19
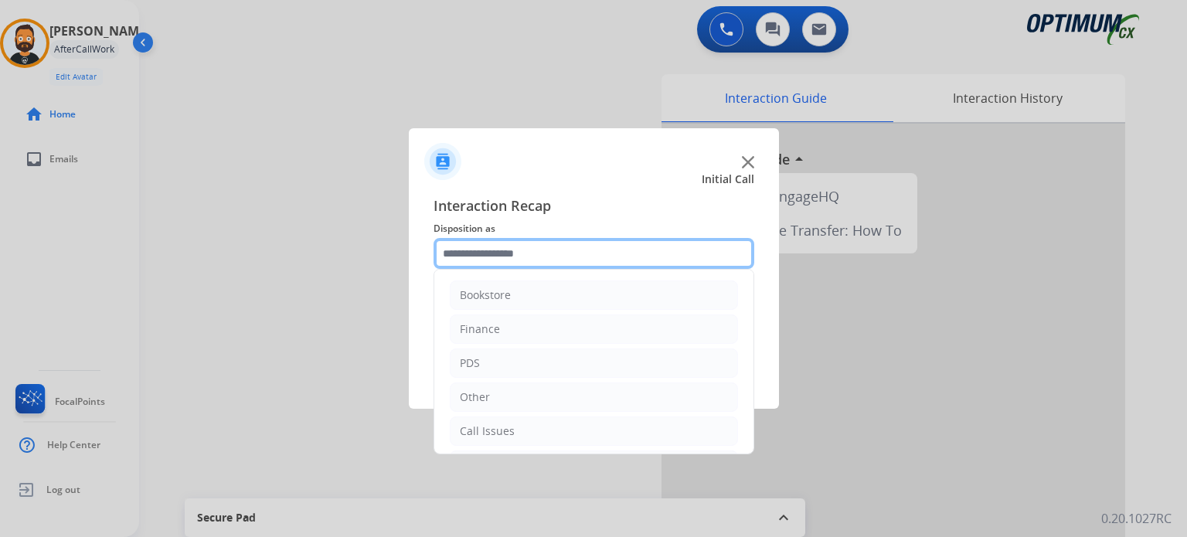
click at [588, 247] on input "text" at bounding box center [593, 253] width 321 height 31
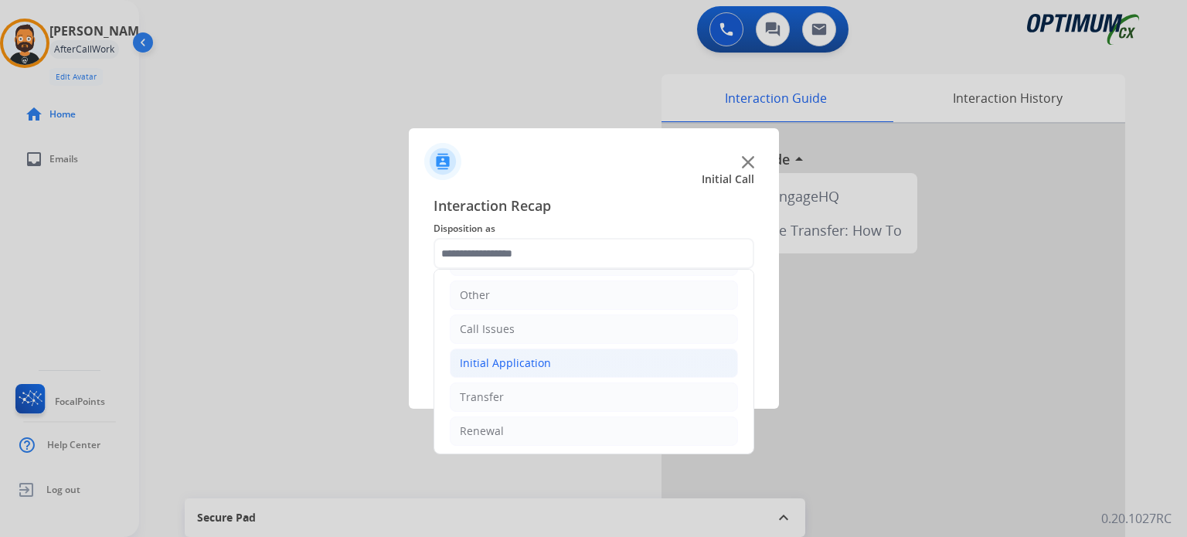
click at [543, 361] on div "Initial Application" at bounding box center [505, 362] width 91 height 15
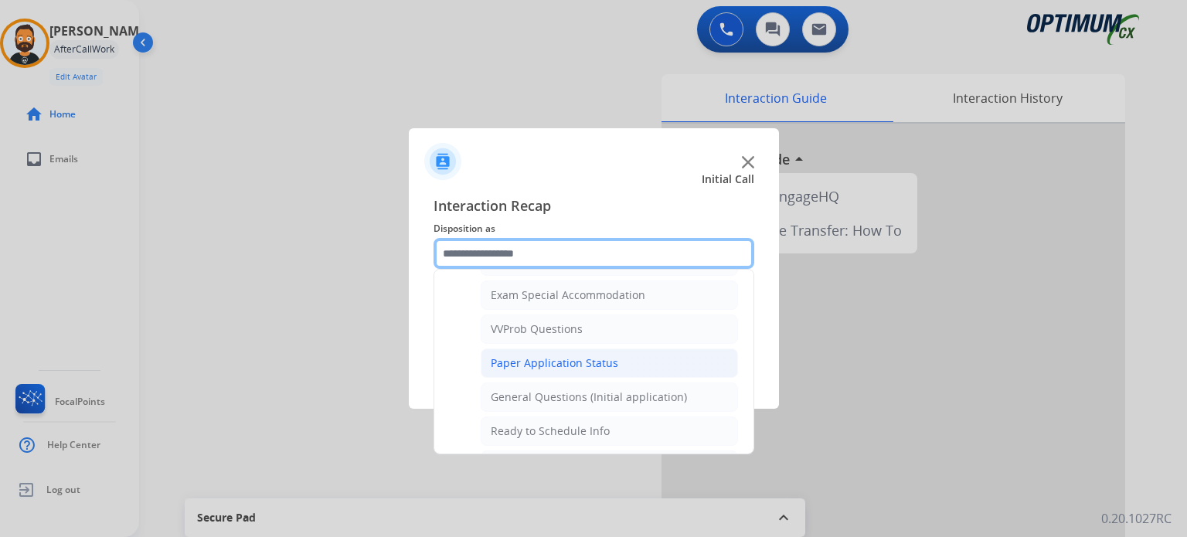
scroll to position [875, 0]
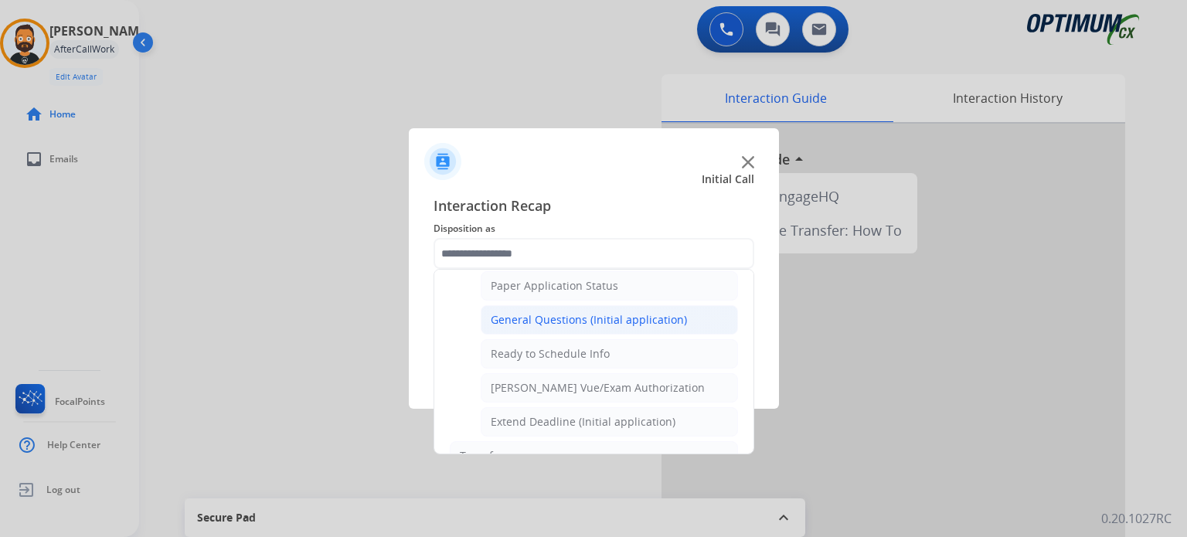
click at [576, 312] on div "General Questions (Initial application)" at bounding box center [589, 319] width 196 height 15
type input "**********"
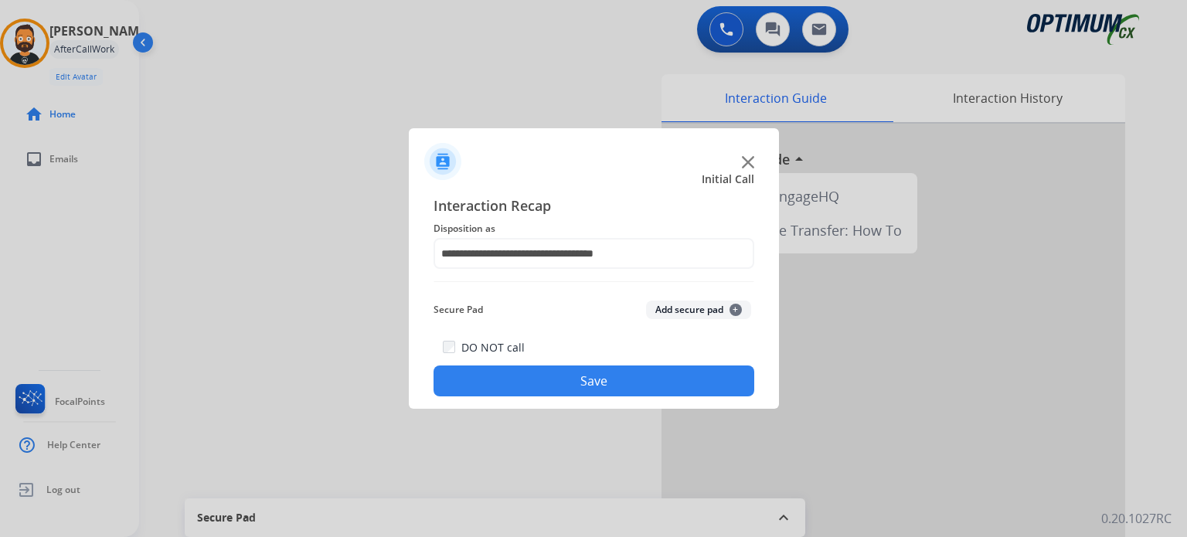
click at [589, 378] on button "Save" at bounding box center [593, 380] width 321 height 31
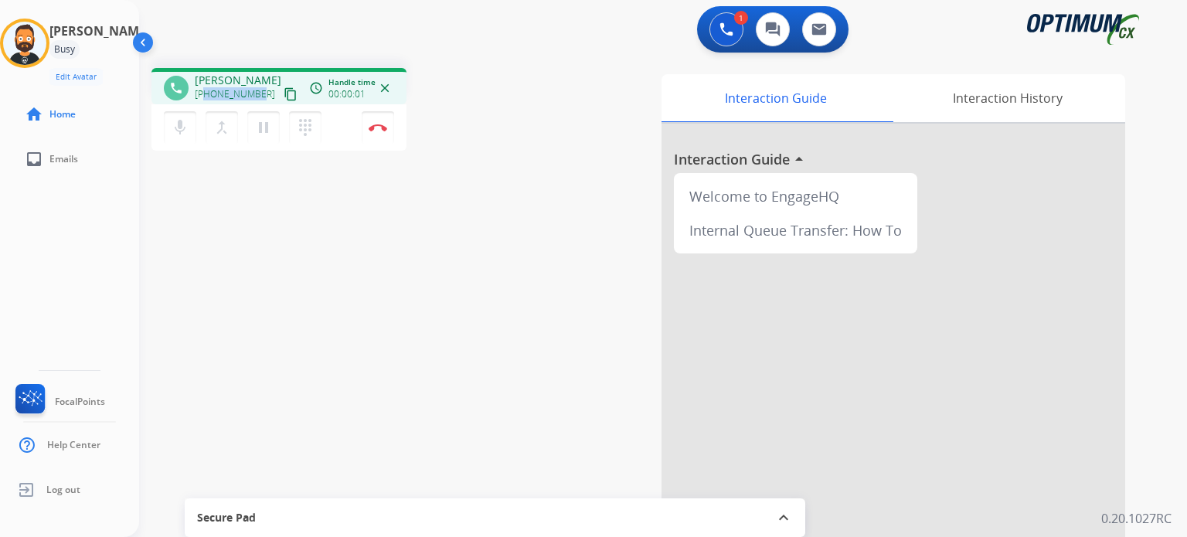
drag, startPoint x: 260, startPoint y: 90, endPoint x: 205, endPoint y: 95, distance: 54.3
click at [205, 95] on div "[PHONE_NUMBER] content_copy" at bounding box center [247, 94] width 105 height 19
click at [382, 132] on button "Disconnect" at bounding box center [378, 127] width 32 height 32
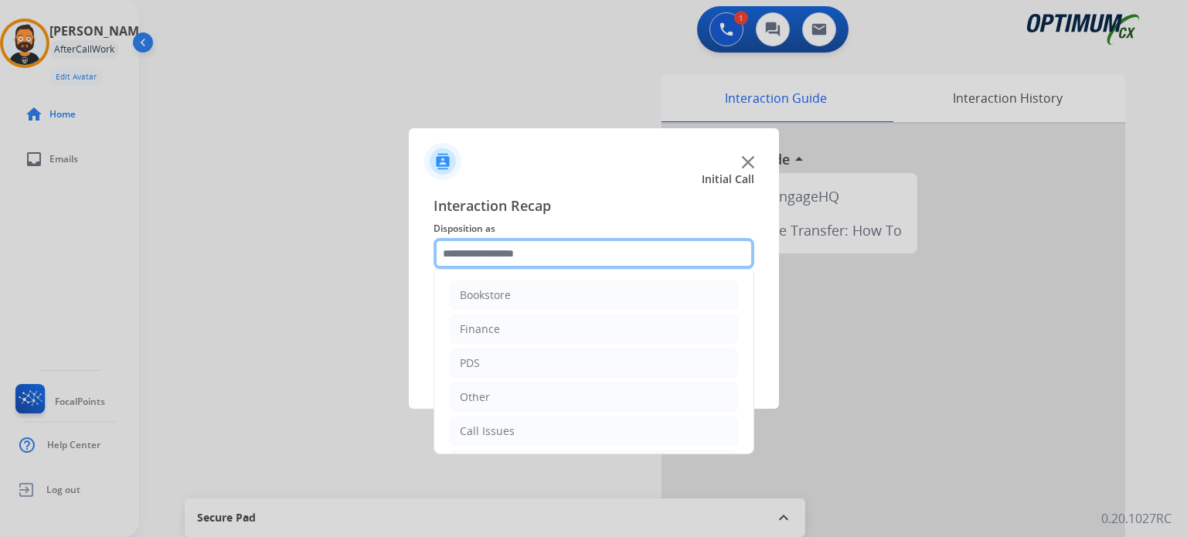
click at [479, 242] on input "text" at bounding box center [593, 253] width 321 height 31
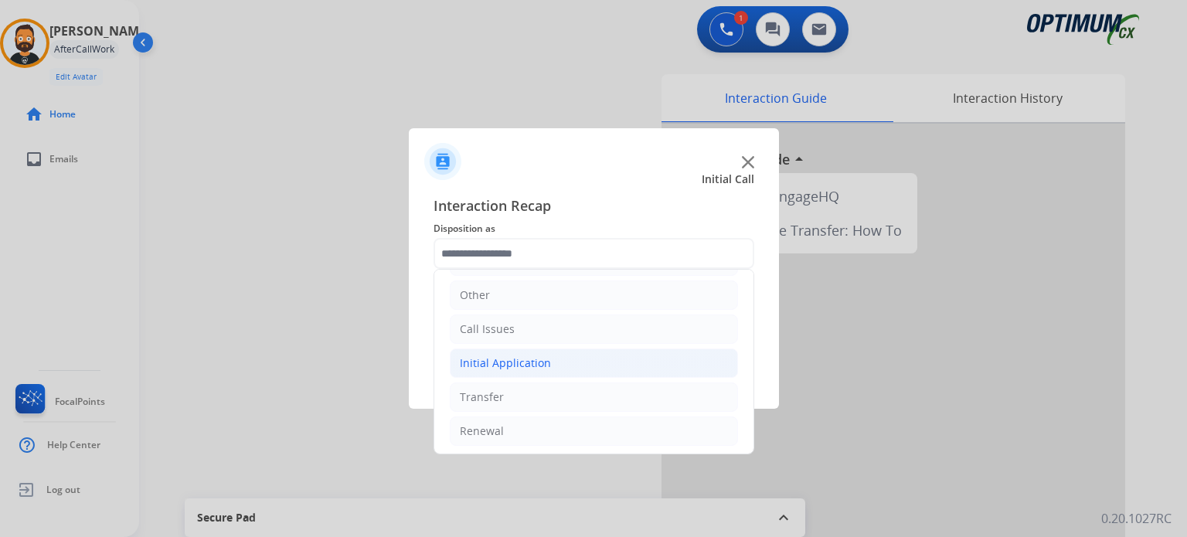
click at [534, 365] on div "Initial Application" at bounding box center [505, 362] width 91 height 15
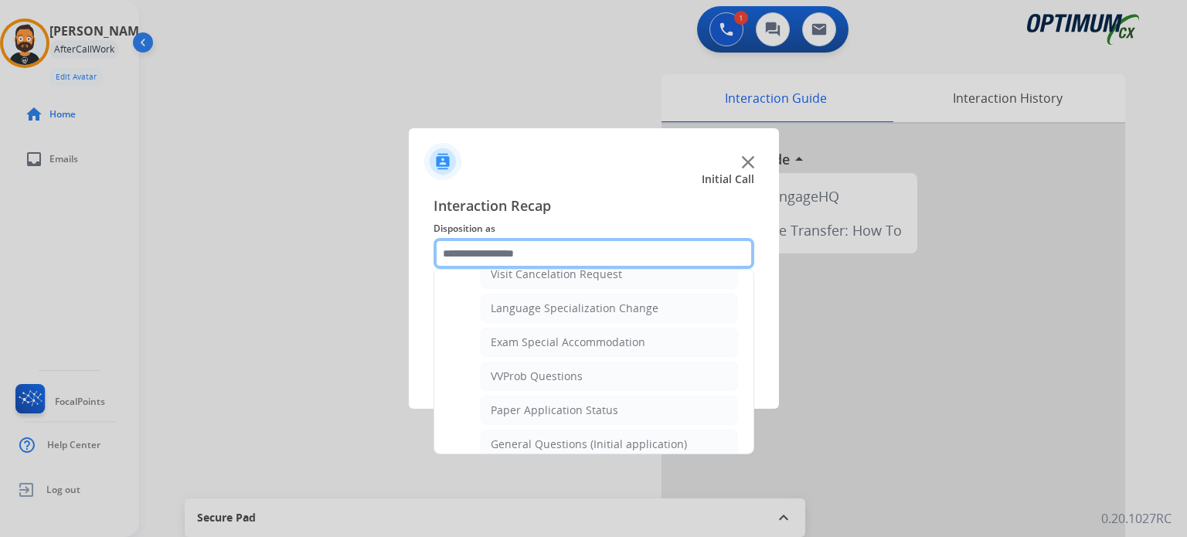
scroll to position [797, 0]
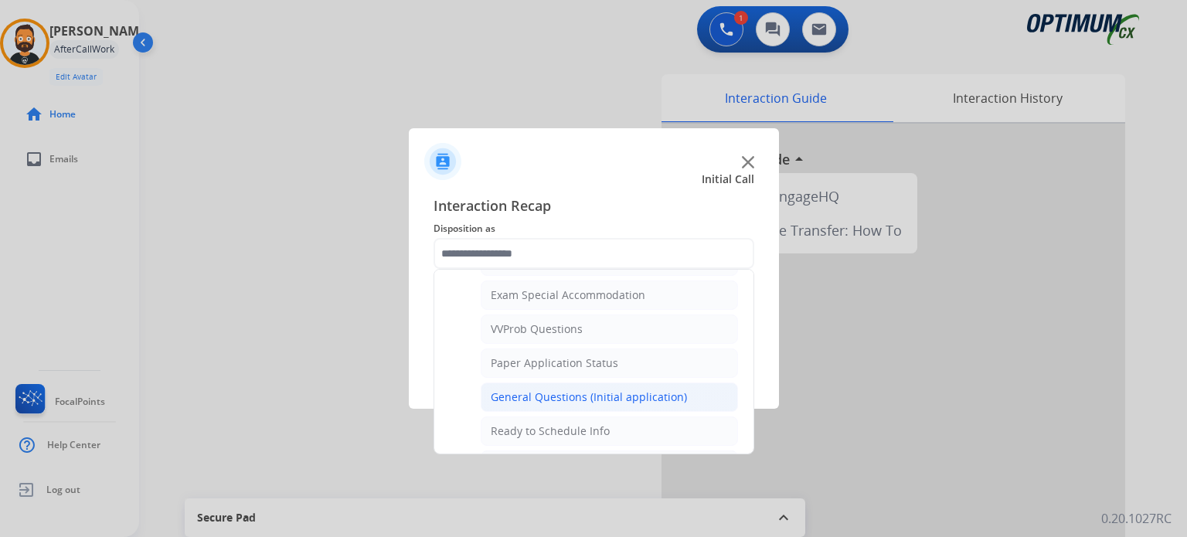
click at [572, 389] on div "General Questions (Initial application)" at bounding box center [589, 396] width 196 height 15
type input "**********"
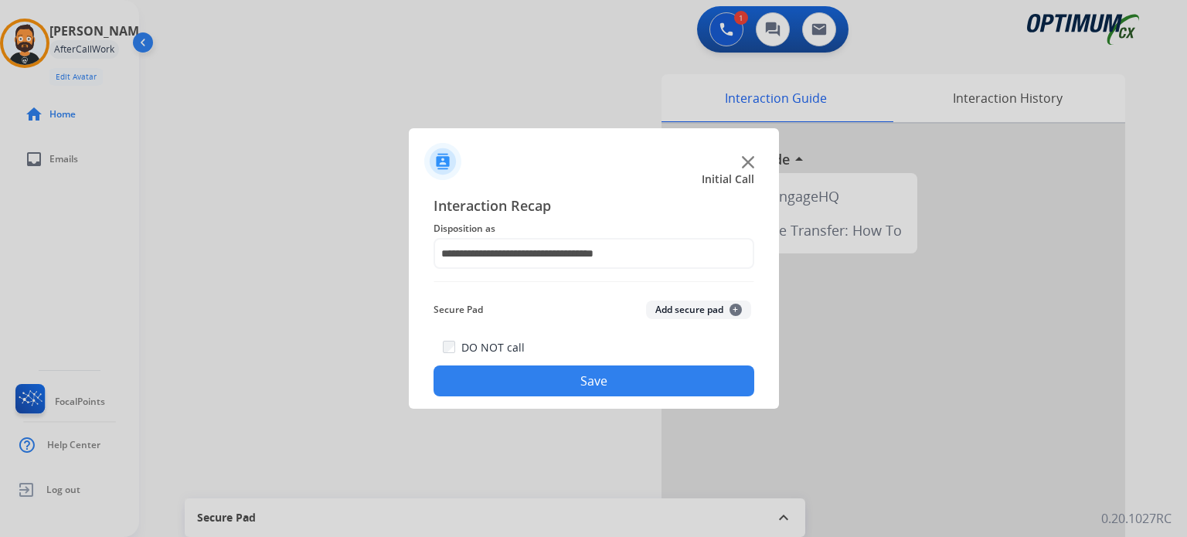
click at [572, 382] on button "Save" at bounding box center [593, 380] width 321 height 31
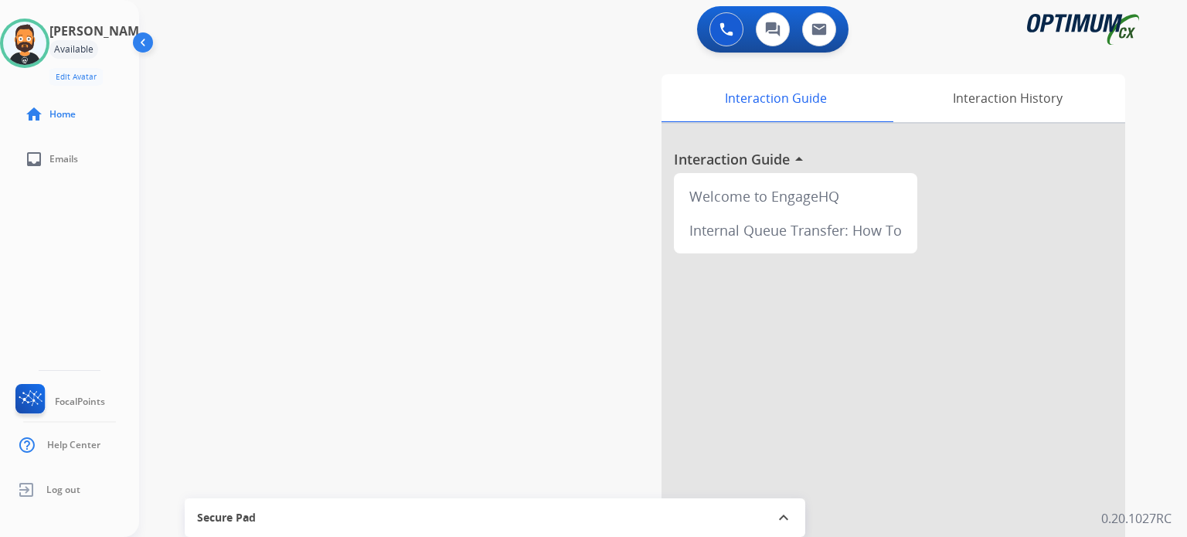
click at [34, 42] on img at bounding box center [24, 43] width 43 height 43
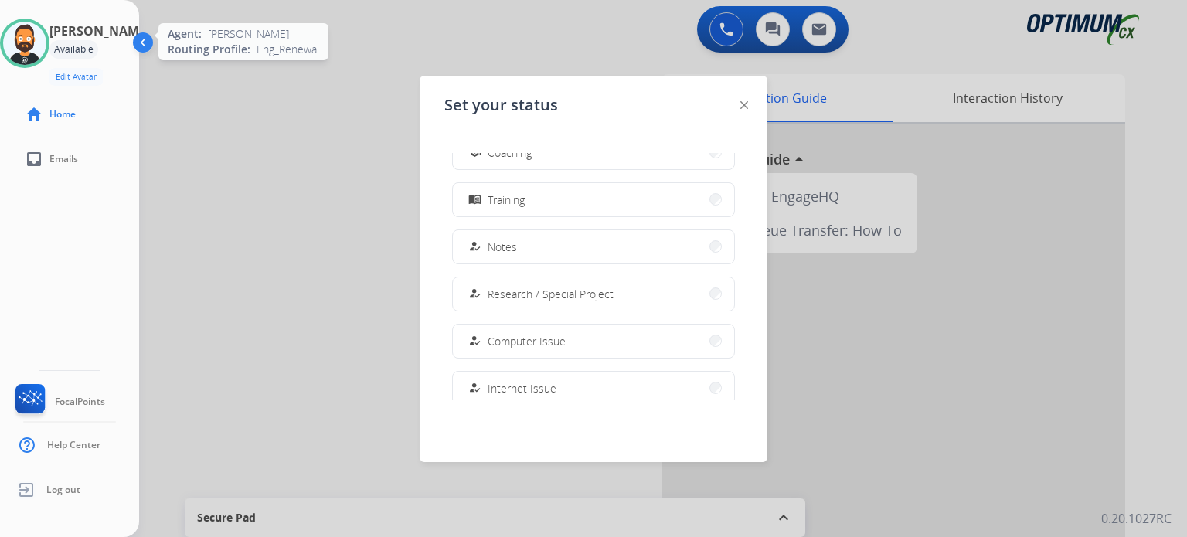
scroll to position [385, 0]
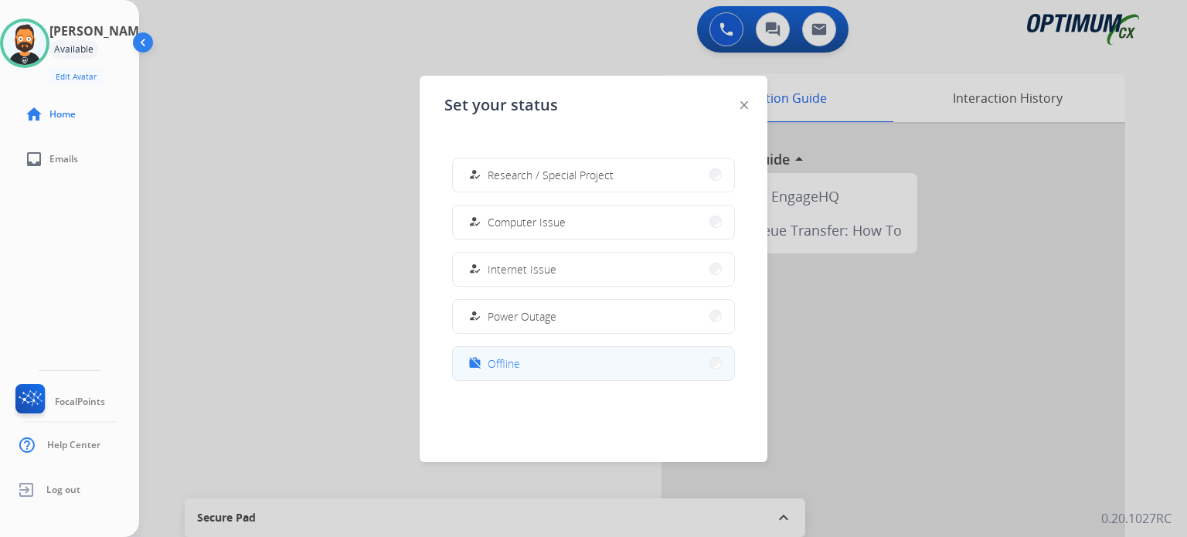
click at [498, 362] on span "Offline" at bounding box center [503, 363] width 32 height 16
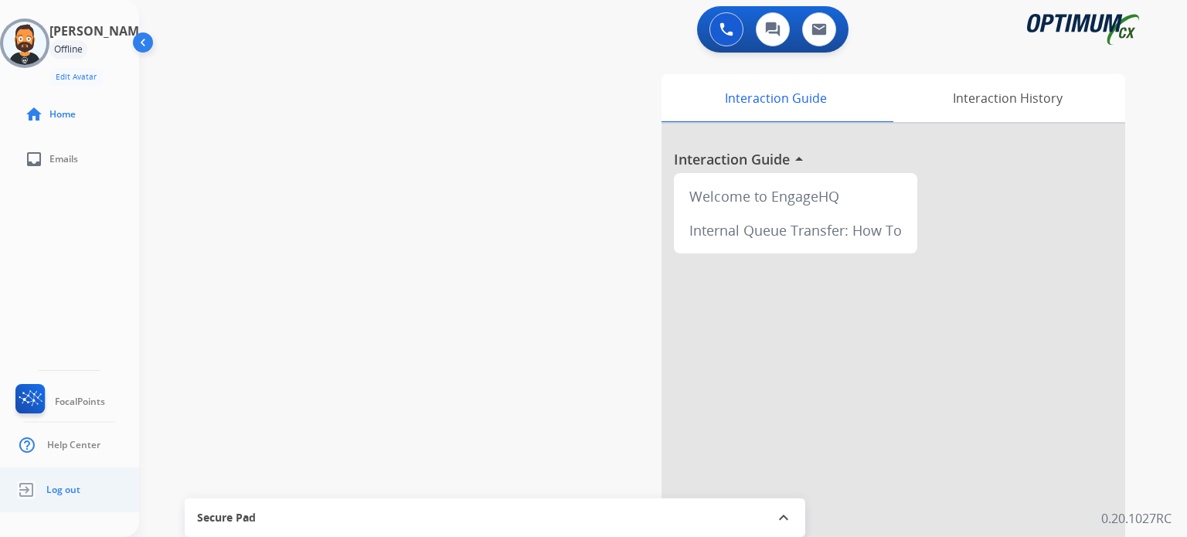
click at [34, 498] on img at bounding box center [26, 489] width 28 height 29
